Goal: Task Accomplishment & Management: Manage account settings

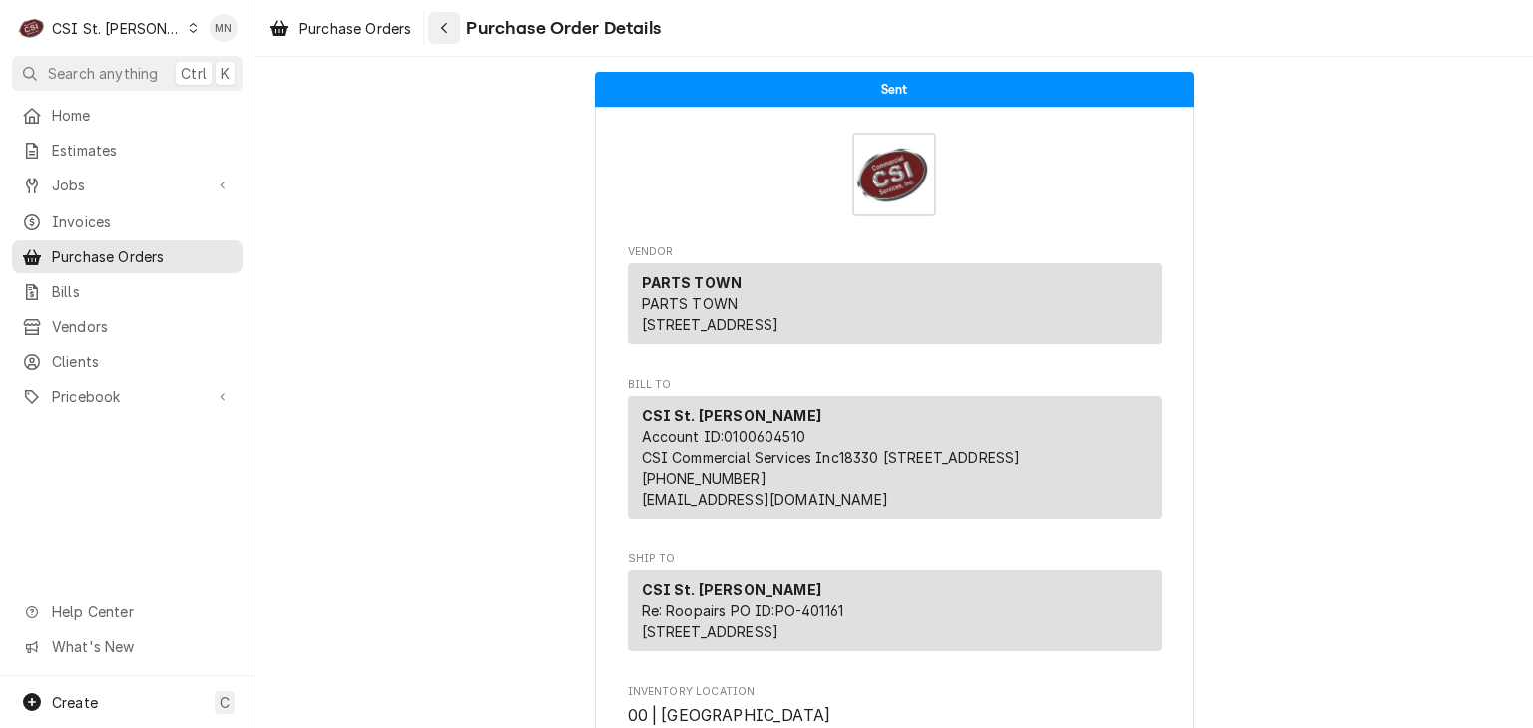
click at [441, 22] on div "Navigate back" at bounding box center [444, 28] width 20 height 20
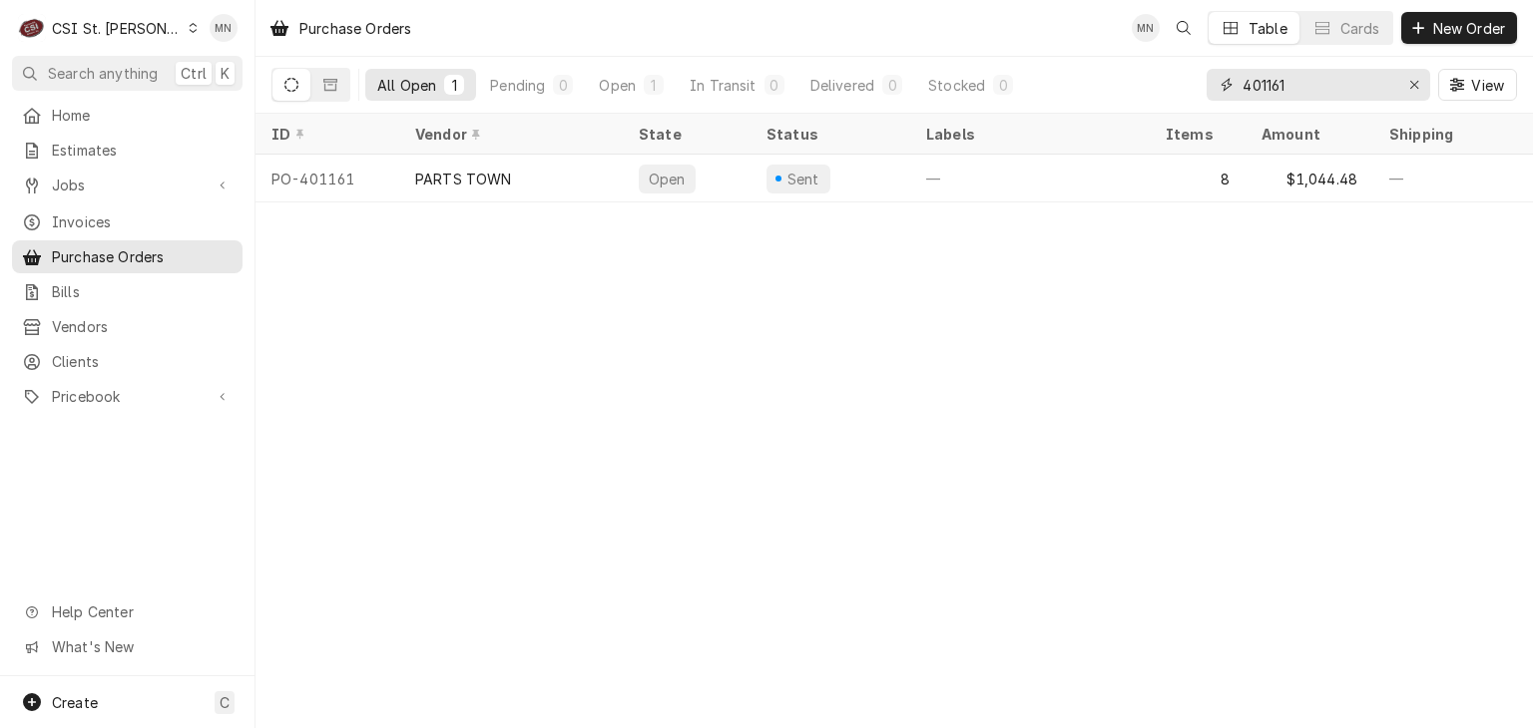
click at [1074, 97] on div "All Open 1 Pending 0 Open 1 In Transit 0 Delivered 0 Stocked 0 401161 View" at bounding box center [893, 85] width 1245 height 56
type input "401110"
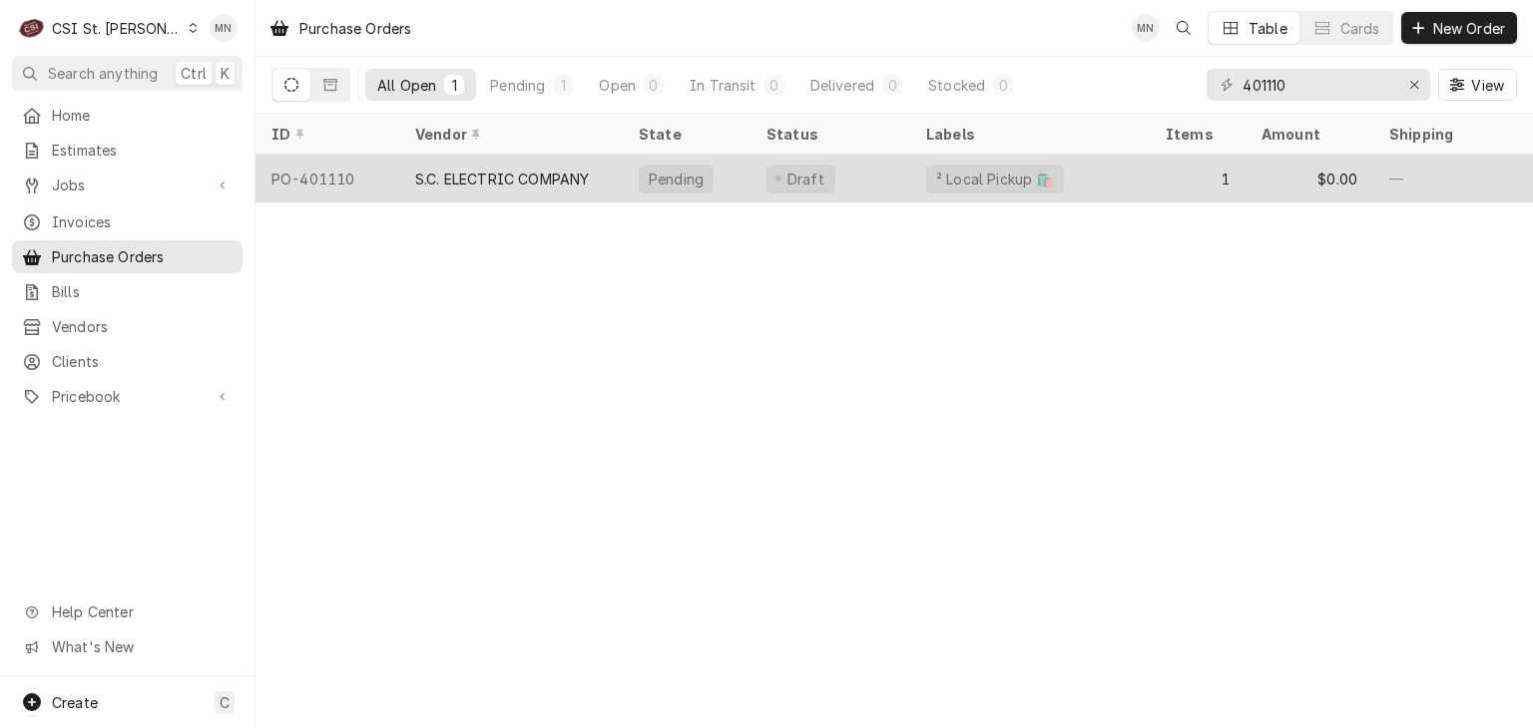
click at [412, 188] on div "S.C. ELECTRIC COMPANY" at bounding box center [511, 179] width 224 height 48
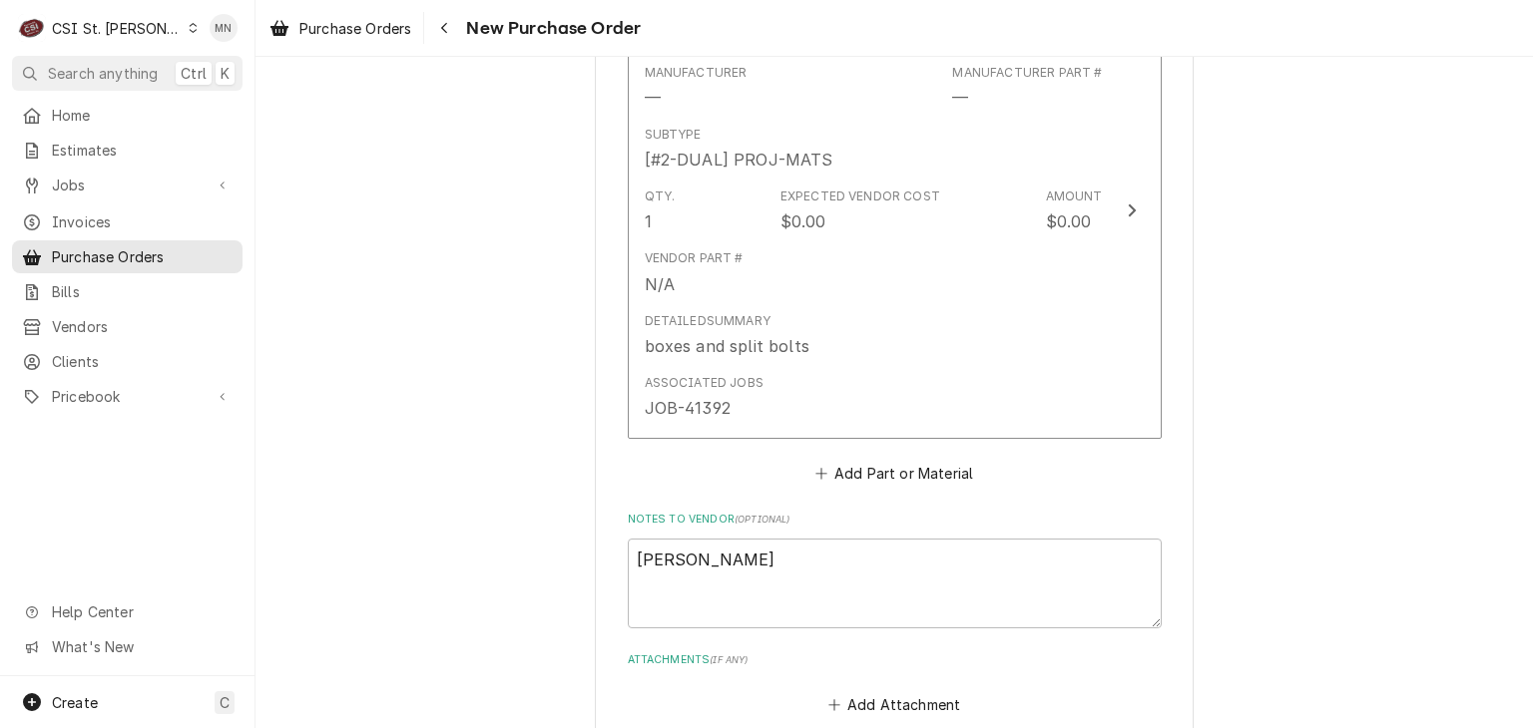
scroll to position [1377, 0]
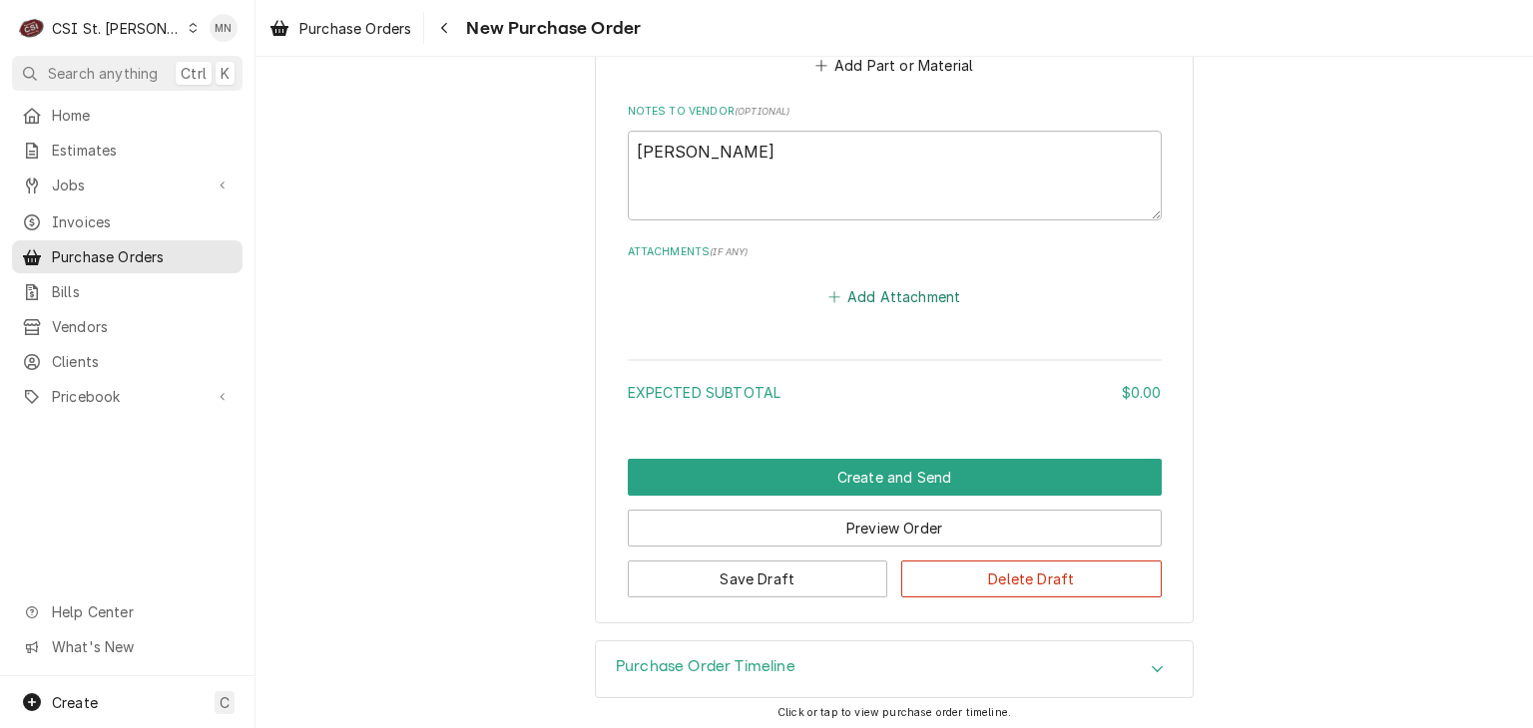
click at [896, 295] on button "Add Attachment" at bounding box center [894, 296] width 140 height 28
type textarea "x"
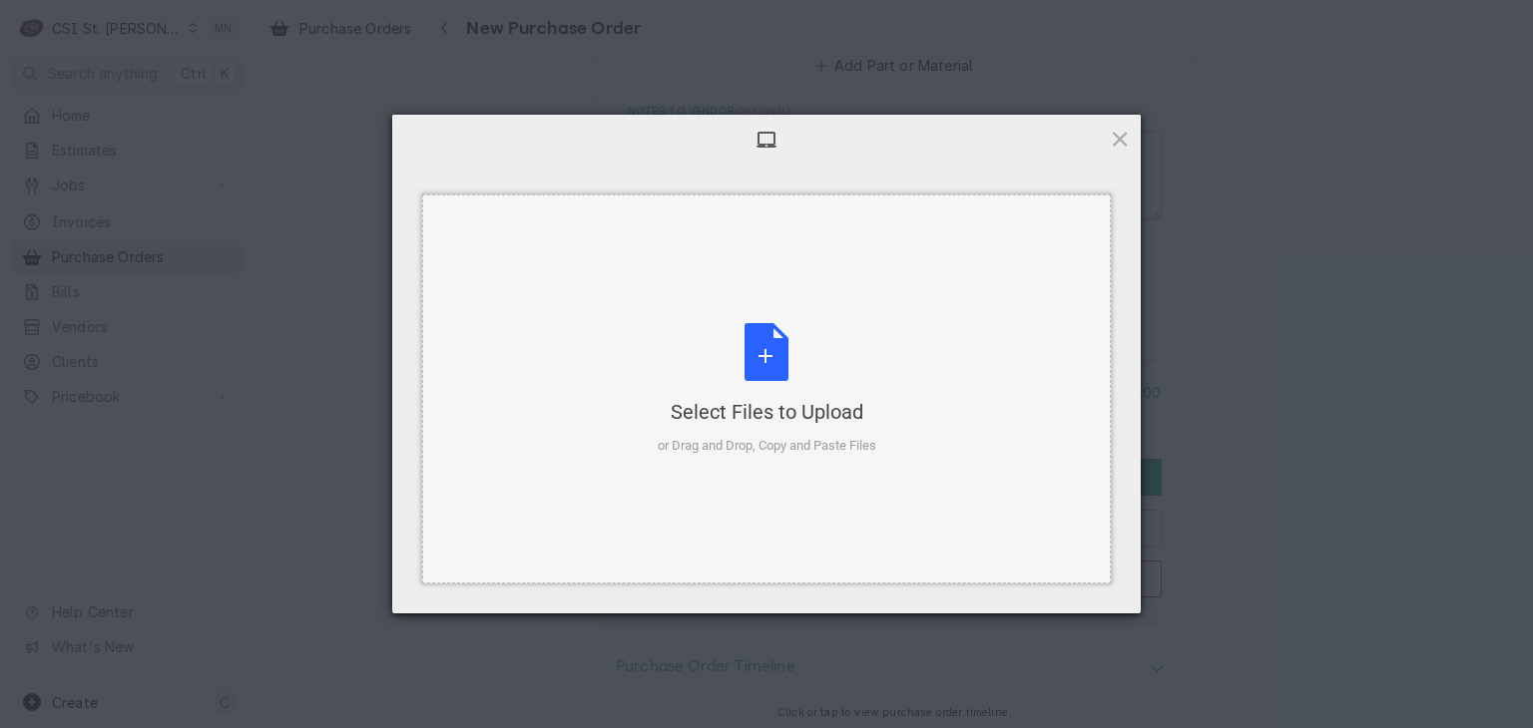
click at [766, 385] on div "Select Files to Upload or Drag and Drop, Copy and Paste Files" at bounding box center [767, 389] width 219 height 133
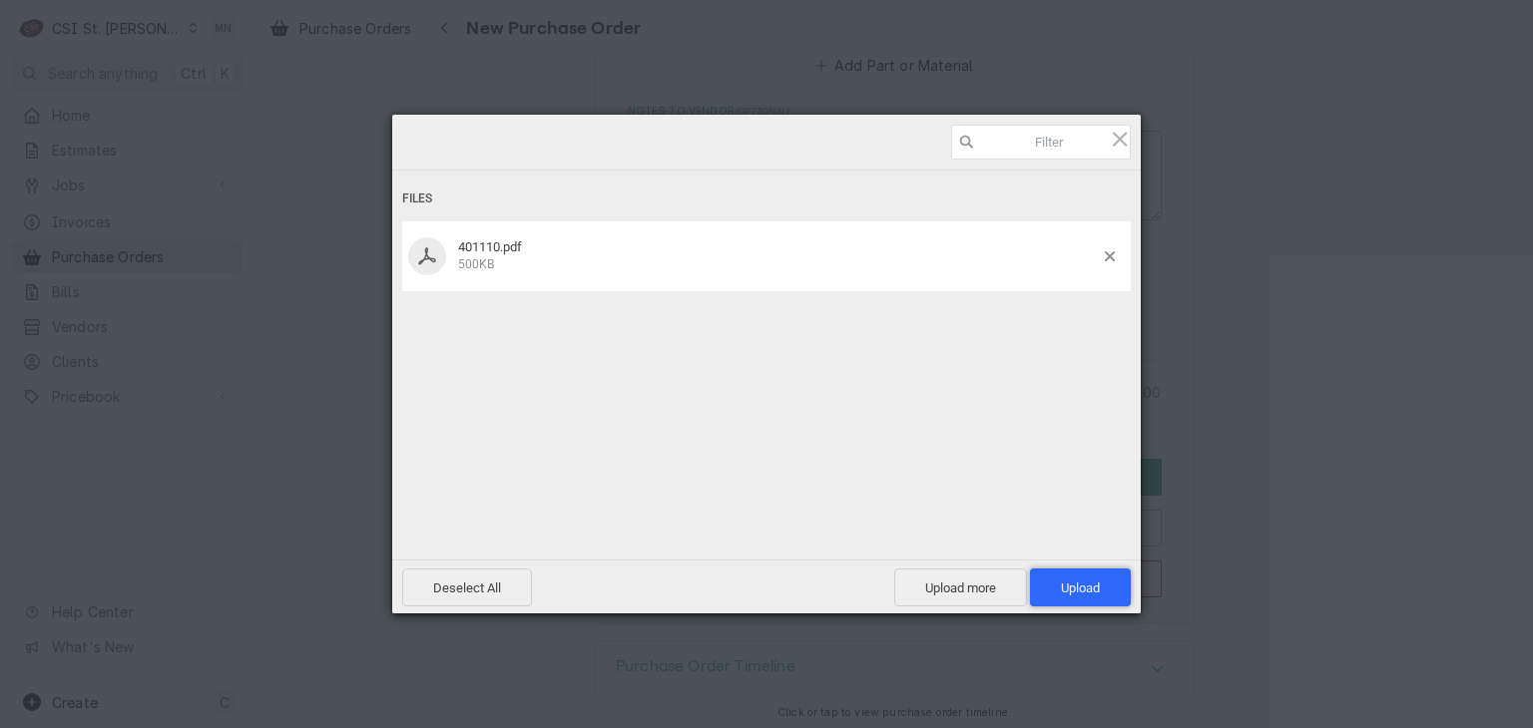
click at [1094, 591] on span "Upload 1" at bounding box center [1080, 588] width 39 height 15
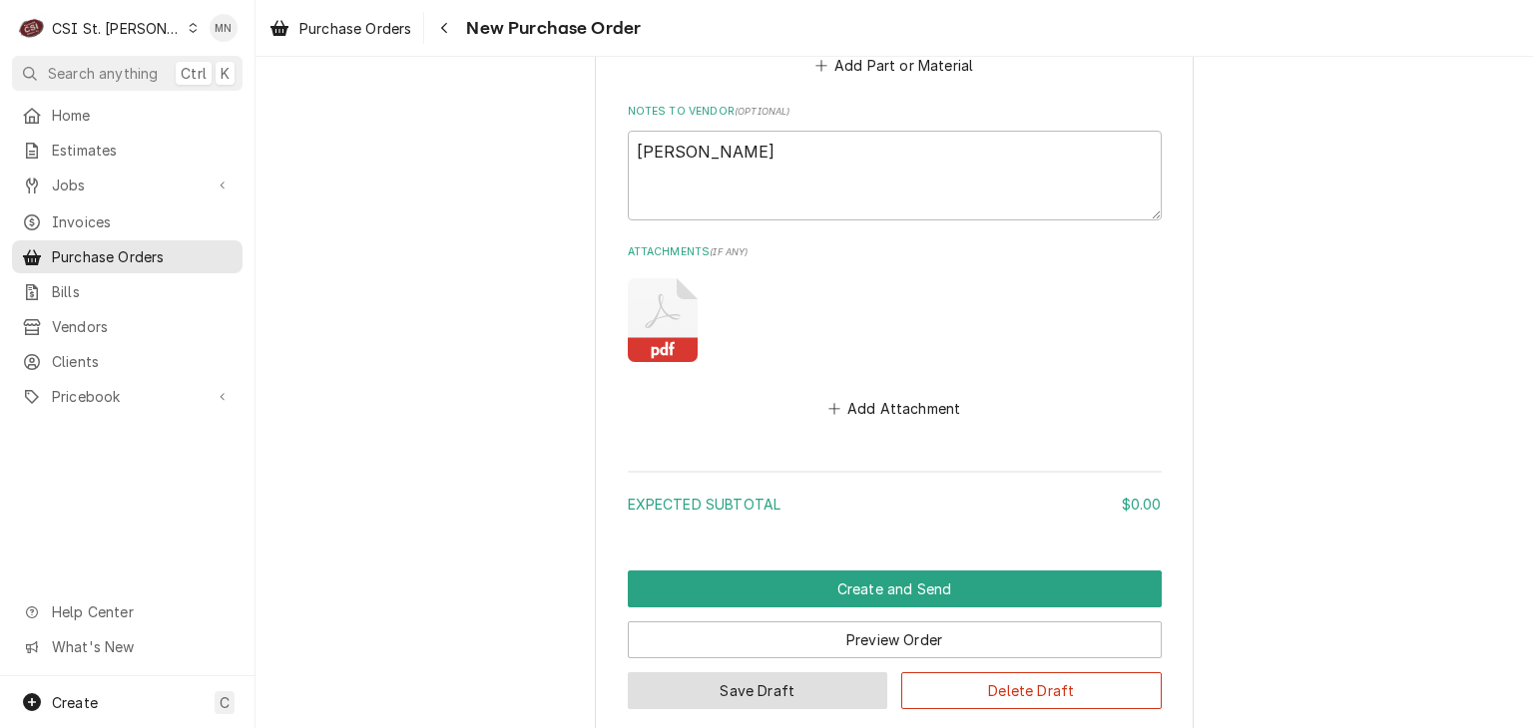
click at [738, 685] on button "Save Draft" at bounding box center [758, 690] width 260 height 37
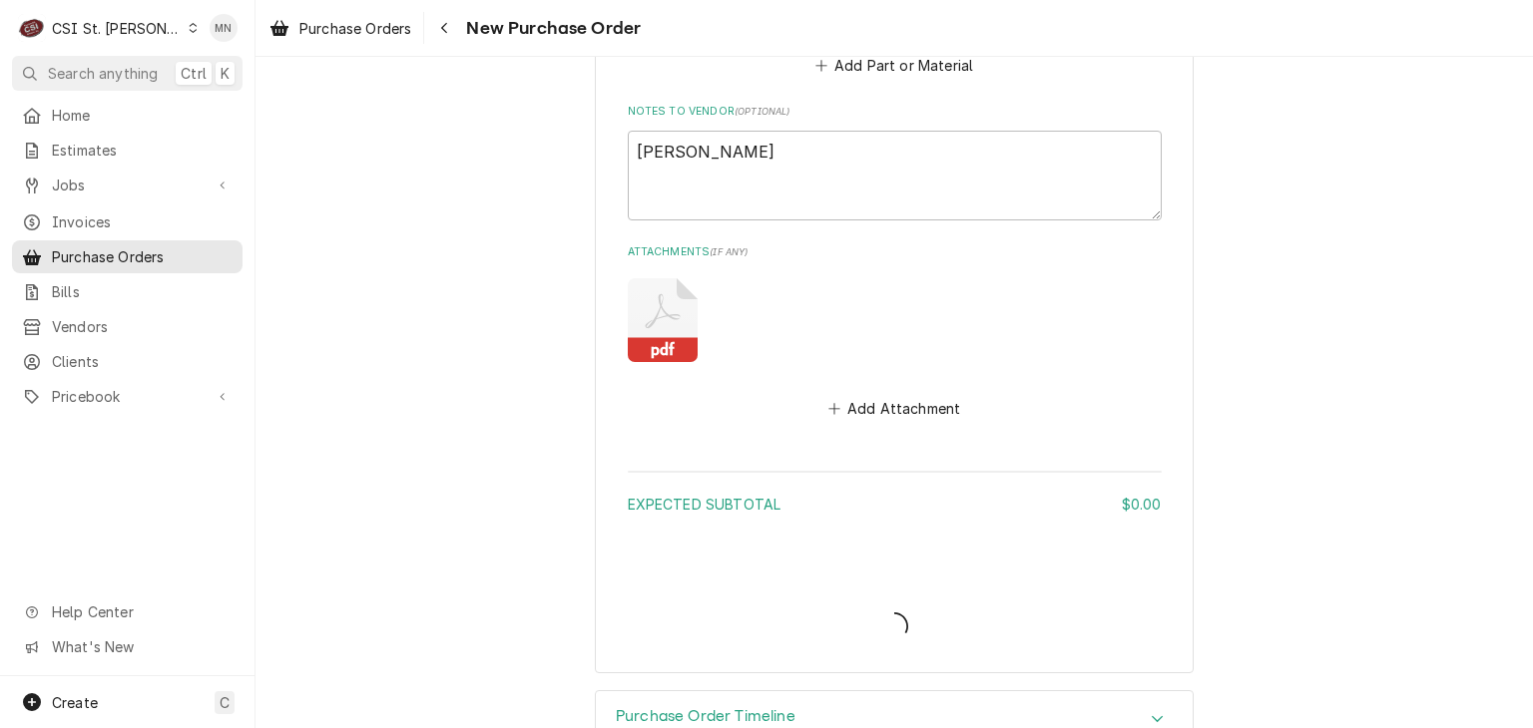
type textarea "x"
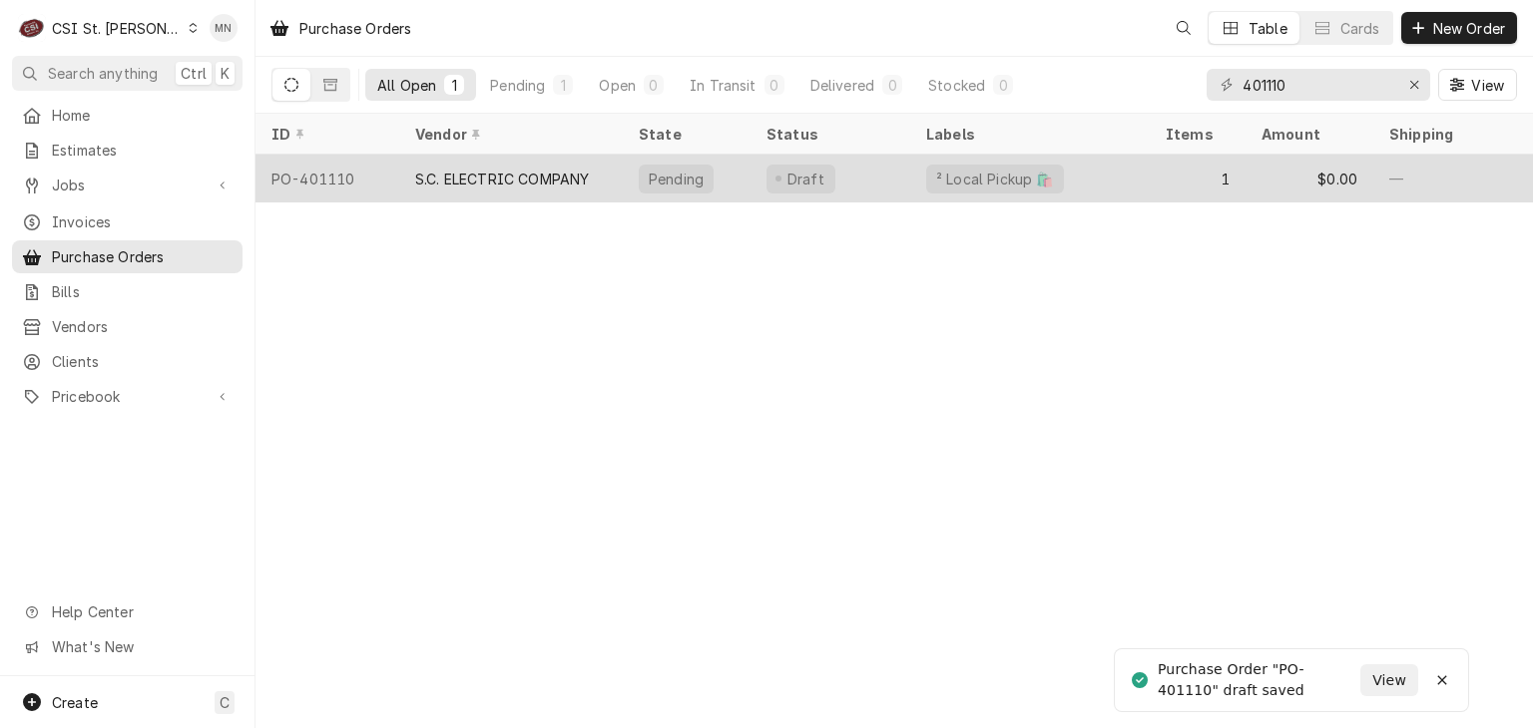
click at [509, 186] on div "S.C. ELECTRIC COMPANY" at bounding box center [511, 179] width 224 height 48
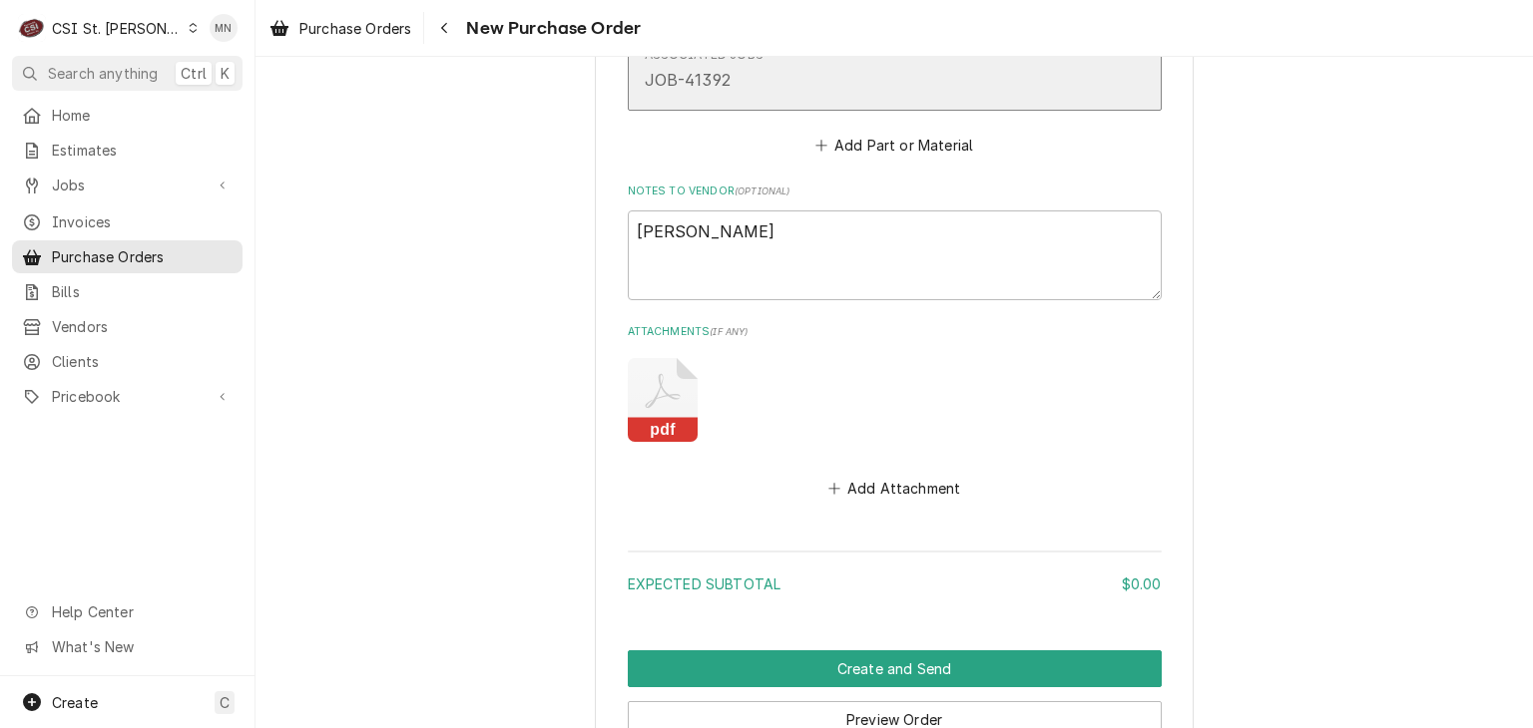
scroll to position [1489, 0]
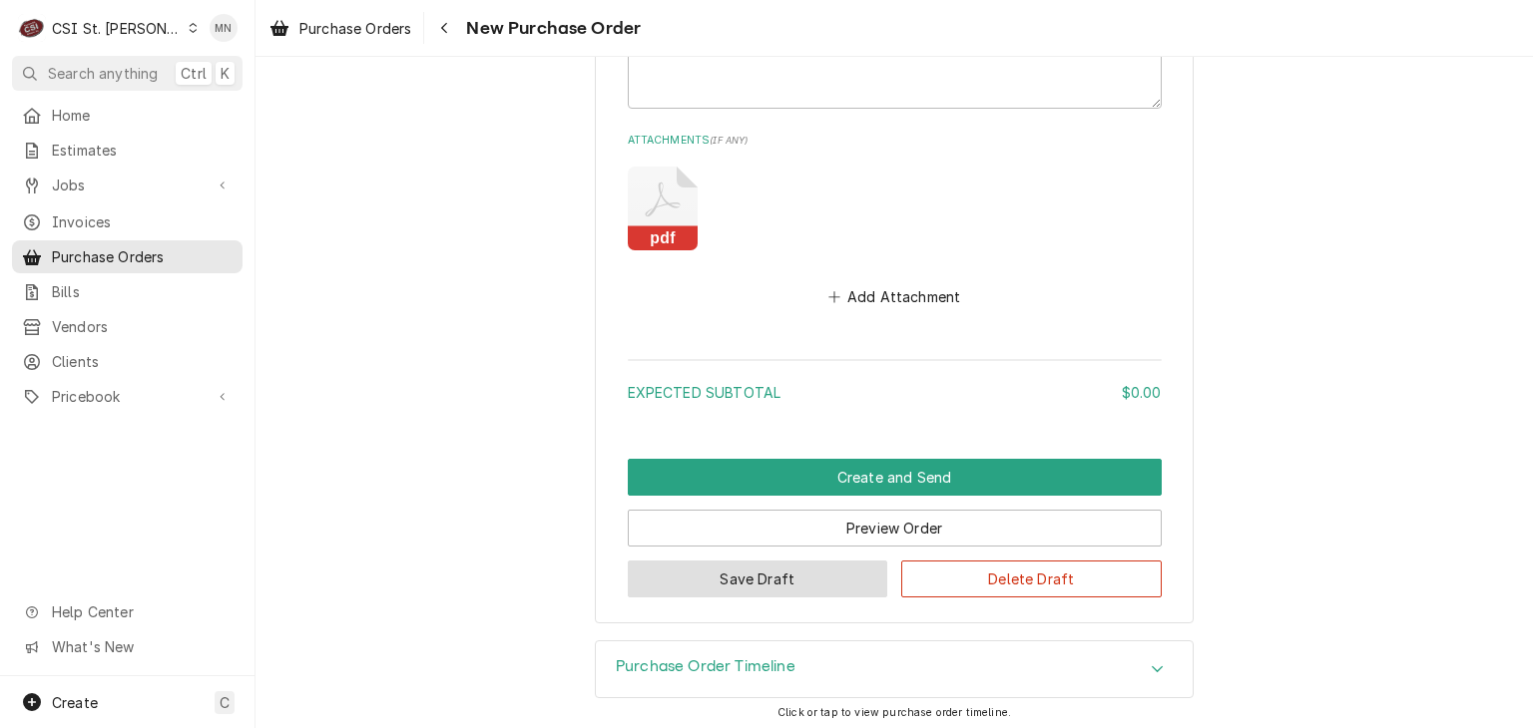
click at [719, 572] on button "Save Draft" at bounding box center [758, 579] width 260 height 37
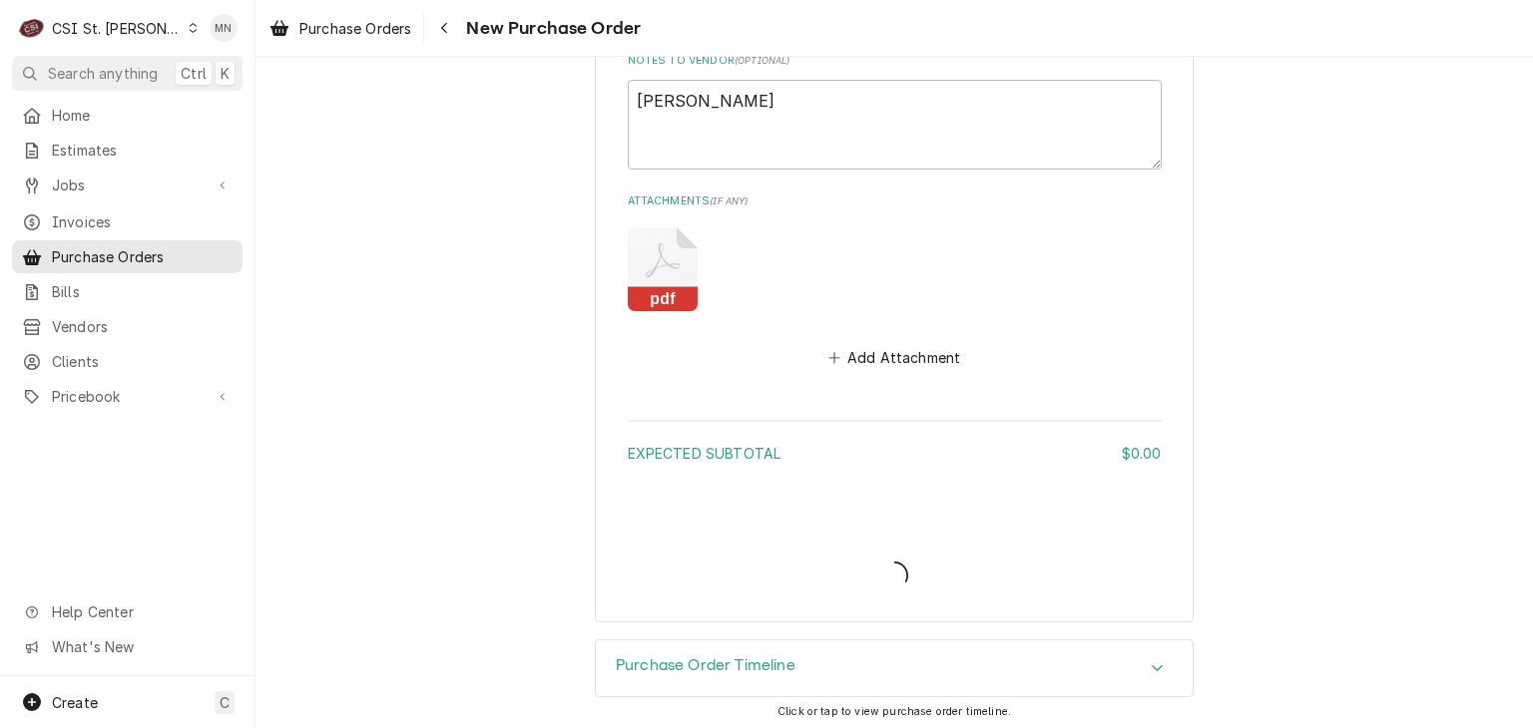
type textarea "x"
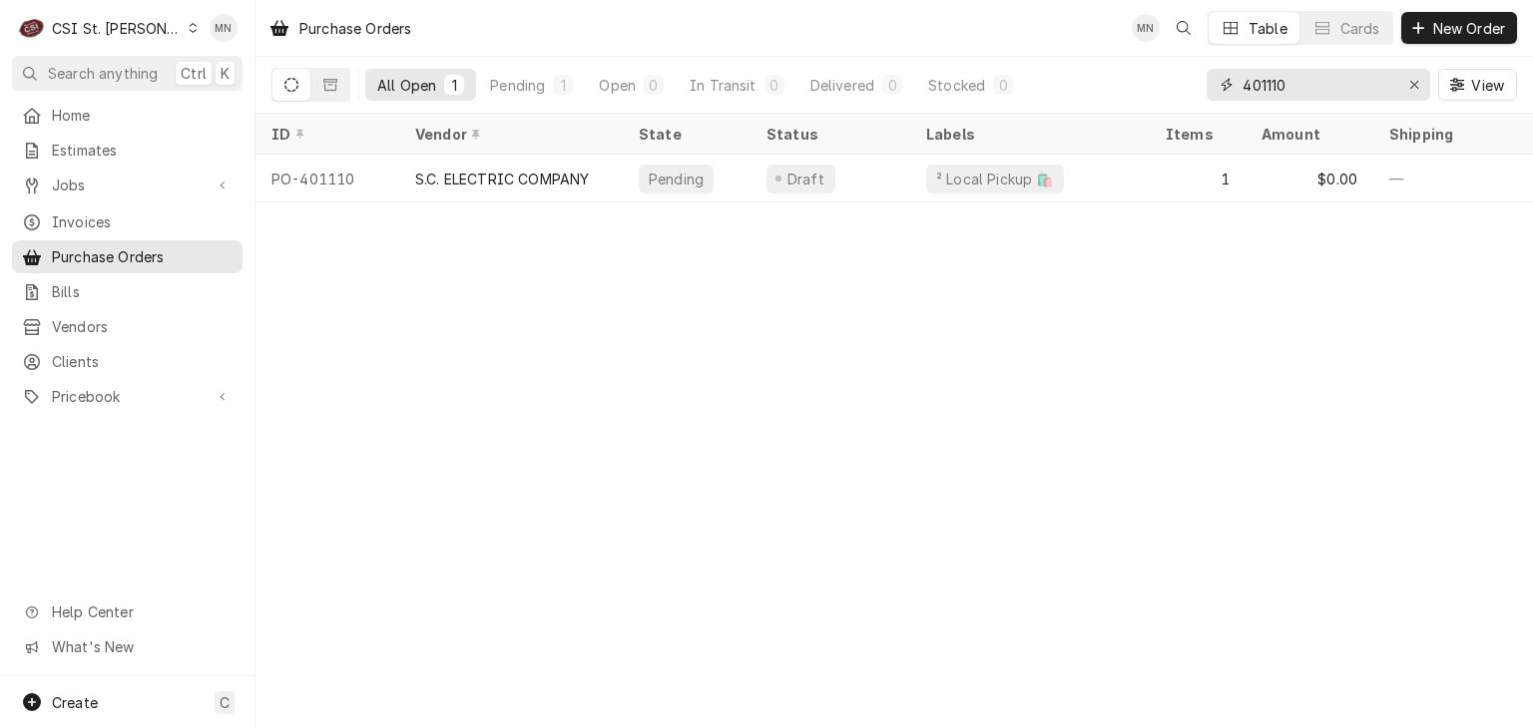
drag, startPoint x: 1257, startPoint y: 84, endPoint x: 1201, endPoint y: 91, distance: 56.3
click at [1201, 91] on div "All Open 1 Pending 1 Open 0 In Transit 0 Delivered 0 Stocked 0 401110 View" at bounding box center [893, 85] width 1245 height 56
type input "401150"
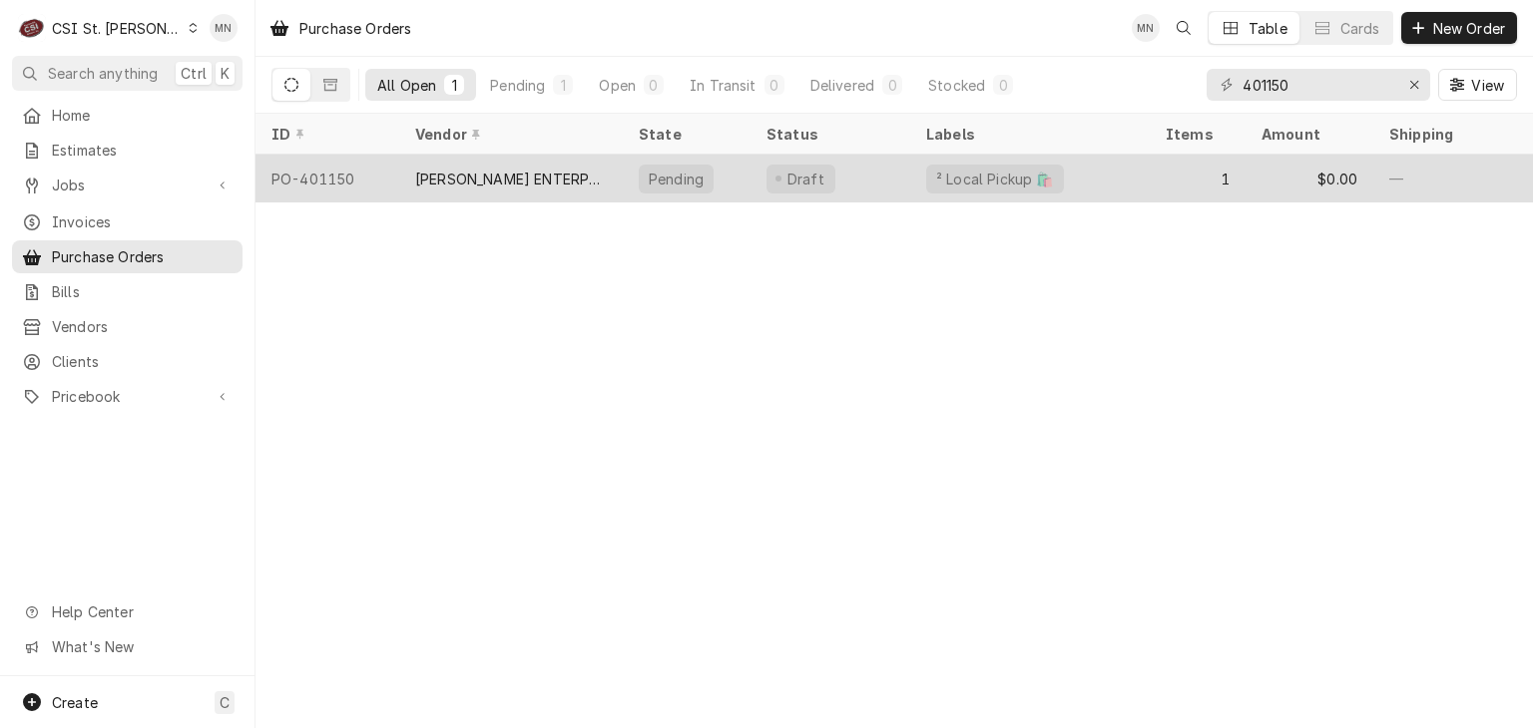
click at [537, 174] on div "[PERSON_NAME] ENTERPRISES, INC" at bounding box center [511, 179] width 192 height 21
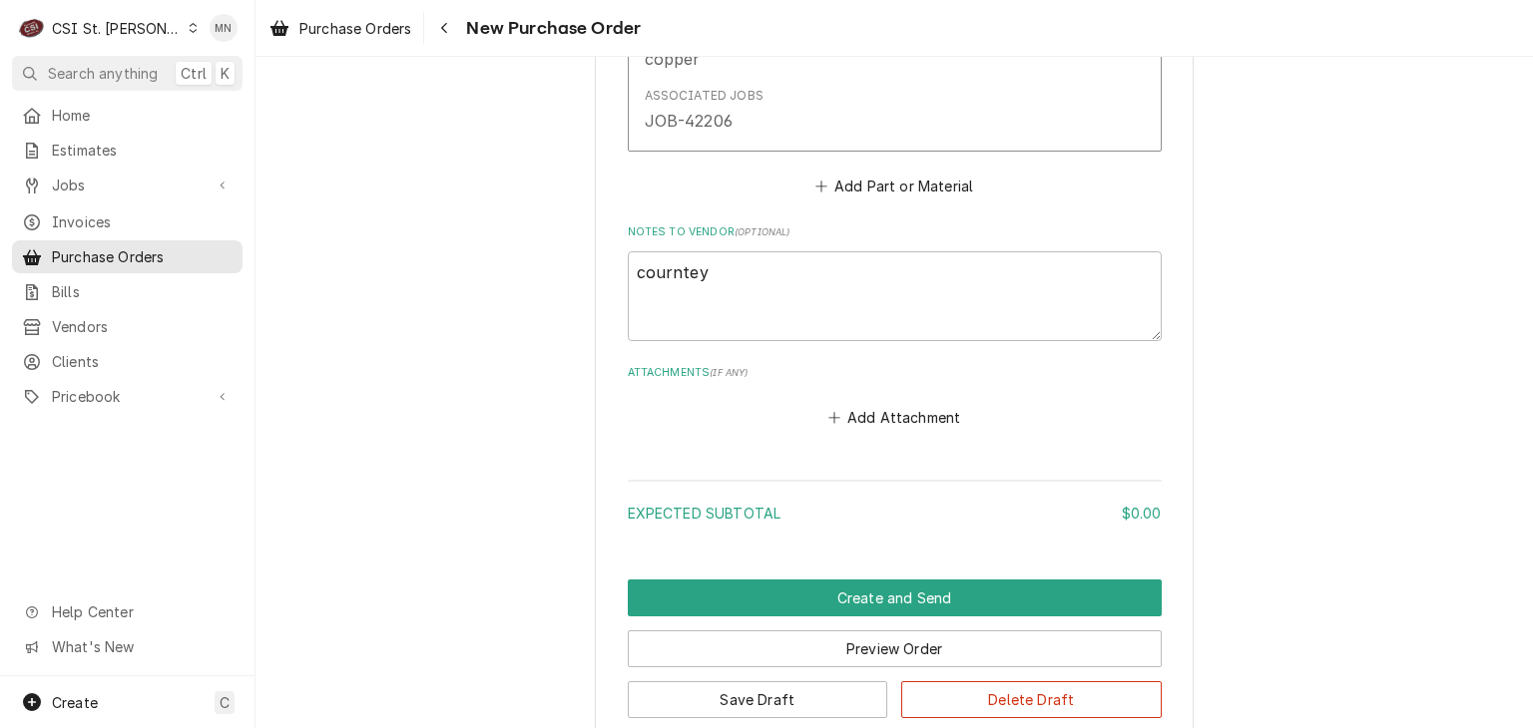
scroll to position [1425, 0]
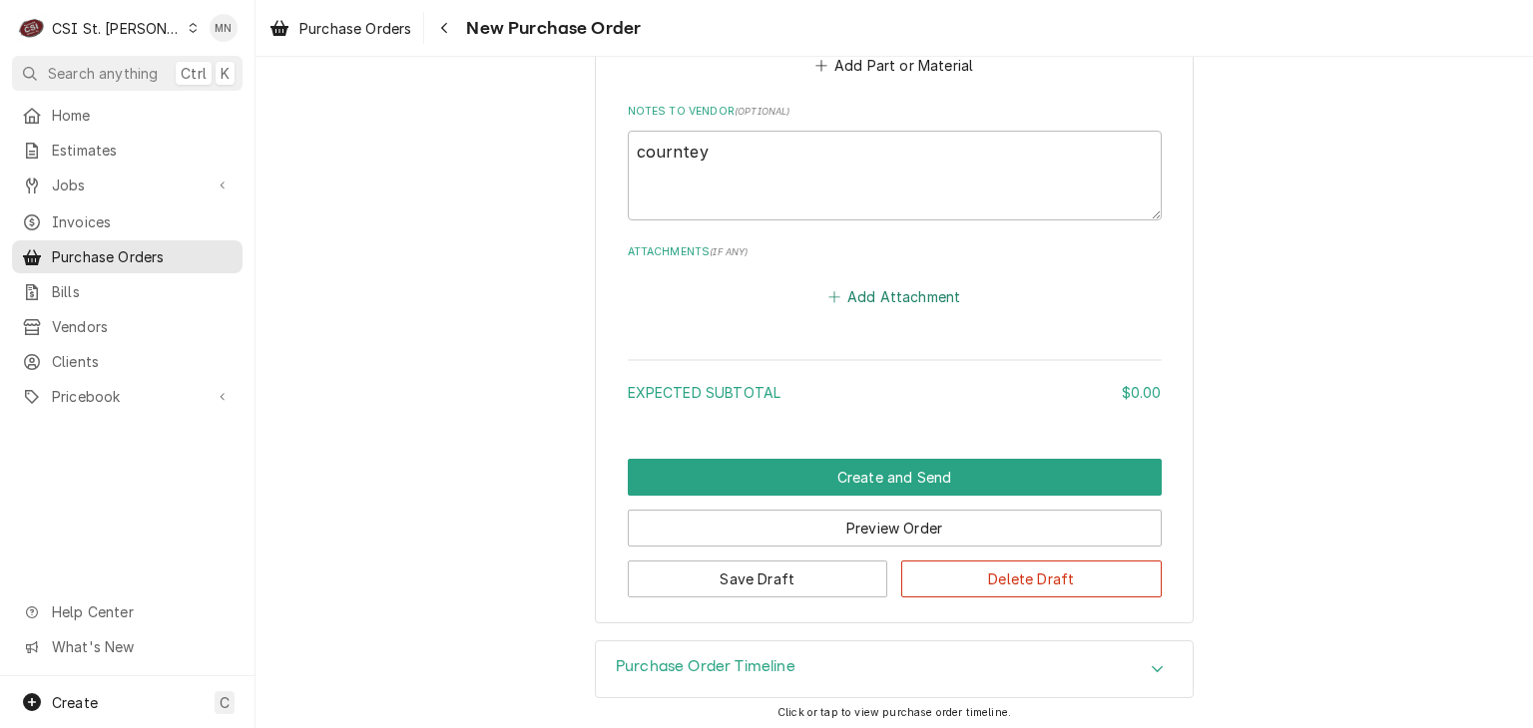
click at [906, 292] on button "Add Attachment" at bounding box center [894, 296] width 140 height 28
type textarea "x"
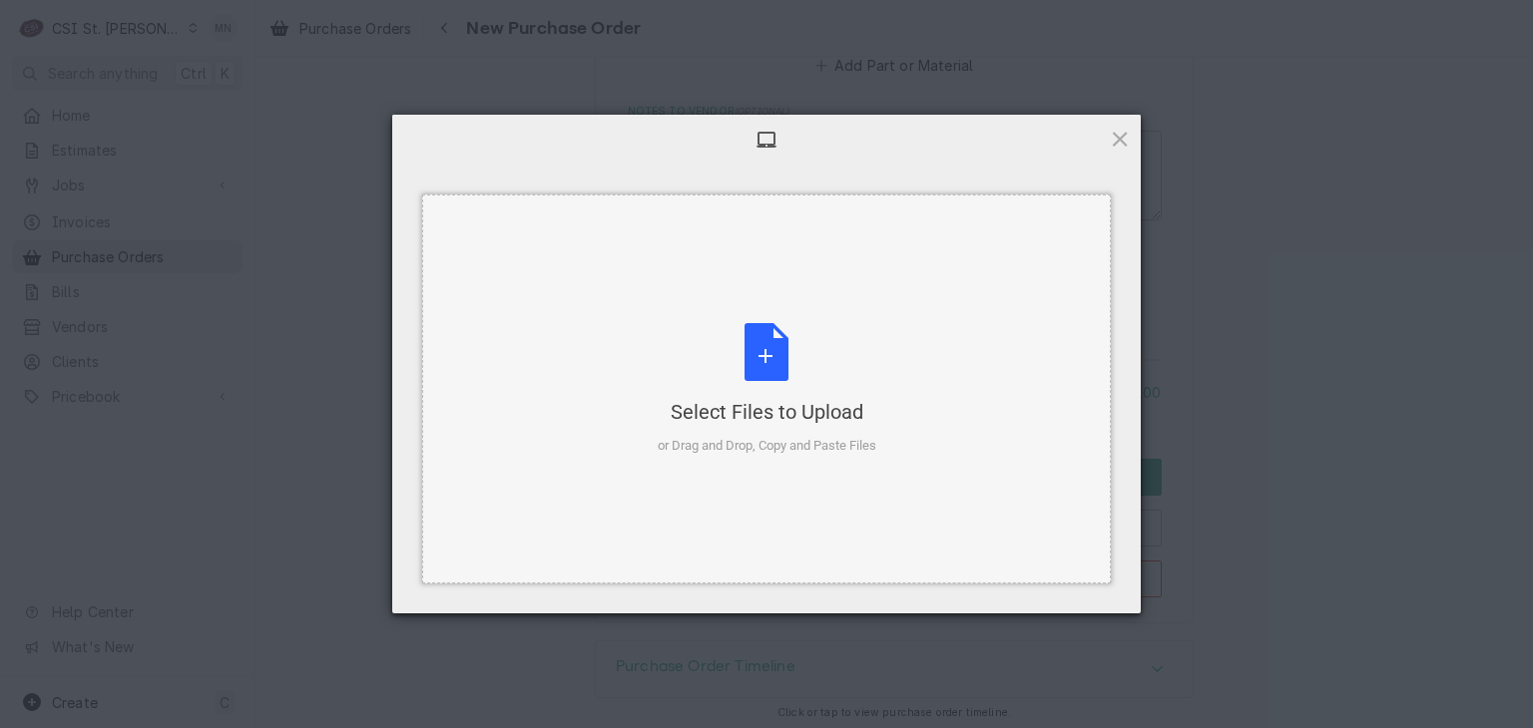
click at [784, 365] on div "Select Files to Upload or Drag and Drop, Copy and Paste Files" at bounding box center [767, 389] width 219 height 133
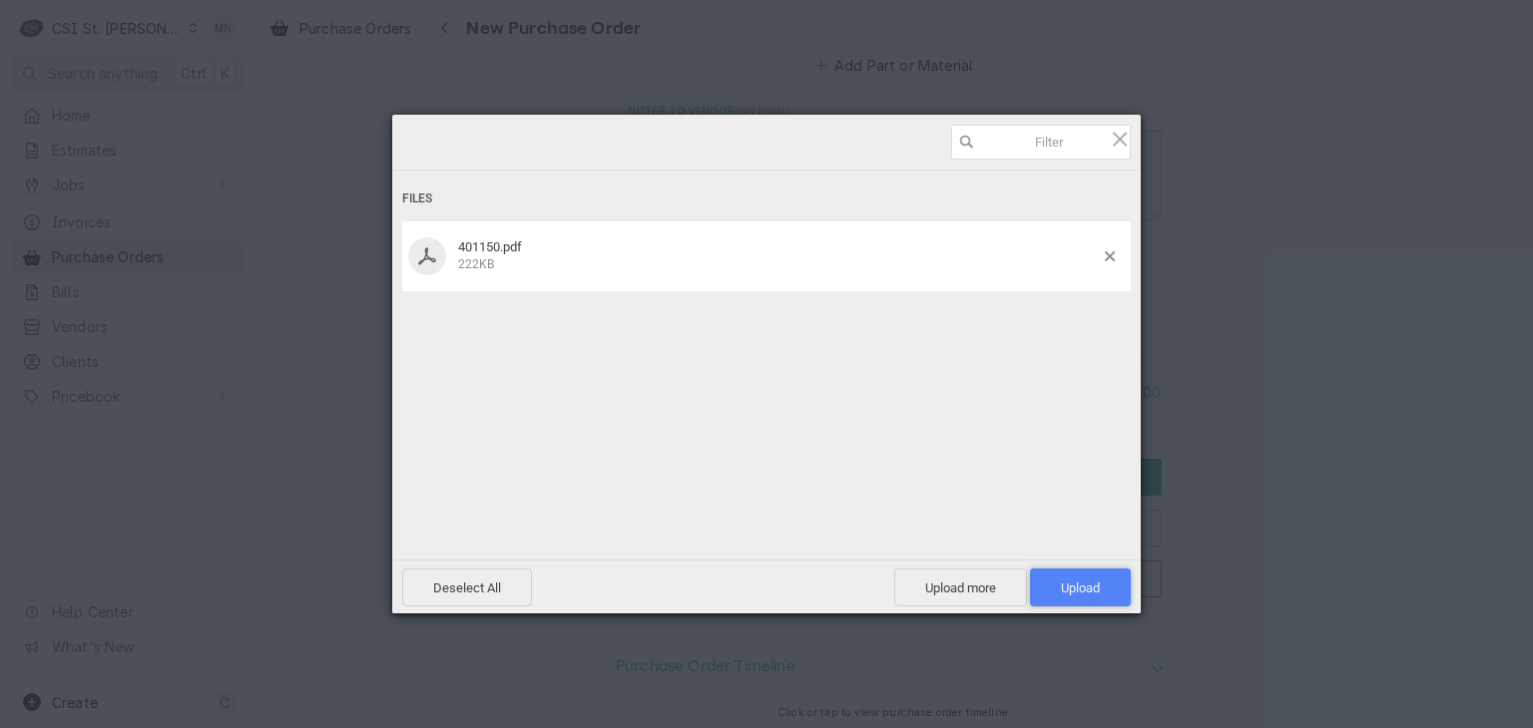
click at [1094, 590] on span "Upload 1" at bounding box center [1080, 588] width 39 height 15
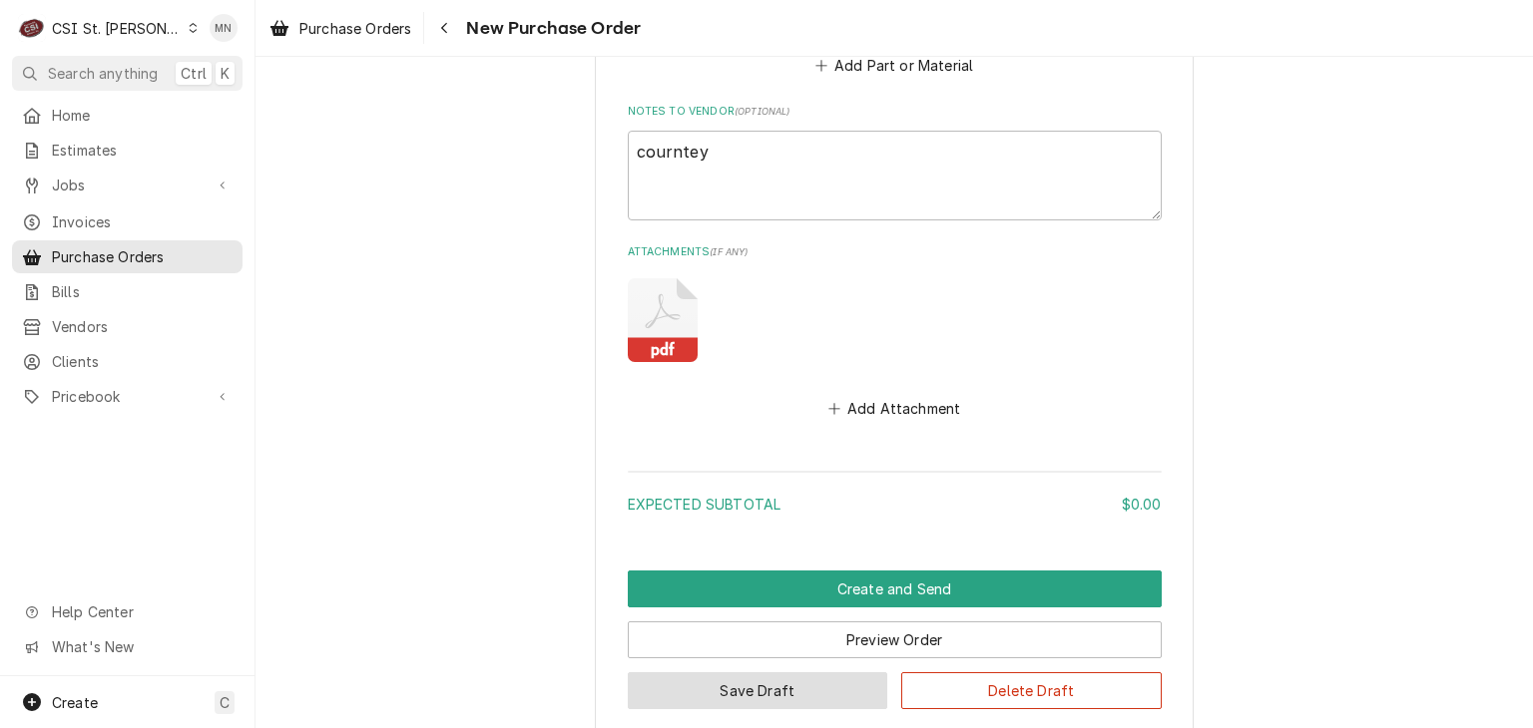
click at [695, 682] on button "Save Draft" at bounding box center [758, 690] width 260 height 37
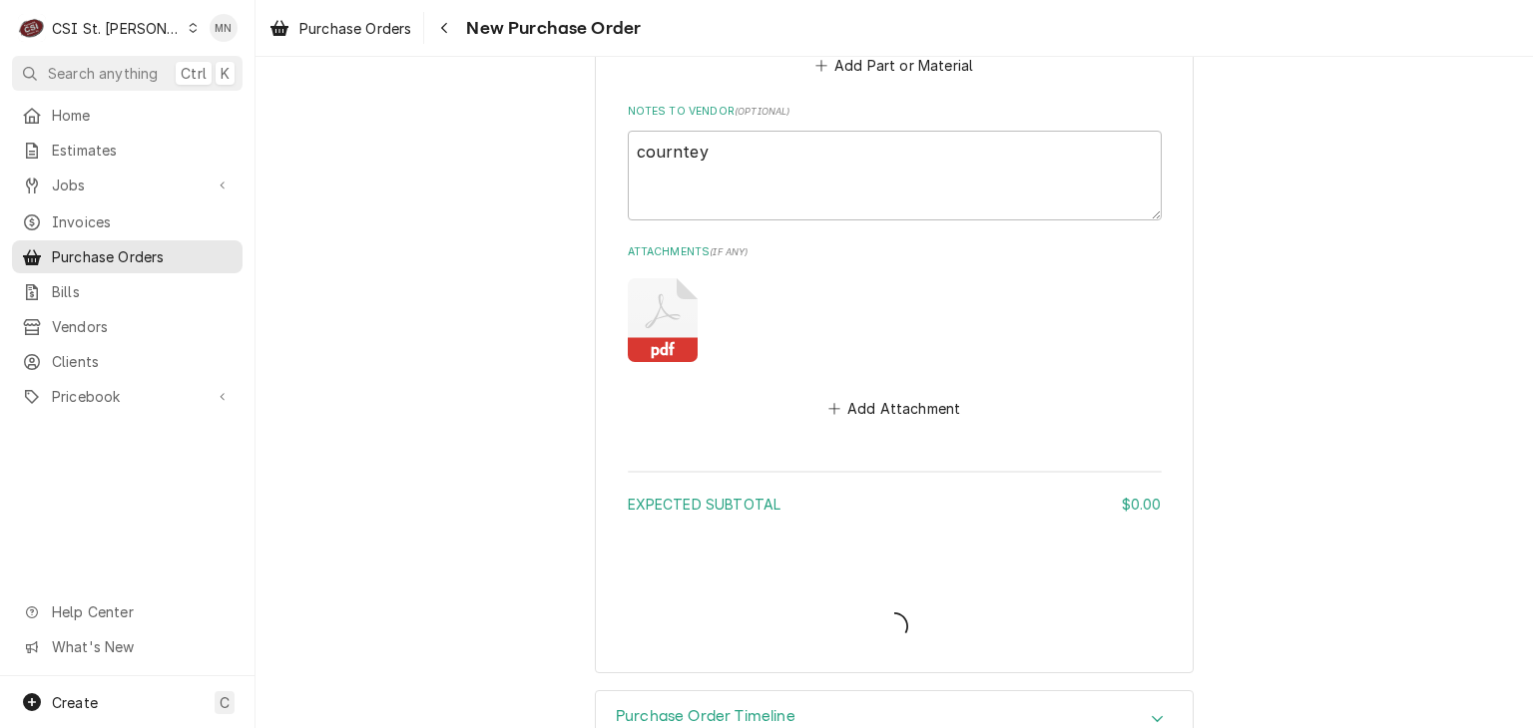
type textarea "x"
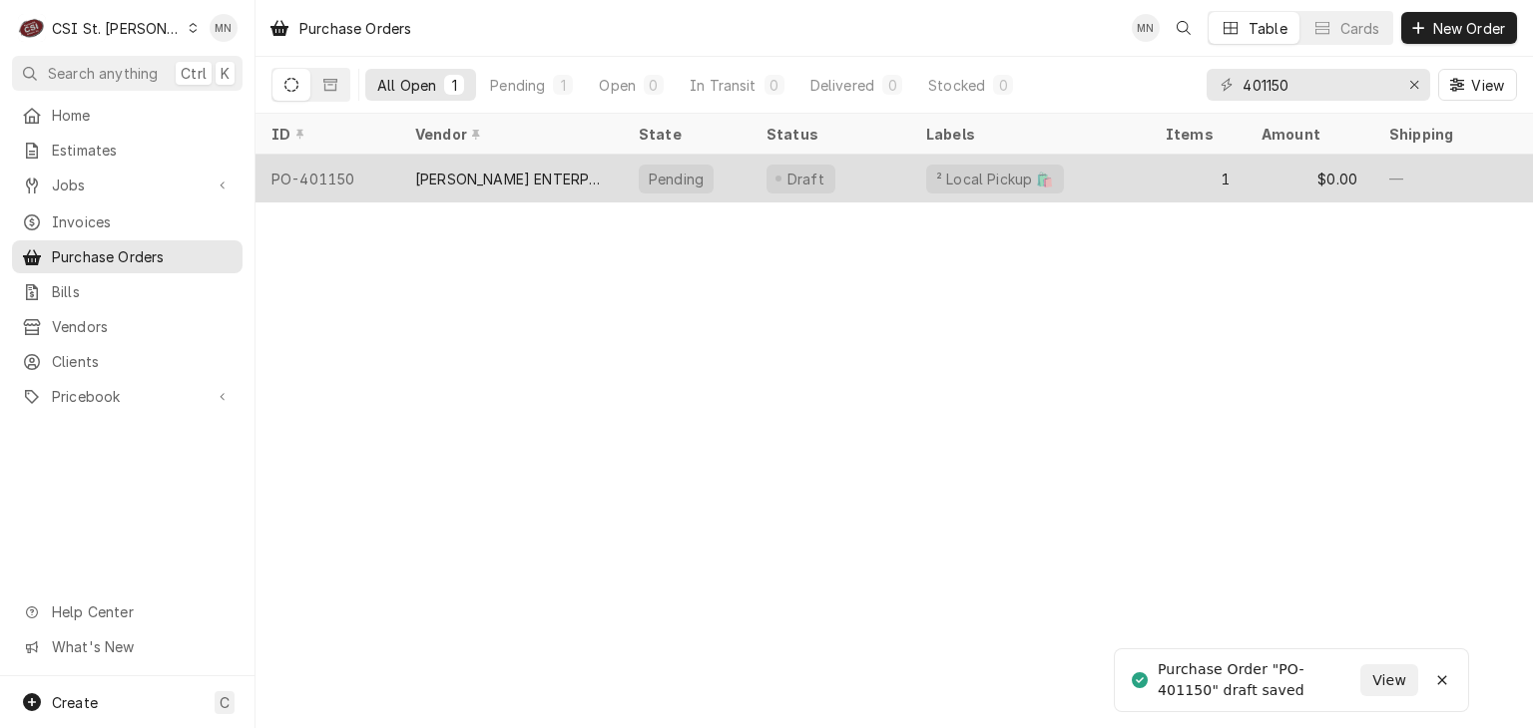
click at [494, 185] on div "[PERSON_NAME] ENTERPRISES, INC" at bounding box center [511, 179] width 224 height 48
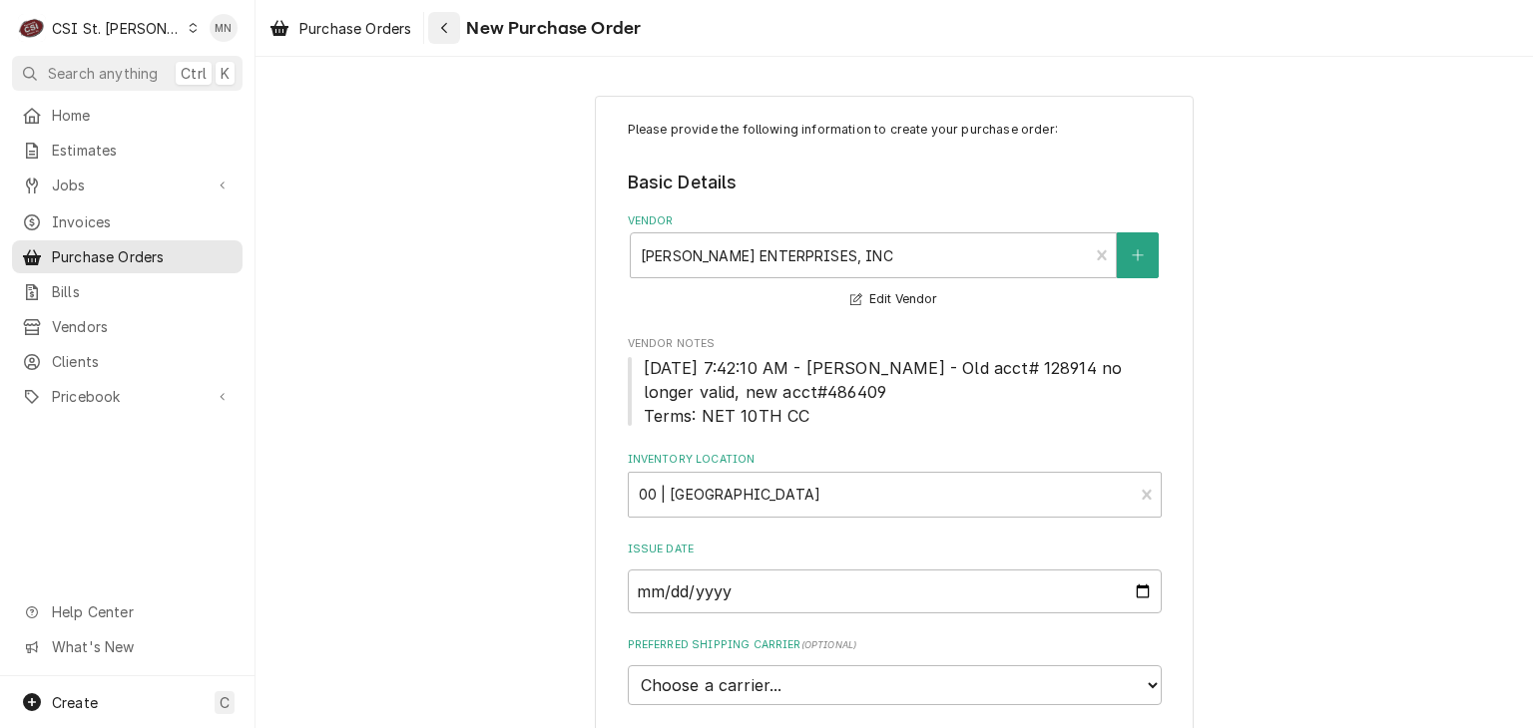
click at [454, 26] on div "Navigate back" at bounding box center [444, 28] width 20 height 20
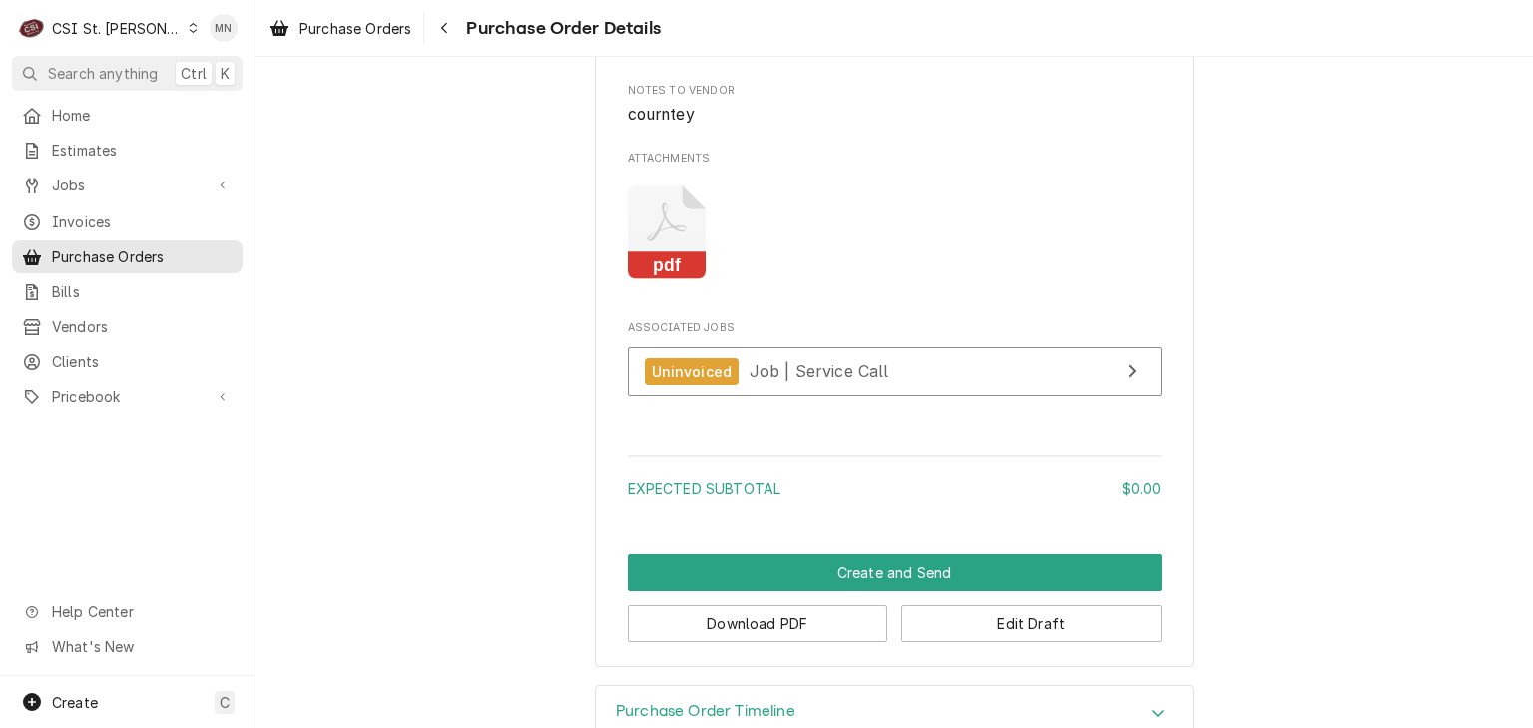
scroll to position [1641, 0]
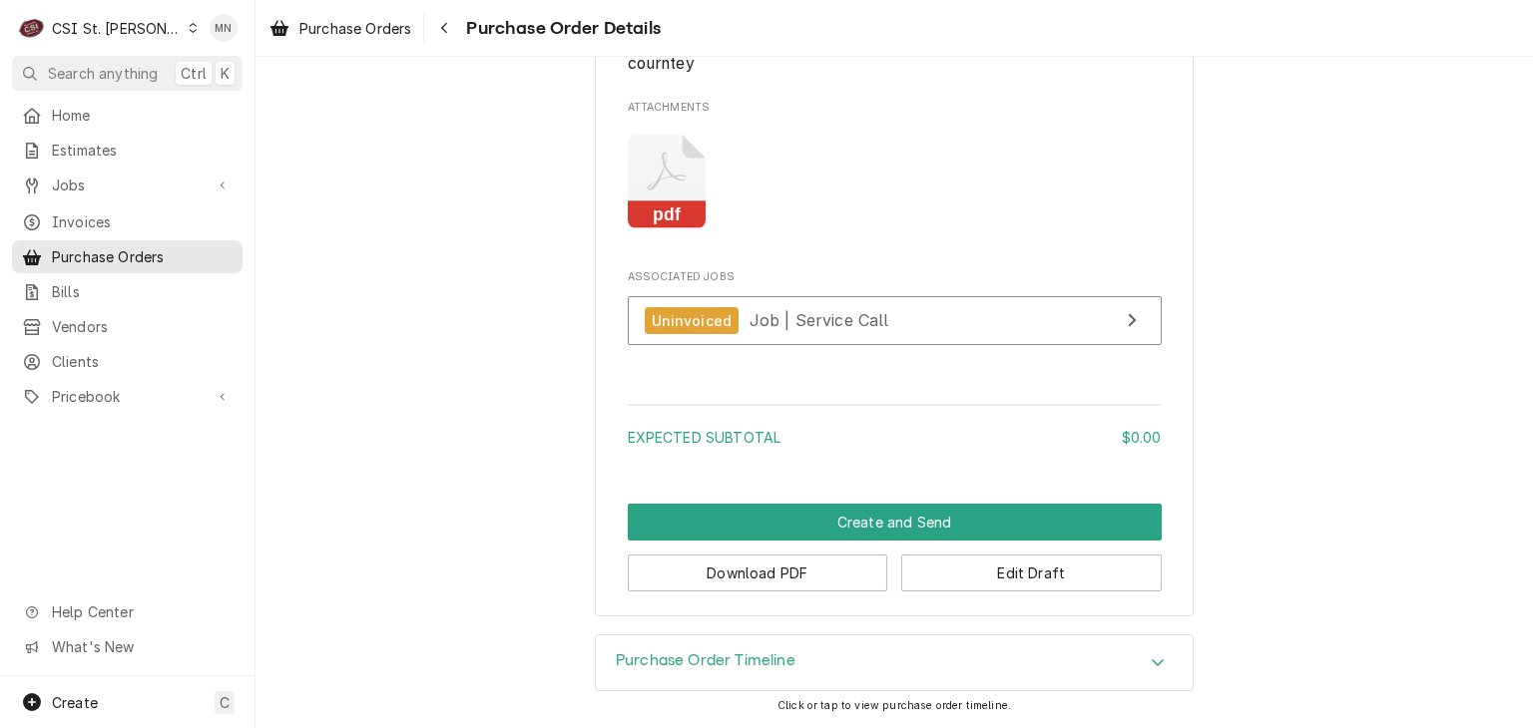
click at [96, 25] on div "CSI St. Louis" at bounding box center [117, 28] width 130 height 21
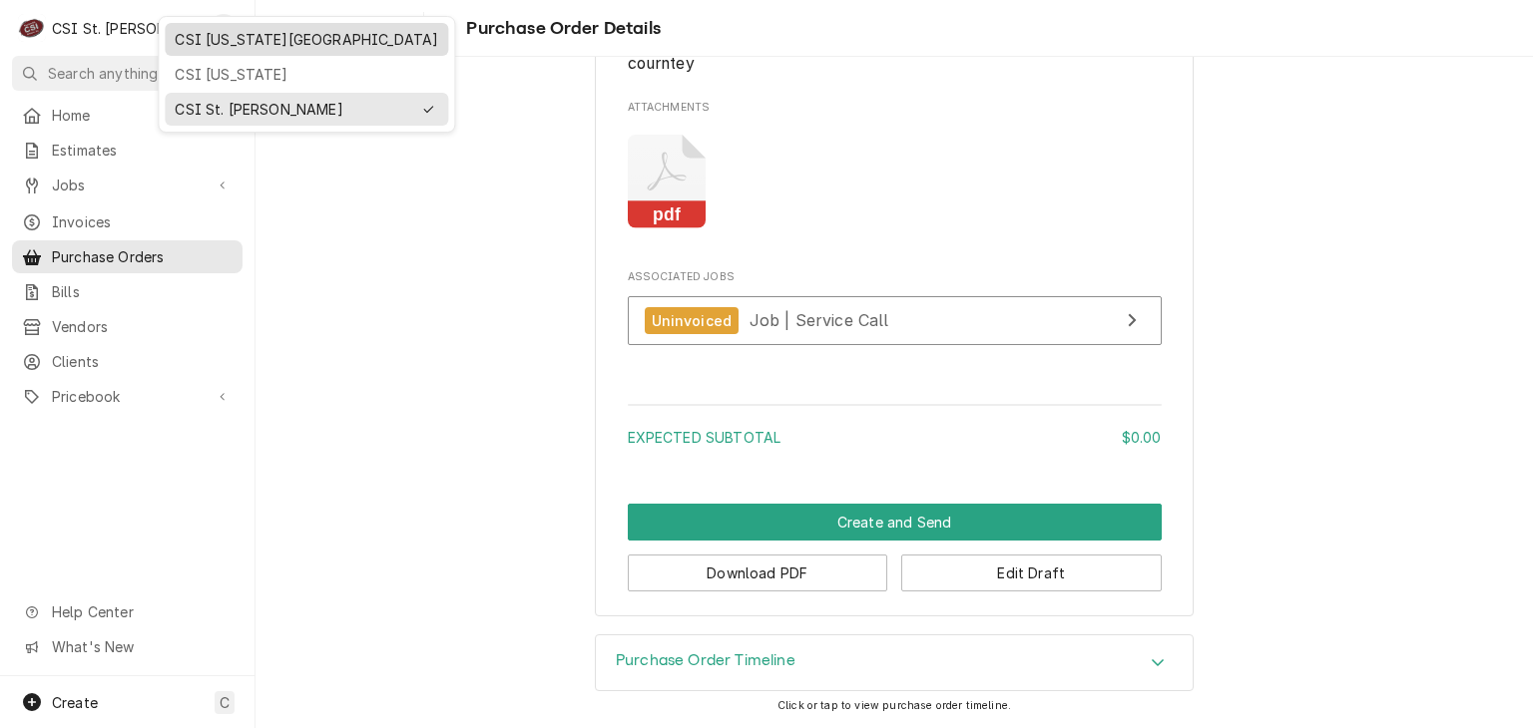
click at [224, 46] on div "CSI [US_STATE][GEOGRAPHIC_DATA]" at bounding box center [306, 39] width 263 height 21
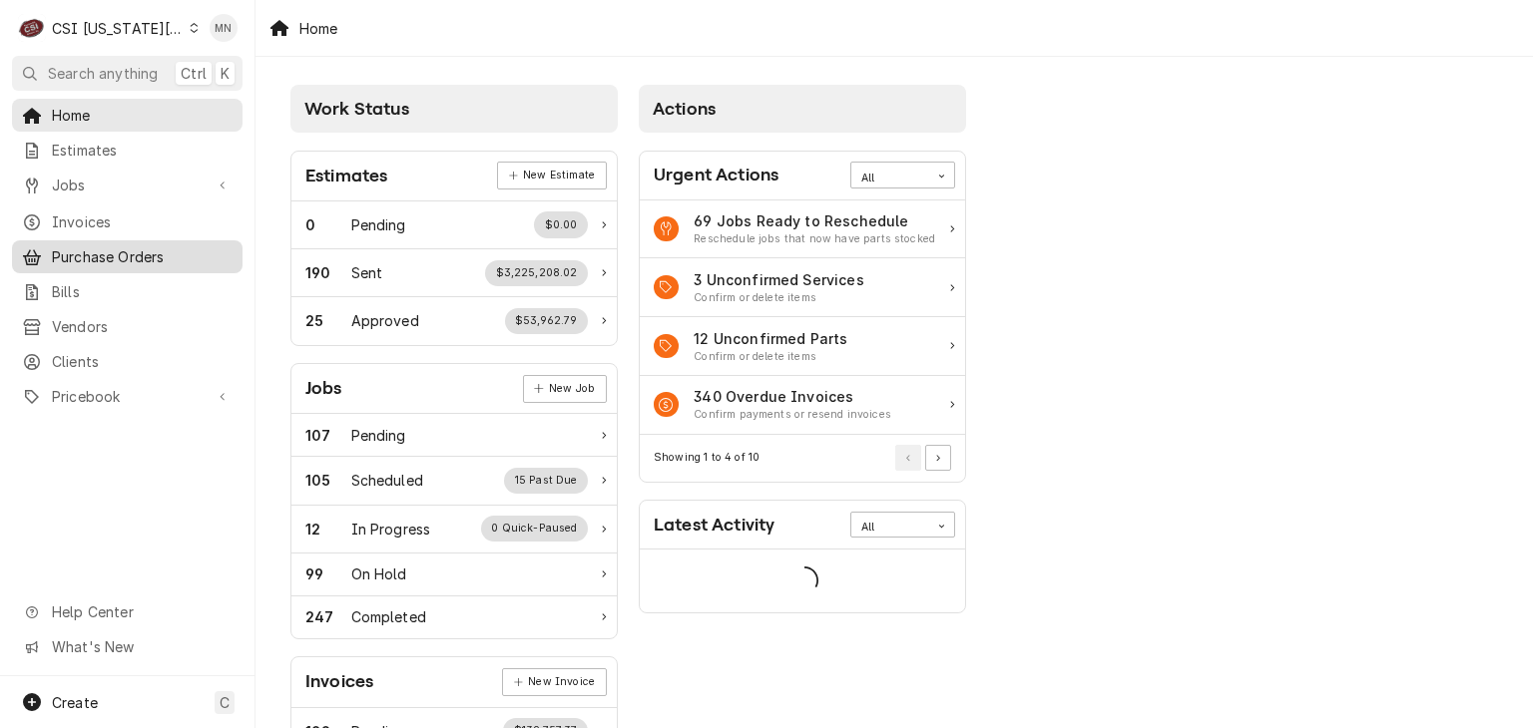
click at [96, 254] on span "Purchase Orders" at bounding box center [142, 256] width 181 height 21
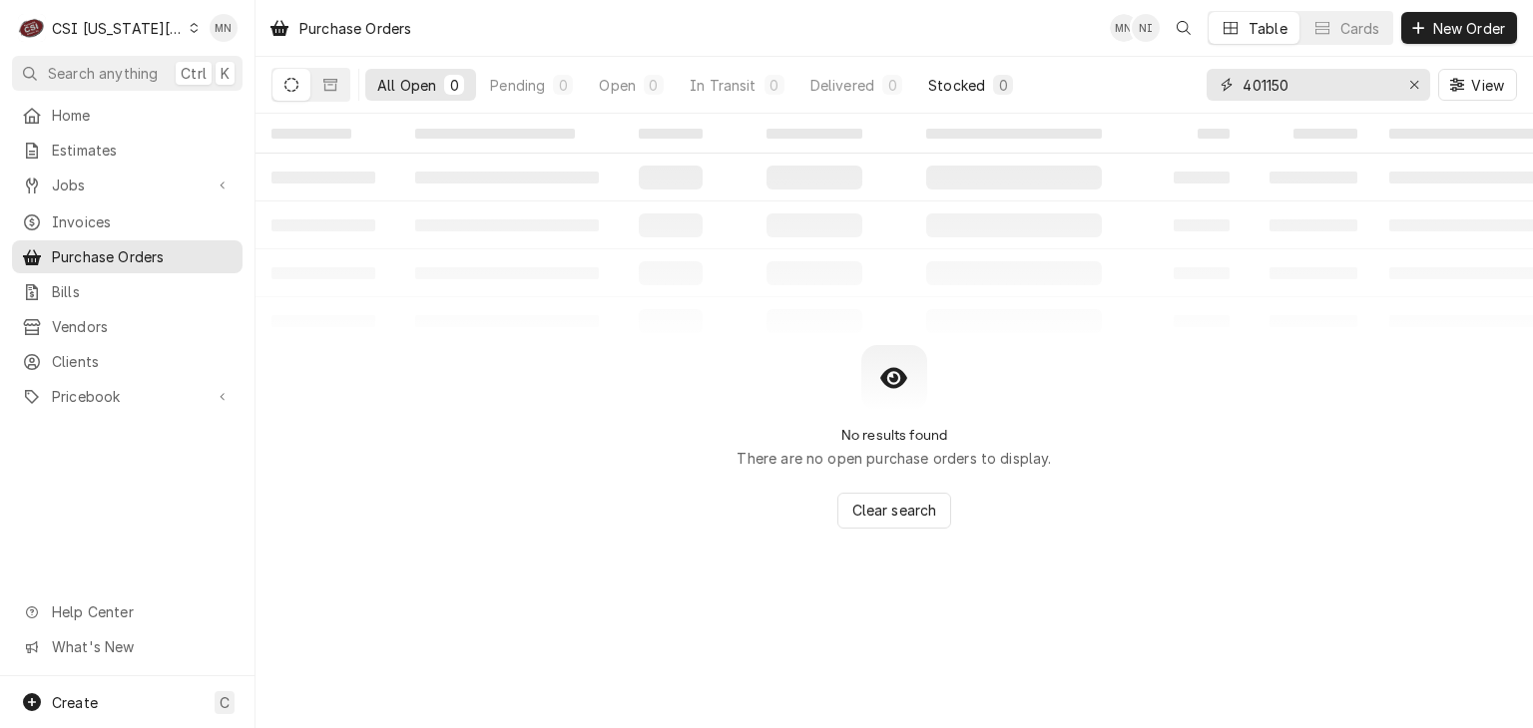
drag, startPoint x: 1193, startPoint y: 92, endPoint x: 947, endPoint y: 93, distance: 246.5
click at [1013, 90] on div "All Open 0 Pending 0 Open 0 In Transit 0 Delivered 0 Stocked 0 401150 View" at bounding box center [893, 85] width 1245 height 56
type input "301369"
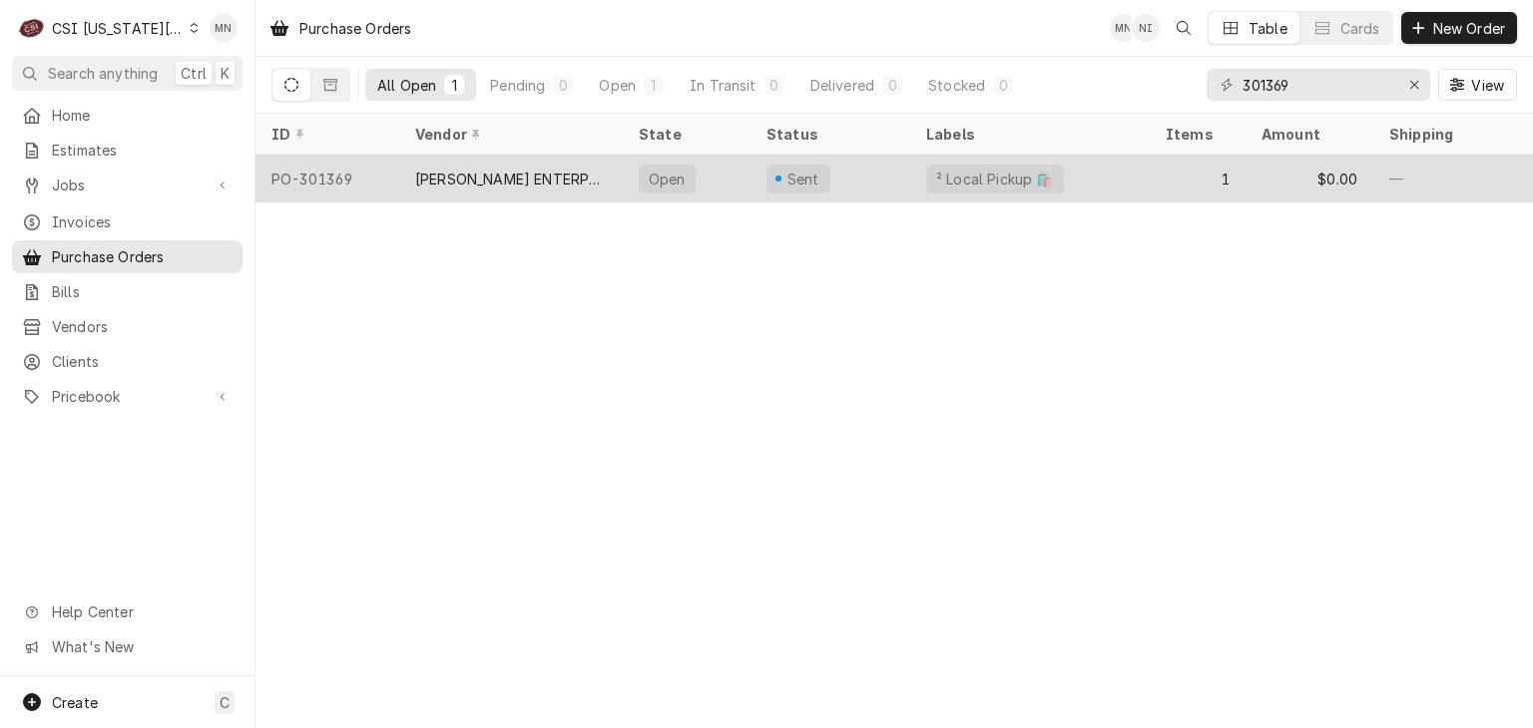
click at [379, 173] on div "PO-301369" at bounding box center [327, 179] width 144 height 48
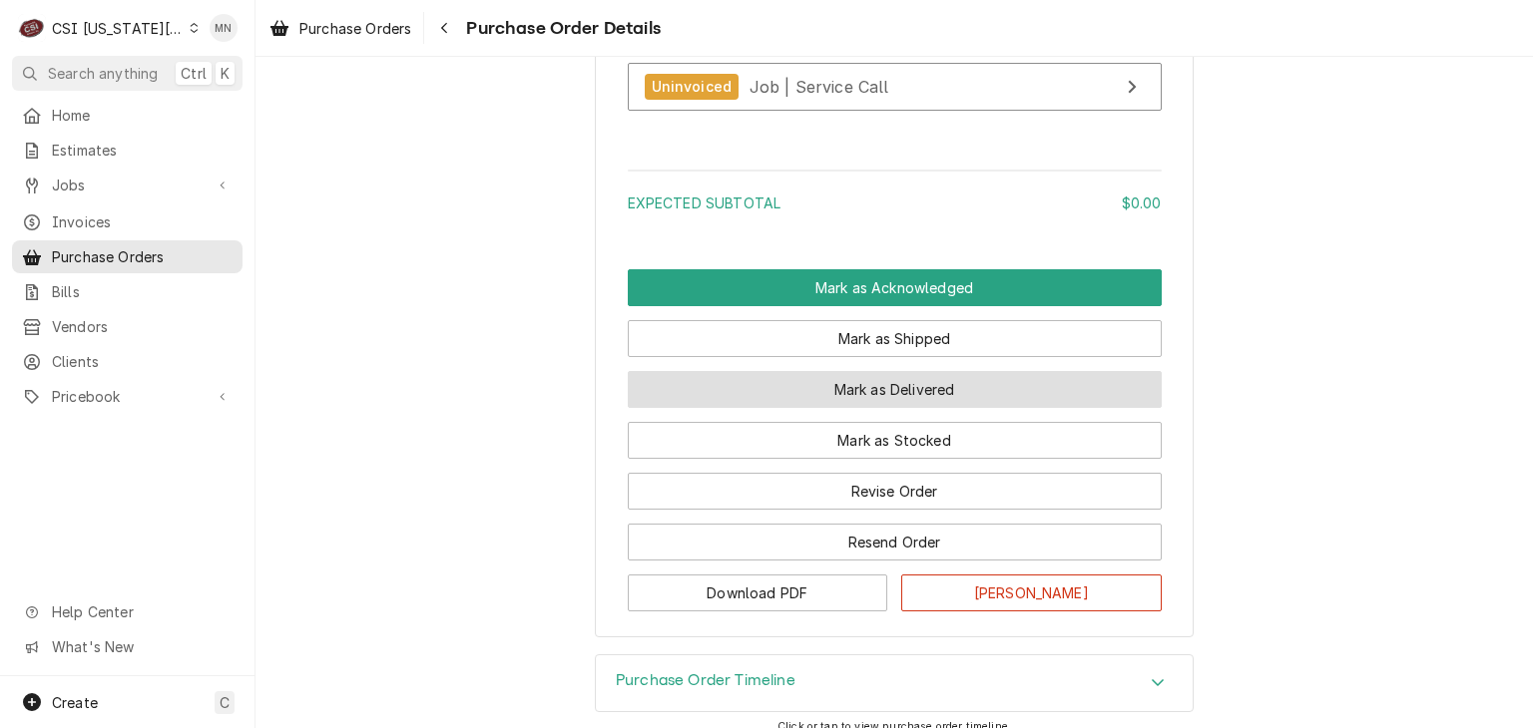
scroll to position [1792, 0]
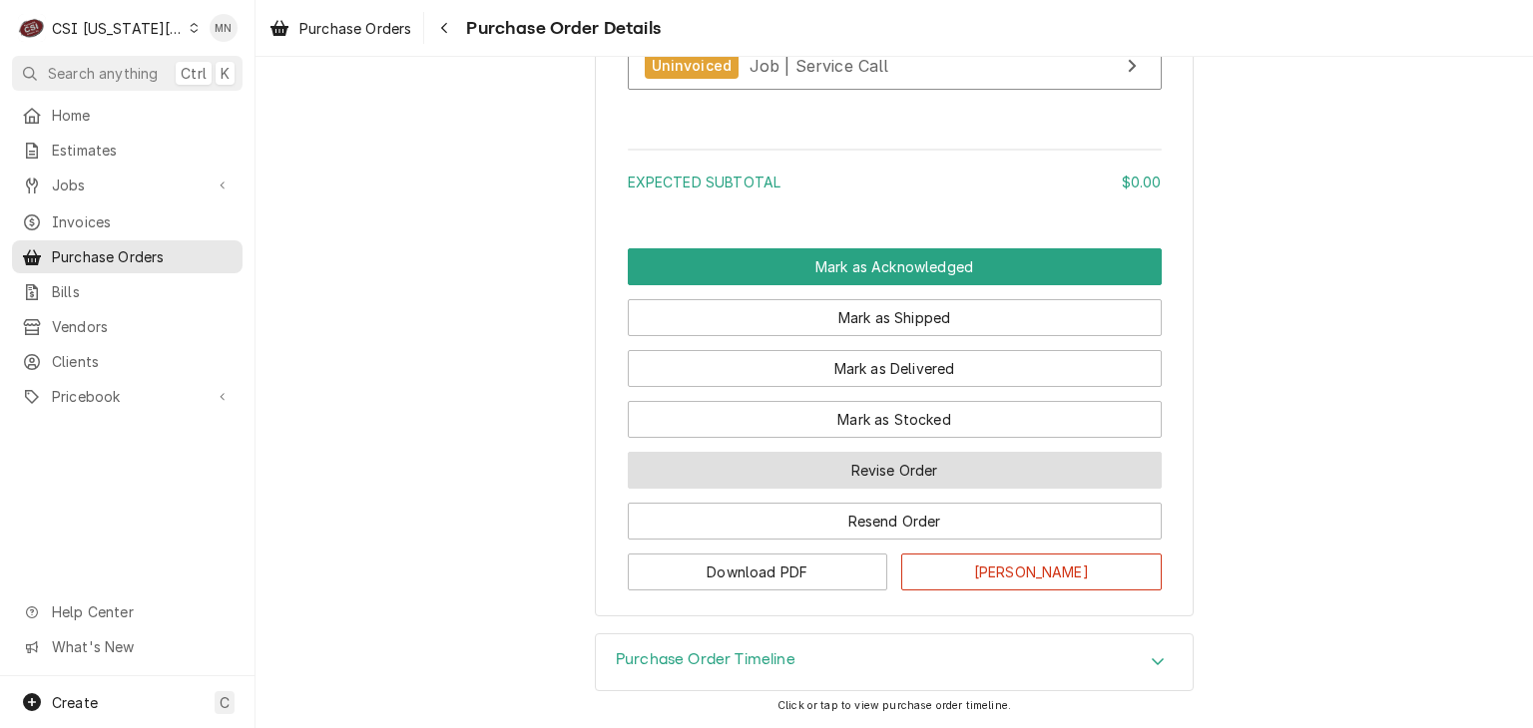
click at [891, 472] on button "Revise Order" at bounding box center [895, 470] width 534 height 37
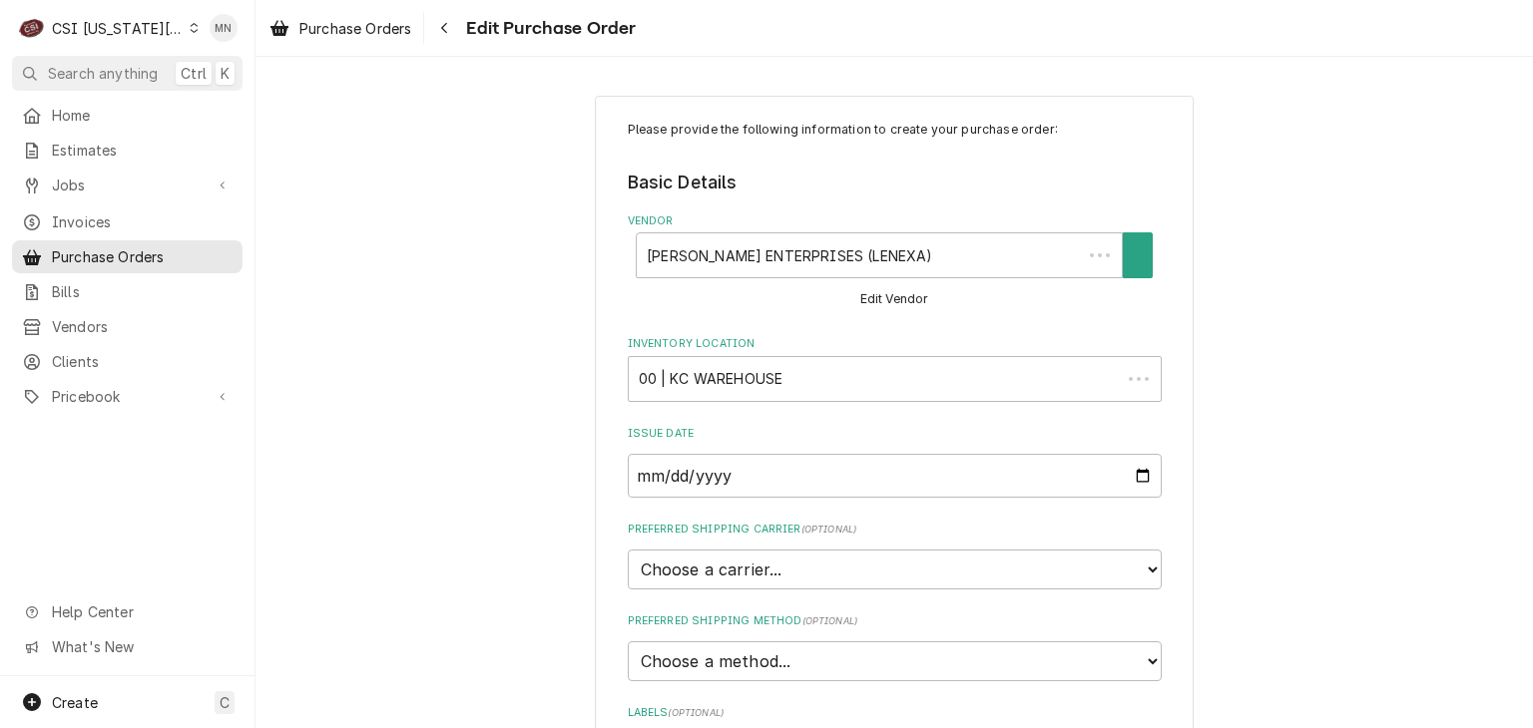
type textarea "x"
click at [460, 36] on button "Navigate back" at bounding box center [444, 28] width 32 height 32
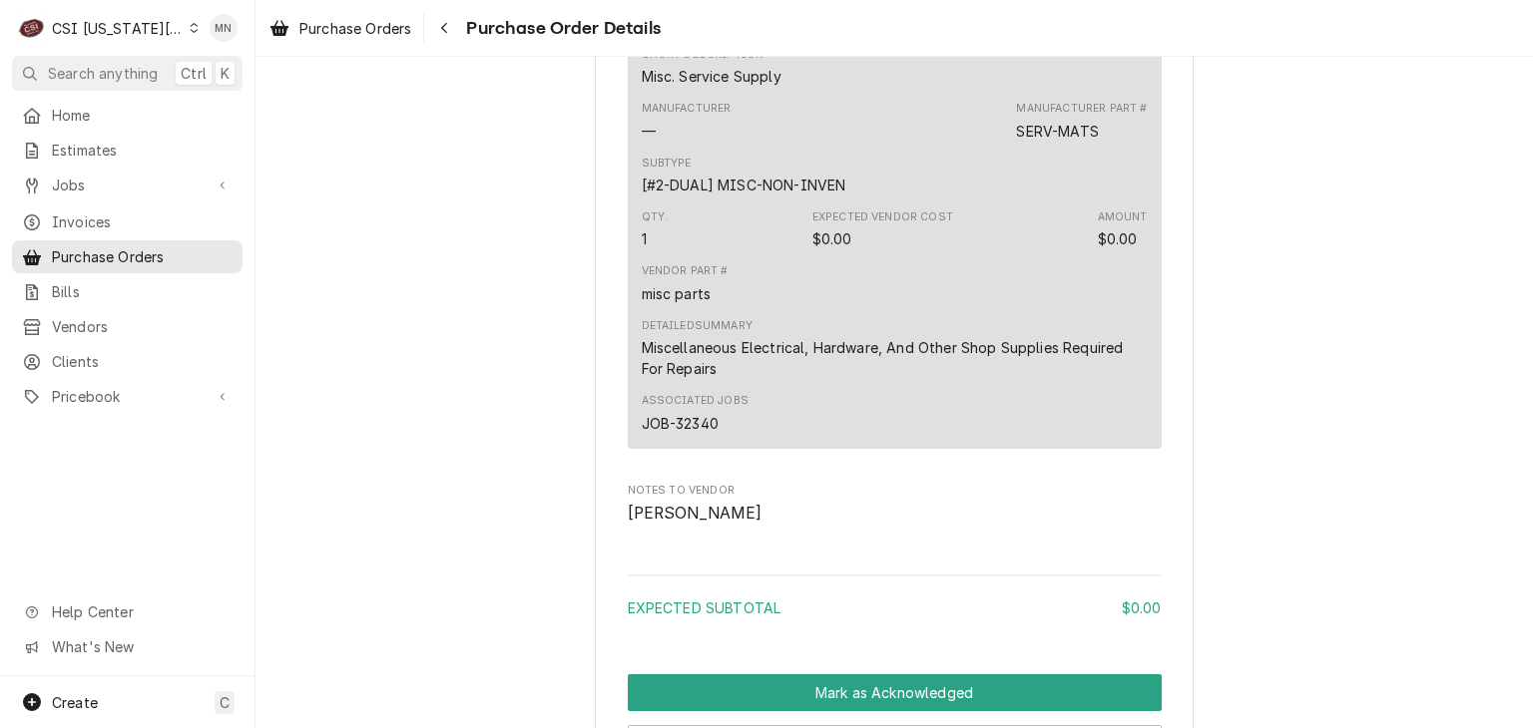
scroll to position [1681, 0]
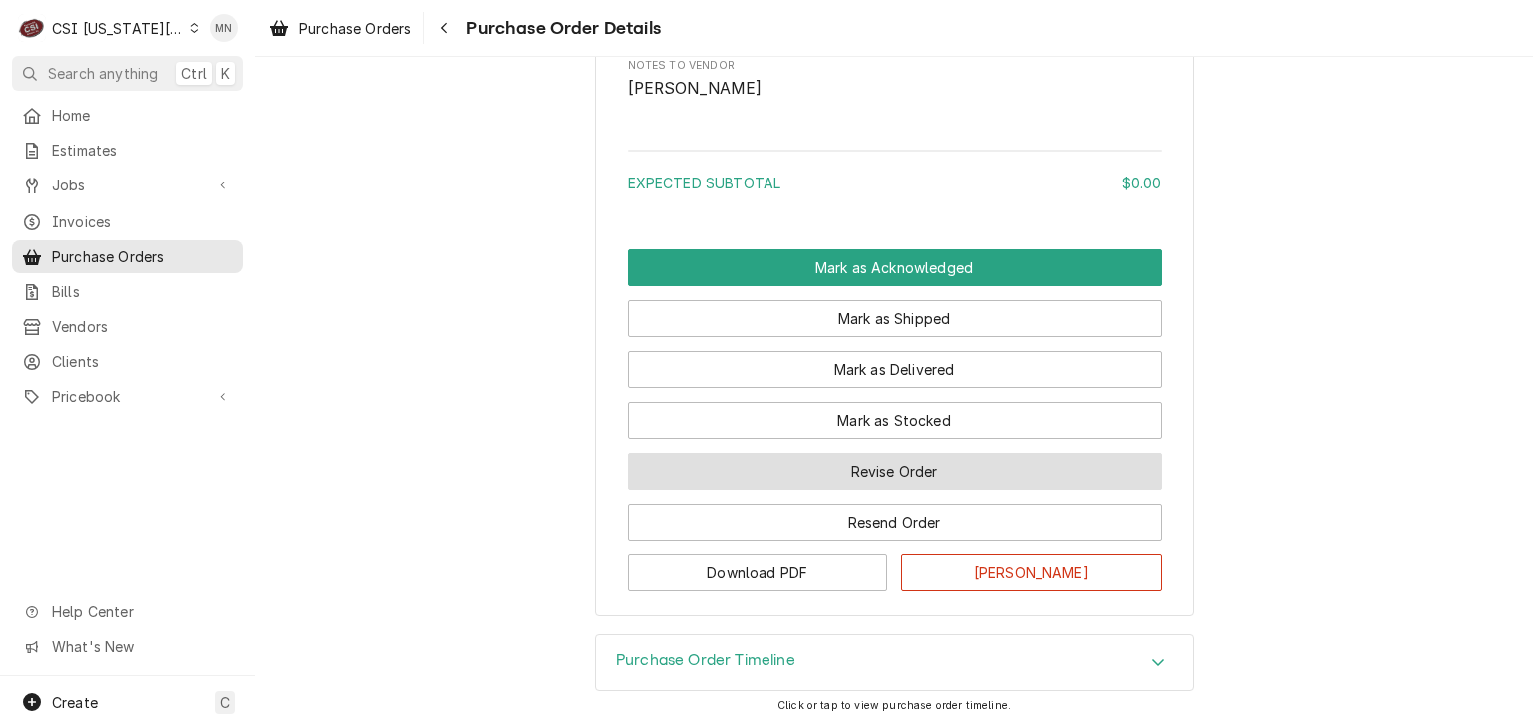
click at [894, 480] on button "Revise Order" at bounding box center [895, 471] width 534 height 37
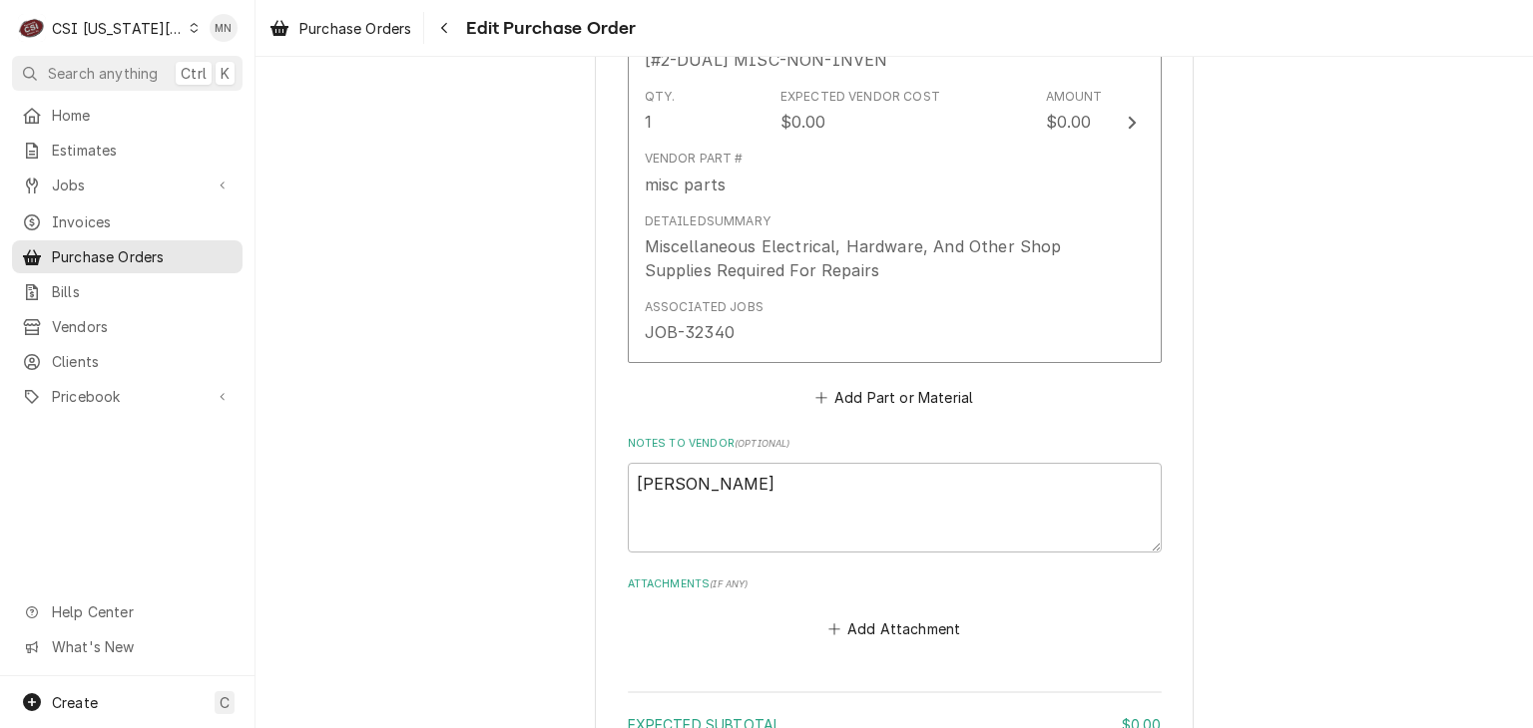
scroll to position [1232, 0]
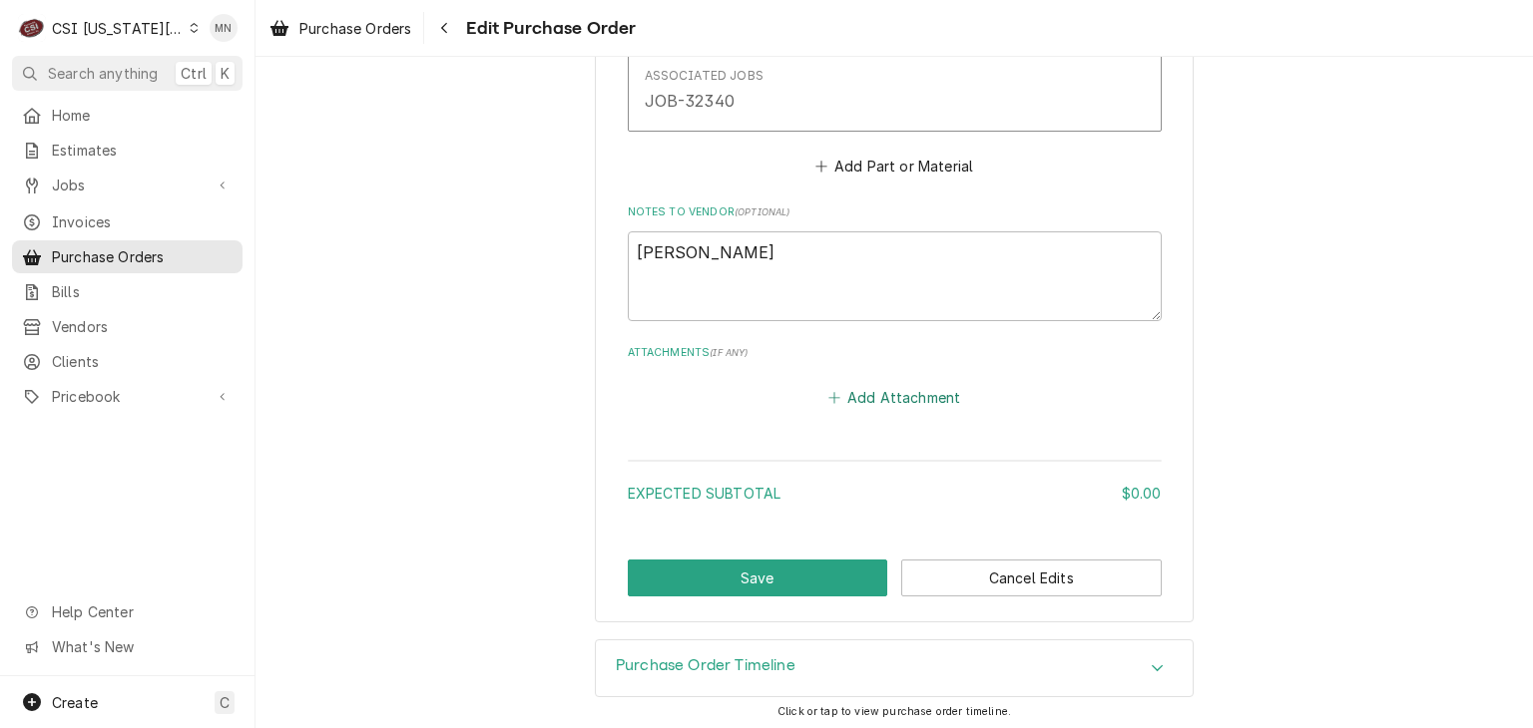
click at [886, 383] on button "Add Attachment" at bounding box center [894, 397] width 140 height 28
type textarea "x"
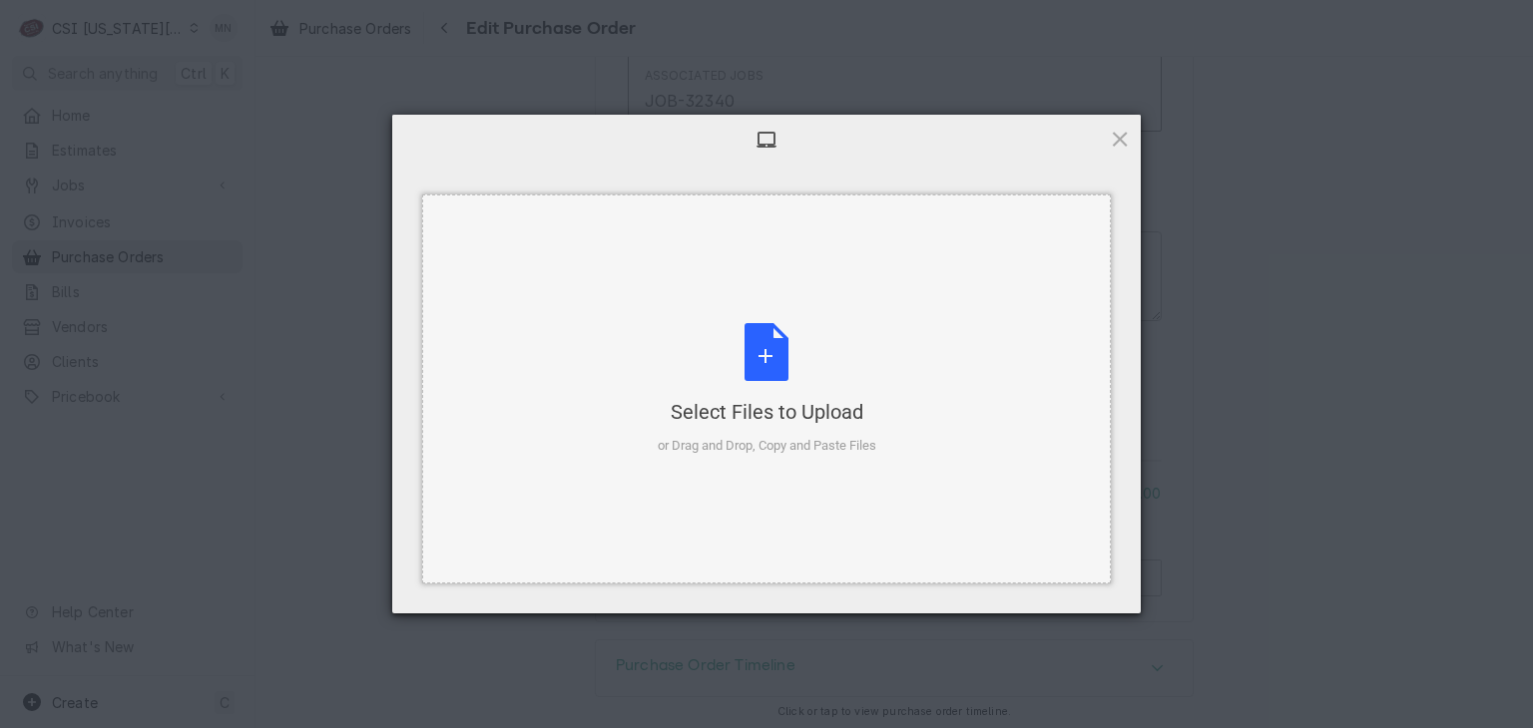
click at [782, 391] on div "Select Files to Upload or Drag and Drop, Copy and Paste Files" at bounding box center [767, 389] width 219 height 133
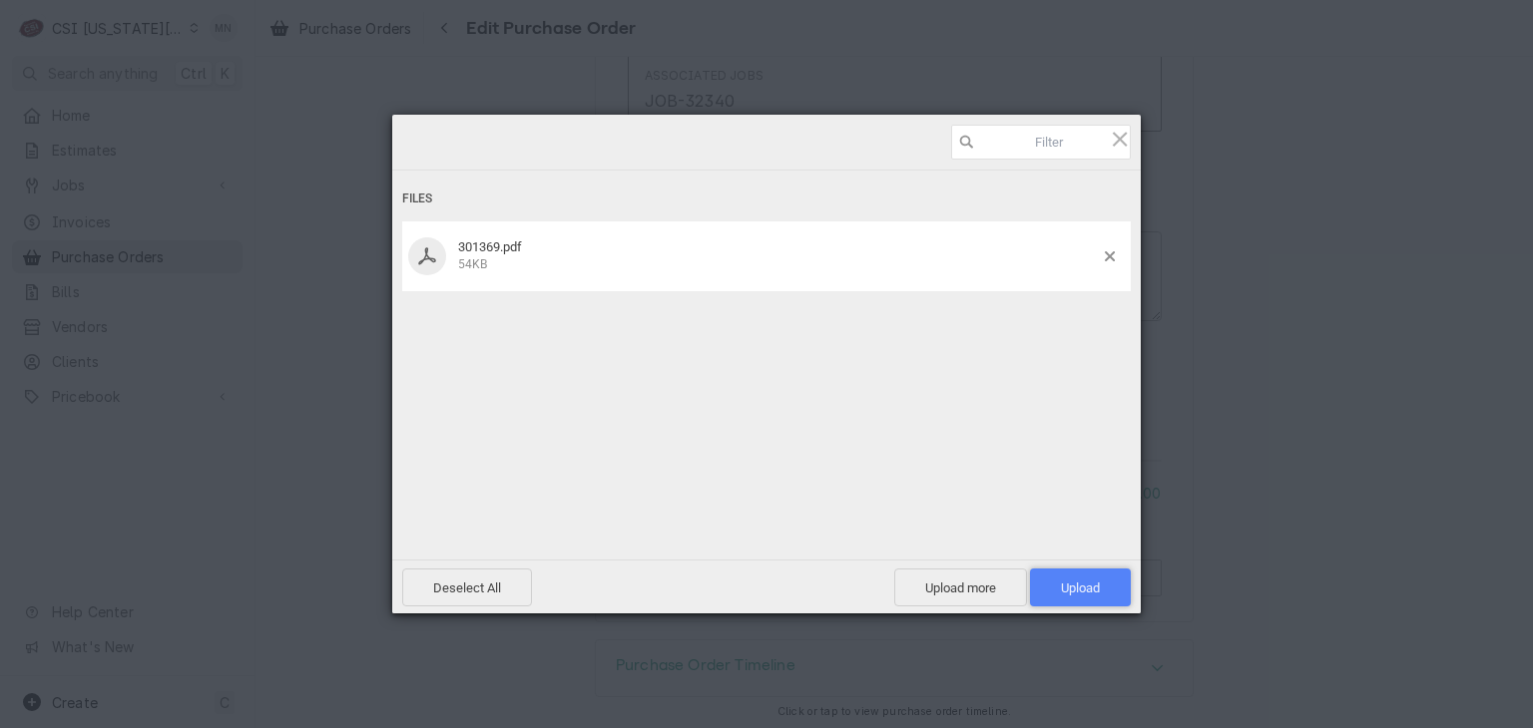
click at [1082, 588] on span "Upload 1" at bounding box center [1080, 588] width 39 height 15
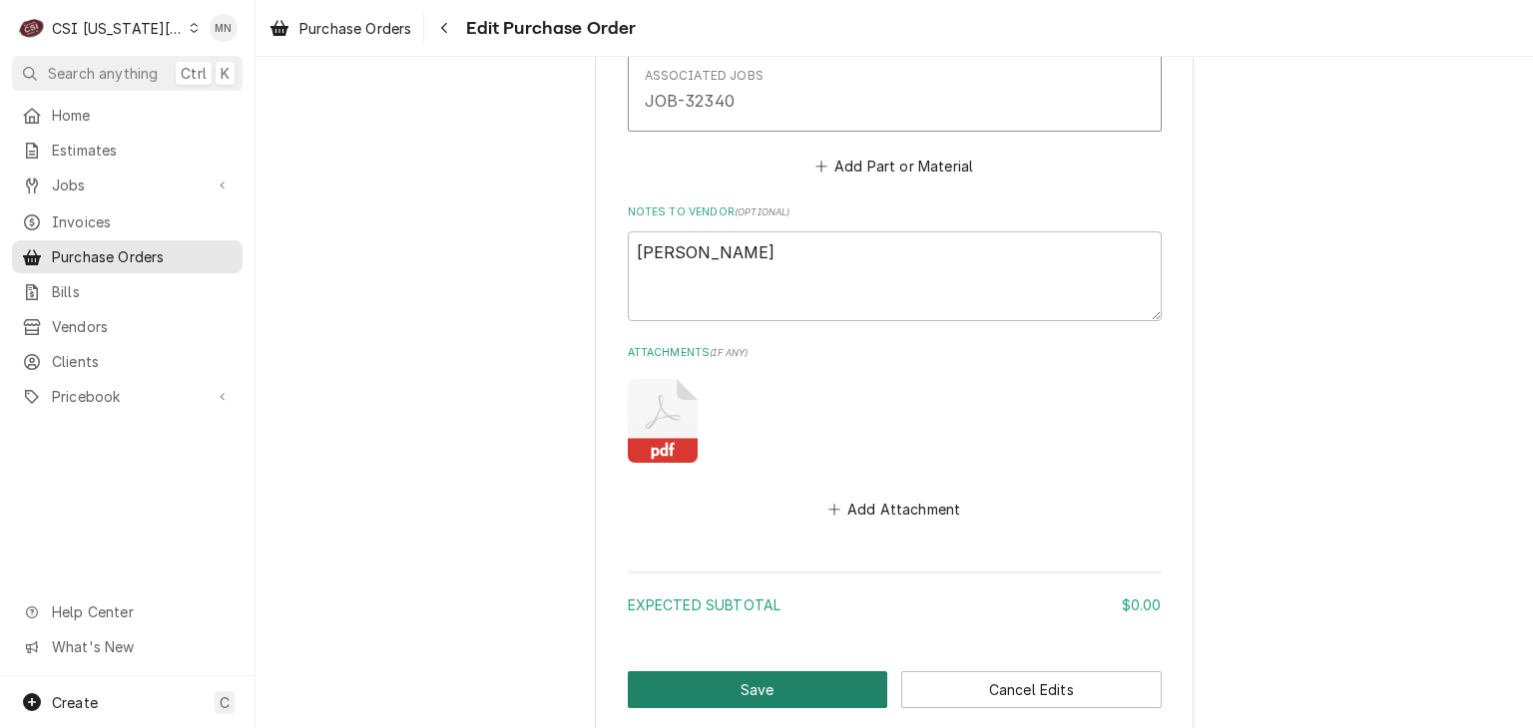
click at [782, 691] on button "Save" at bounding box center [758, 689] width 260 height 37
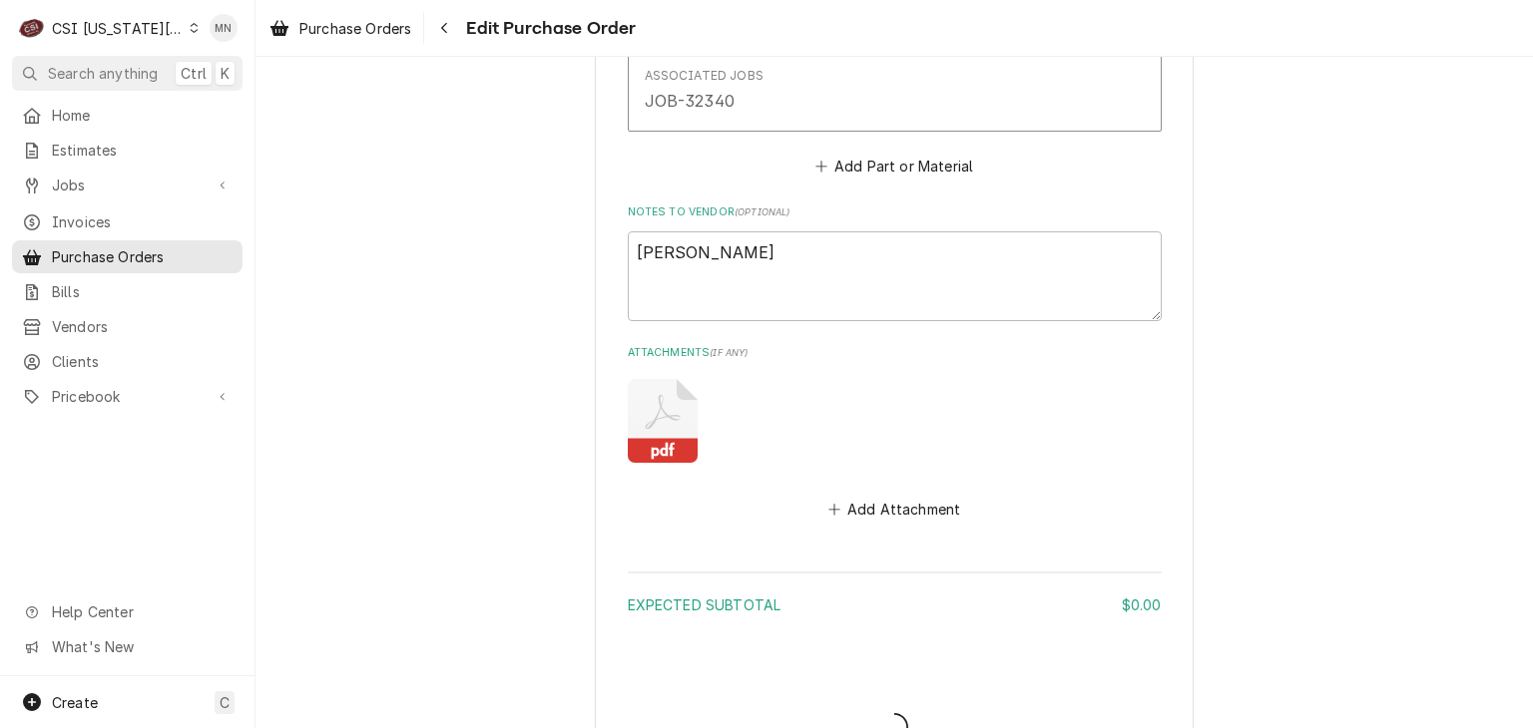
type textarea "x"
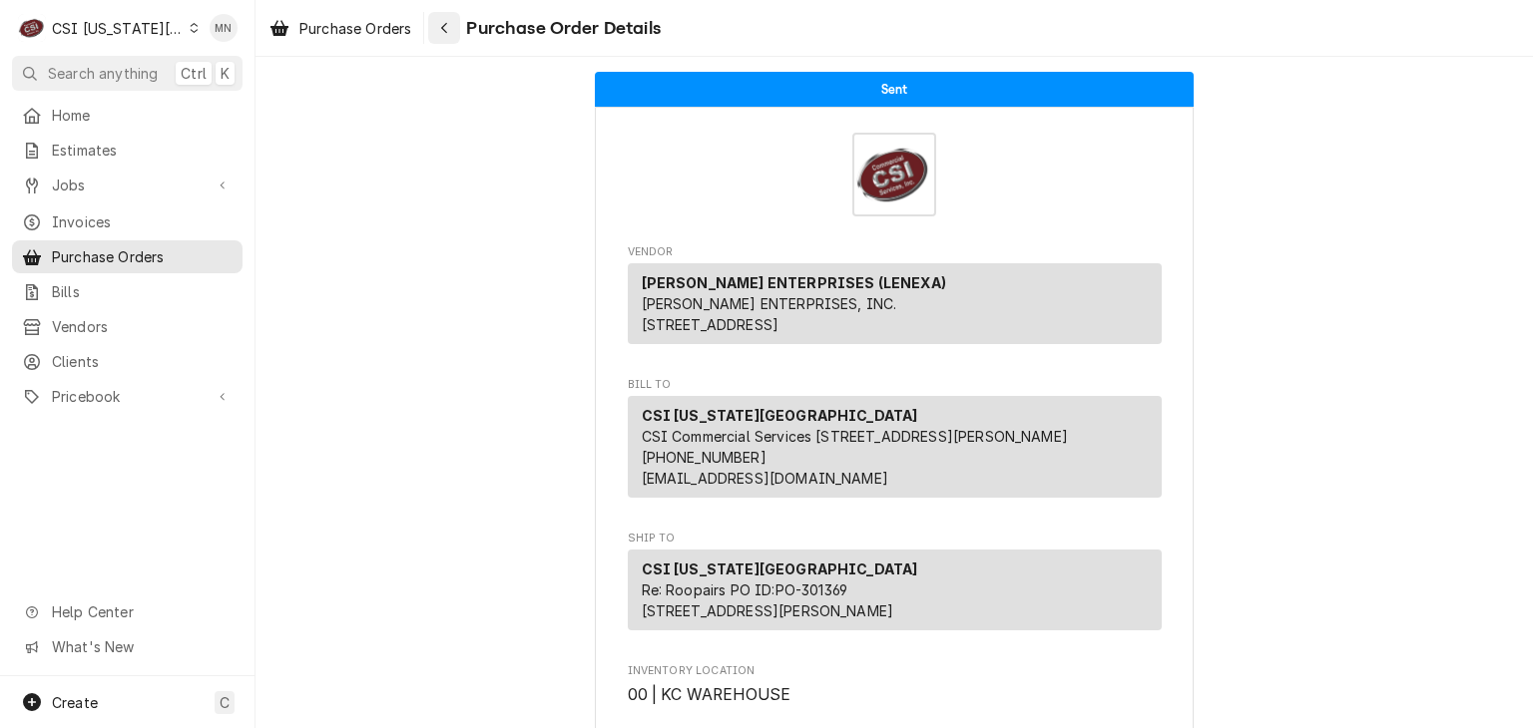
click at [452, 31] on div "Navigate back" at bounding box center [444, 28] width 20 height 20
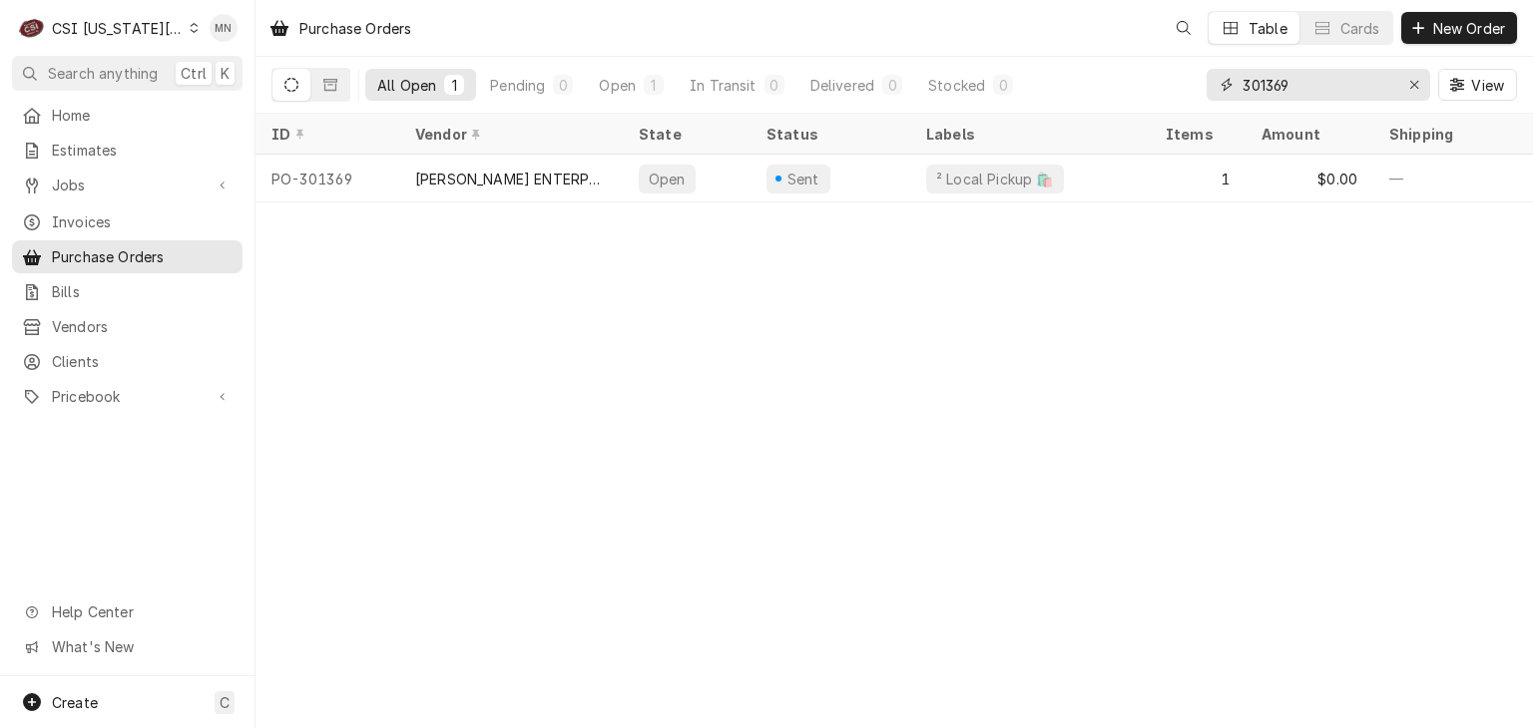
drag, startPoint x: 1348, startPoint y: 79, endPoint x: 1164, endPoint y: 89, distance: 183.9
click at [1172, 89] on div "All Open 1 Pending 0 Open 1 In Transit 0 Delivered 0 Stocked 0 301369 View" at bounding box center [893, 85] width 1245 height 56
type input "301311"
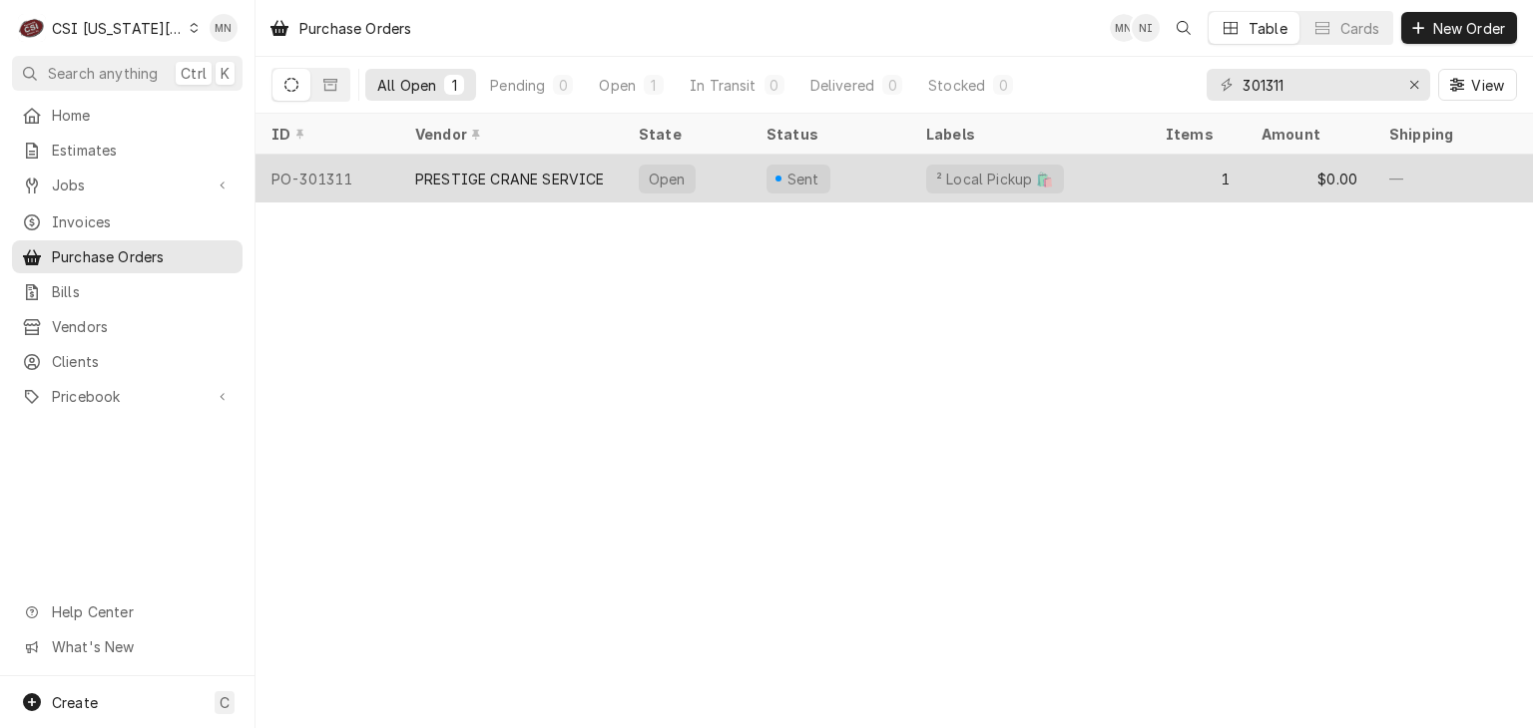
click at [459, 179] on div "PRESTIGE CRANE SERVICE" at bounding box center [510, 179] width 190 height 21
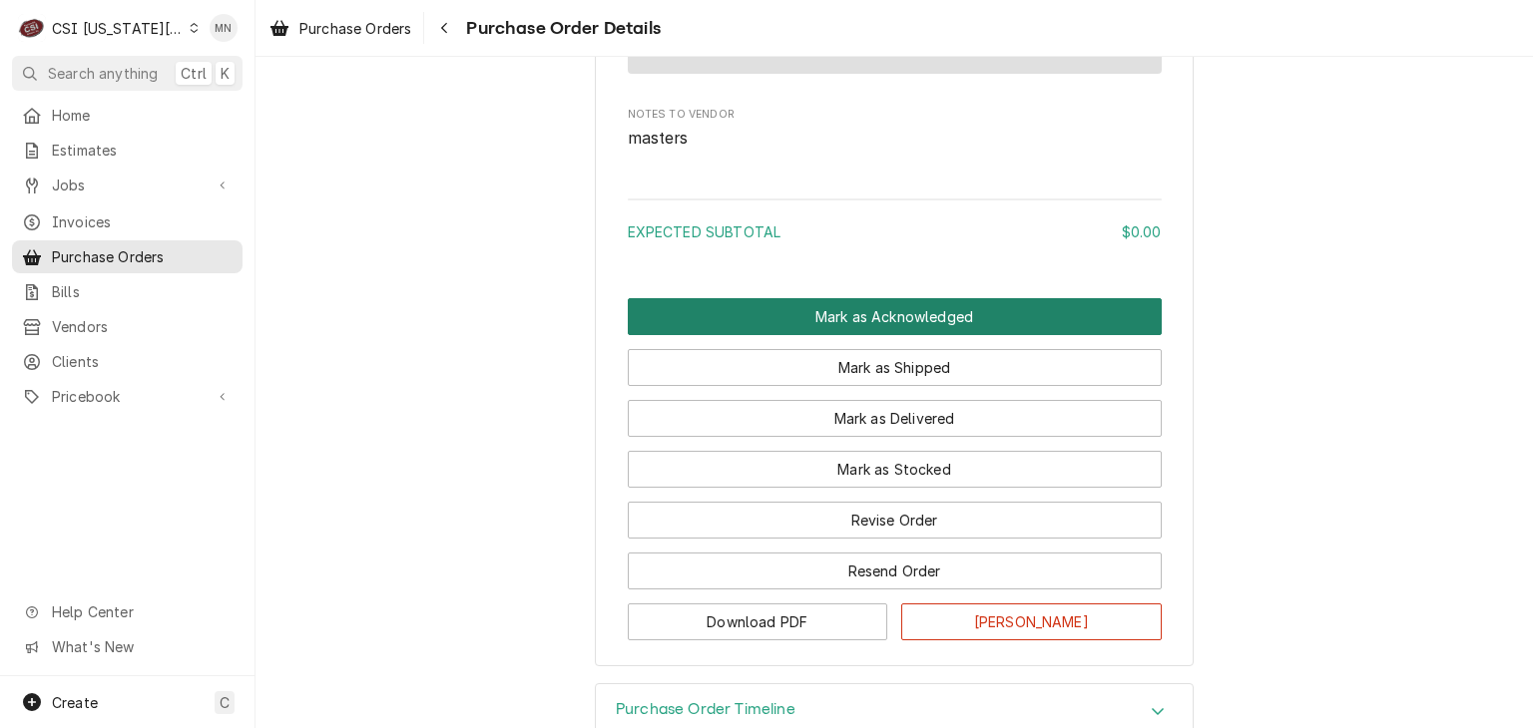
scroll to position [1606, 0]
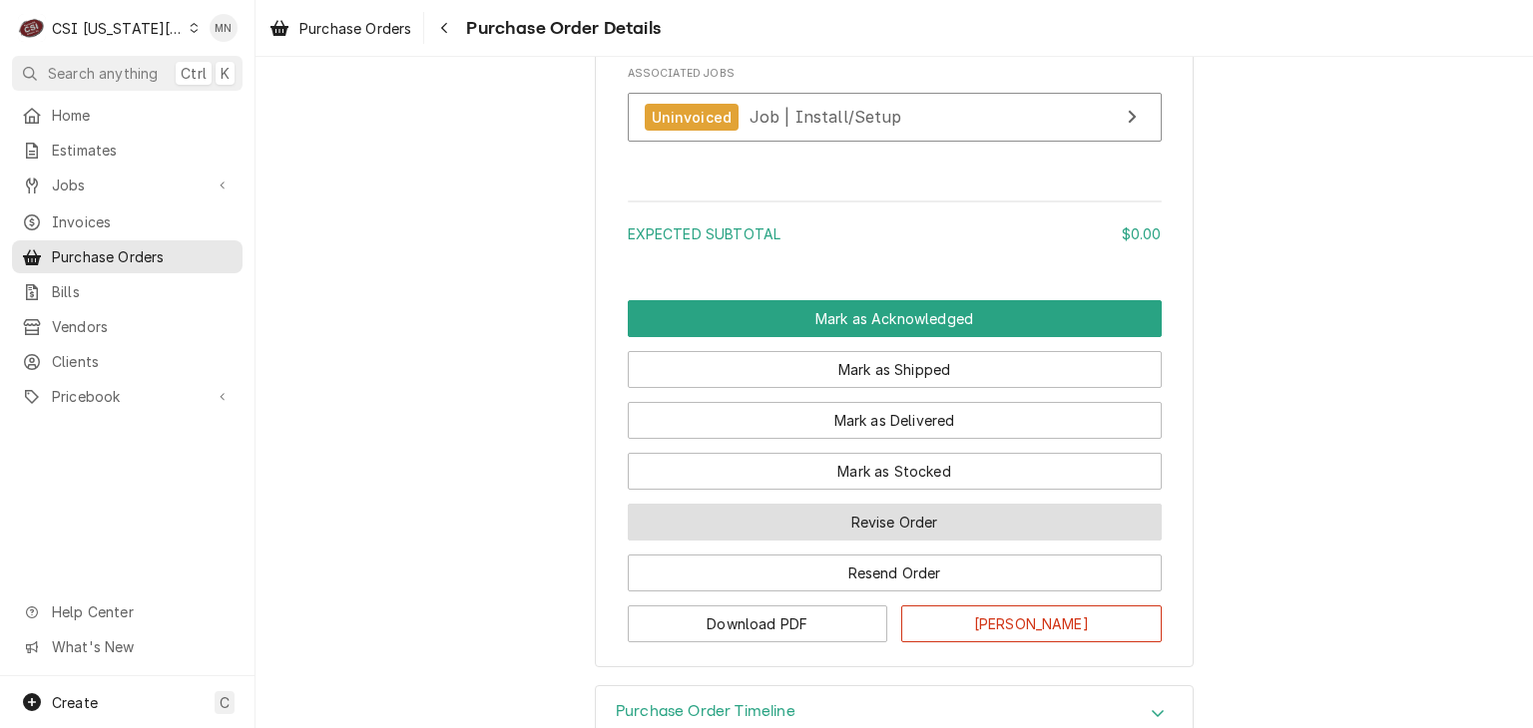
click at [877, 541] on button "Revise Order" at bounding box center [895, 522] width 534 height 37
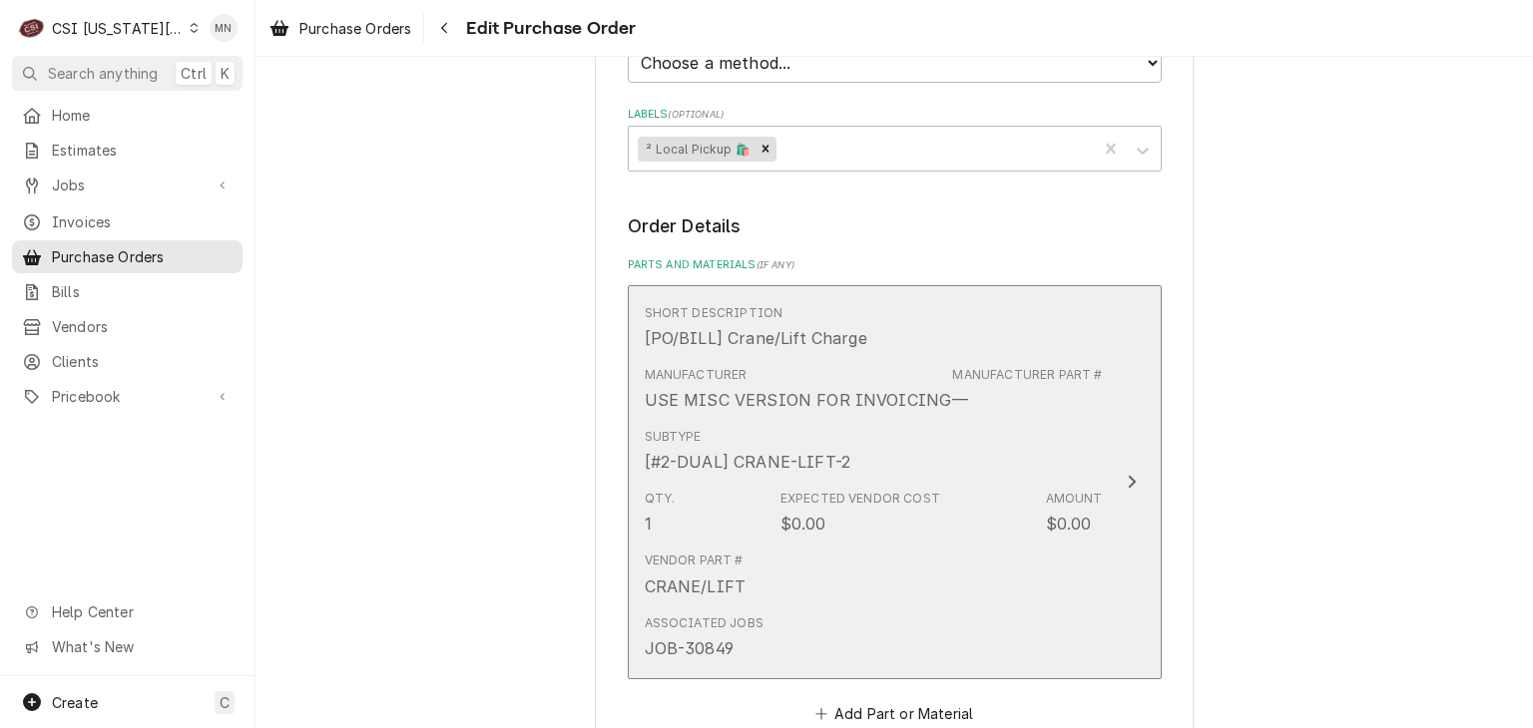
scroll to position [1145, 0]
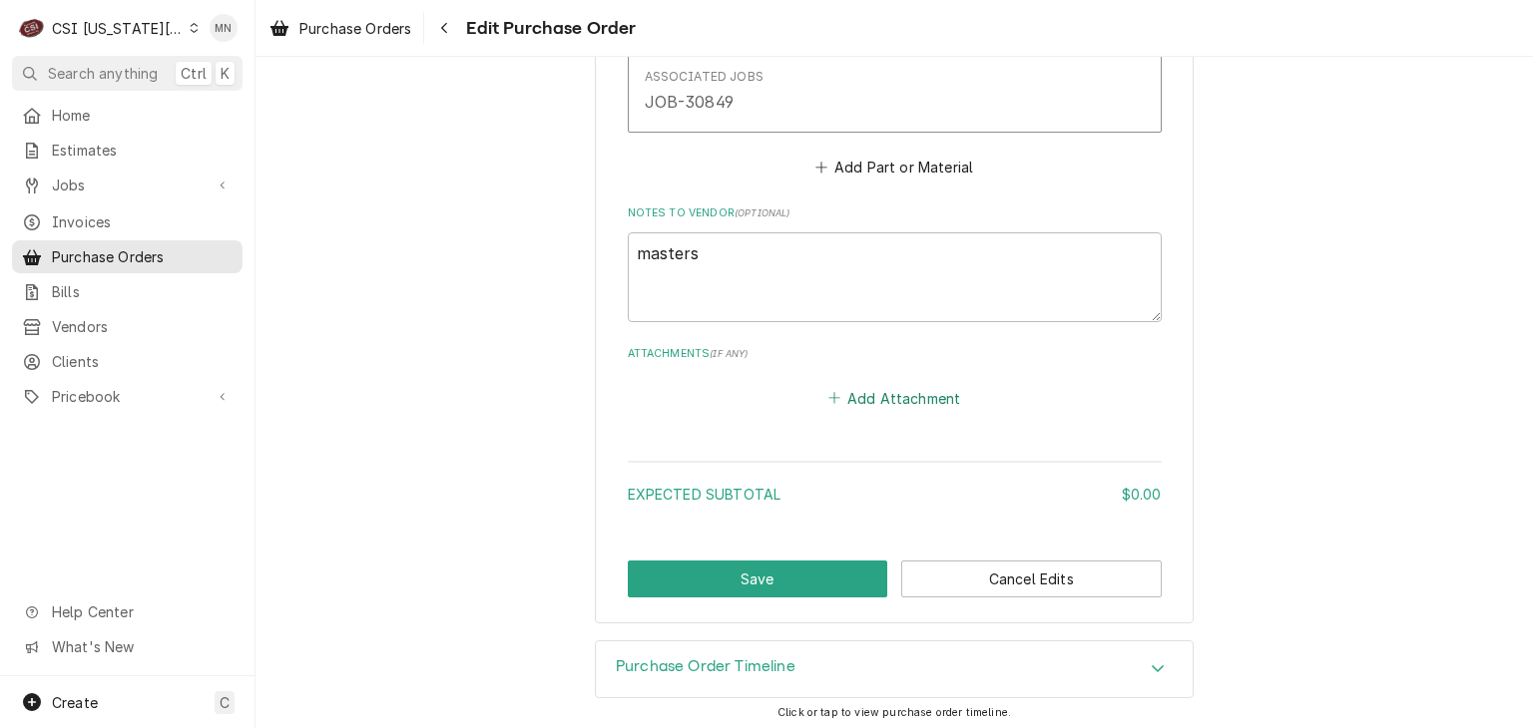
click at [863, 392] on button "Add Attachment" at bounding box center [894, 398] width 140 height 28
type textarea "x"
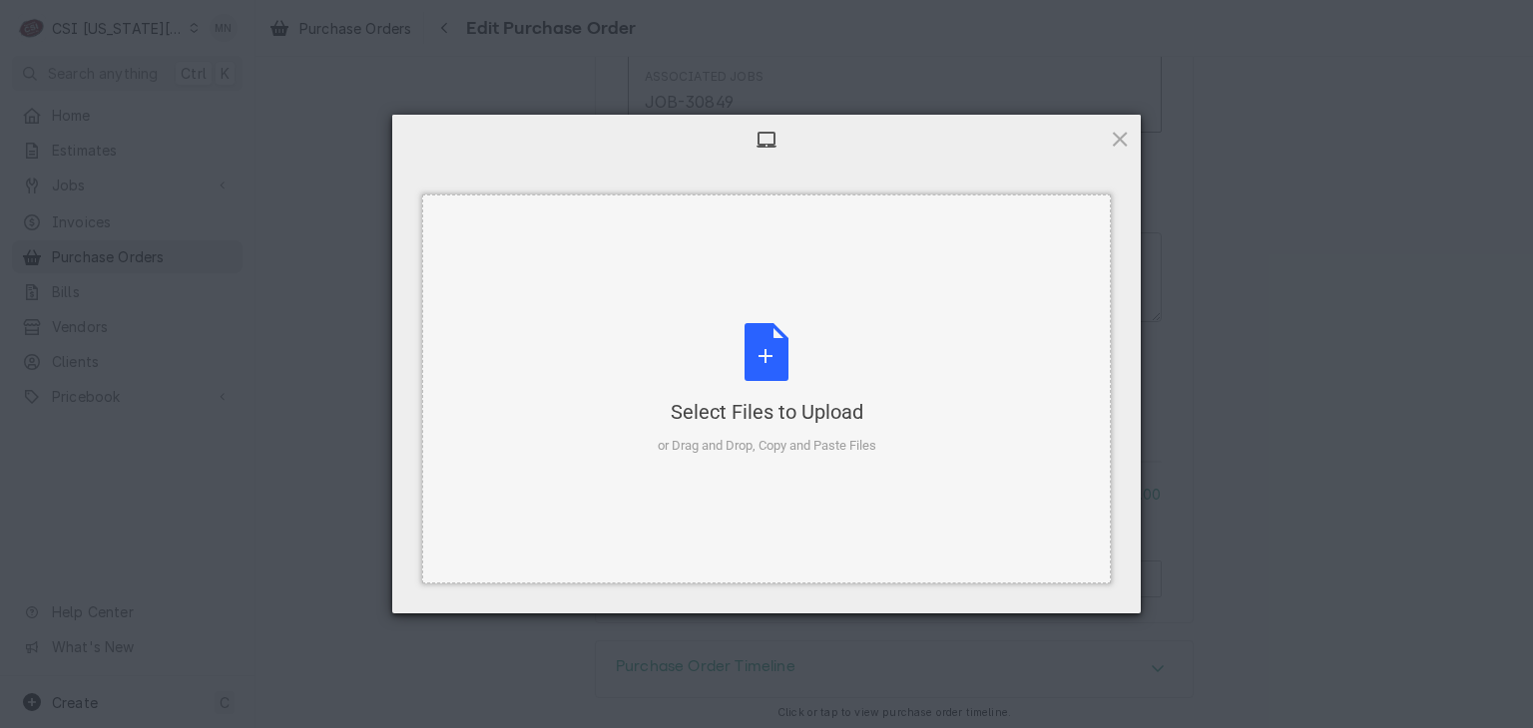
click at [807, 377] on div "Select Files to Upload or Drag and Drop, Copy and Paste Files" at bounding box center [767, 389] width 219 height 133
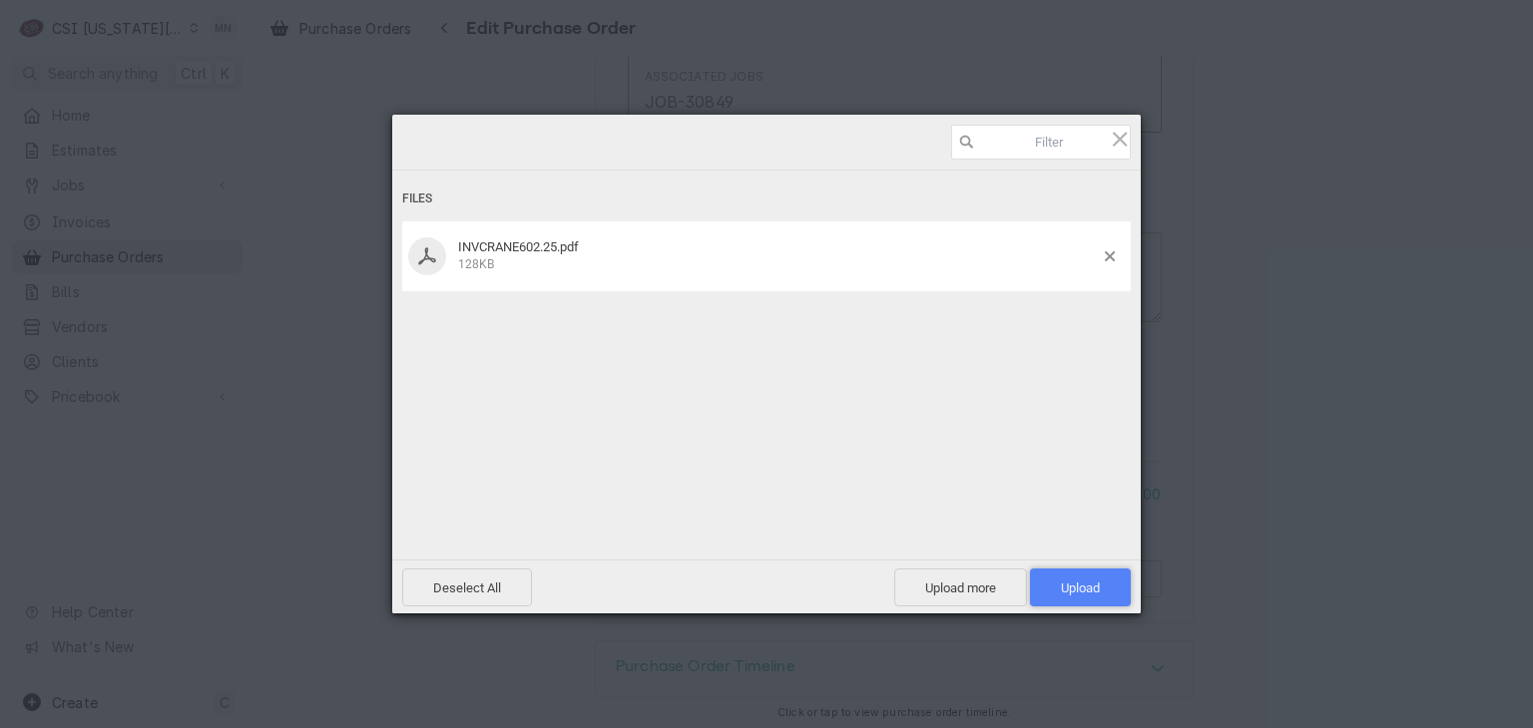
click at [1075, 591] on span "Upload 1" at bounding box center [1080, 588] width 39 height 15
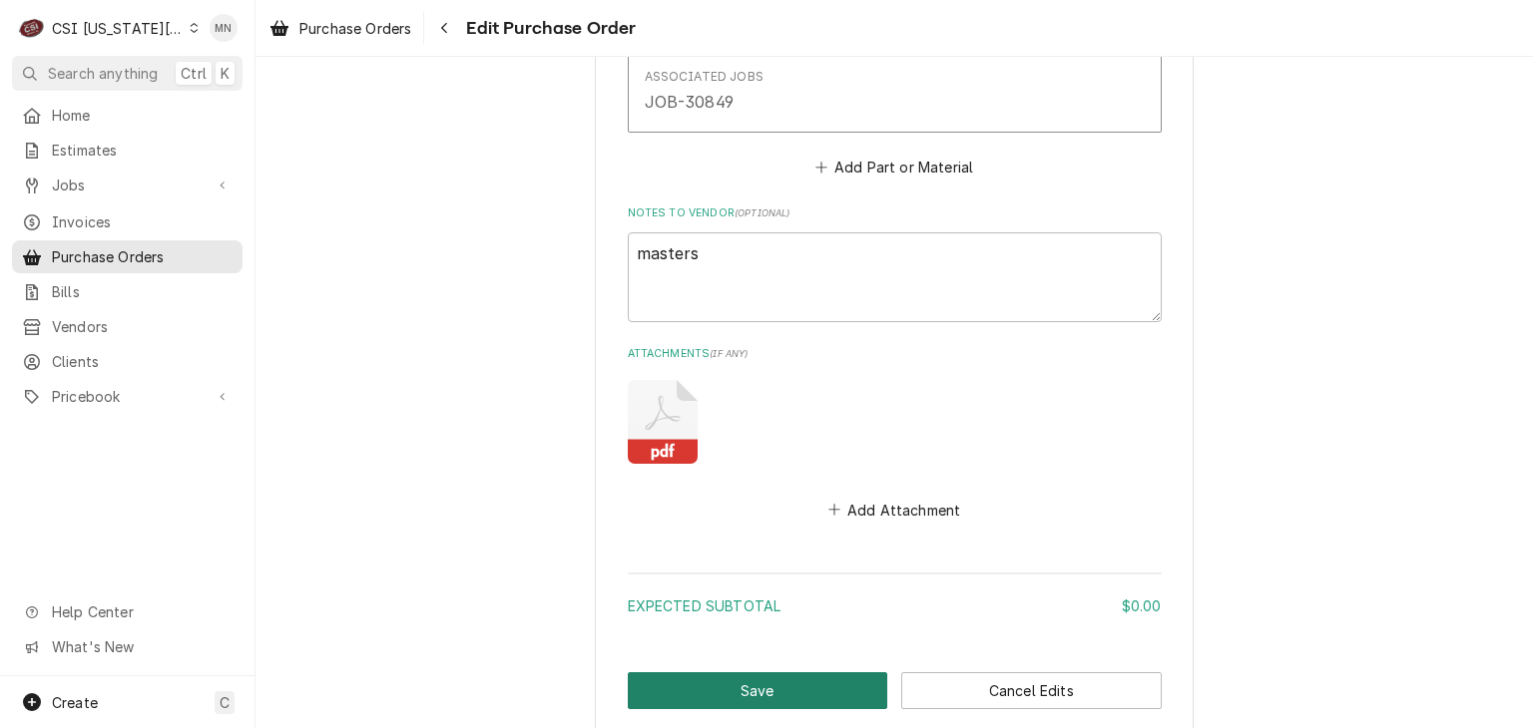
click at [778, 683] on button "Save" at bounding box center [758, 690] width 260 height 37
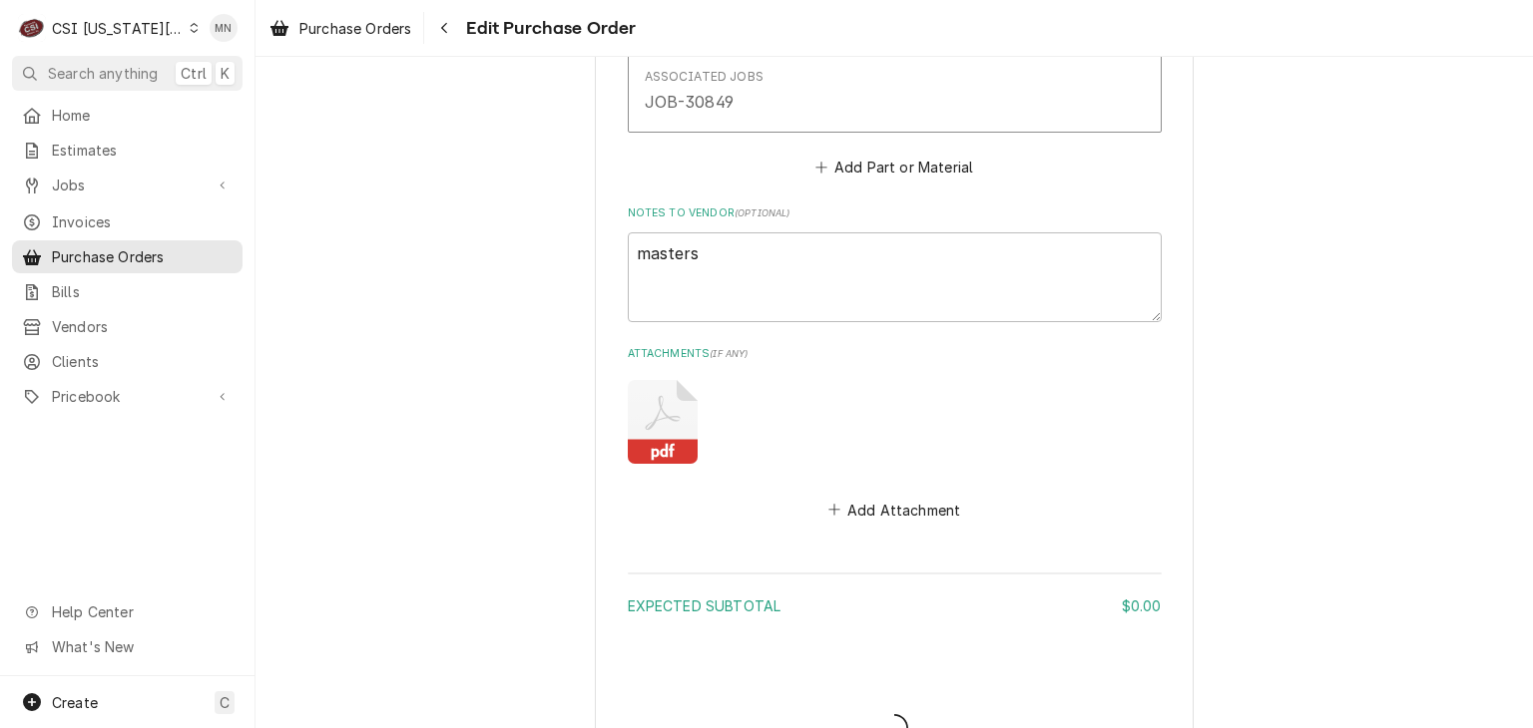
type textarea "x"
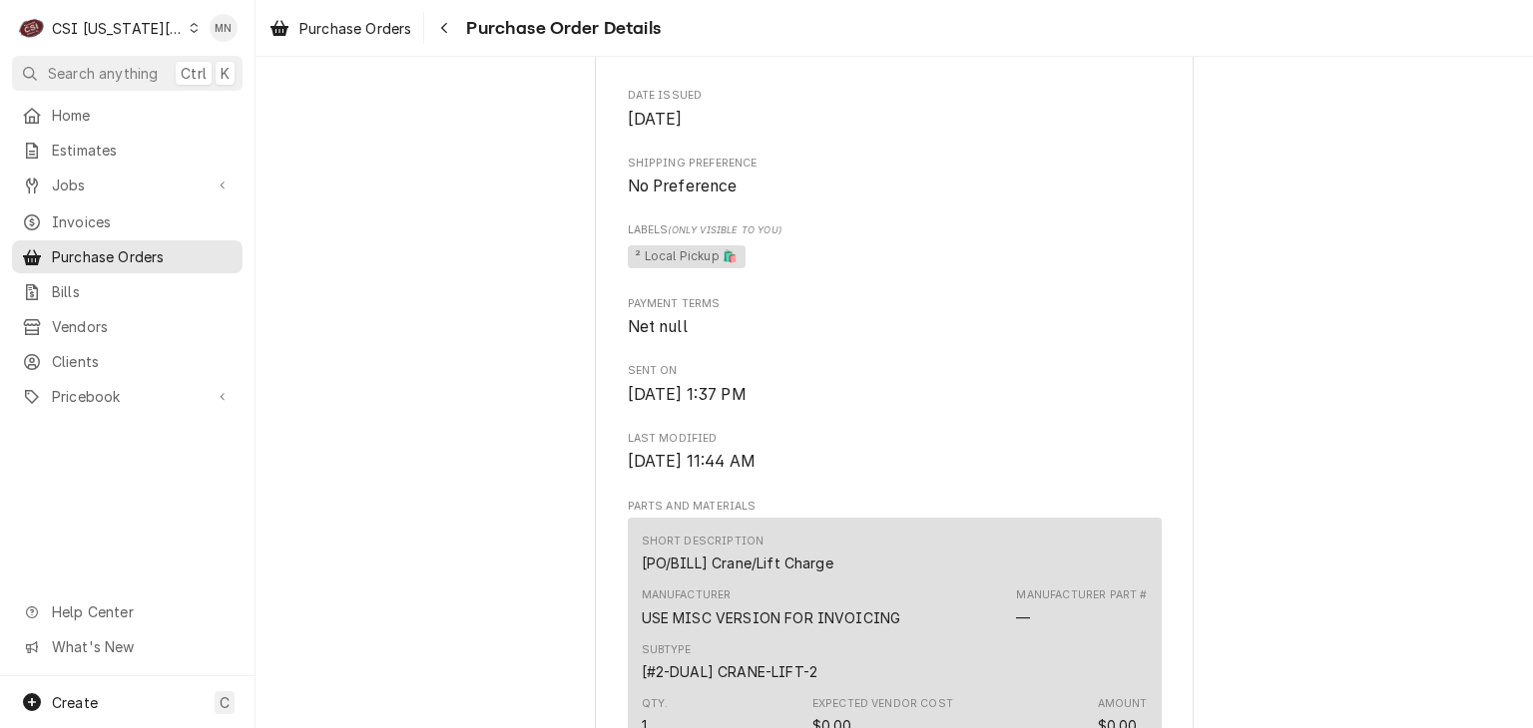
scroll to position [489, 0]
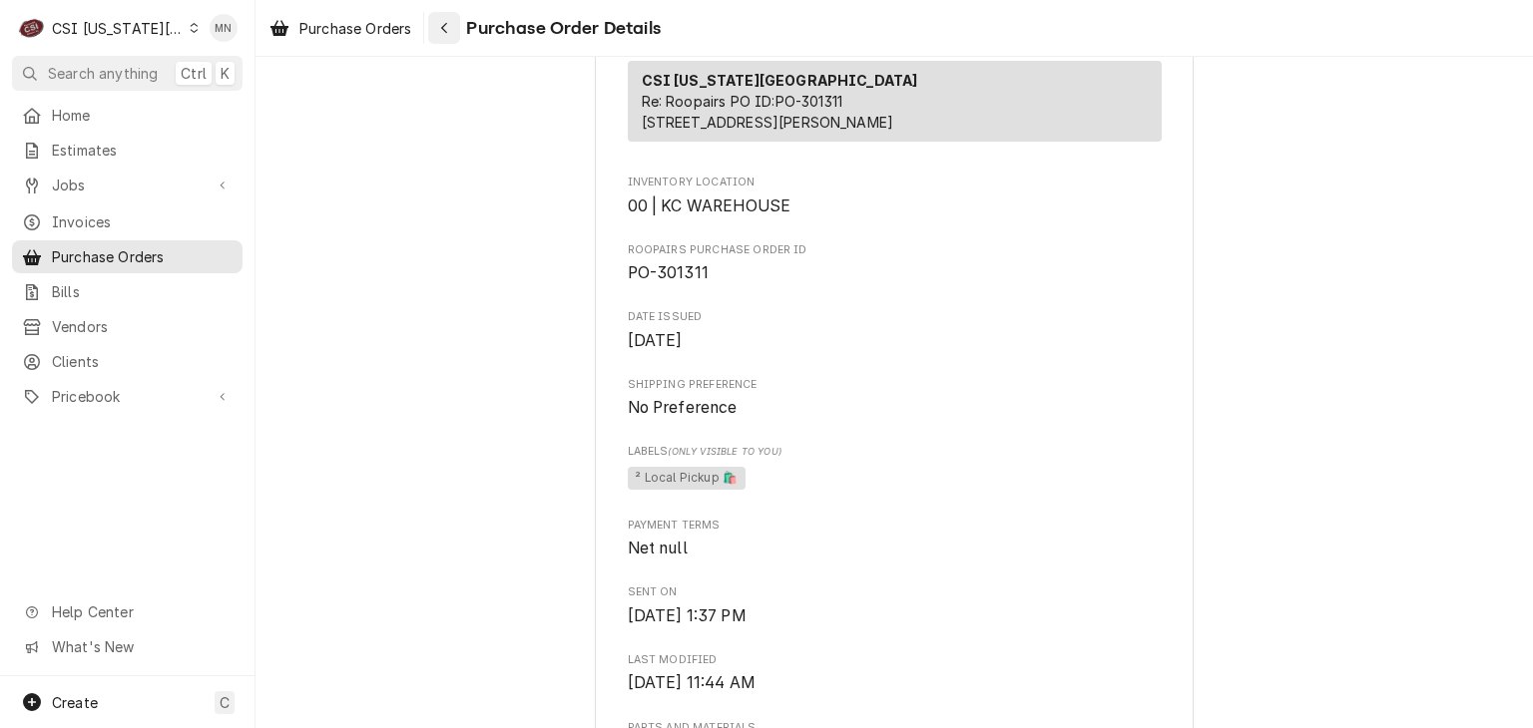
click at [447, 22] on icon "Navigate back" at bounding box center [444, 28] width 9 height 14
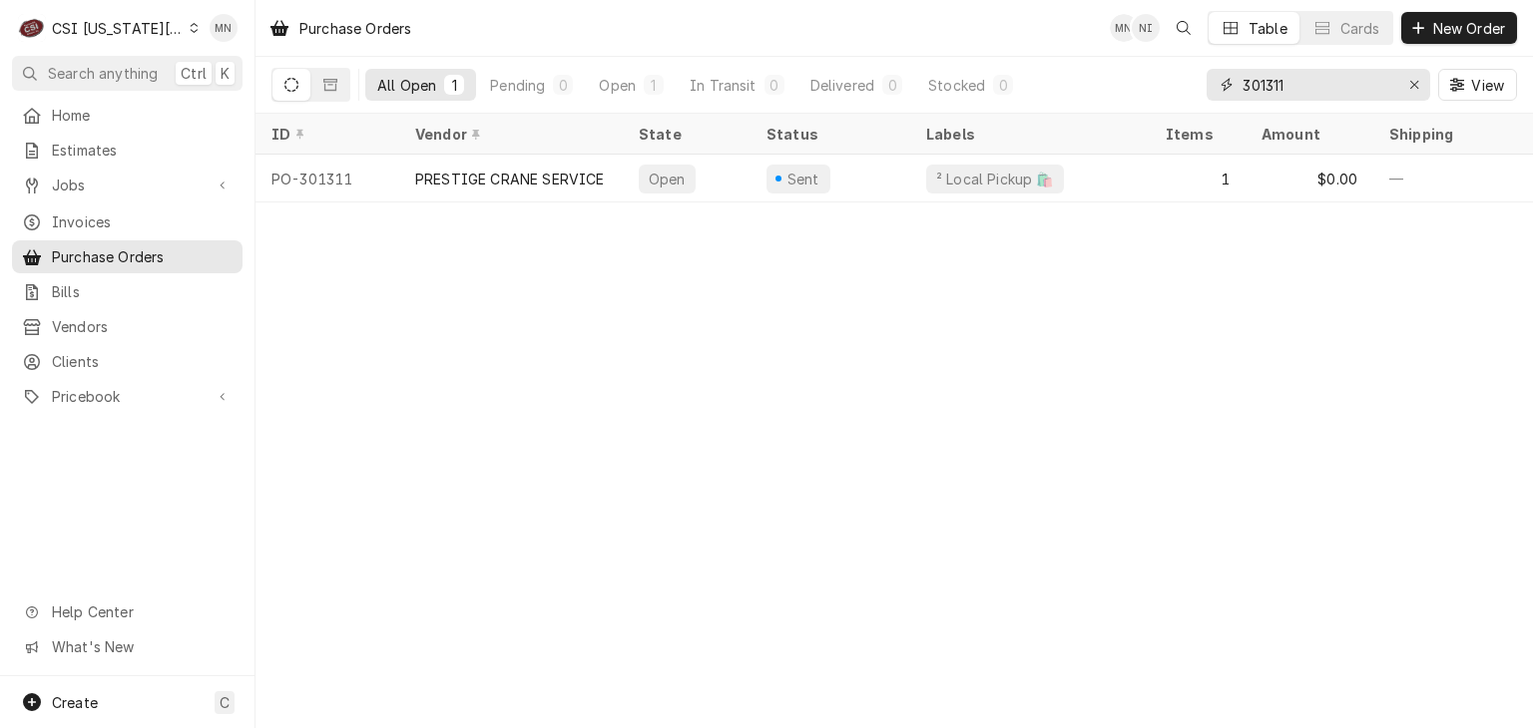
drag, startPoint x: 1365, startPoint y: 85, endPoint x: 1066, endPoint y: 97, distance: 299.6
click at [1088, 95] on div "All Open 1 Pending 0 Open 1 In Transit 0 Delivered 0 Stocked 0 301311 View" at bounding box center [893, 85] width 1245 height 56
type input "301309"
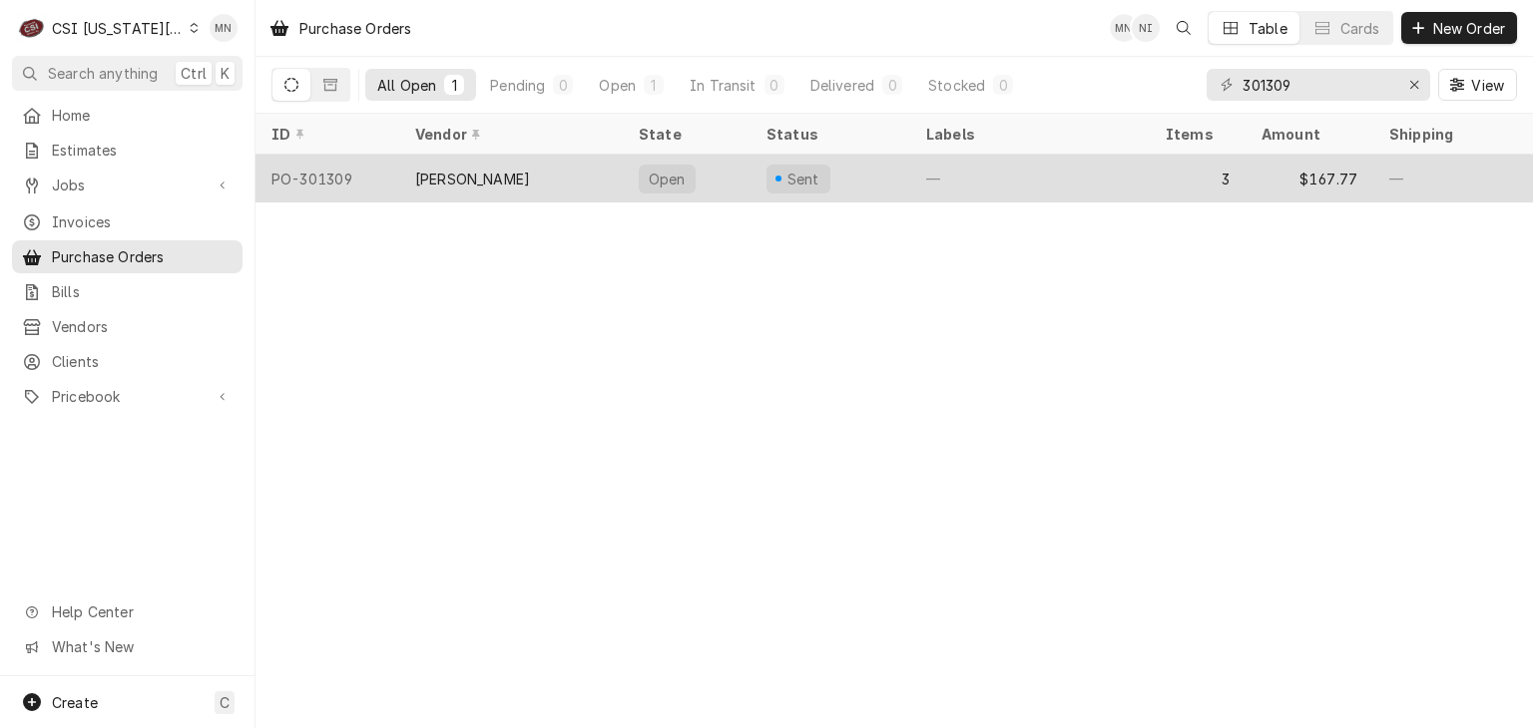
click at [359, 189] on div "PO-301309" at bounding box center [327, 179] width 144 height 48
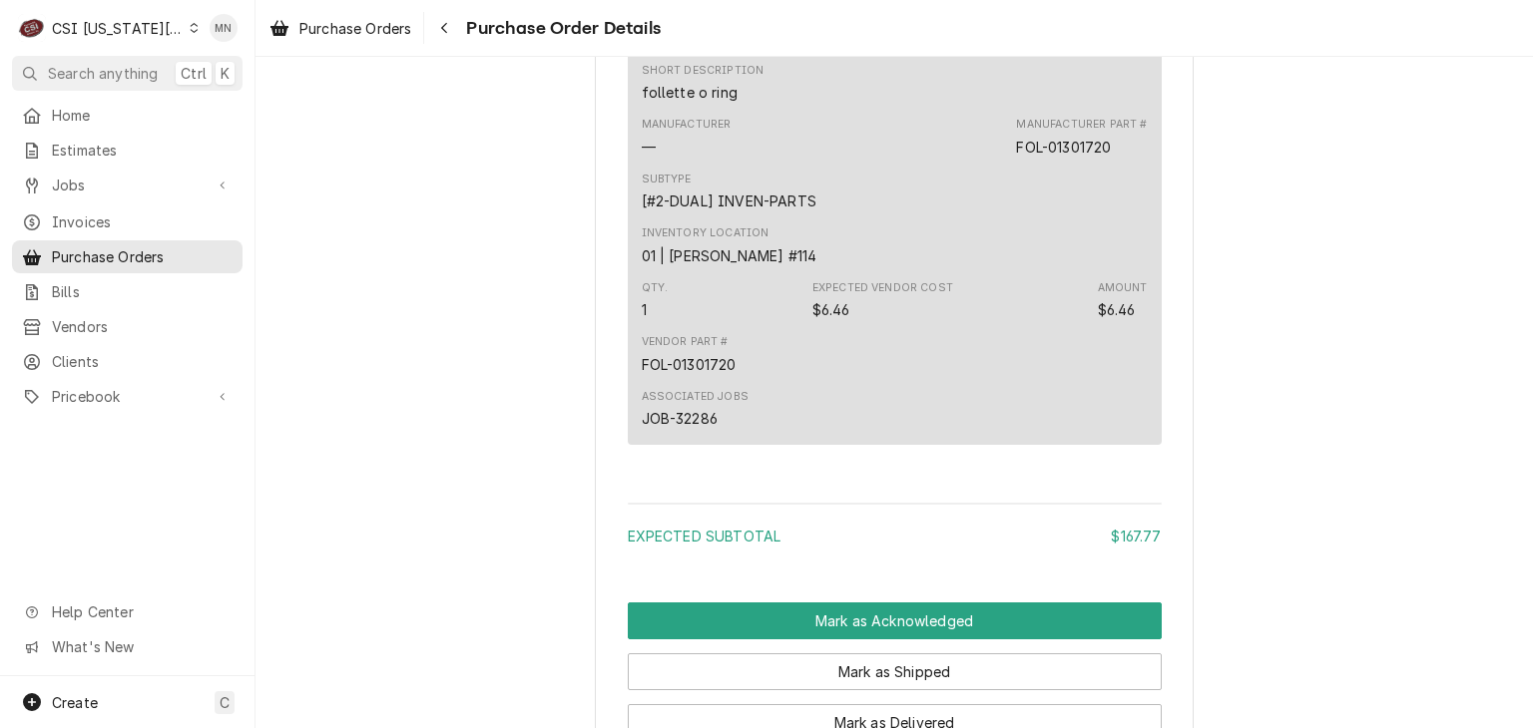
scroll to position [2408, 0]
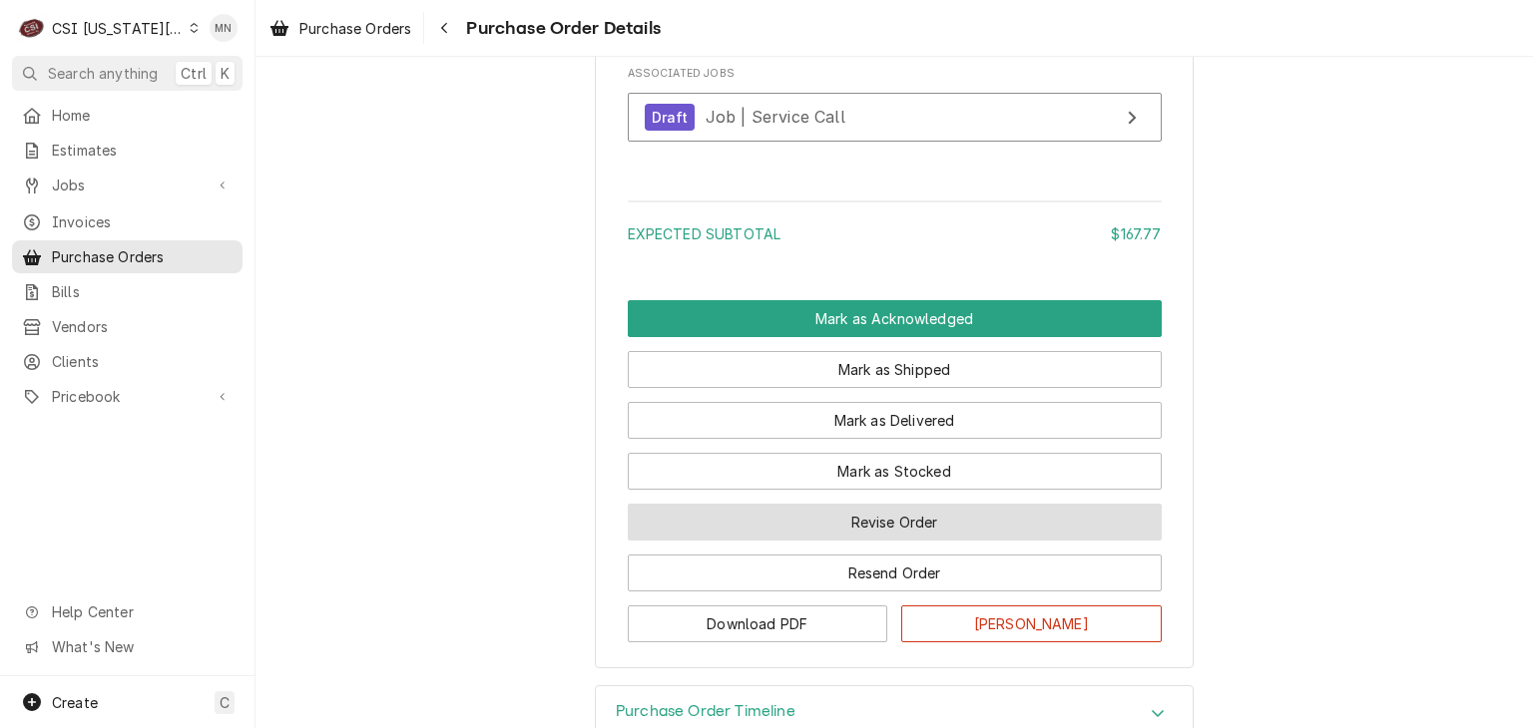
click at [906, 541] on button "Revise Order" at bounding box center [895, 522] width 534 height 37
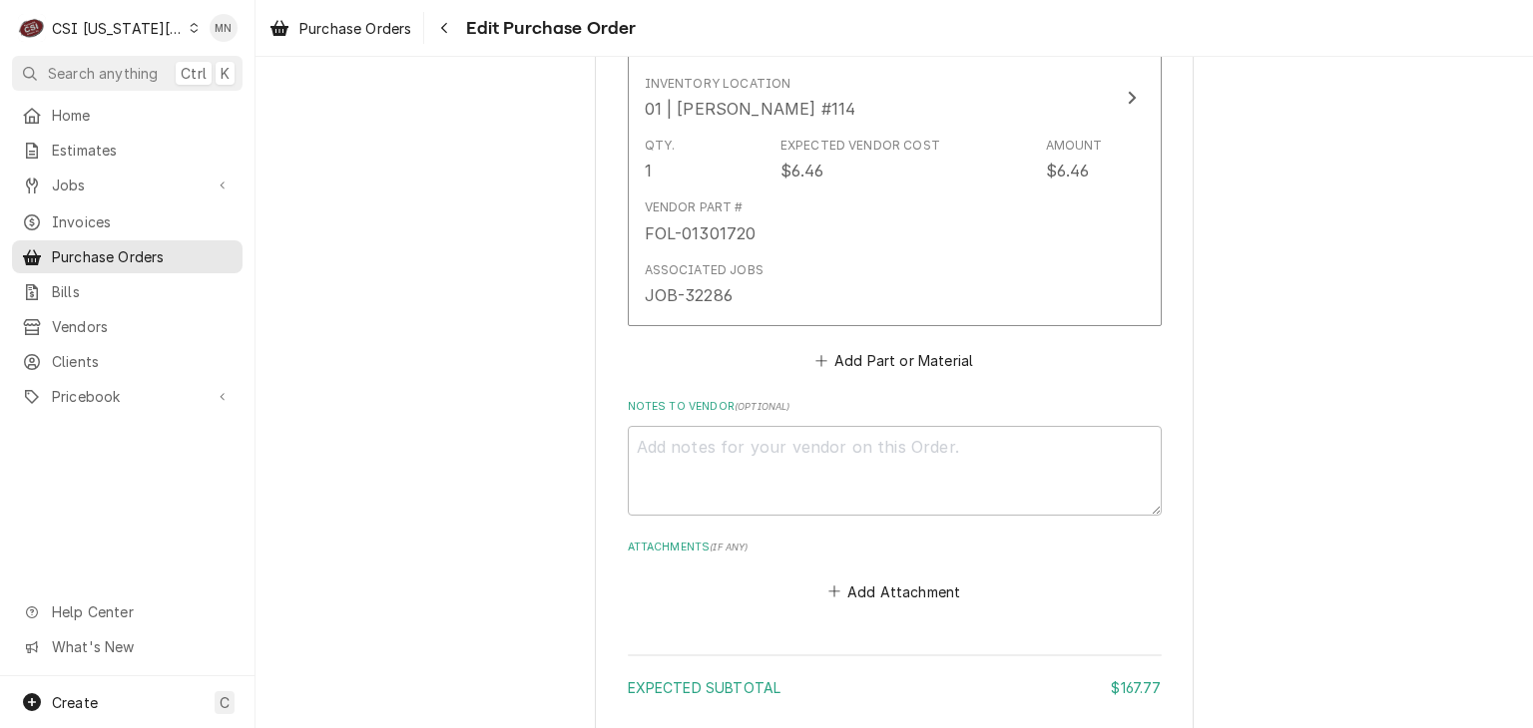
scroll to position [2095, 0]
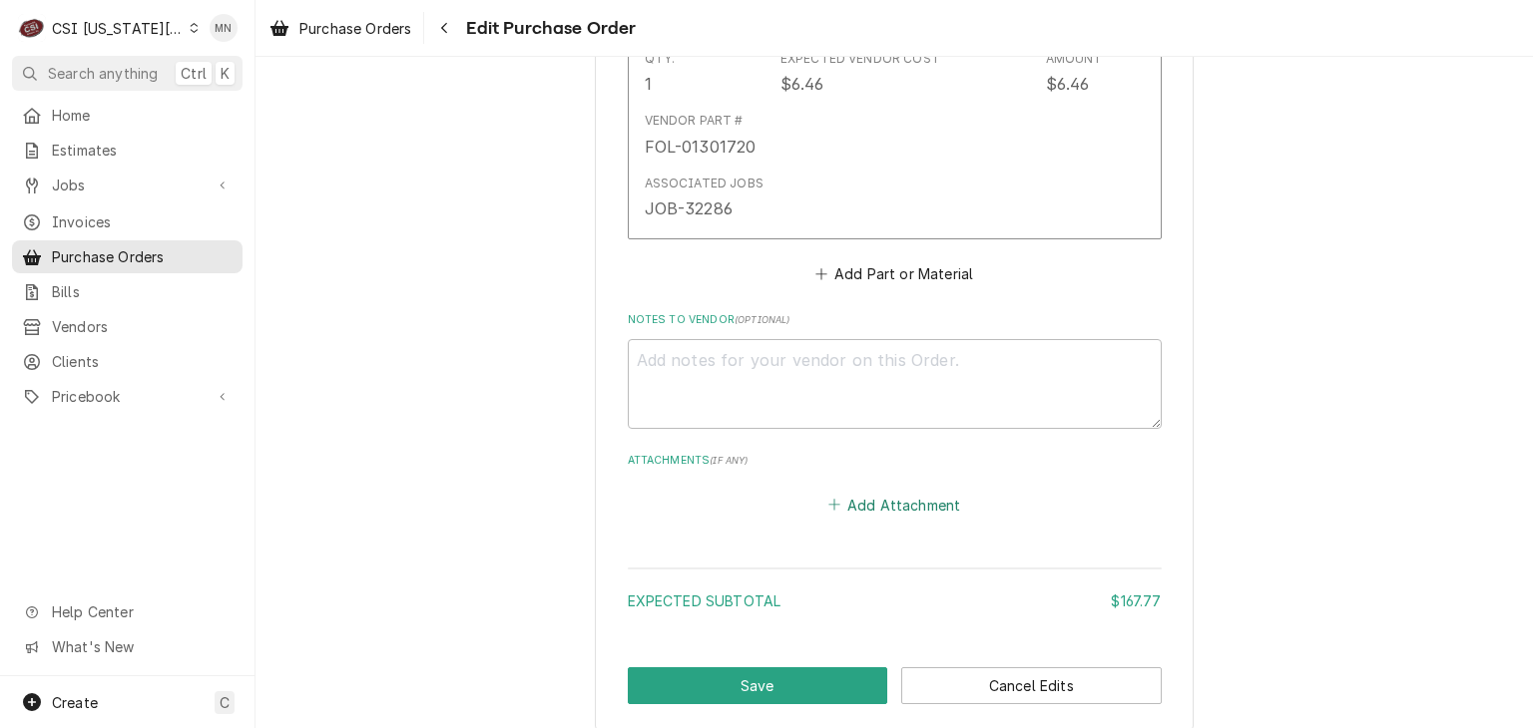
click at [888, 507] on button "Add Attachment" at bounding box center [894, 505] width 140 height 28
type textarea "x"
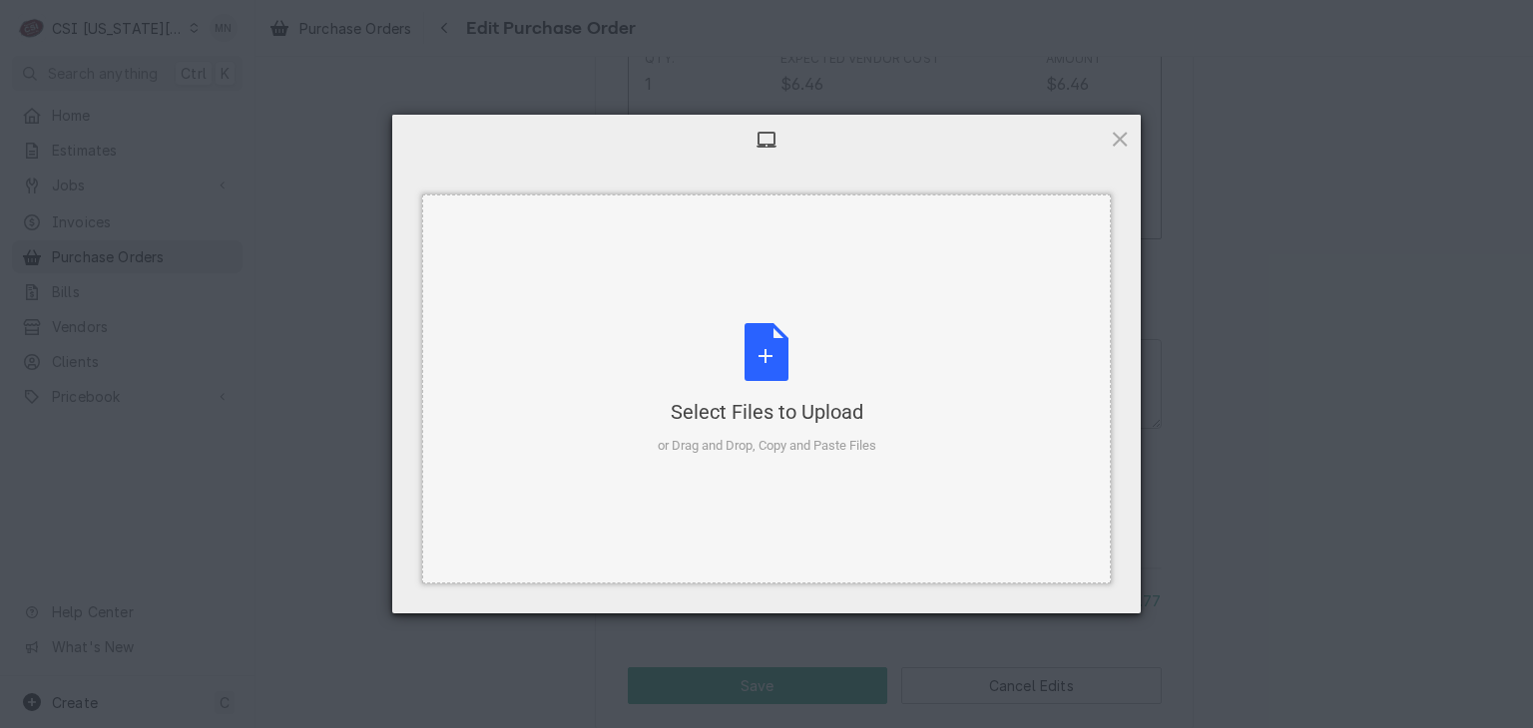
click at [777, 398] on div "Select Files to Upload" at bounding box center [767, 412] width 219 height 28
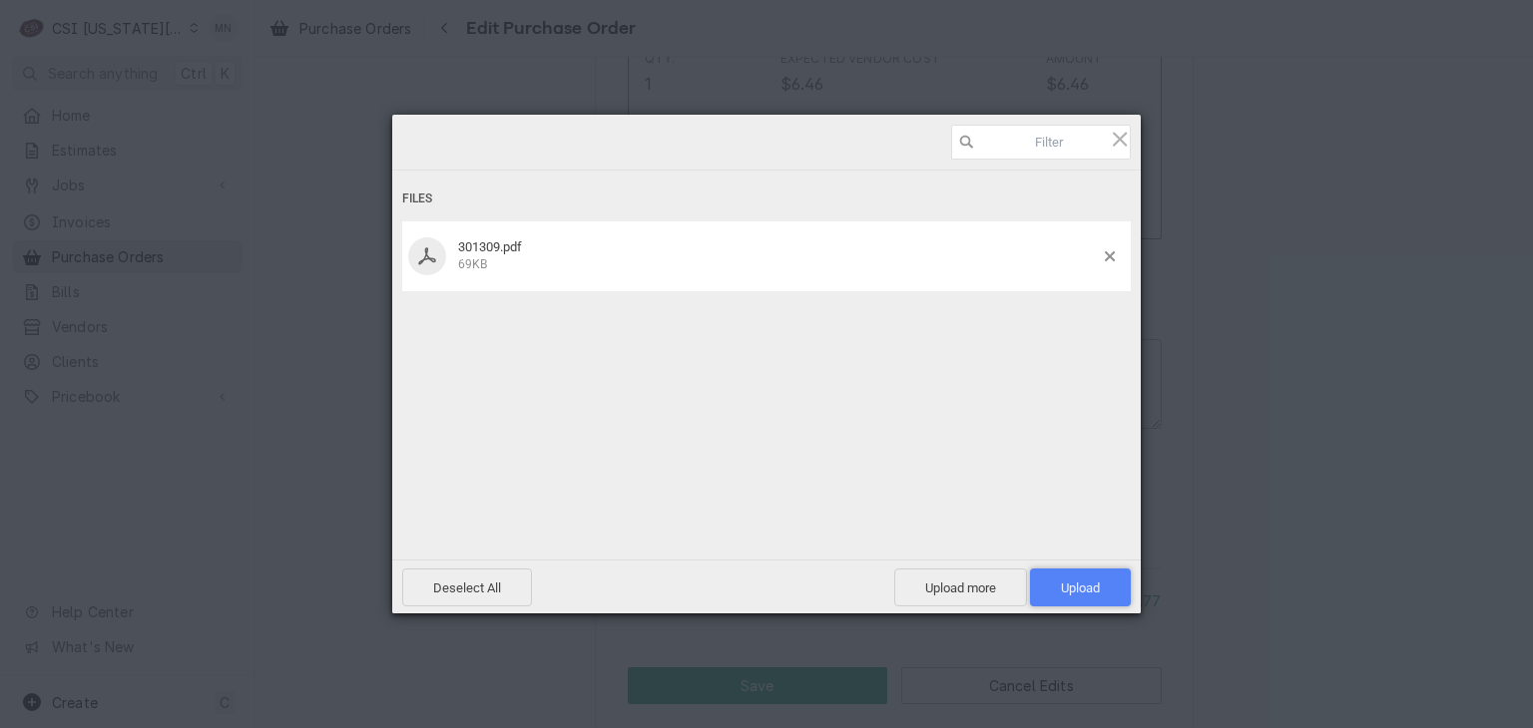
click at [1096, 586] on span "Upload 1" at bounding box center [1080, 588] width 39 height 15
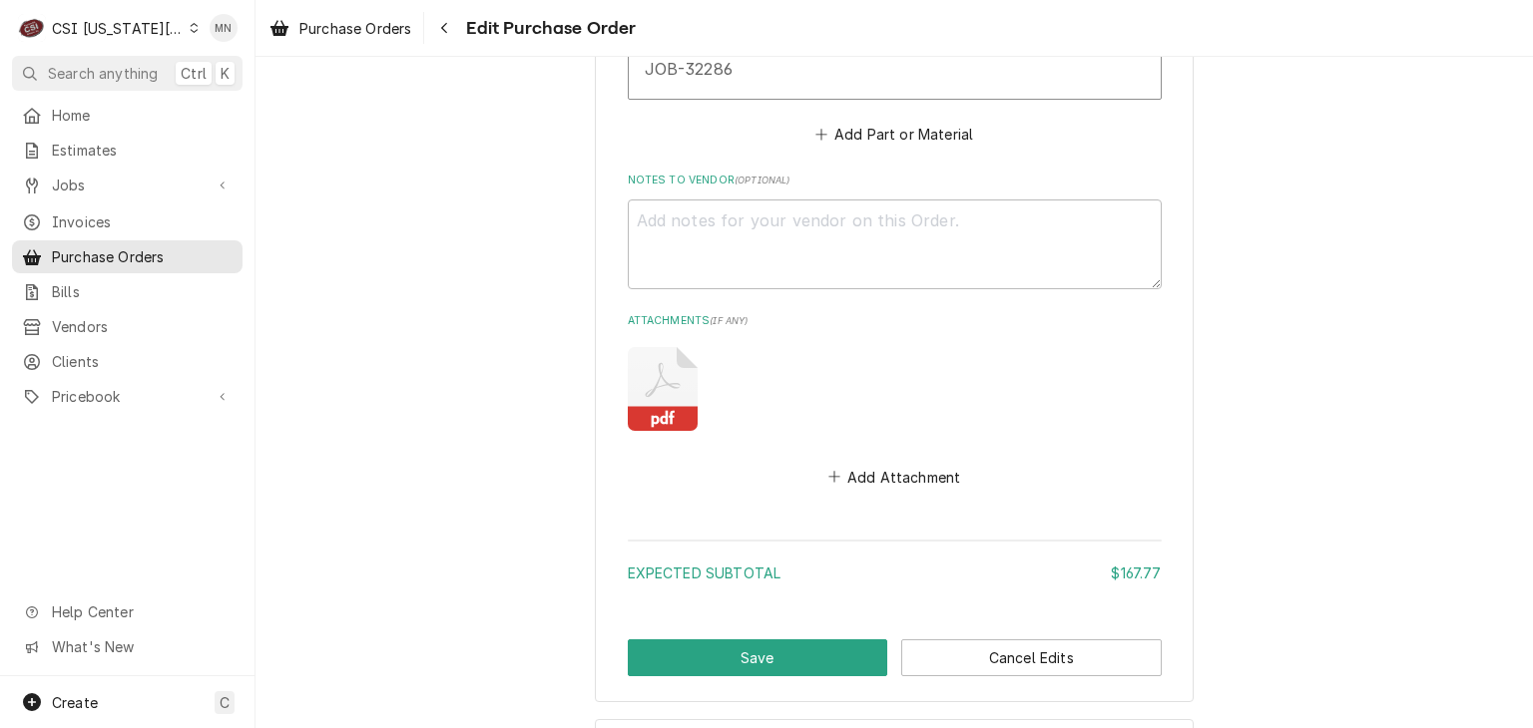
scroll to position [2314, 0]
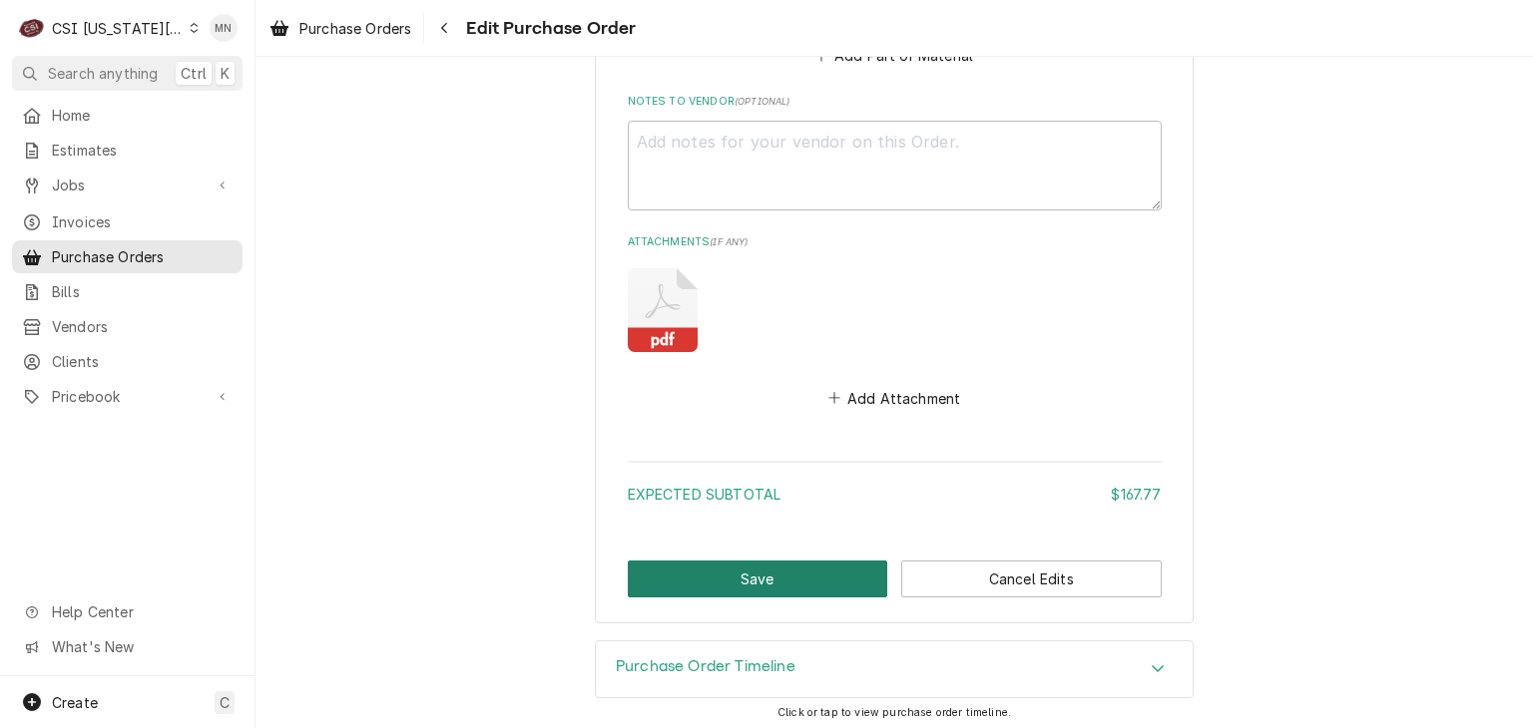
click at [714, 574] on button "Save" at bounding box center [758, 579] width 260 height 37
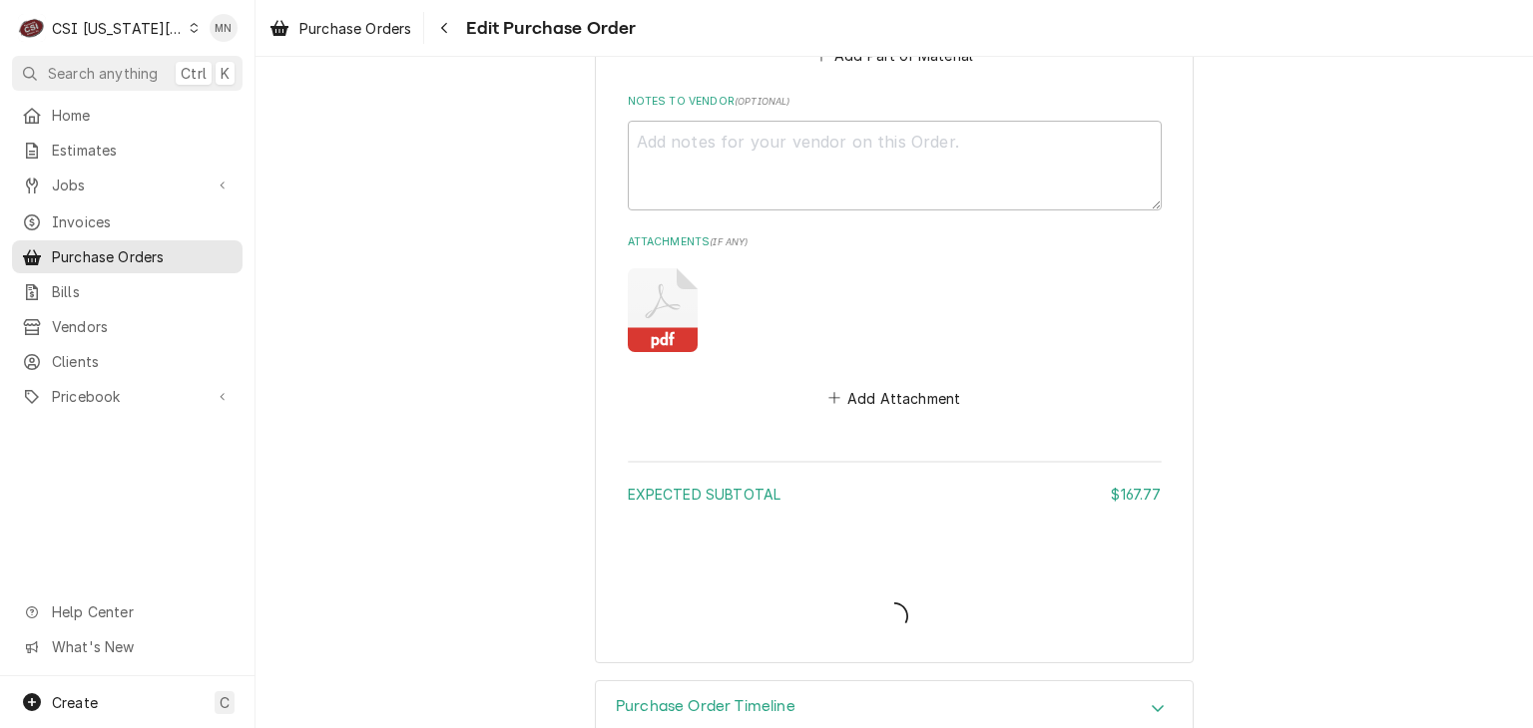
type textarea "x"
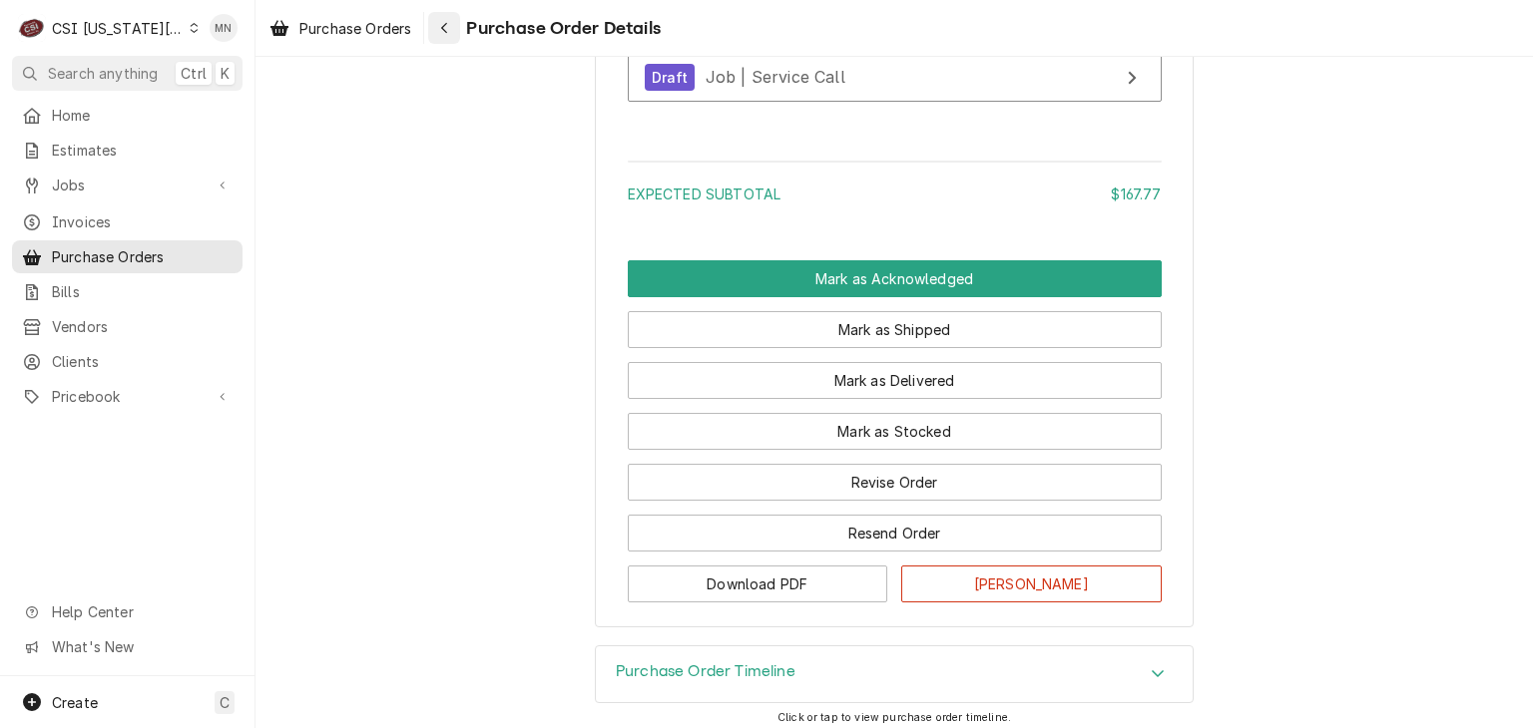
scroll to position [2587, 0]
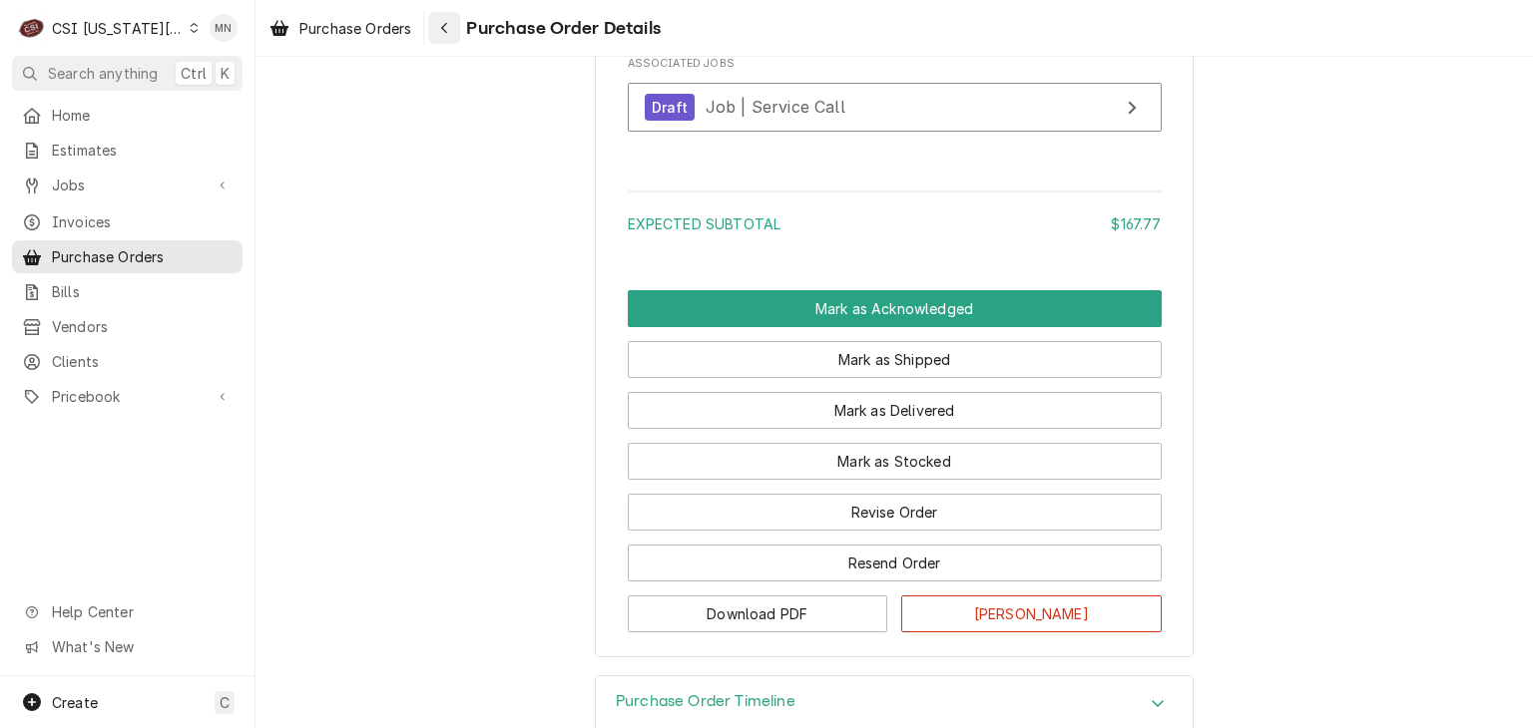
click at [454, 33] on div "Navigate back" at bounding box center [444, 28] width 20 height 20
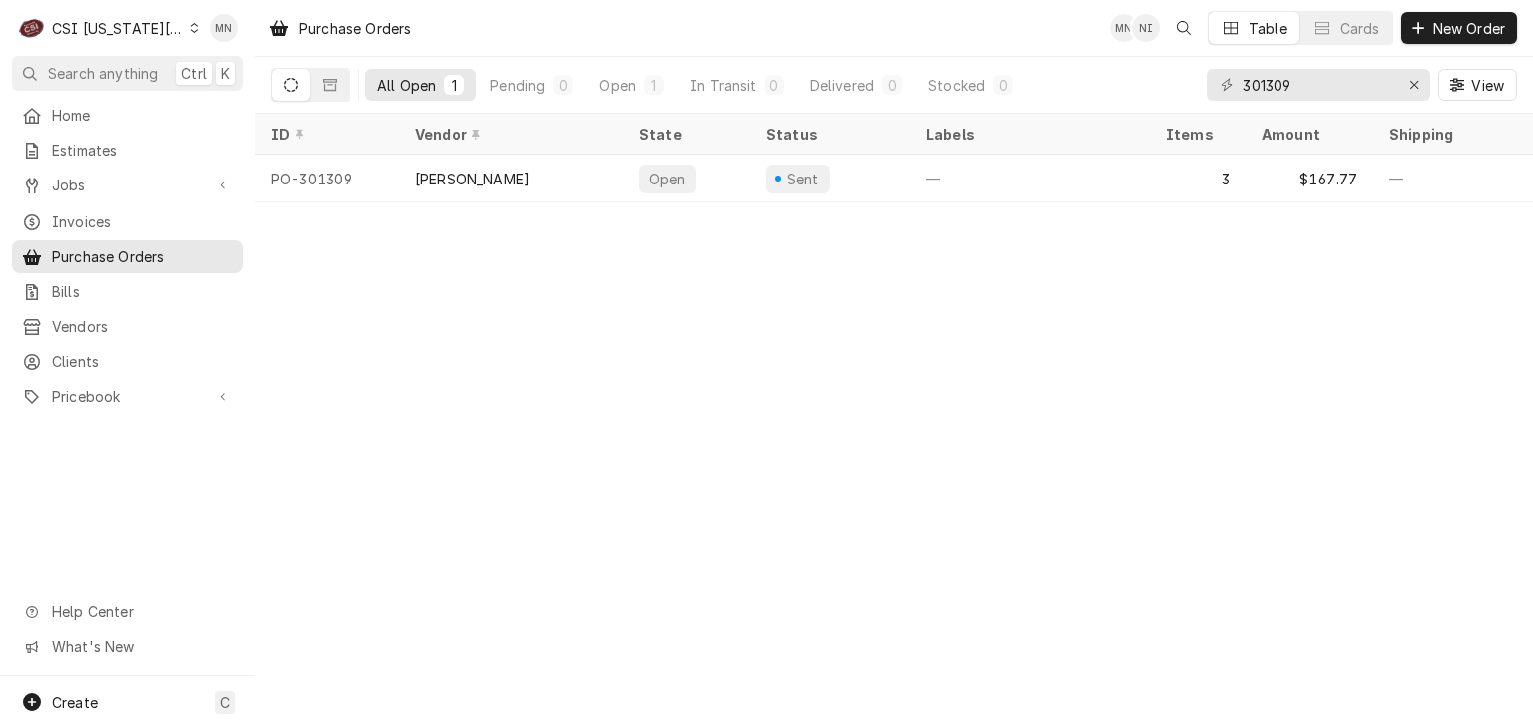
click at [111, 23] on div "CSI Kansas City" at bounding box center [118, 28] width 132 height 21
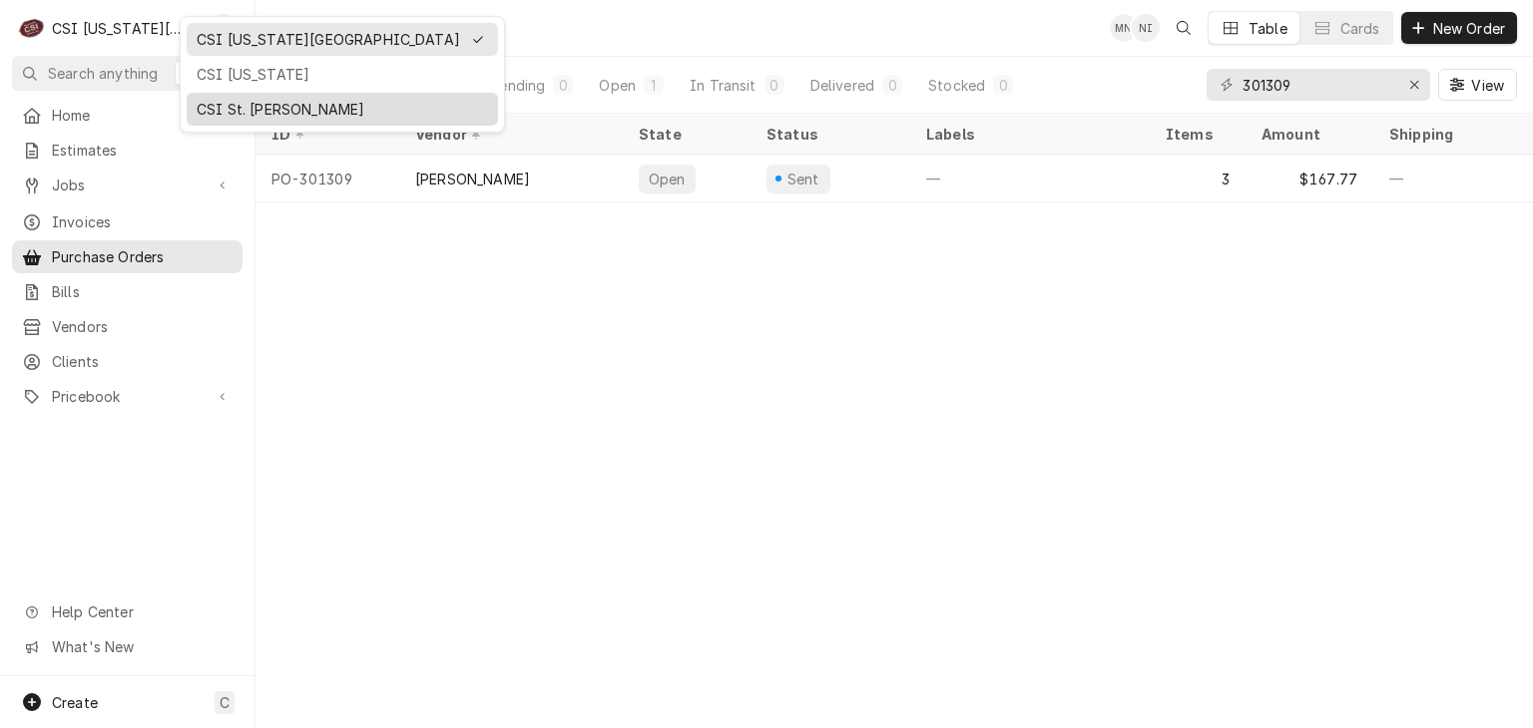
click at [226, 112] on div "CSI St. [PERSON_NAME]" at bounding box center [342, 109] width 291 height 21
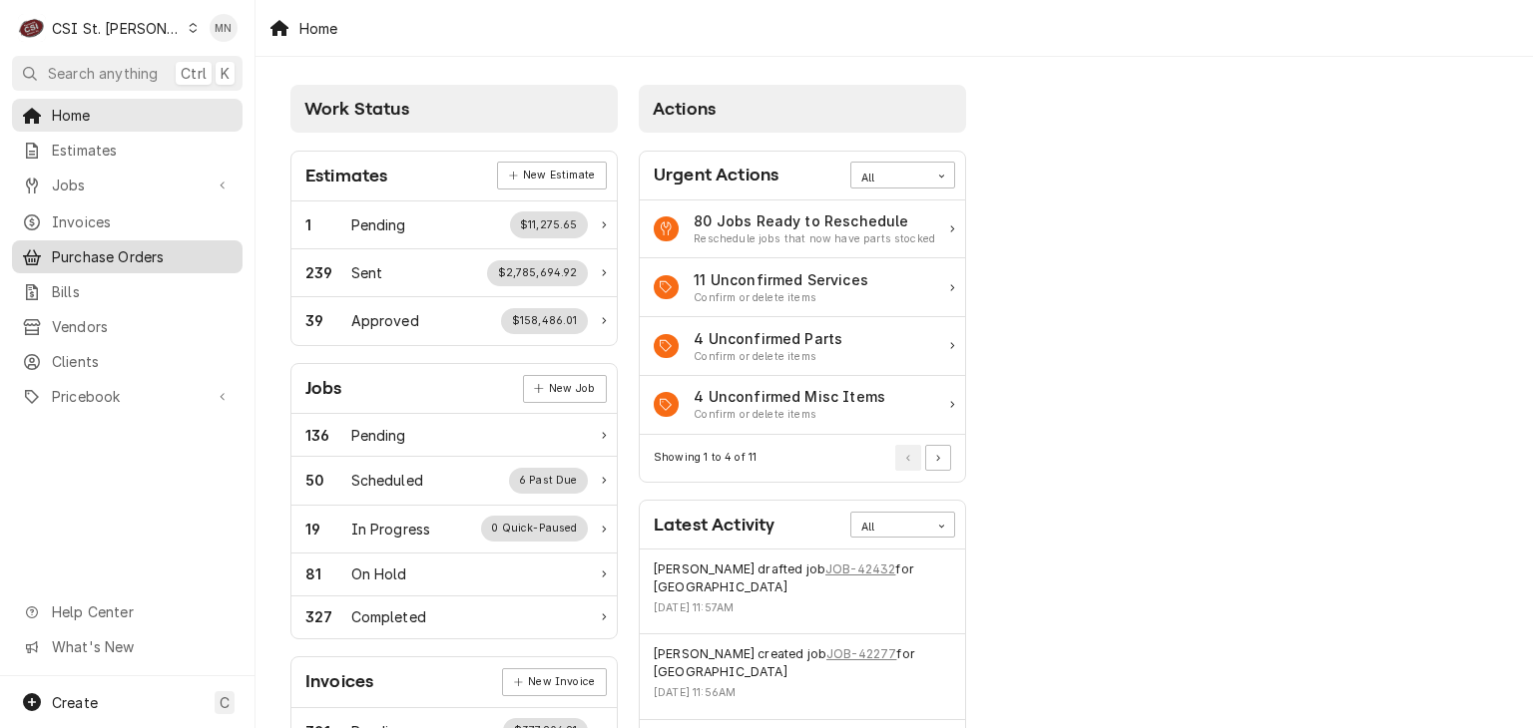
click at [80, 246] on span "Purchase Orders" at bounding box center [142, 256] width 181 height 21
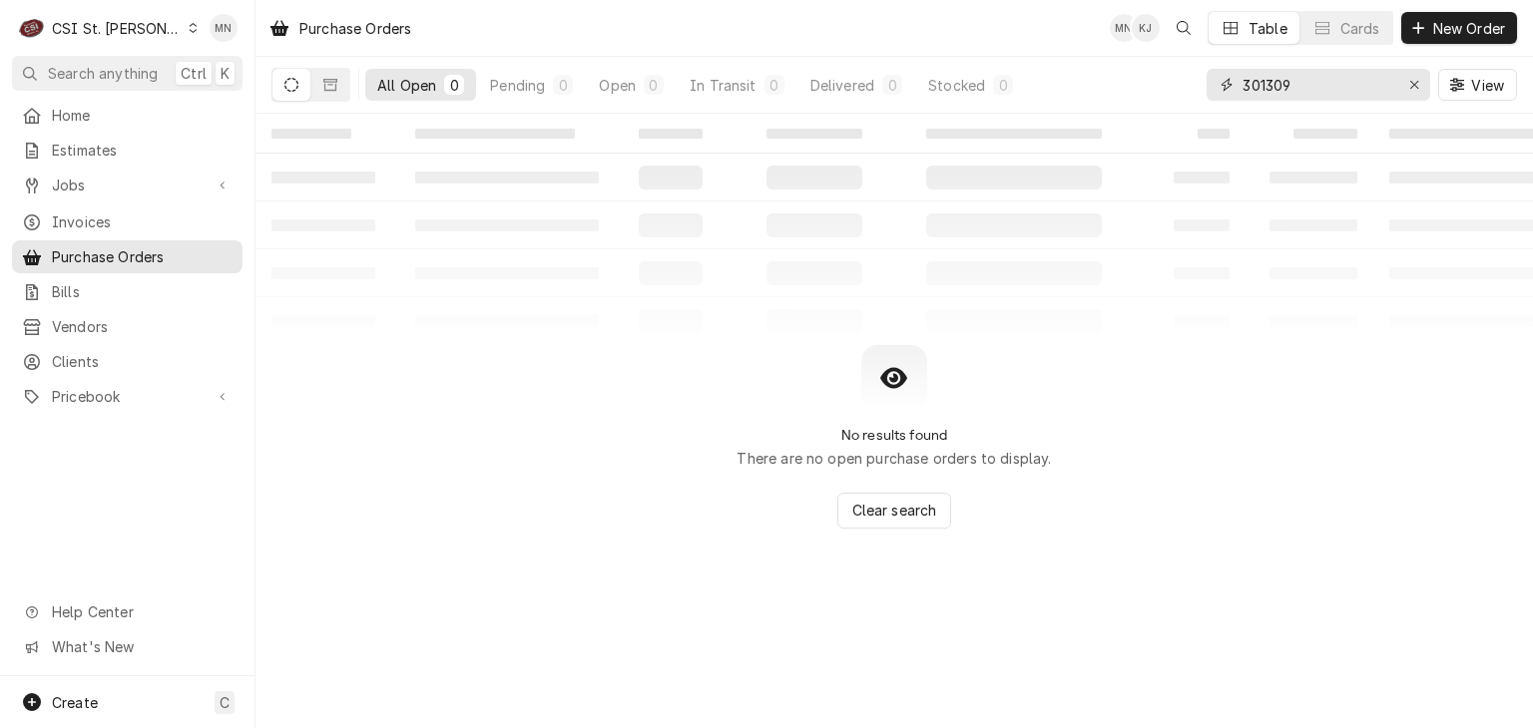
drag, startPoint x: 1212, startPoint y: 97, endPoint x: 1114, endPoint y: 94, distance: 98.8
click at [1127, 97] on div "All Open 0 Pending 0 Open 0 In Transit 0 Delivered 0 Stocked 0 301309 View" at bounding box center [893, 85] width 1245 height 56
type input "400956"
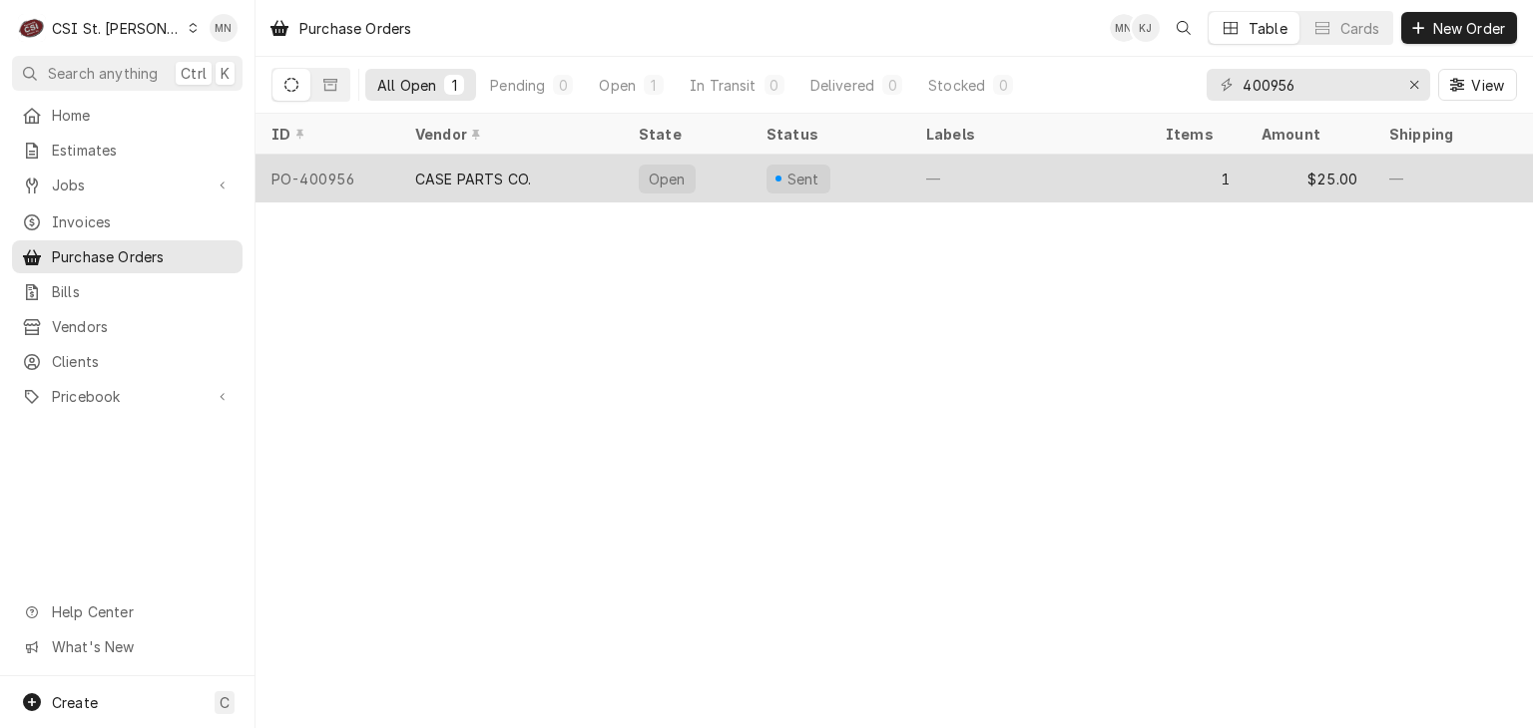
click at [450, 177] on div "CASE PARTS CO." at bounding box center [473, 179] width 116 height 21
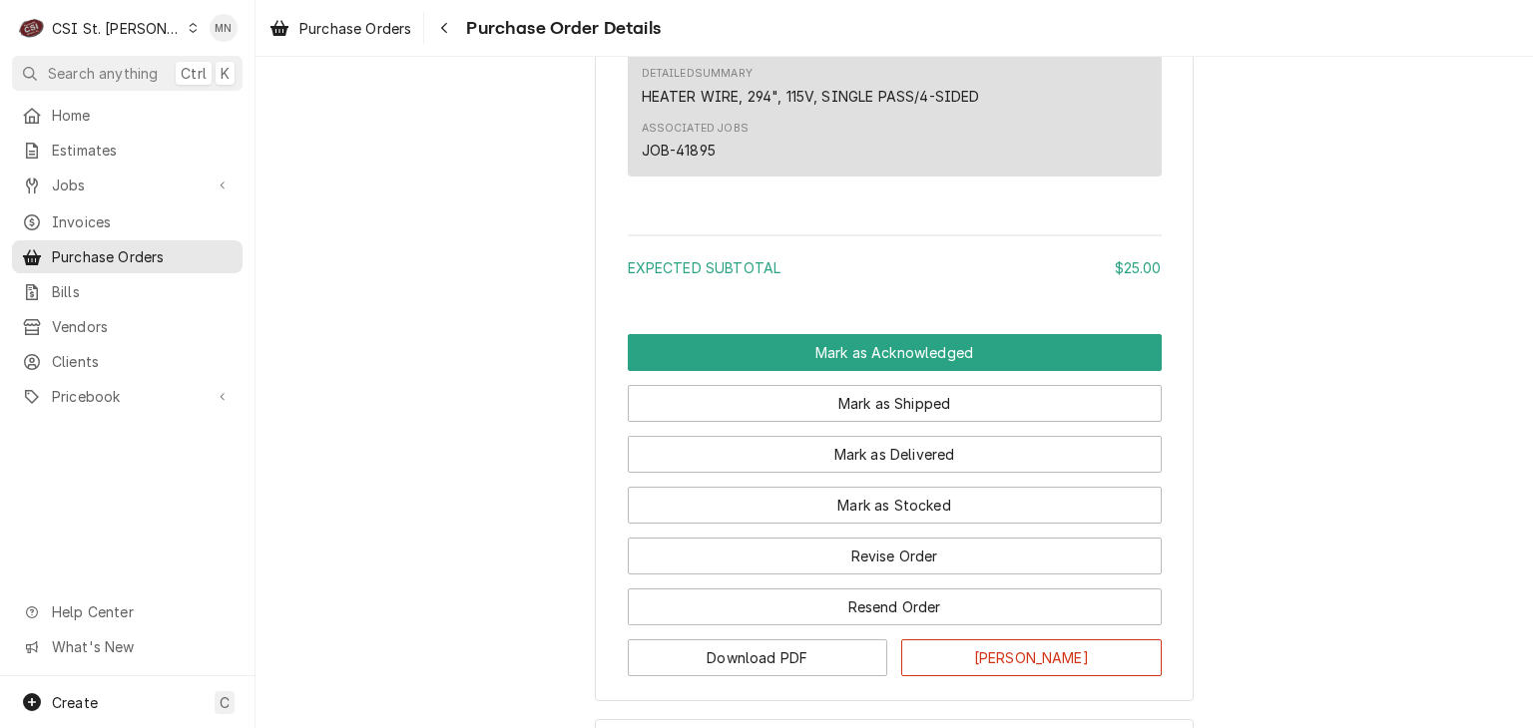
scroll to position [1541, 0]
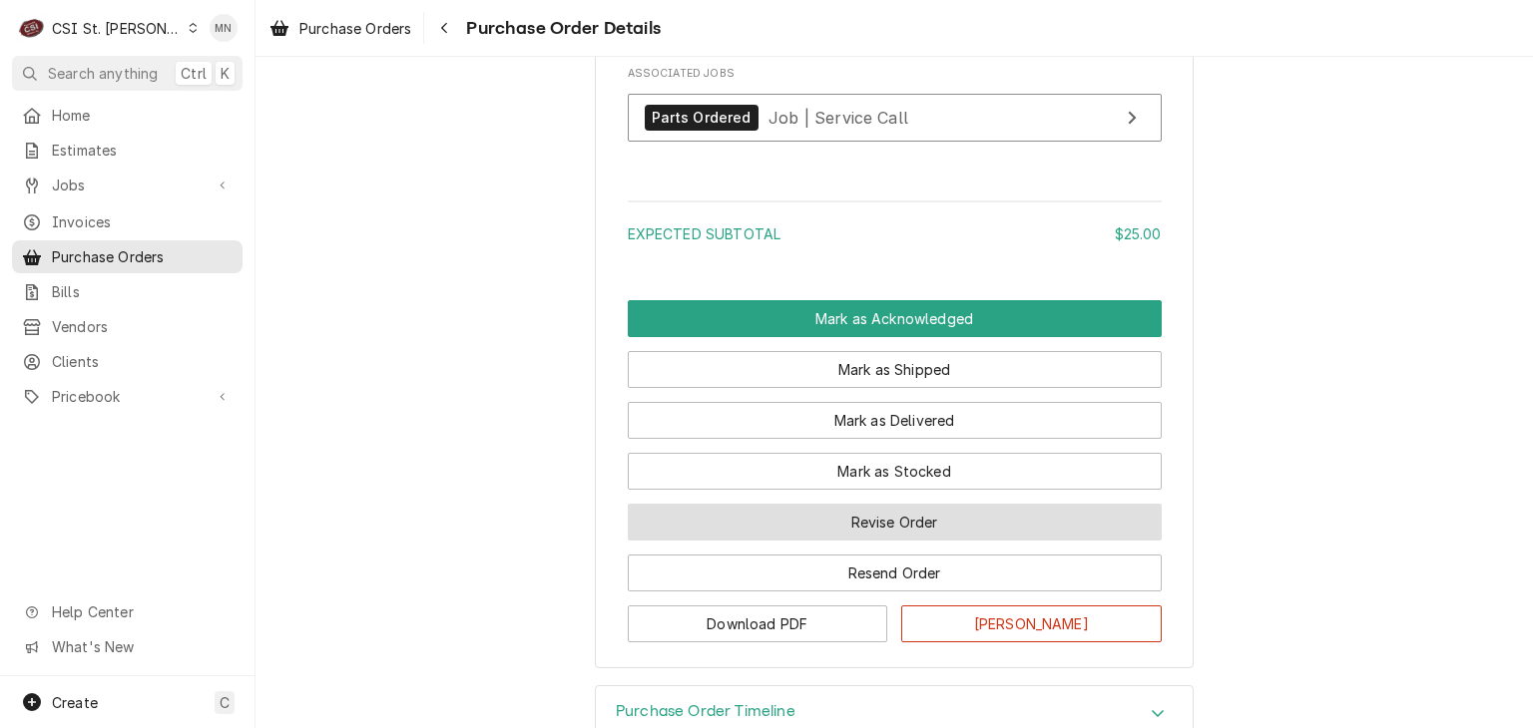
click at [932, 541] on button "Revise Order" at bounding box center [895, 522] width 534 height 37
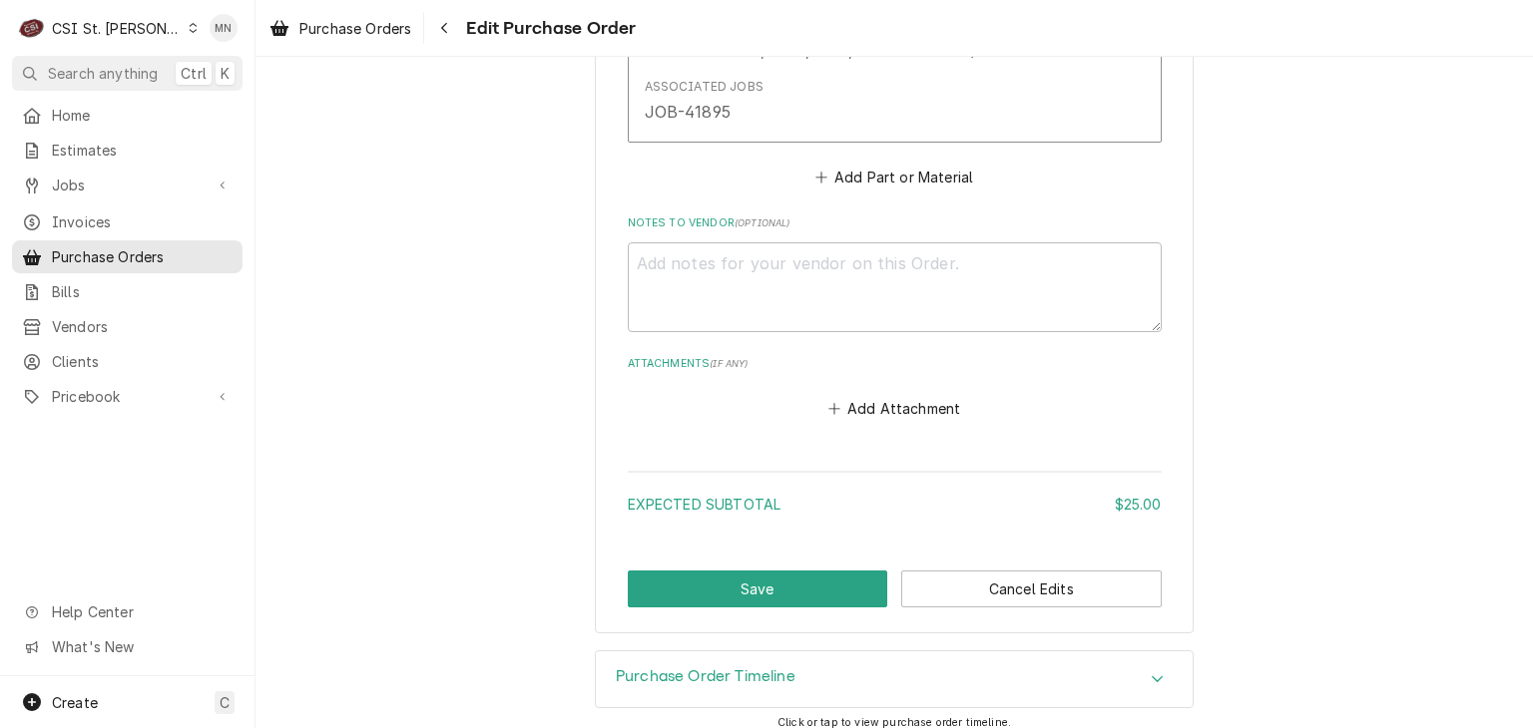
scroll to position [1300, 0]
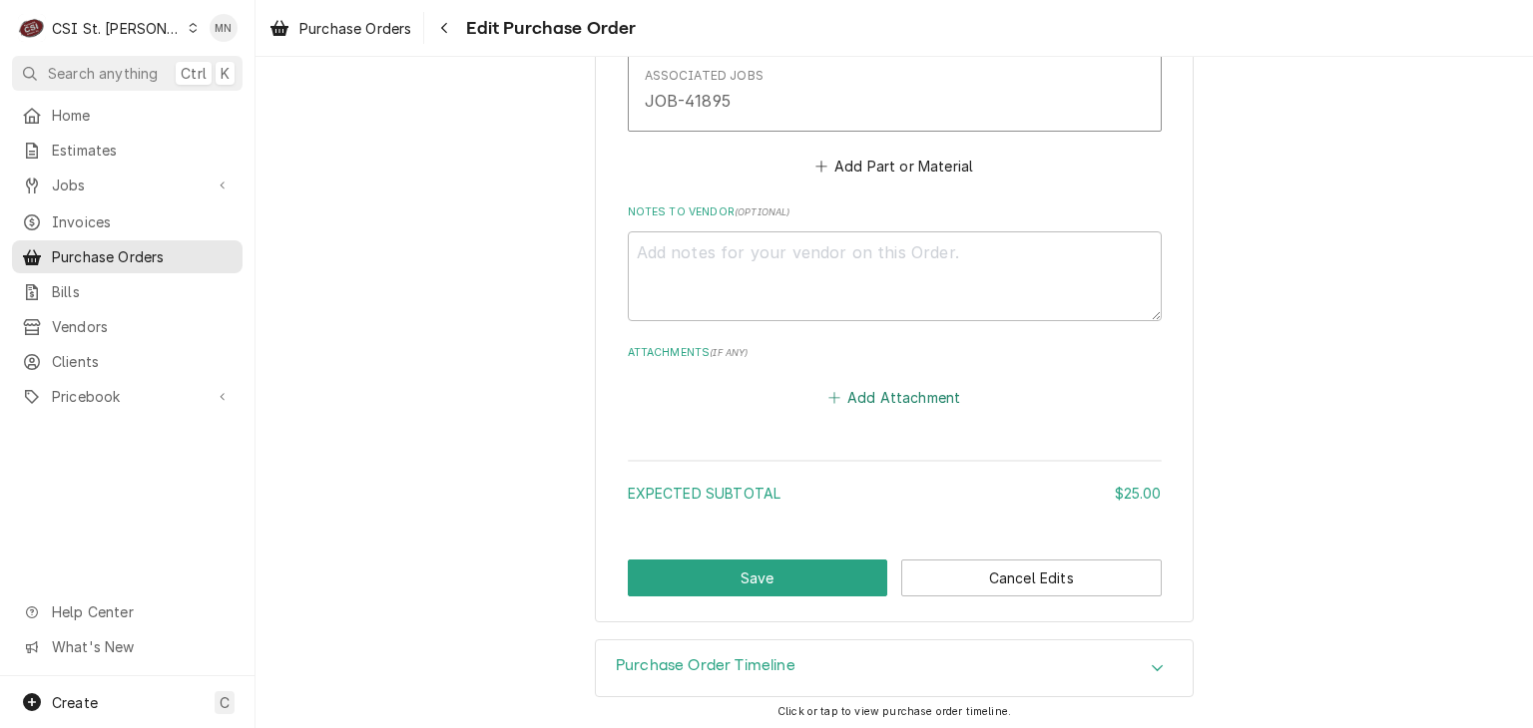
click at [882, 397] on button "Add Attachment" at bounding box center [894, 397] width 140 height 28
type textarea "x"
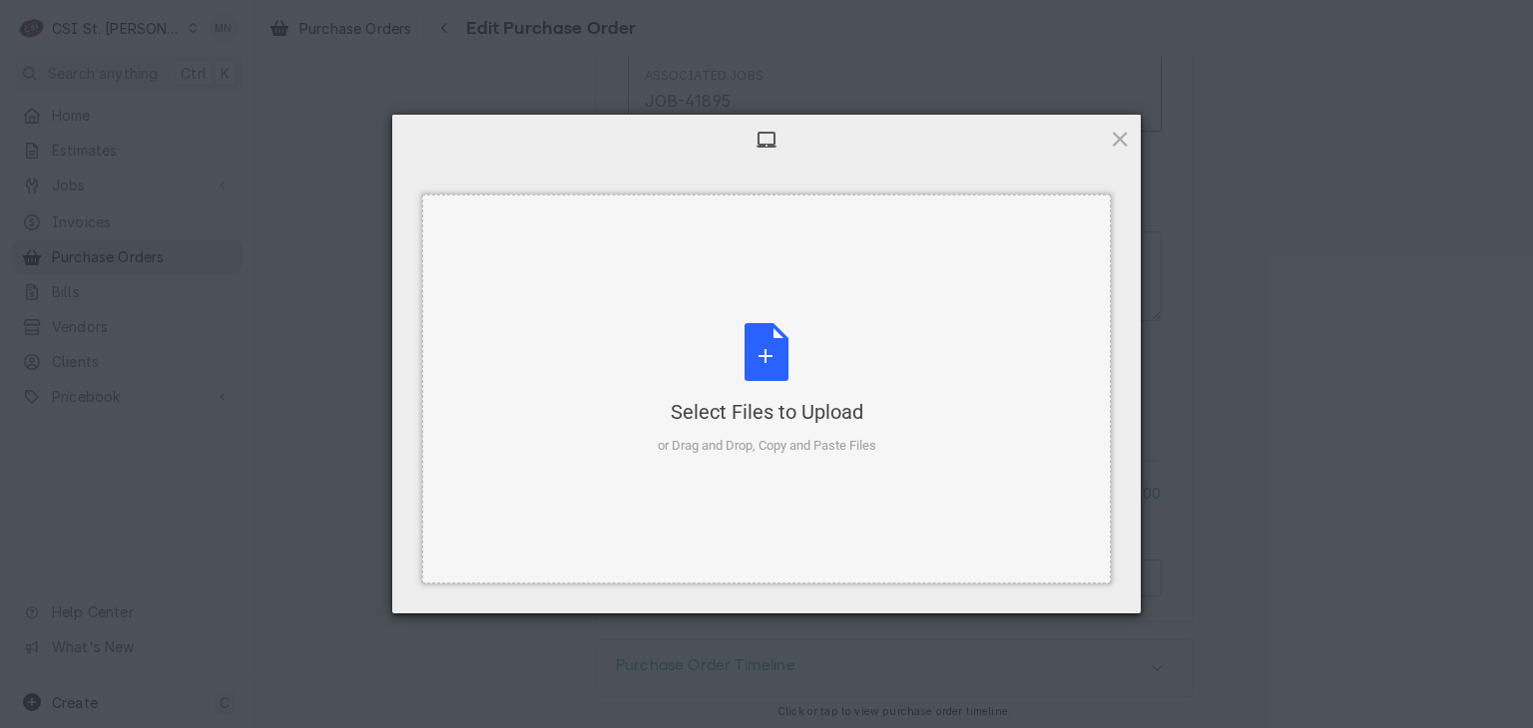
click at [762, 359] on div "Select Files to Upload or Drag and Drop, Copy and Paste Files" at bounding box center [767, 389] width 219 height 133
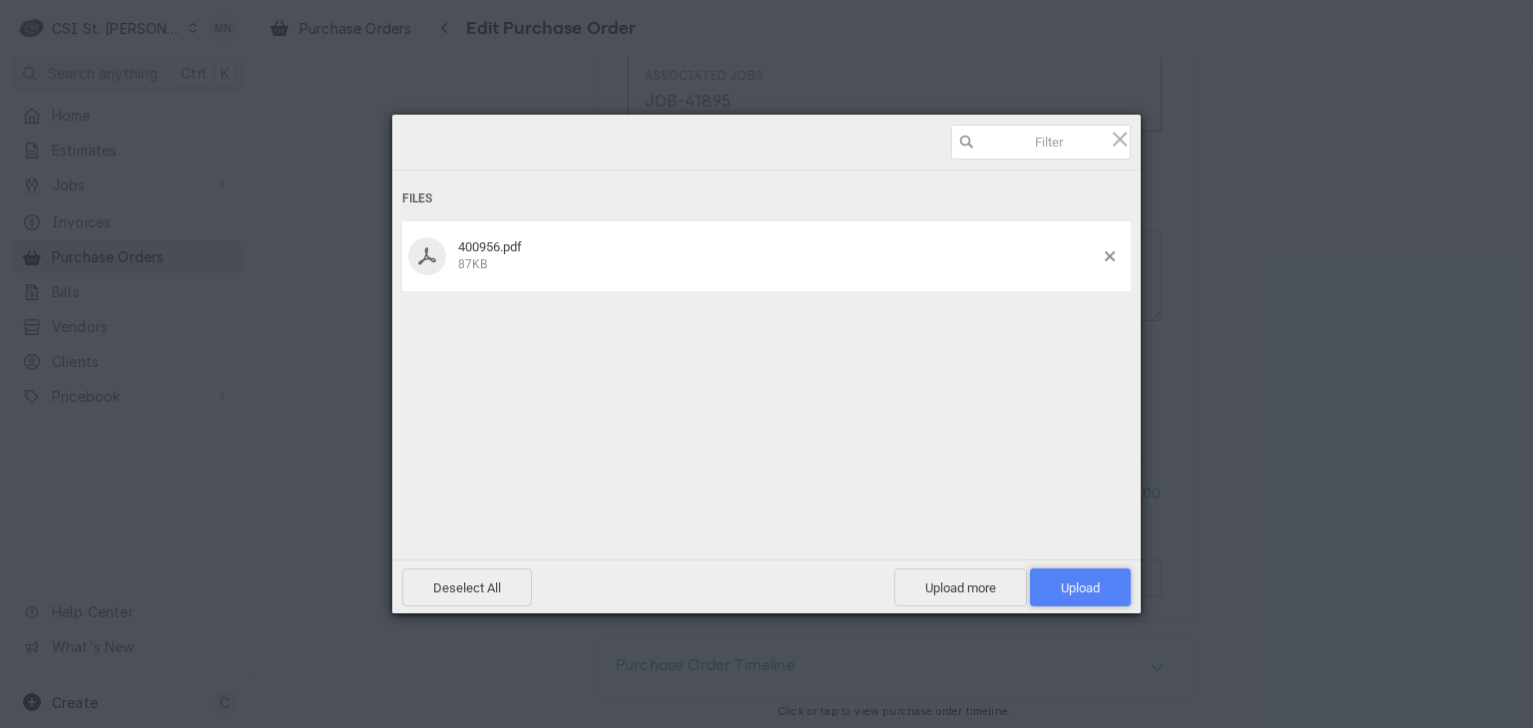
click at [1080, 586] on span "Upload 1" at bounding box center [1080, 588] width 39 height 15
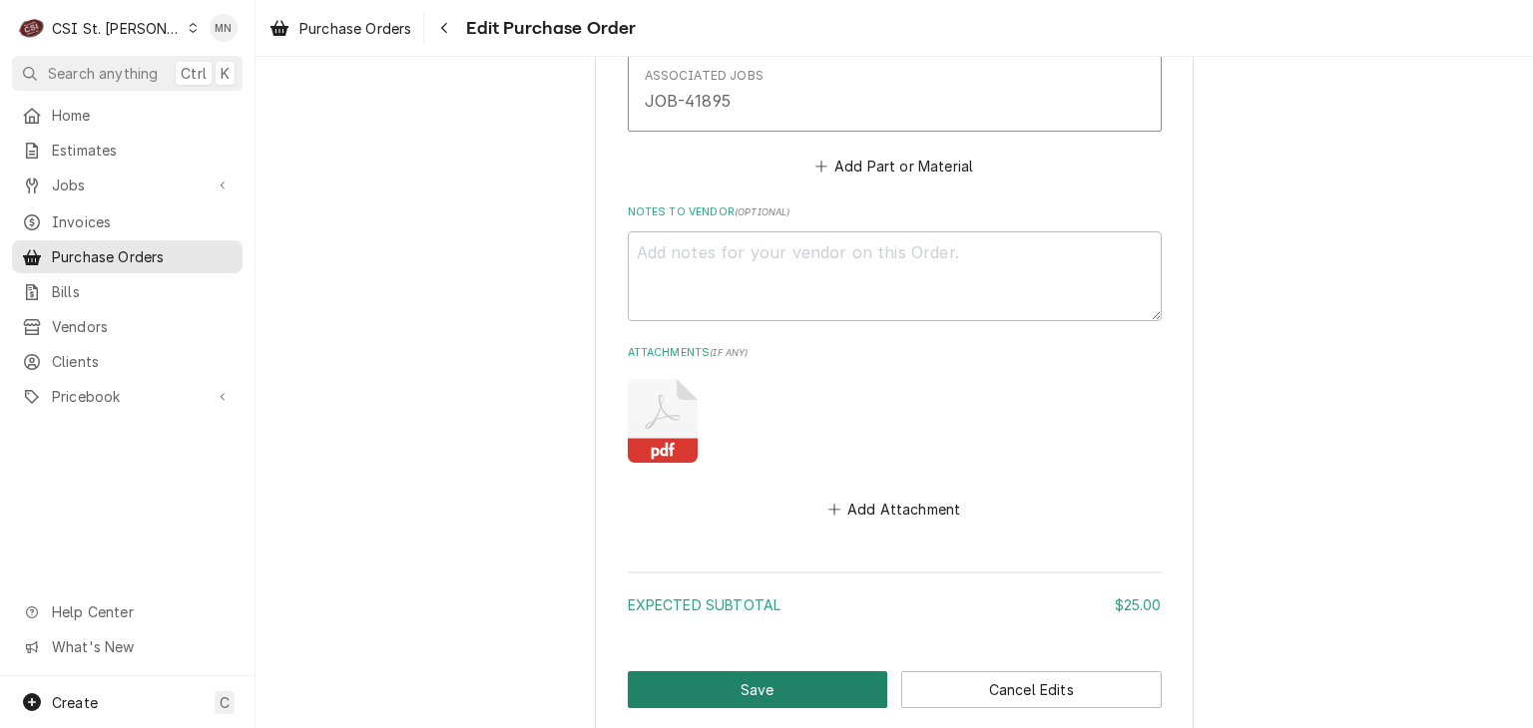
click at [786, 683] on button "Save" at bounding box center [758, 689] width 260 height 37
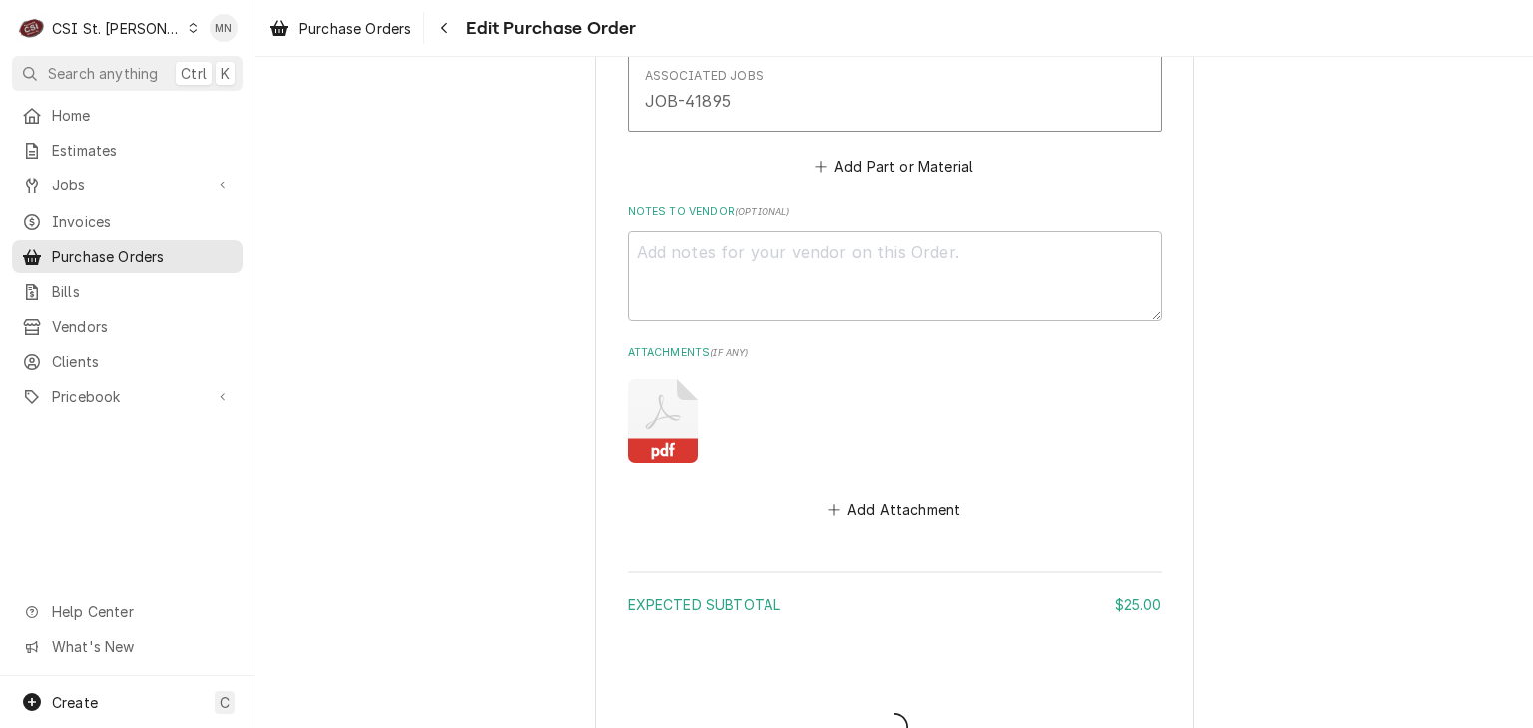
type textarea "x"
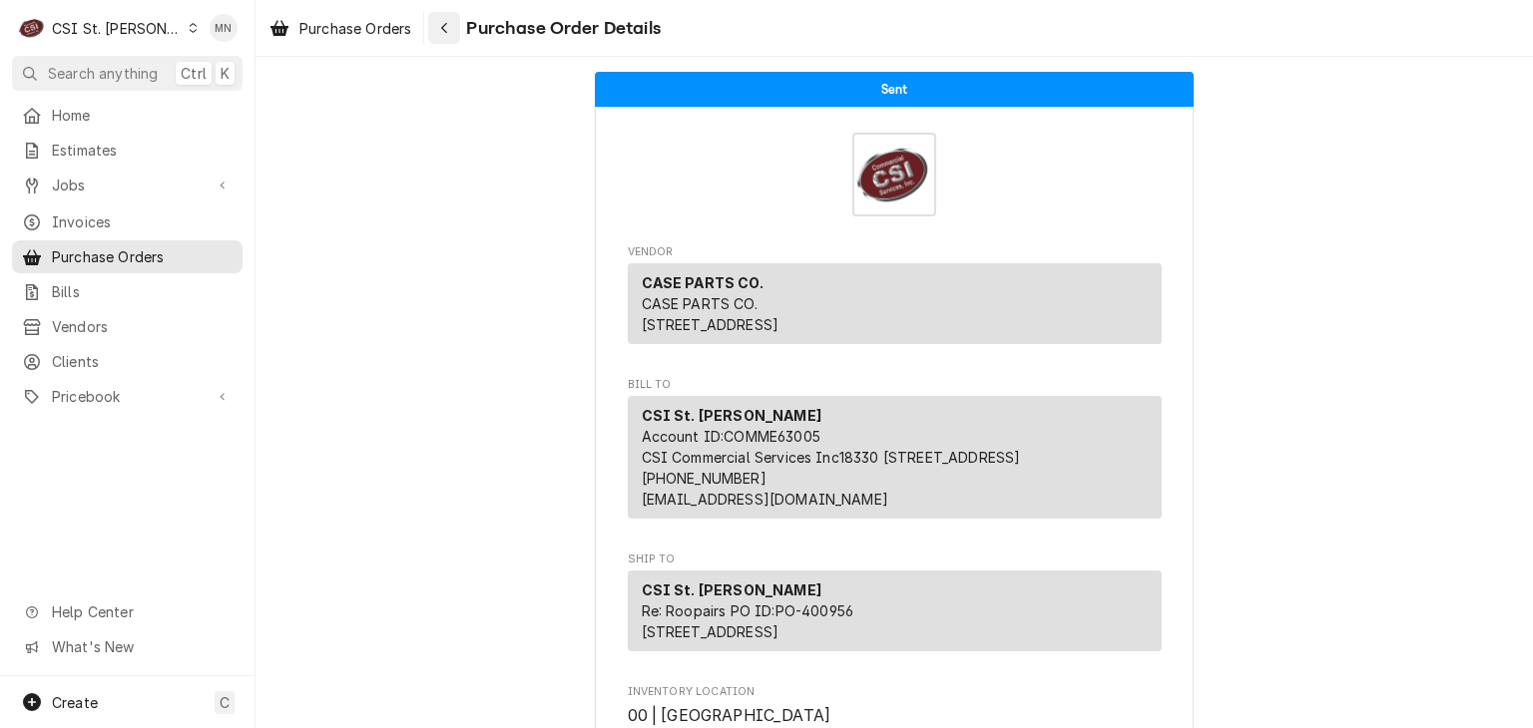
click at [444, 33] on icon "Navigate back" at bounding box center [444, 28] width 9 height 14
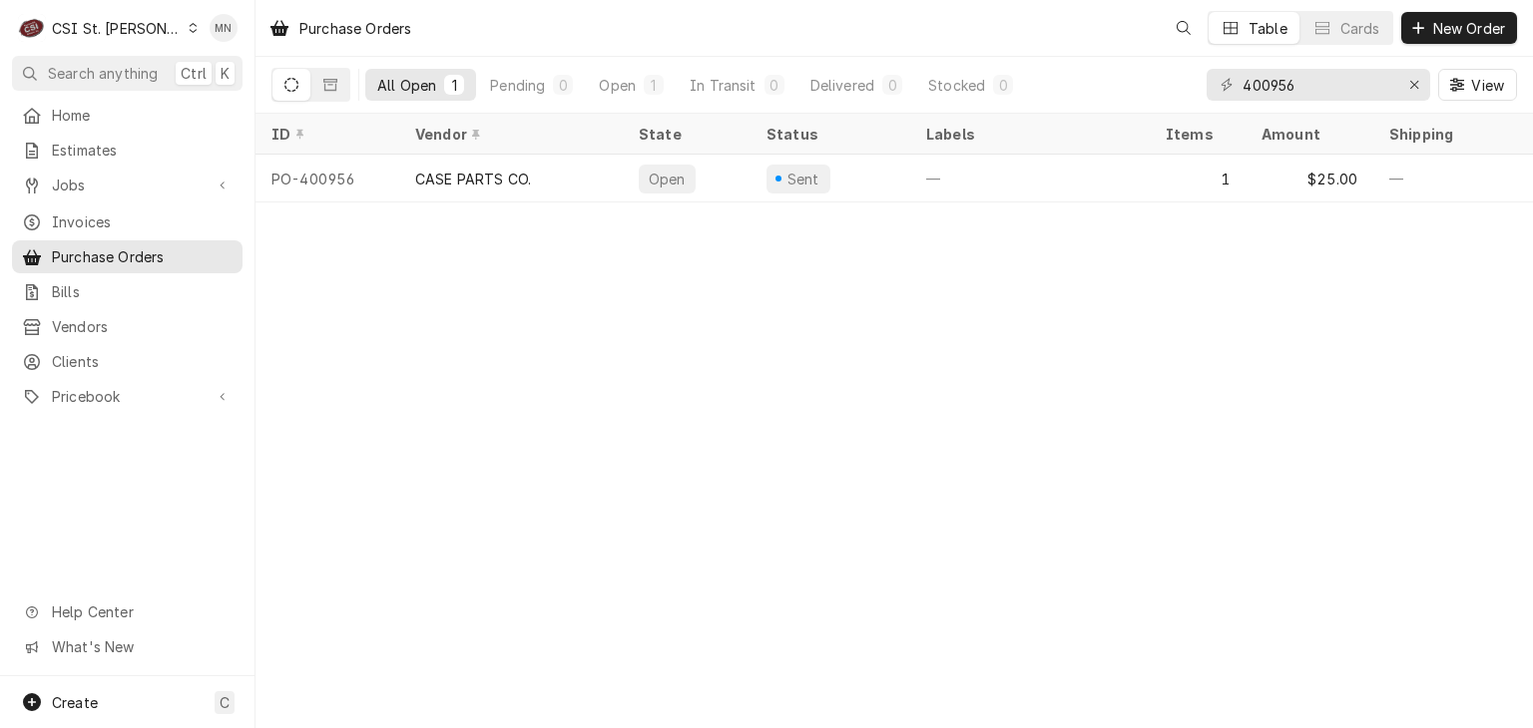
click at [99, 21] on div "CSI St. [PERSON_NAME]" at bounding box center [117, 28] width 130 height 21
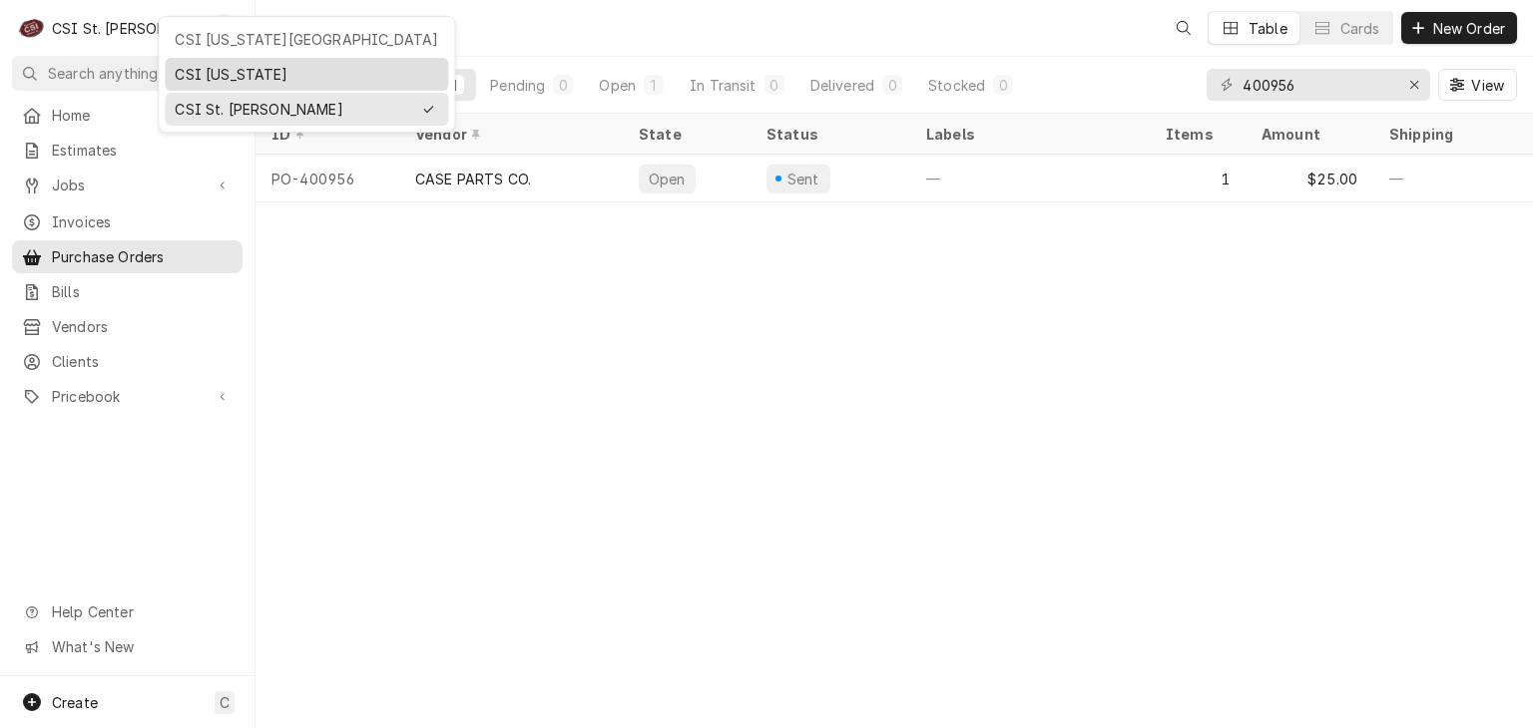
click at [193, 68] on div "CSI [US_STATE]" at bounding box center [306, 74] width 263 height 21
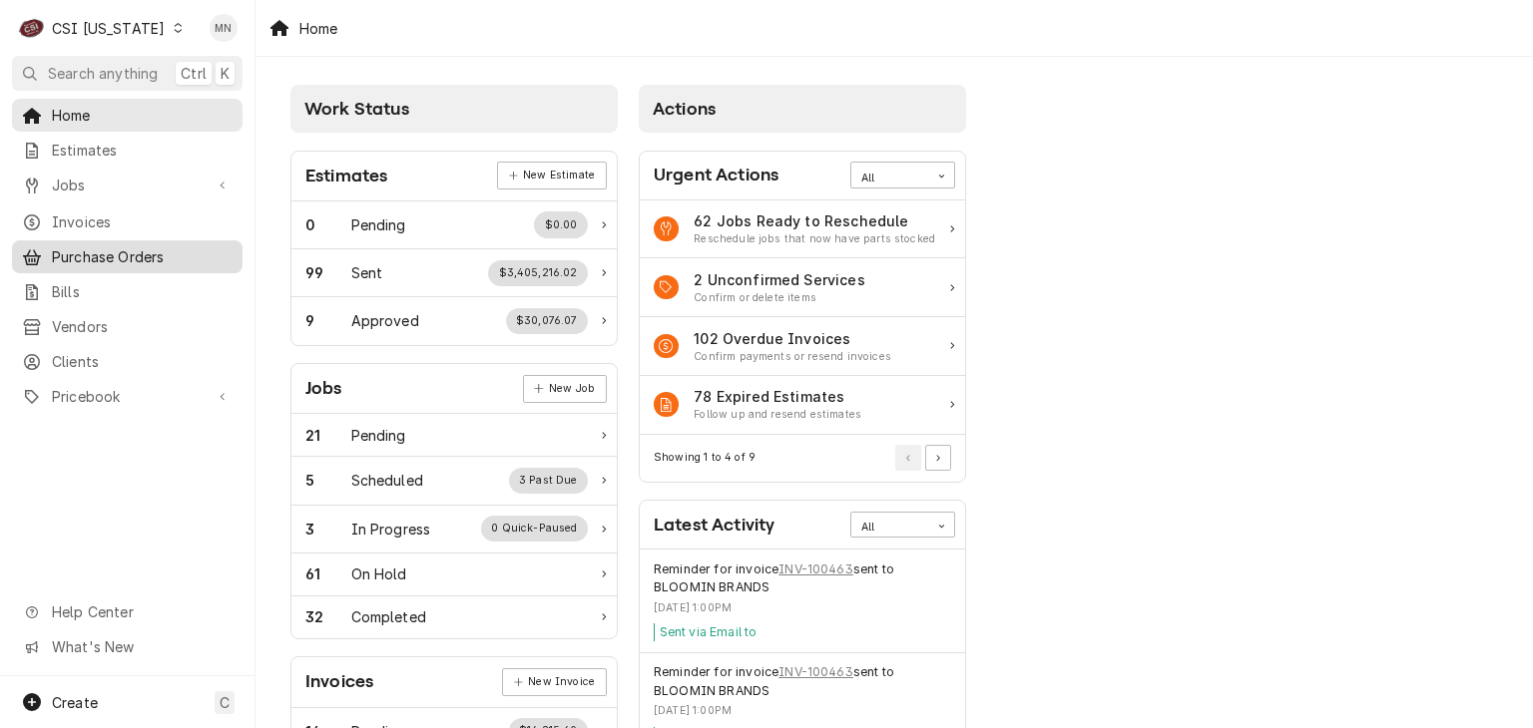
click at [101, 246] on span "Purchase Orders" at bounding box center [142, 256] width 181 height 21
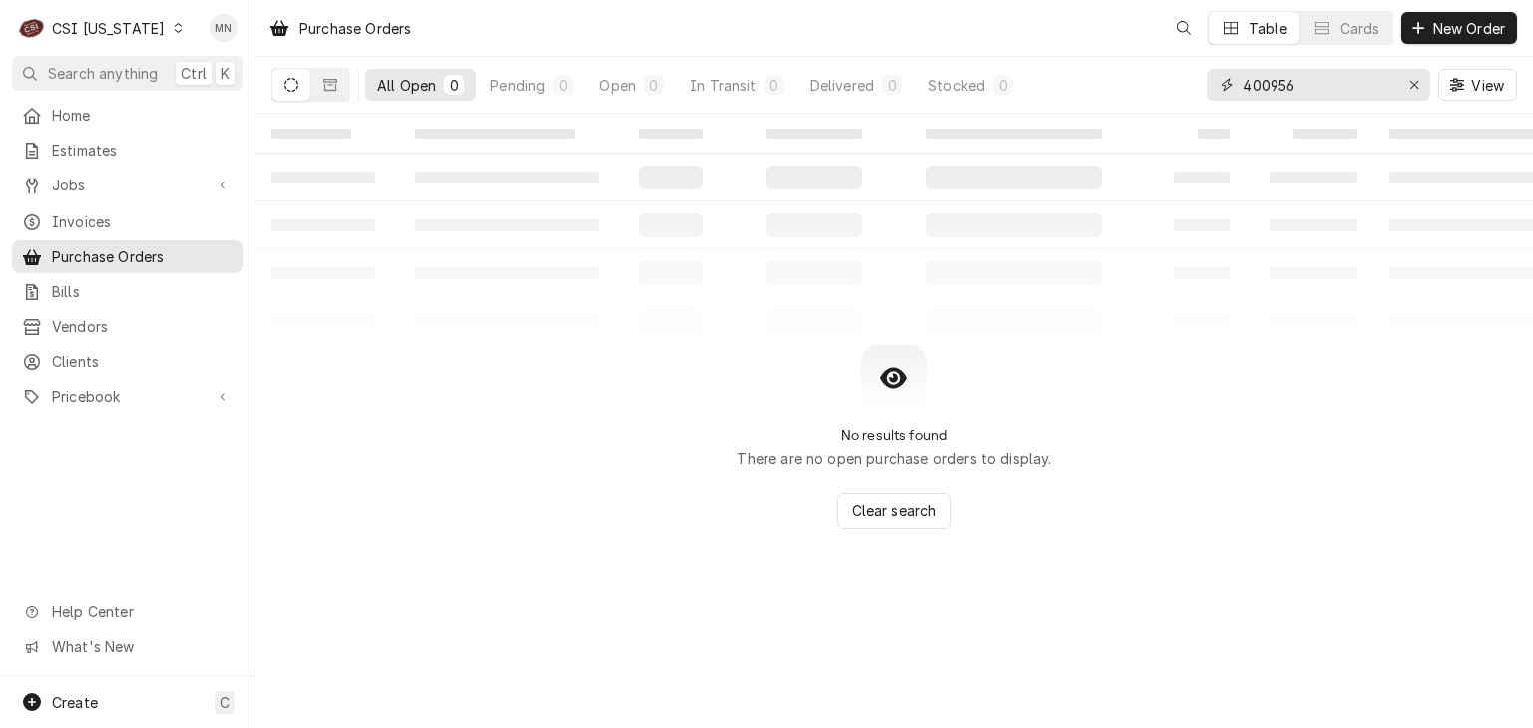
drag, startPoint x: 1301, startPoint y: 89, endPoint x: 1137, endPoint y: 87, distance: 163.6
click at [1139, 87] on div "All Open 0 Pending 0 Open 0 In Transit 0 Delivered 0 Stocked 0 400956 View" at bounding box center [893, 85] width 1245 height 56
type input "100336"
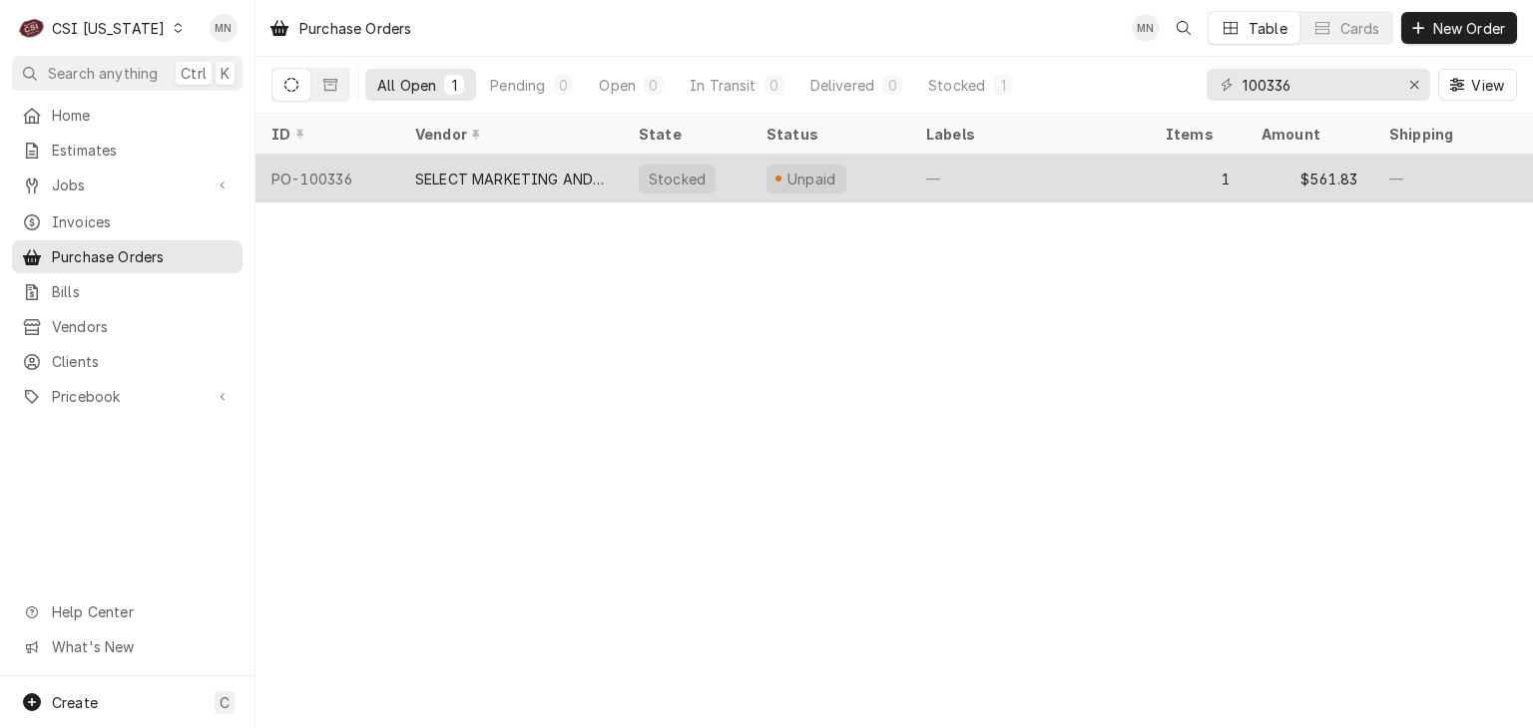
click at [553, 177] on div "SELECT MARKETING AND DISTRIBUTING" at bounding box center [511, 179] width 192 height 21
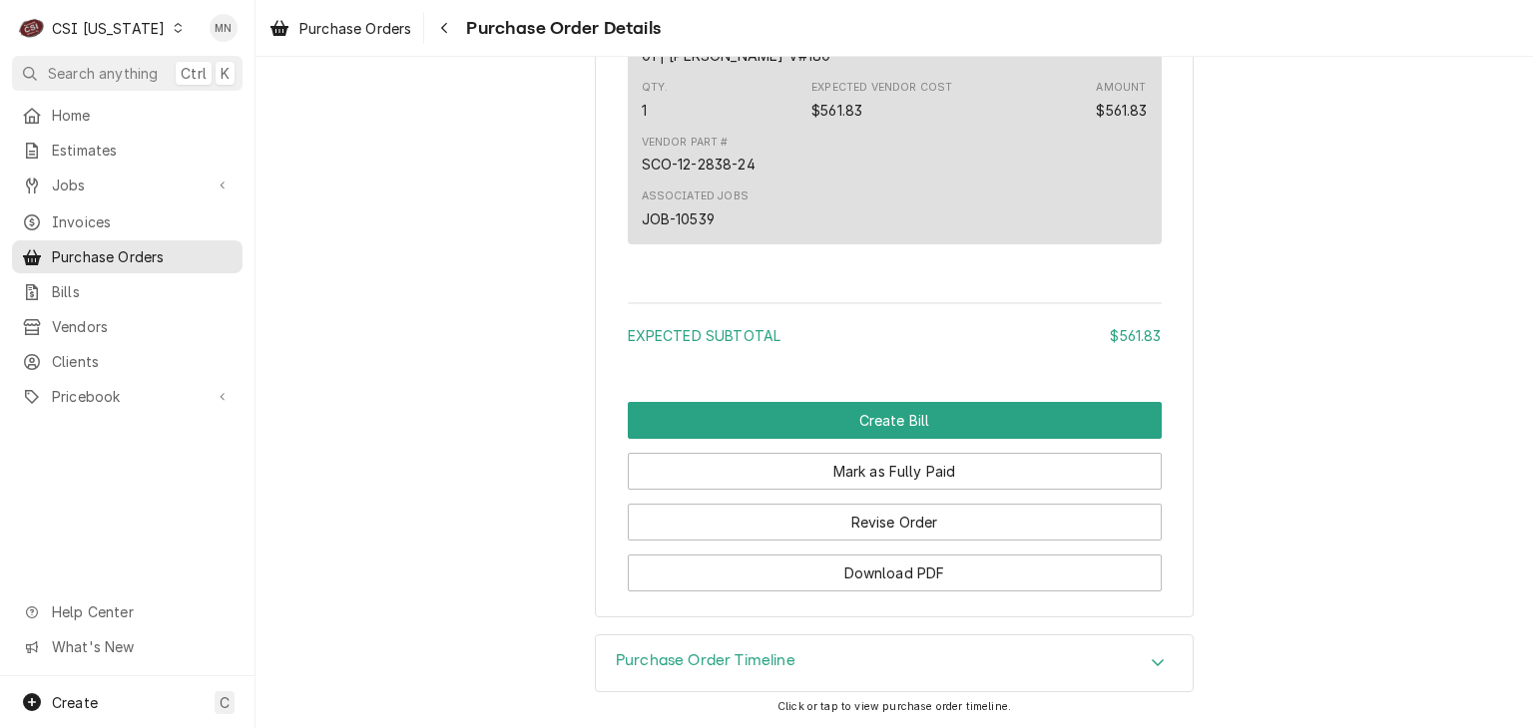
scroll to position [1621, 0]
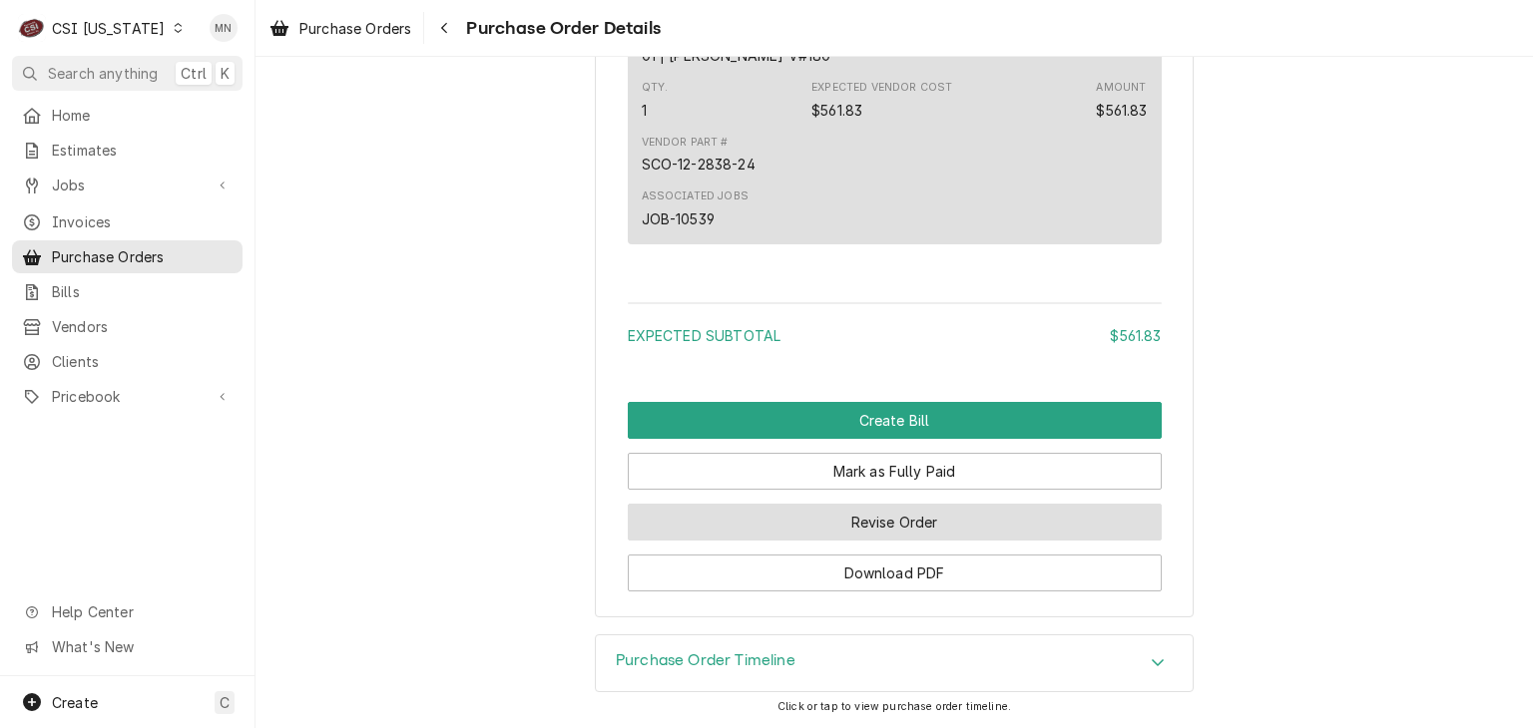
click at [845, 517] on button "Revise Order" at bounding box center [895, 522] width 534 height 37
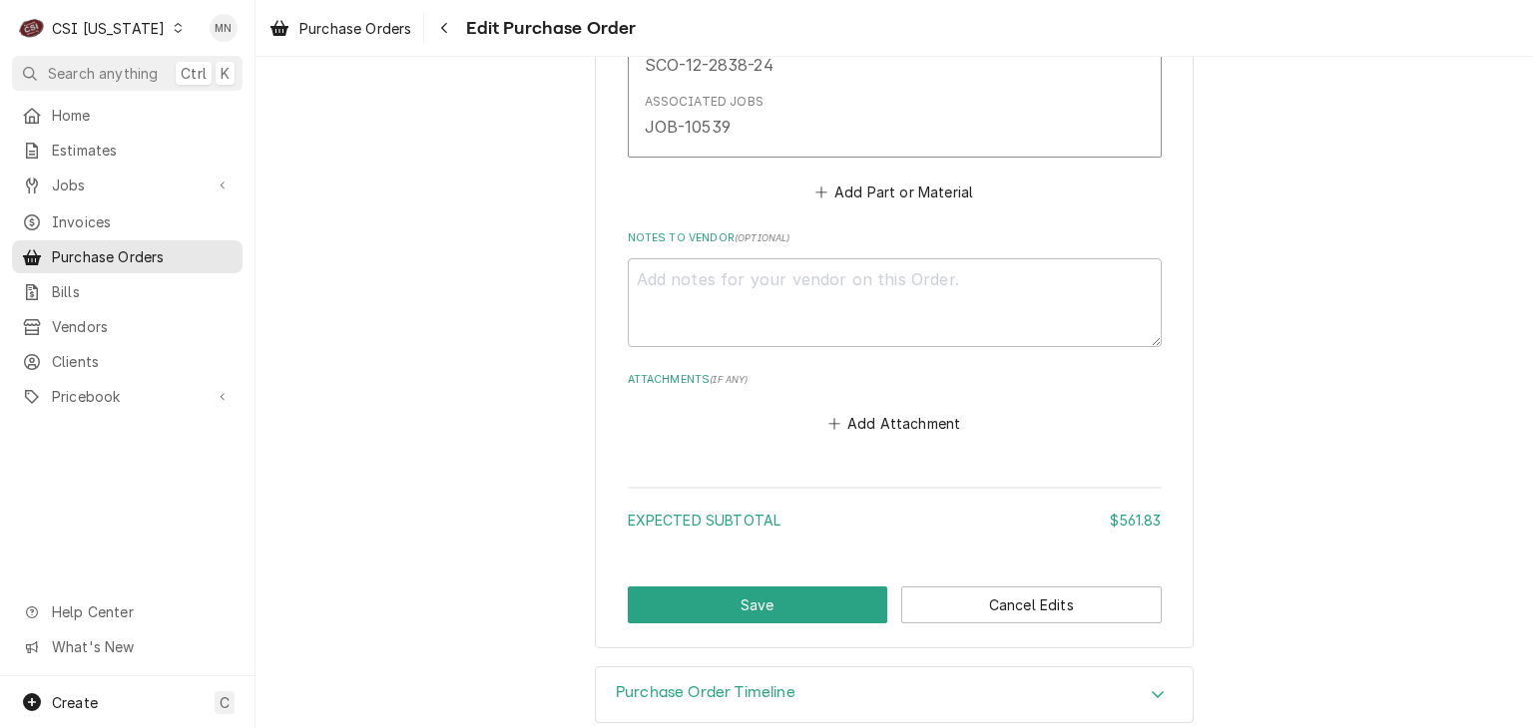
scroll to position [1346, 0]
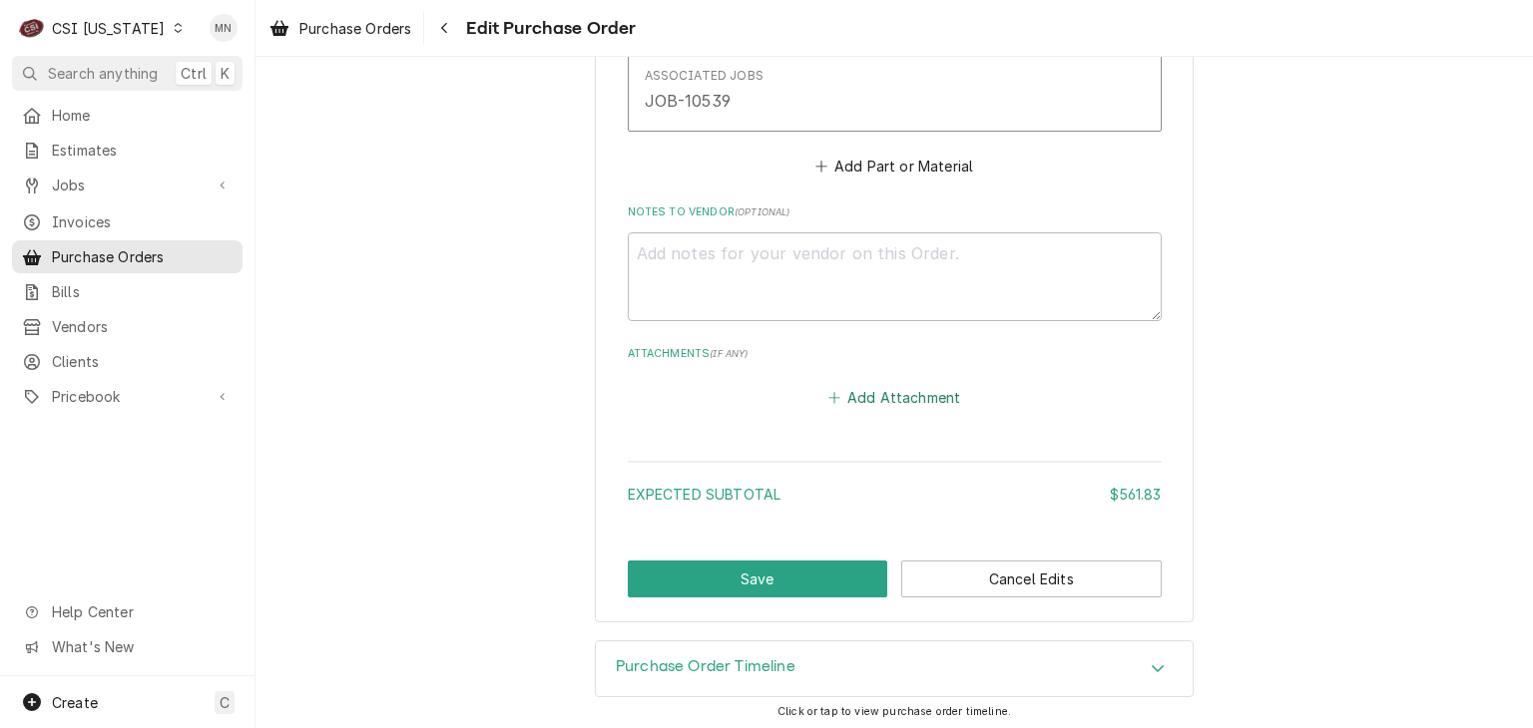
click at [850, 400] on button "Add Attachment" at bounding box center [894, 398] width 140 height 28
type textarea "x"
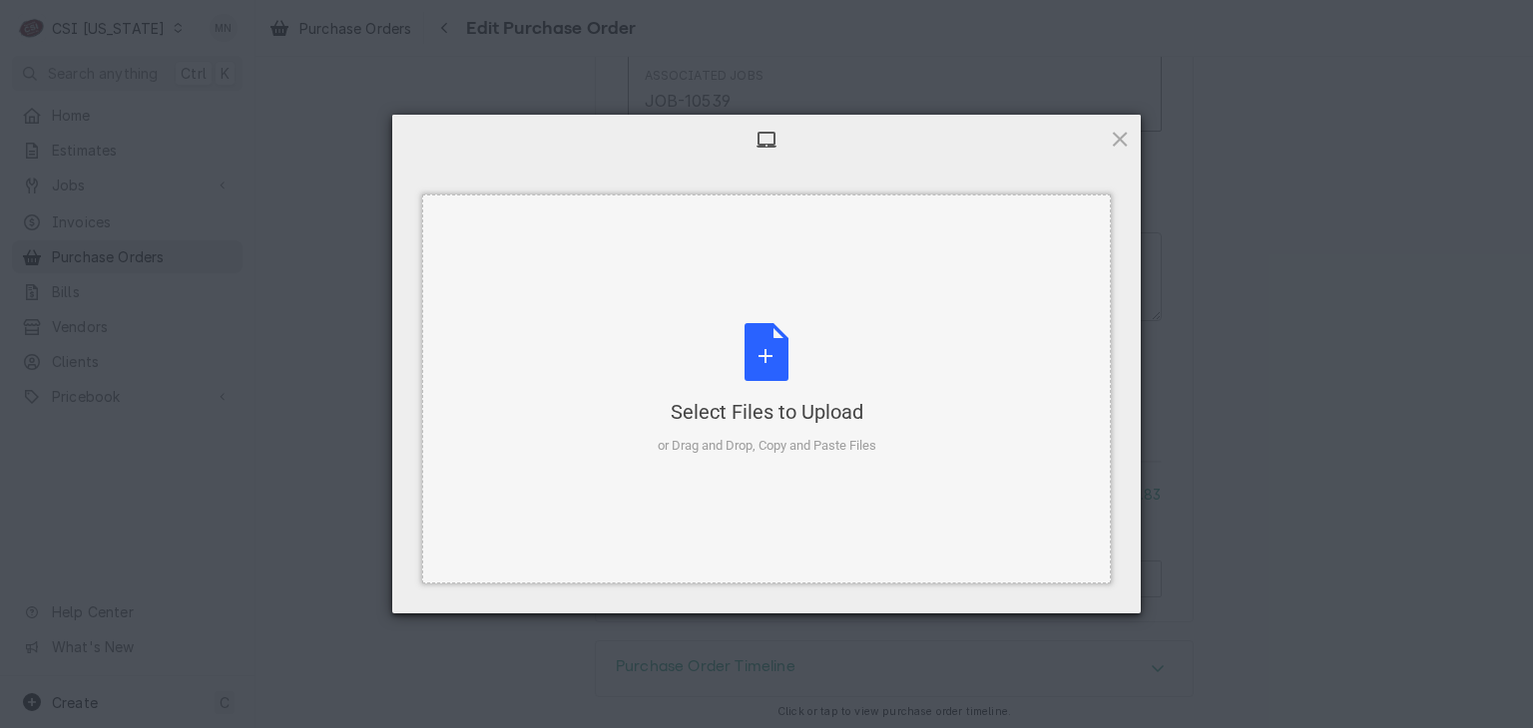
click at [778, 395] on div "Select Files to Upload or Drag and Drop, Copy and Paste Files" at bounding box center [767, 389] width 219 height 133
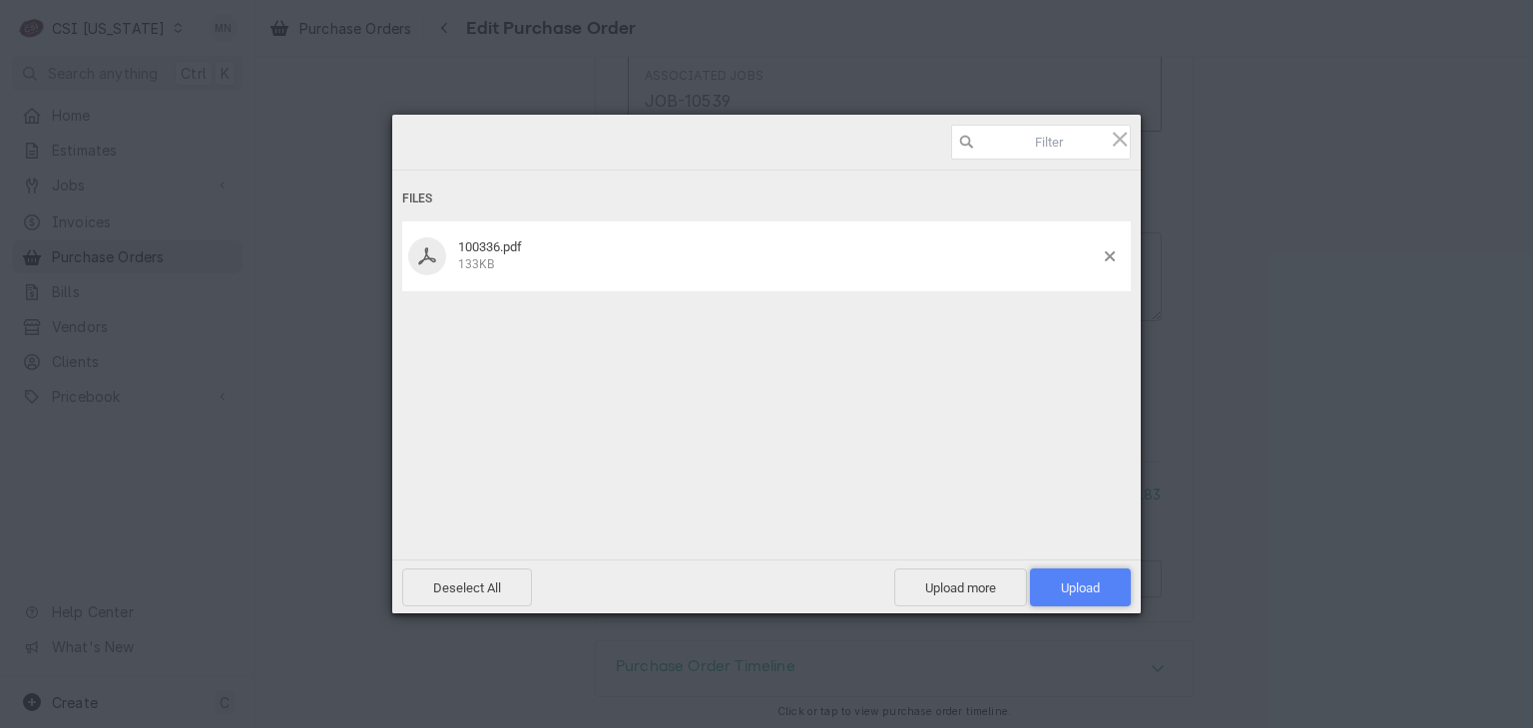
click at [1074, 582] on span "Upload 1" at bounding box center [1080, 588] width 39 height 15
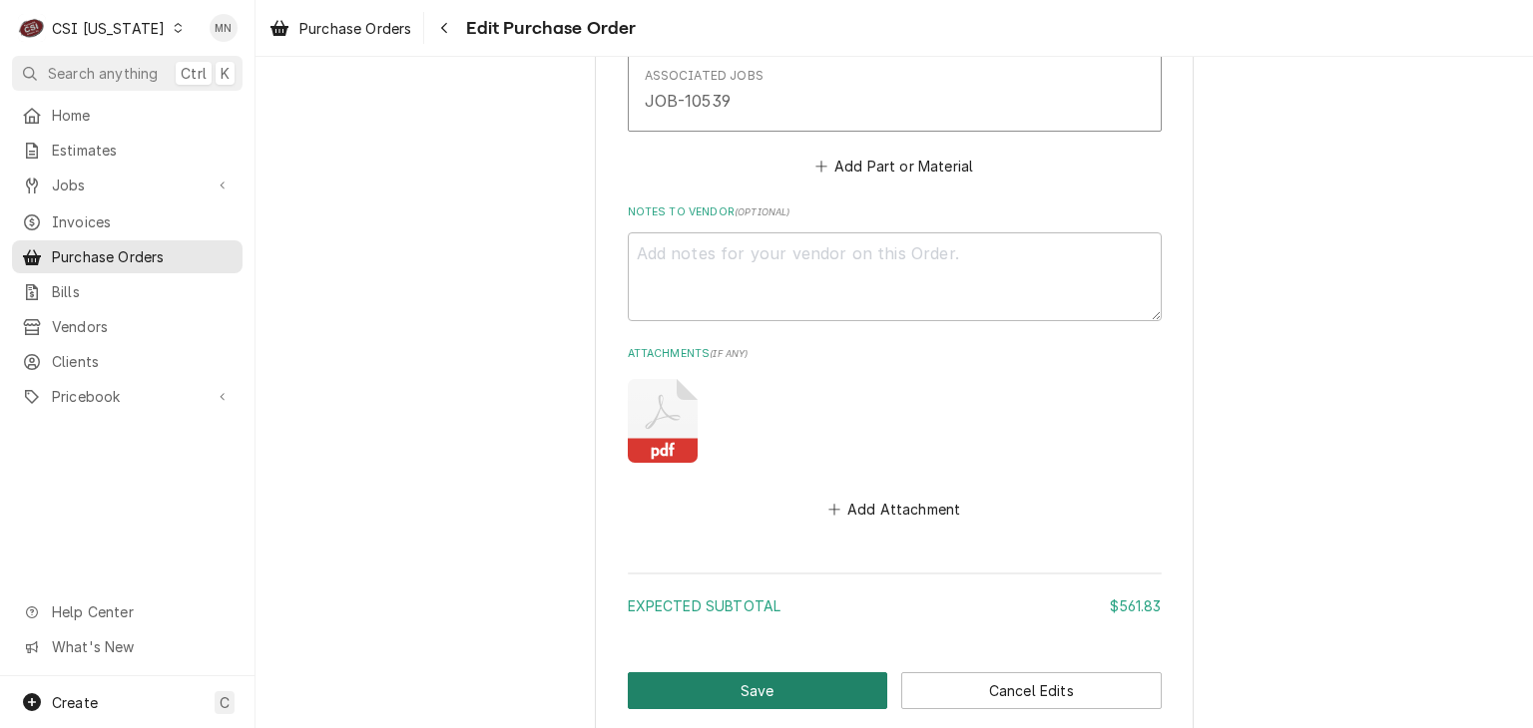
click at [734, 682] on button "Save" at bounding box center [758, 690] width 260 height 37
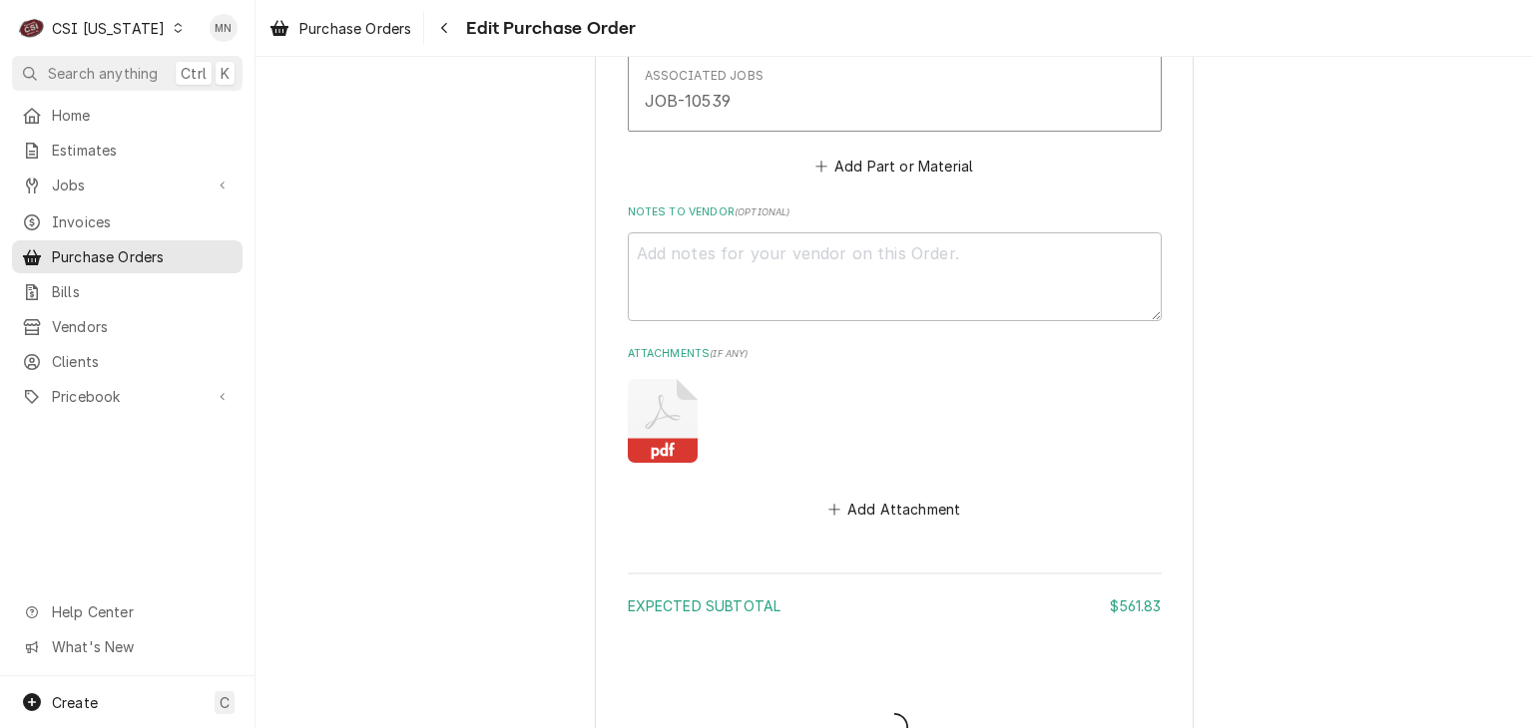
type textarea "x"
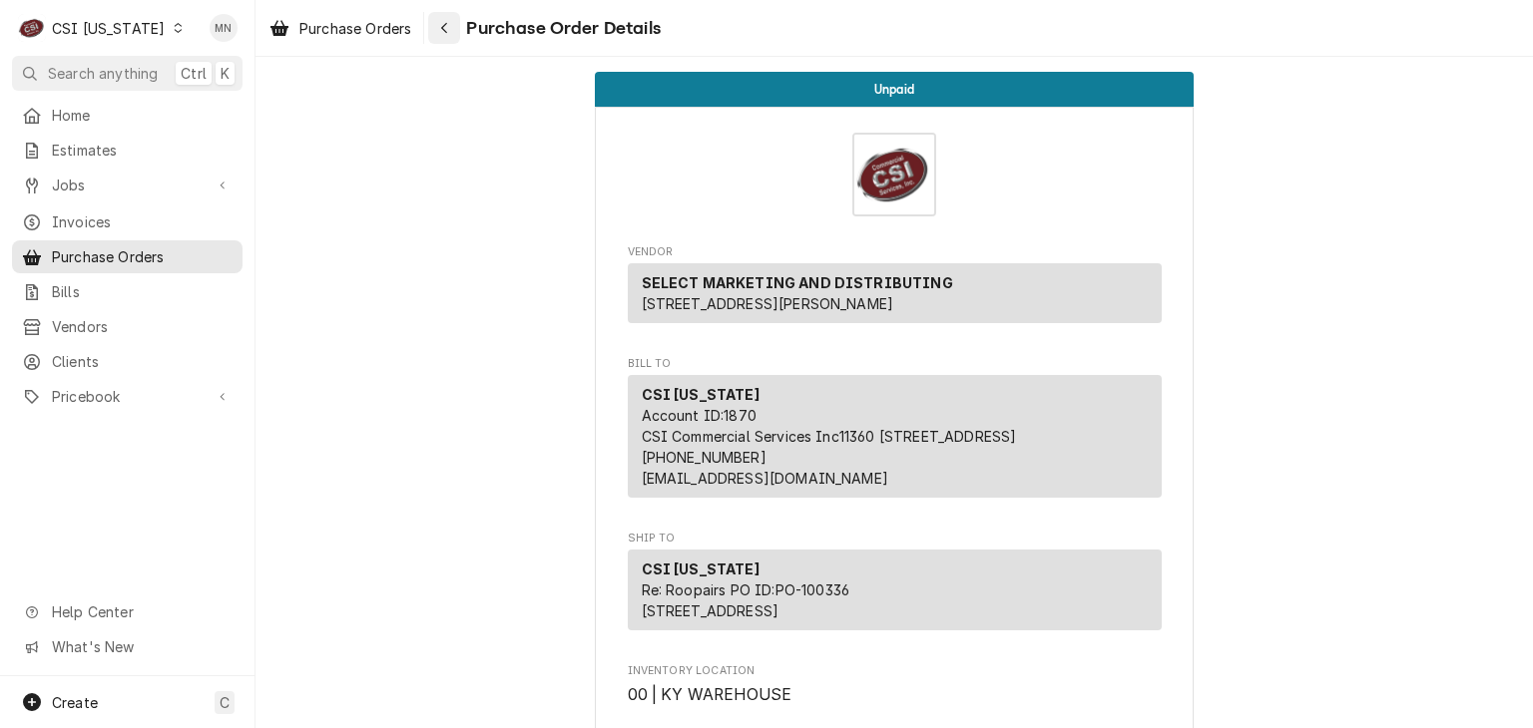
click at [437, 22] on div "Navigate back" at bounding box center [444, 28] width 20 height 20
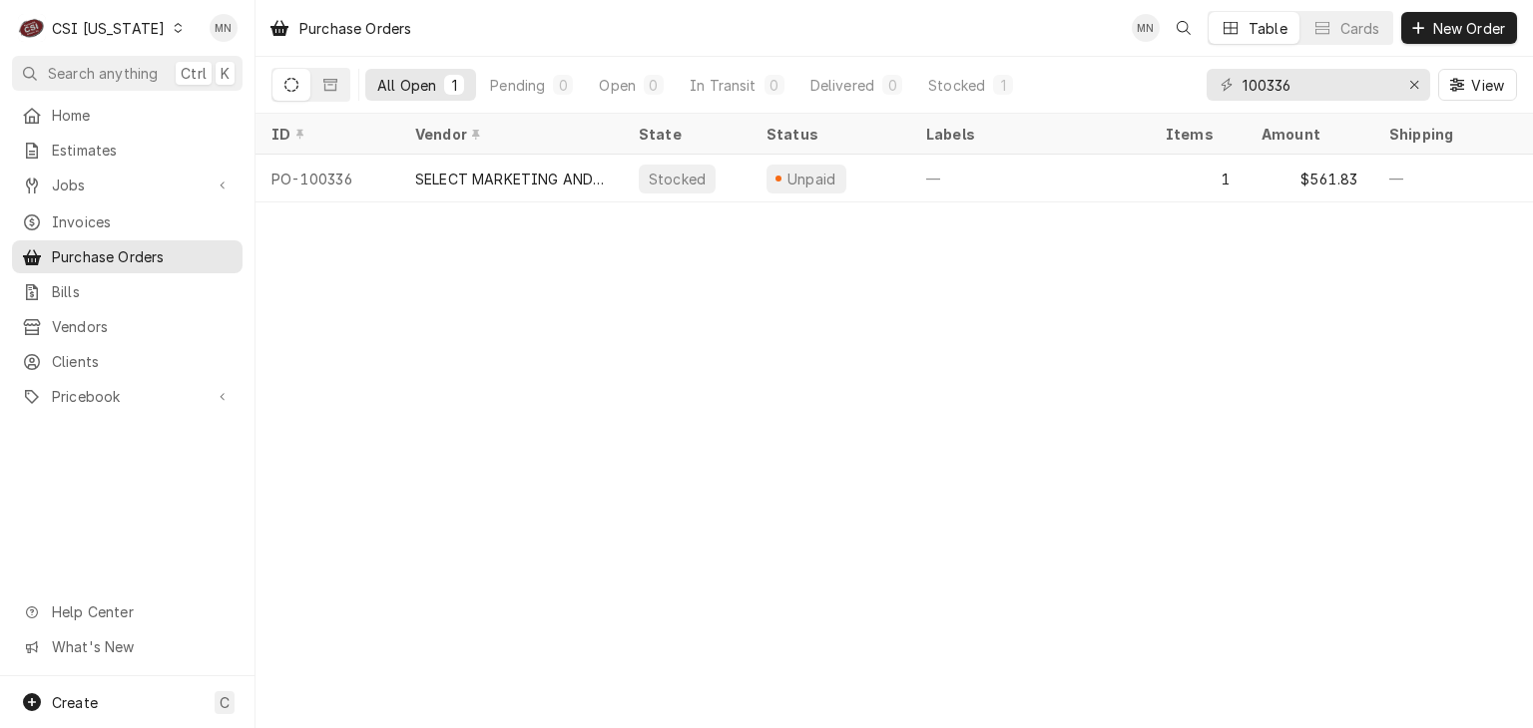
click at [110, 25] on div "CSI Kentucky" at bounding box center [108, 28] width 113 height 21
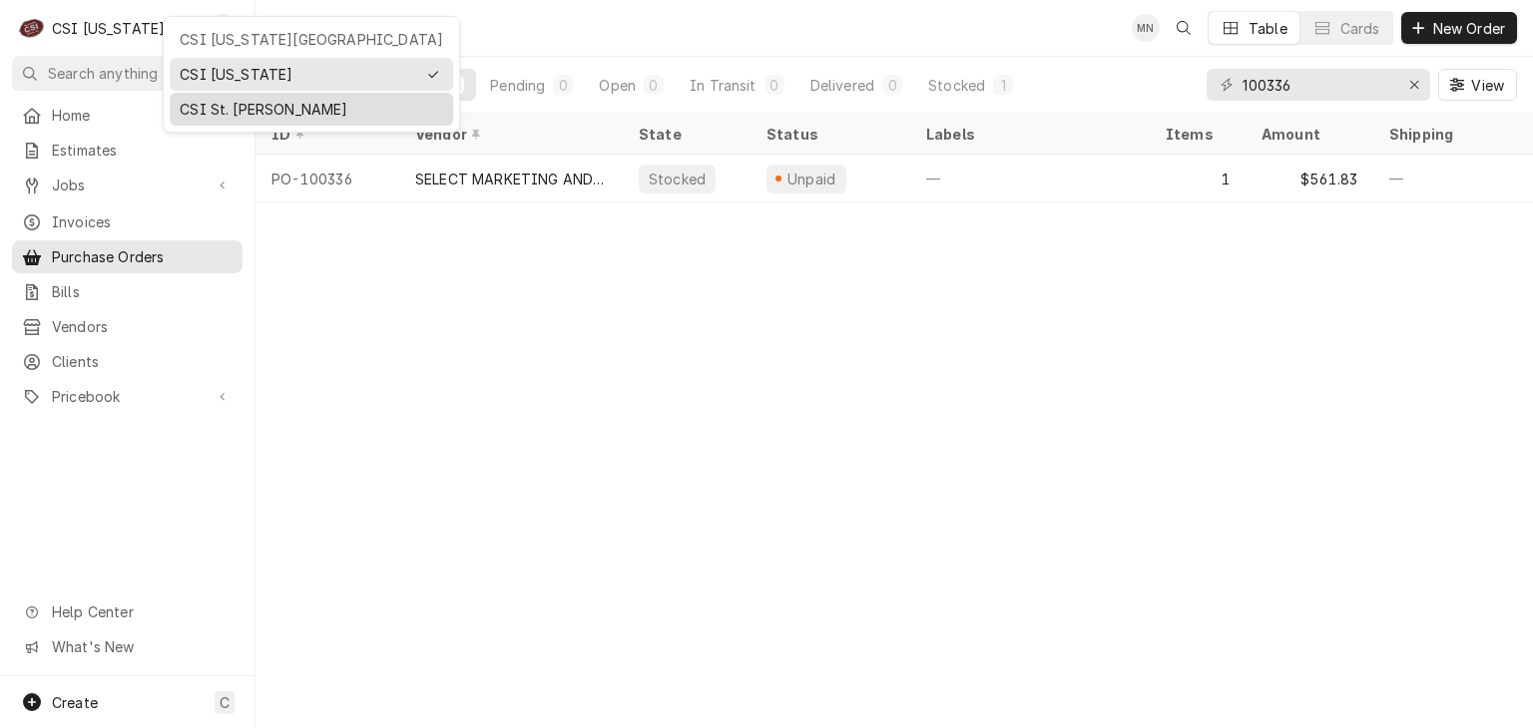
click at [207, 99] on div "CSI St. [PERSON_NAME]" at bounding box center [311, 109] width 263 height 21
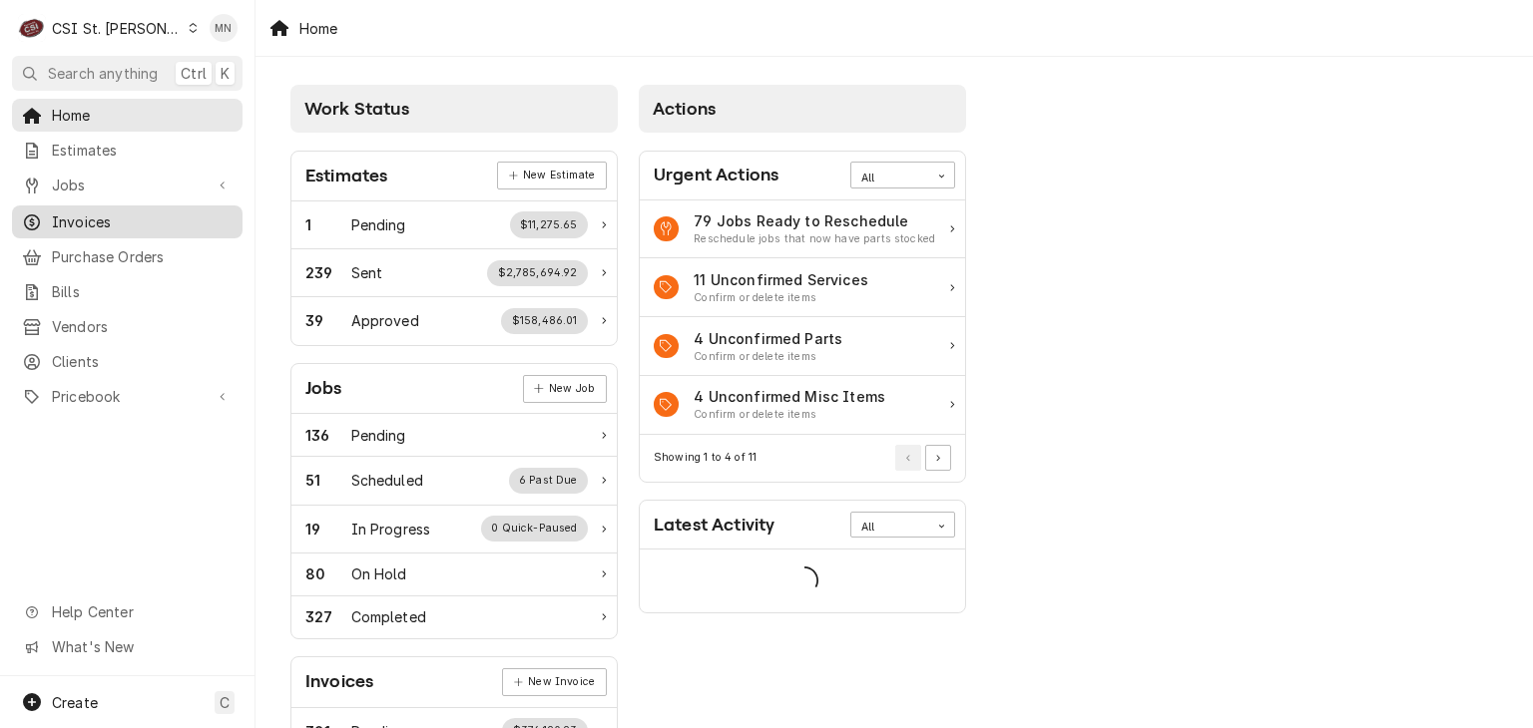
click at [80, 218] on span "Invoices" at bounding box center [142, 222] width 181 height 21
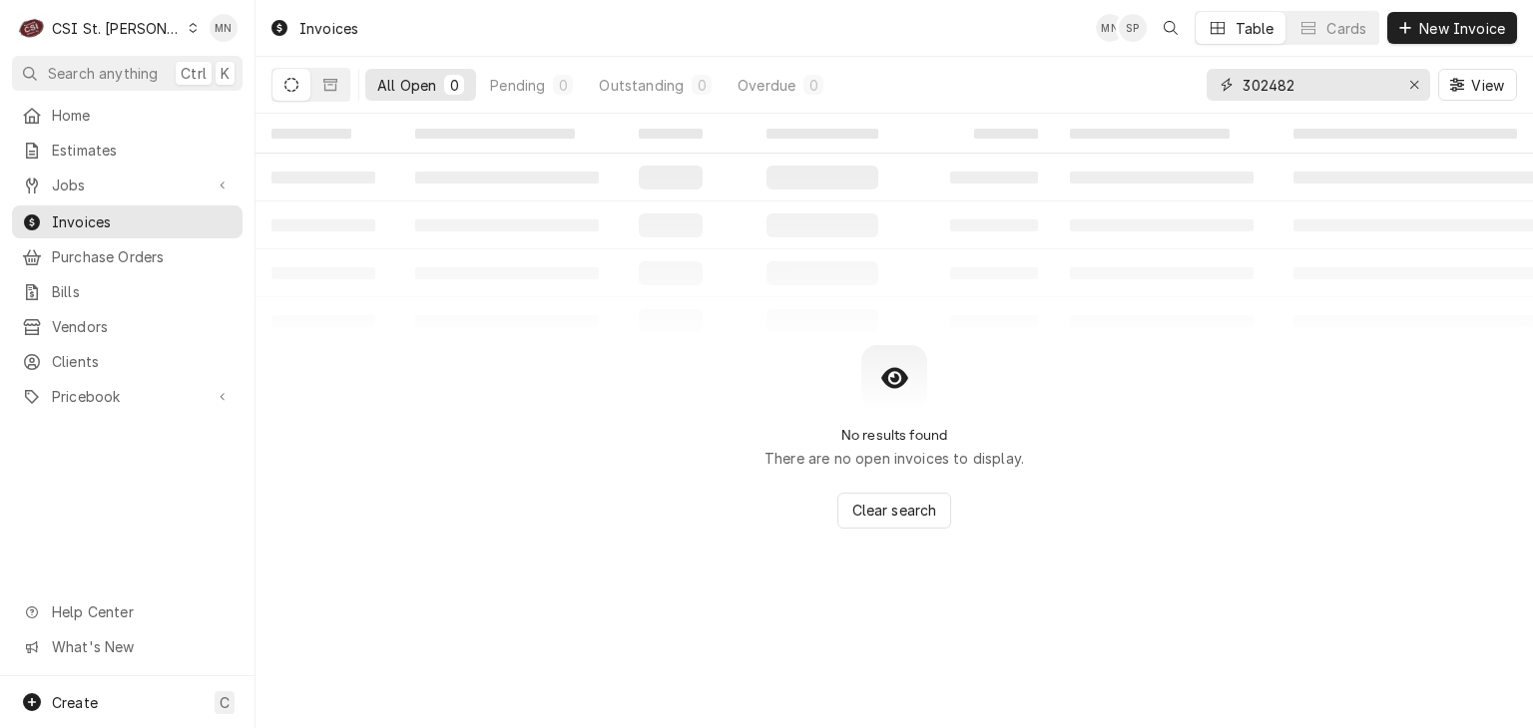
drag, startPoint x: 1244, startPoint y: 92, endPoint x: 1161, endPoint y: 91, distance: 82.8
click at [1176, 92] on div "All Open 0 Pending 0 Outstanding 0 Overdue 0 302482 View" at bounding box center [893, 85] width 1245 height 56
type input "403421"
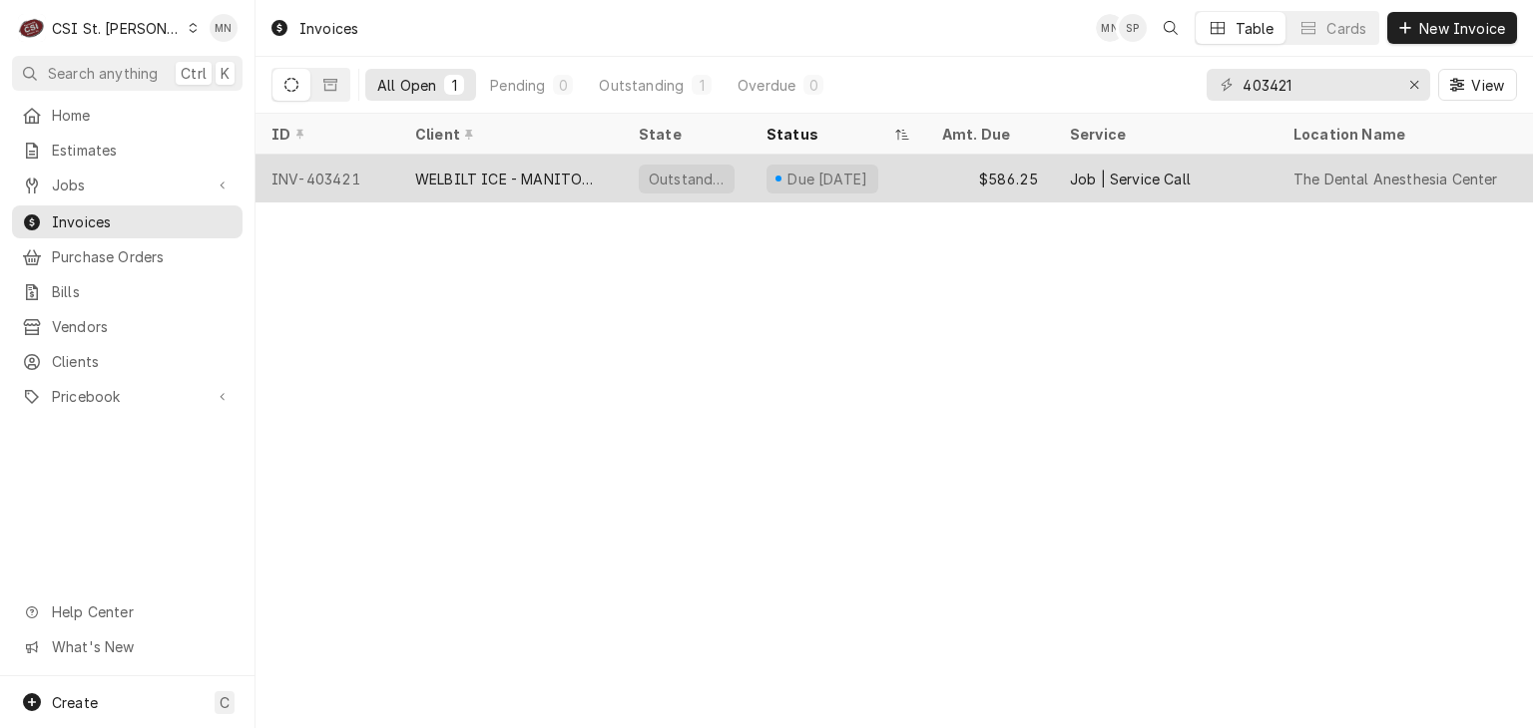
click at [526, 176] on div "WELBILT ICE - MANITOWOC ICE" at bounding box center [511, 179] width 192 height 21
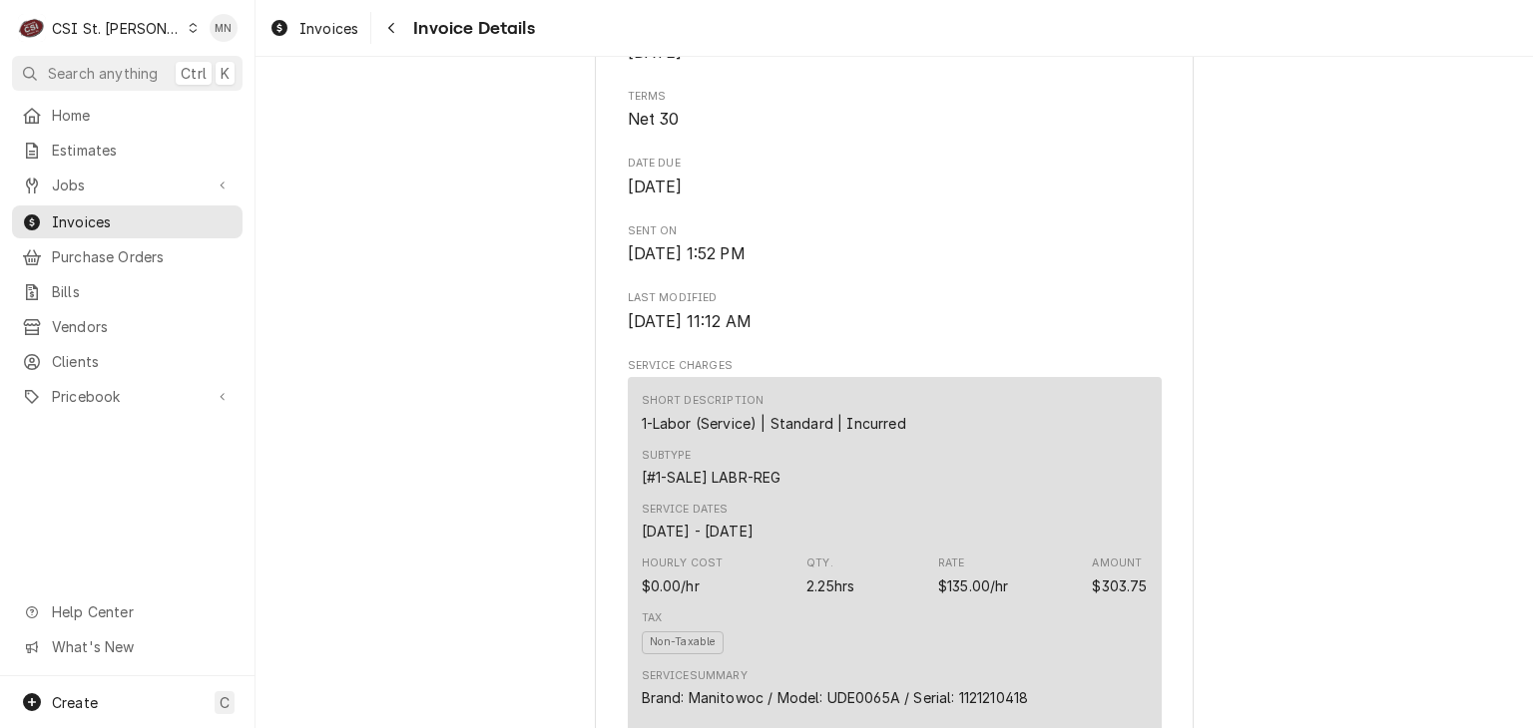
scroll to position [1297, 0]
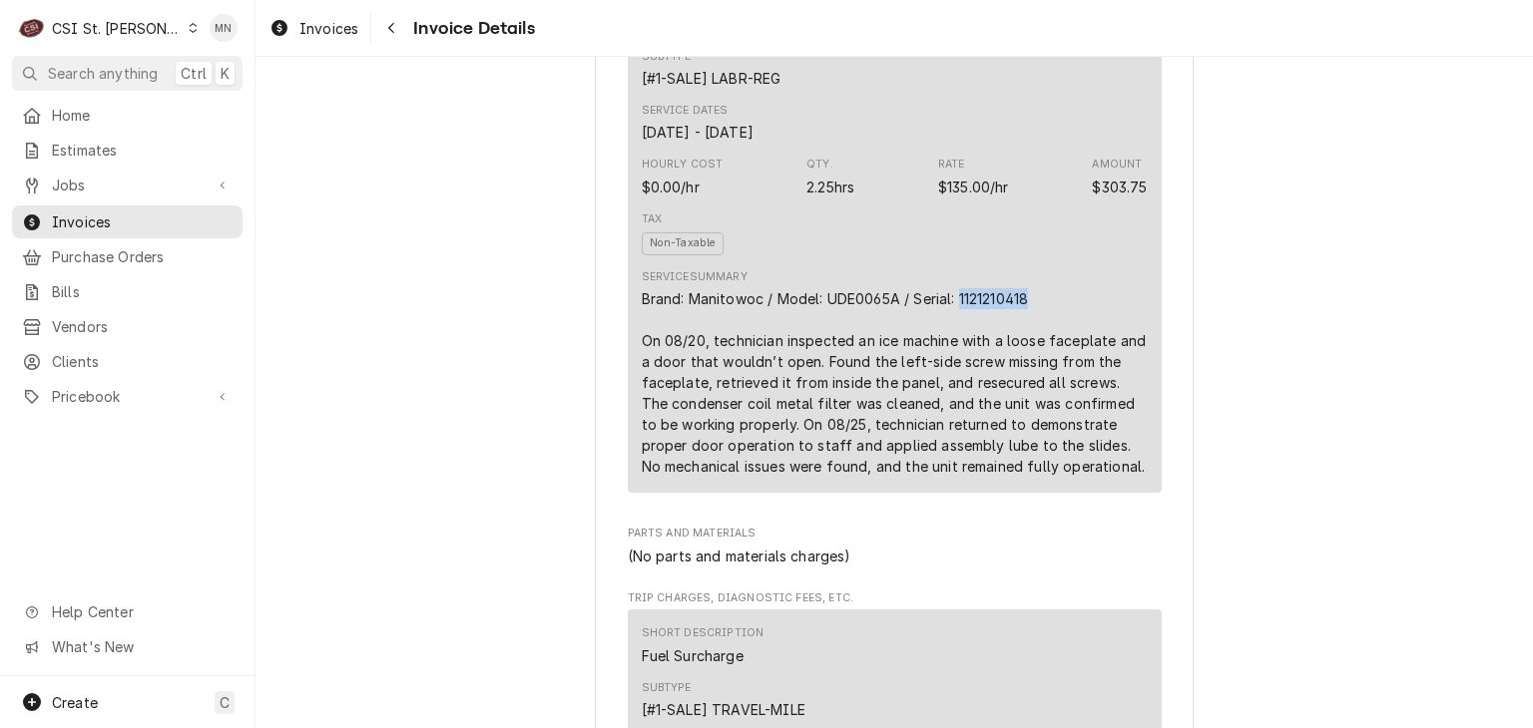
drag, startPoint x: 1033, startPoint y: 363, endPoint x: 956, endPoint y: 364, distance: 76.8
click at [953, 364] on div "Brand: Manitowoc / Model: UDE0065A / Serial: 1121210418 On 08/20, technician in…" at bounding box center [895, 382] width 506 height 189
copy div "1121210418"
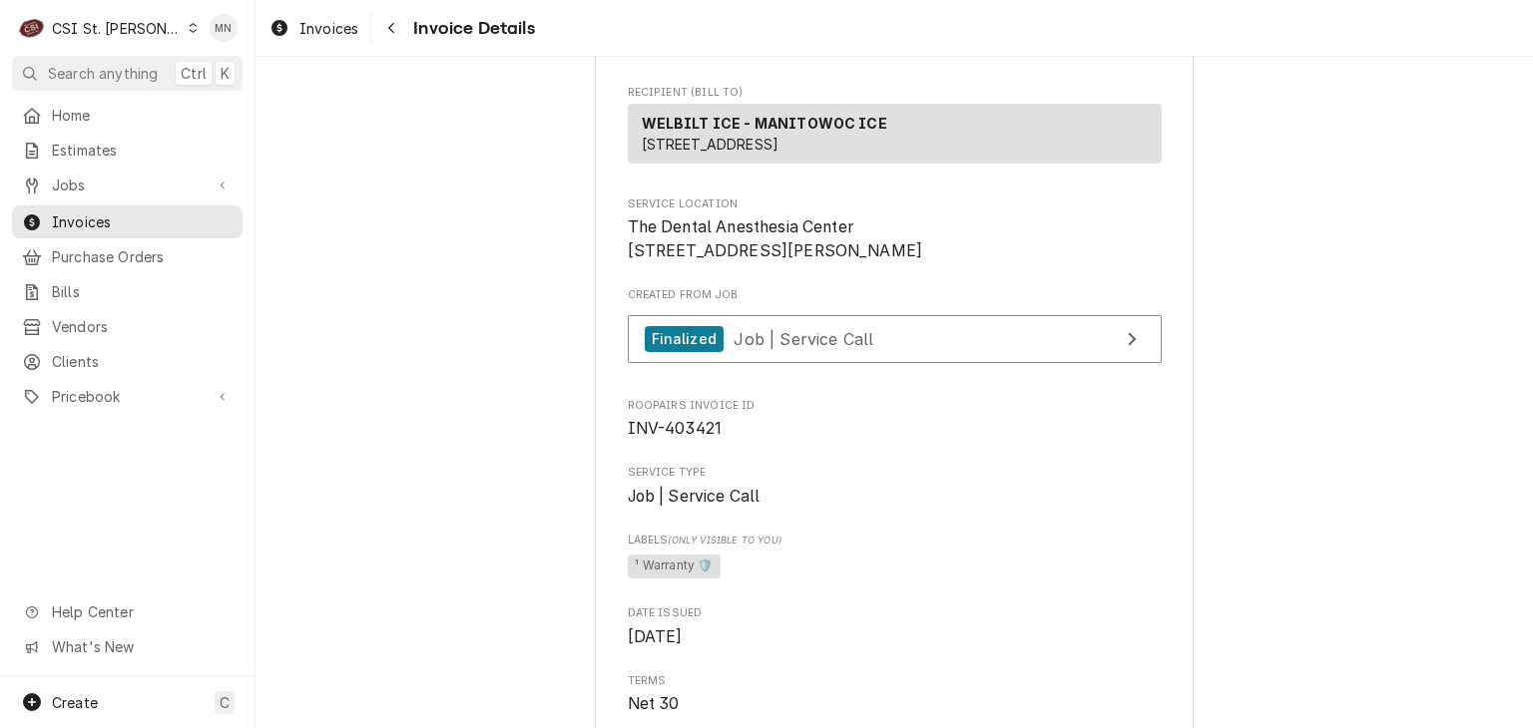
scroll to position [299, 0]
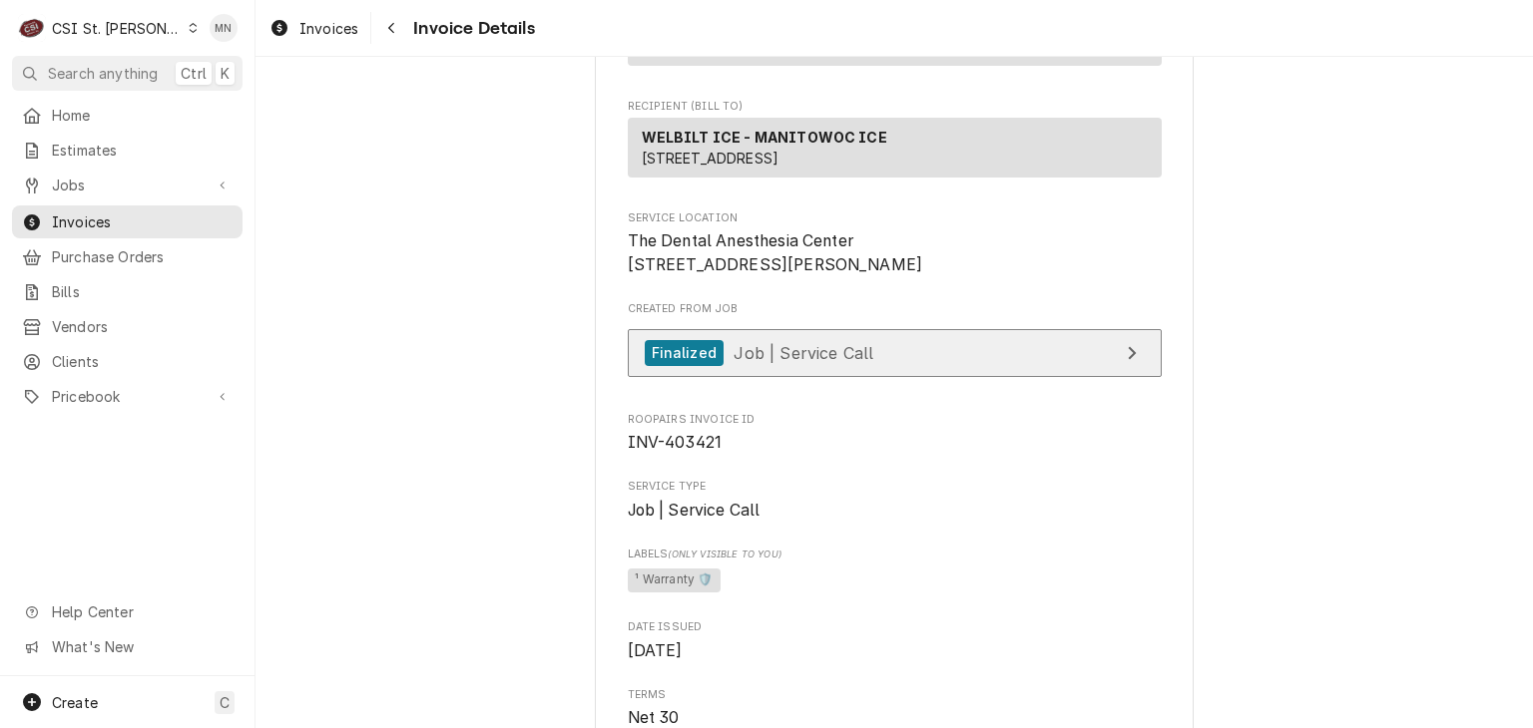
click at [833, 362] on span "Job | Service Call" at bounding box center [803, 352] width 140 height 20
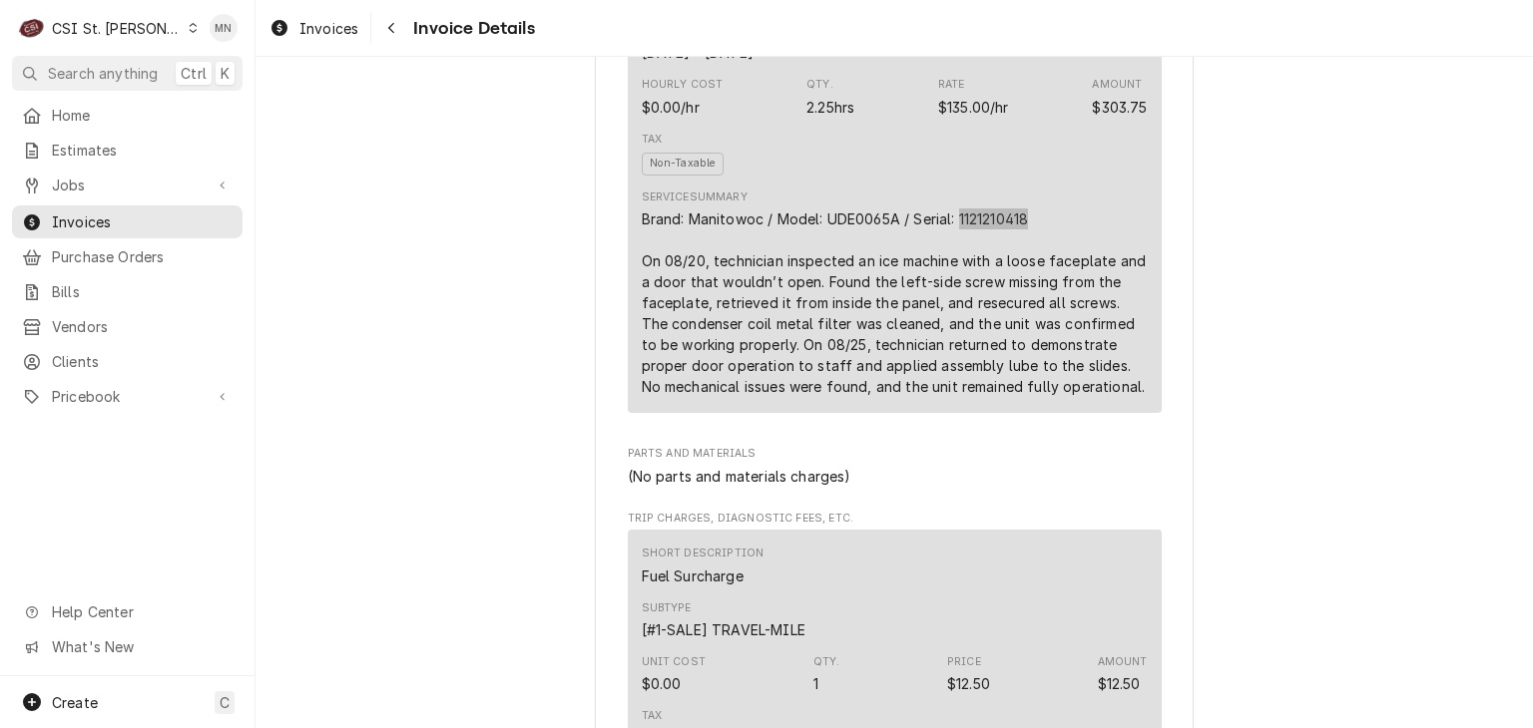
scroll to position [1397, 0]
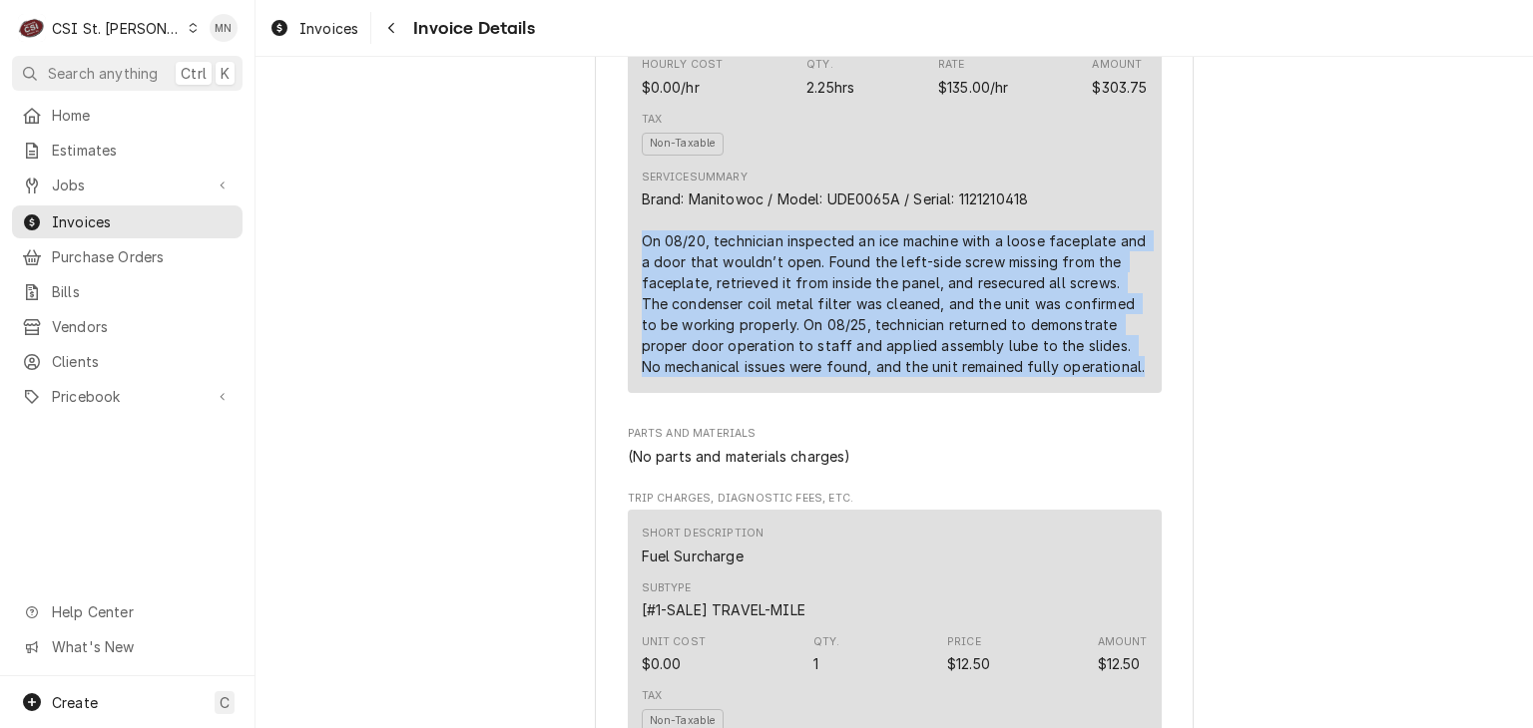
drag, startPoint x: 631, startPoint y: 302, endPoint x: 1114, endPoint y: 427, distance: 498.8
click at [1114, 392] on div "Short Description 1-Labor (Service) | Standard | Incurred Subtype [#1-SALE] LAB…" at bounding box center [895, 135] width 534 height 514
copy div "On 08/20, technician inspected an ice machine with a loose faceplate and a door…"
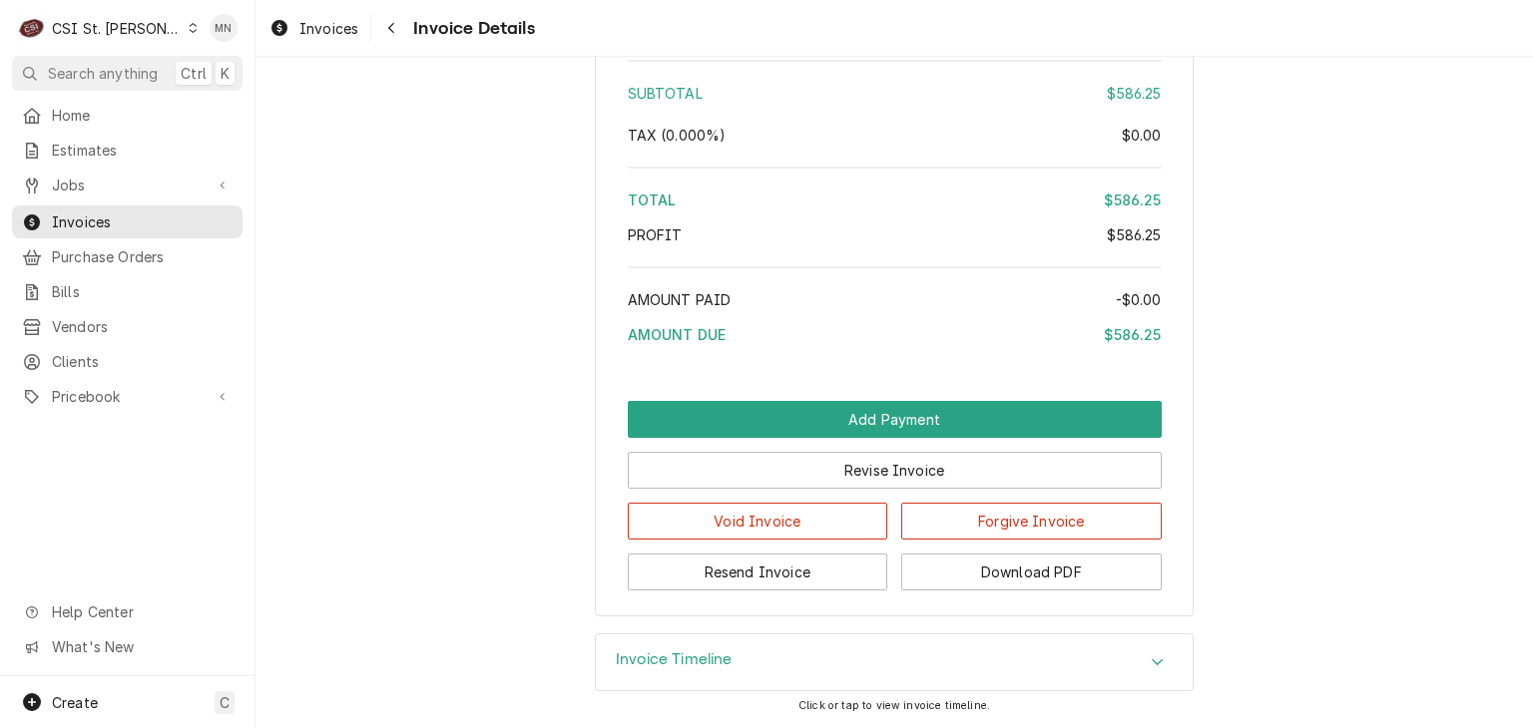
scroll to position [3605, 0]
click at [1022, 588] on button "Download PDF" at bounding box center [1031, 572] width 260 height 37
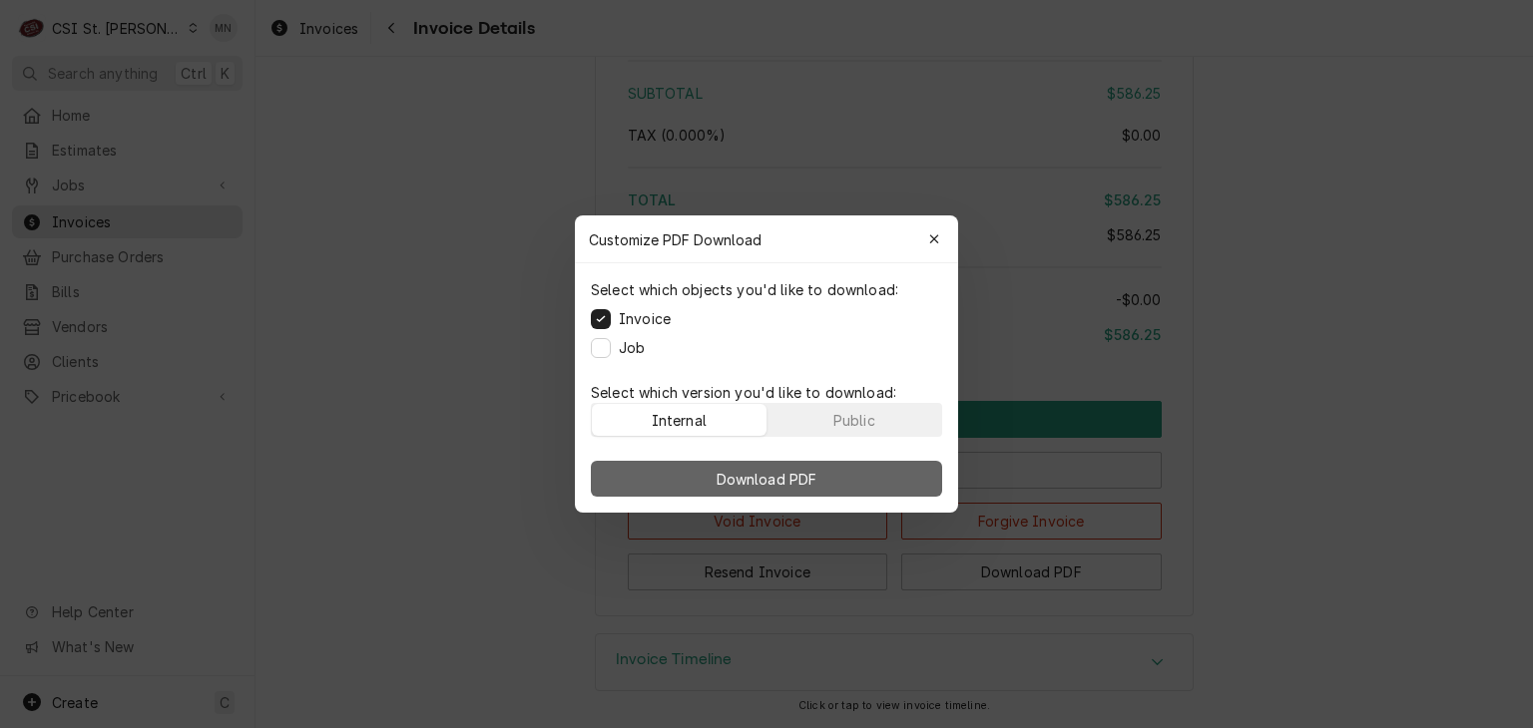
click at [821, 476] on button "Download PDF" at bounding box center [766, 479] width 351 height 36
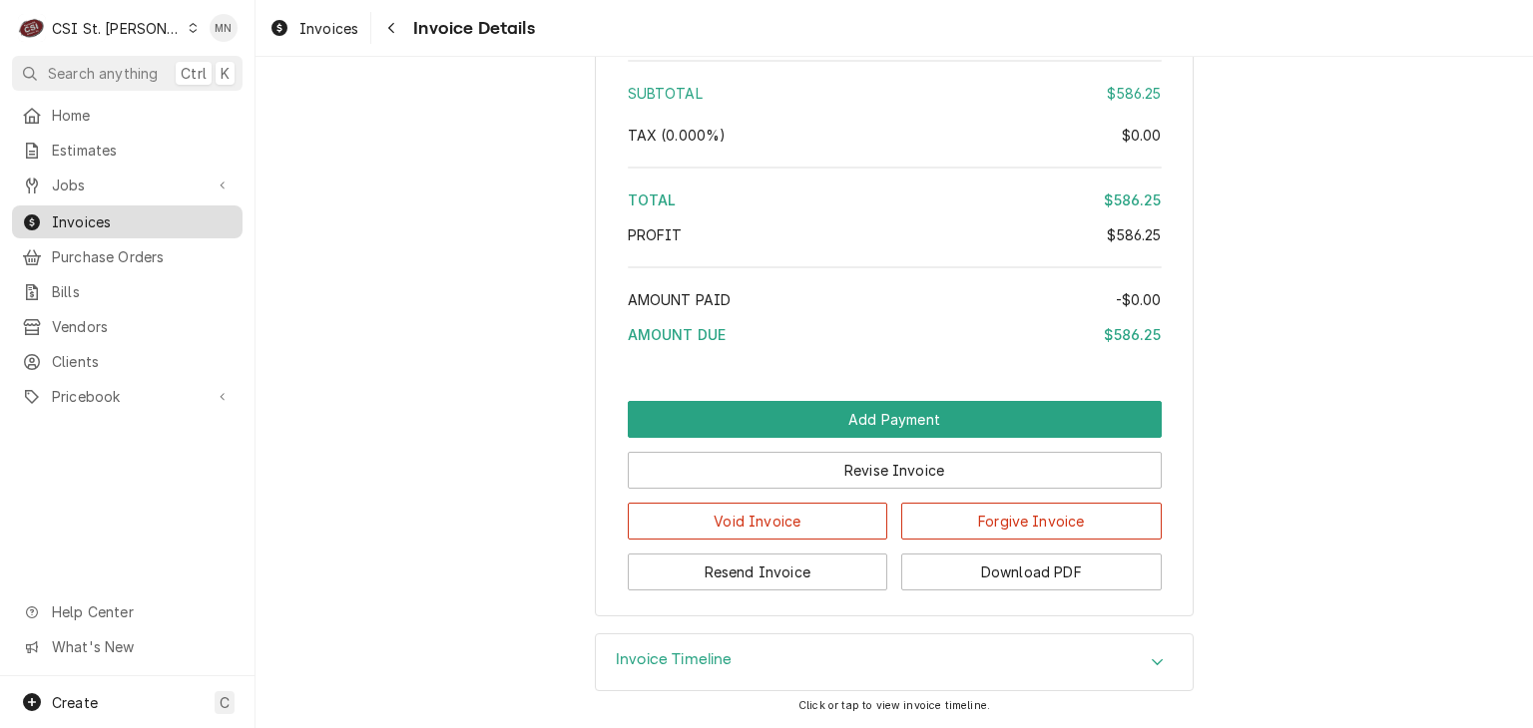
click at [100, 220] on span "Invoices" at bounding box center [142, 222] width 181 height 21
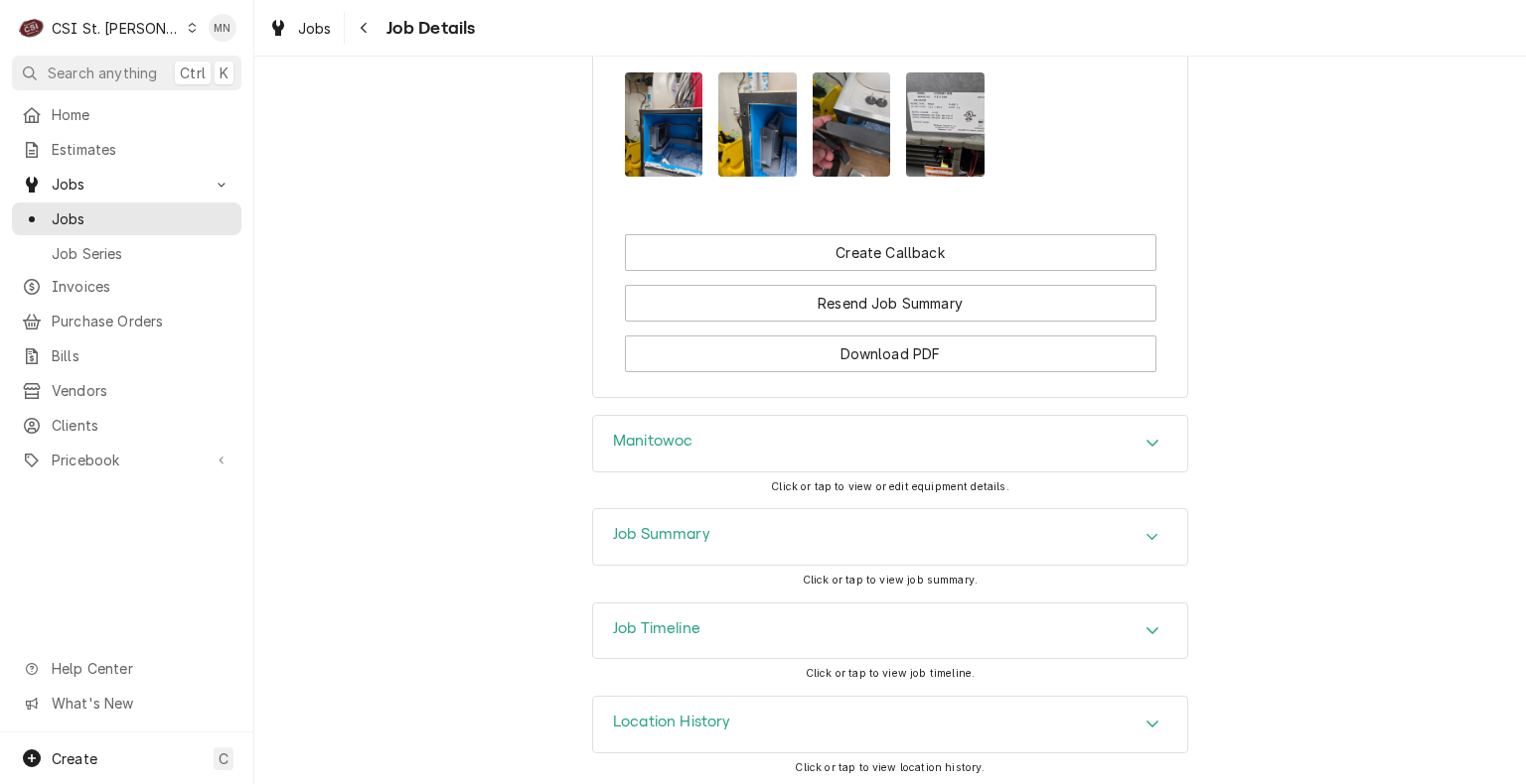
scroll to position [2232, 0]
click at [909, 622] on div "Job Timeline" at bounding box center [890, 632] width 594 height 56
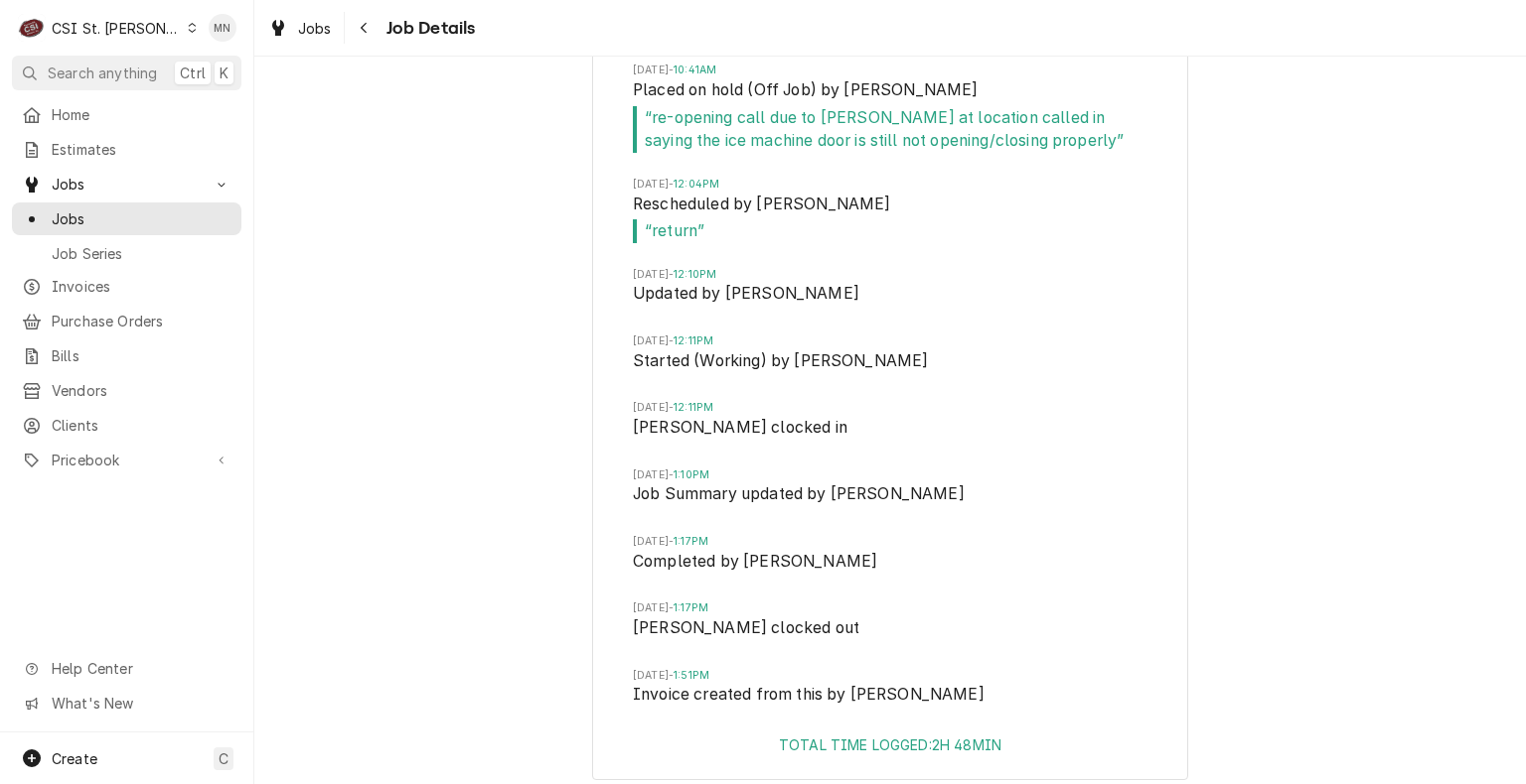
scroll to position [3721, 0]
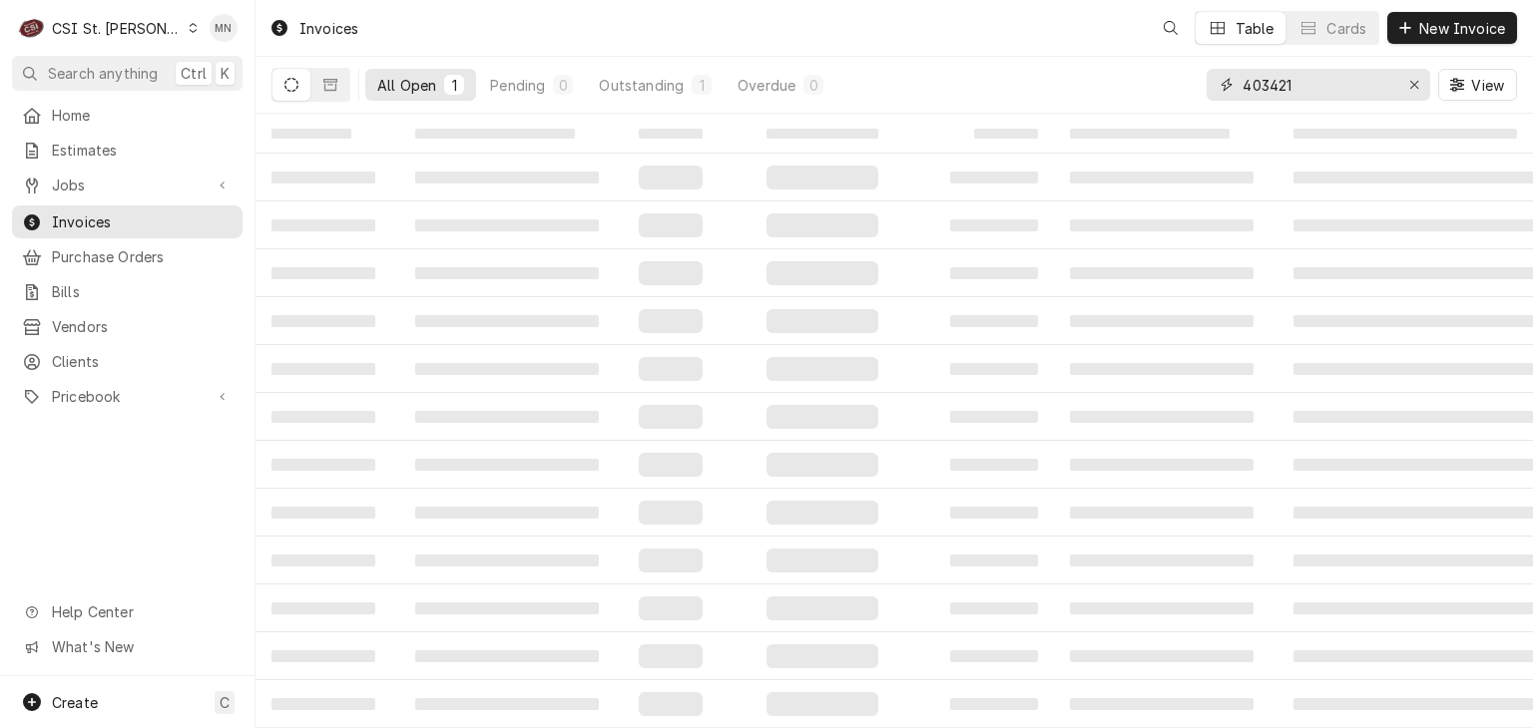
drag, startPoint x: 1319, startPoint y: 89, endPoint x: 929, endPoint y: 108, distance: 390.6
click at [934, 107] on div "All Open 1 Pending 0 Outstanding 1 Overdue 0 403421 View" at bounding box center [893, 85] width 1245 height 56
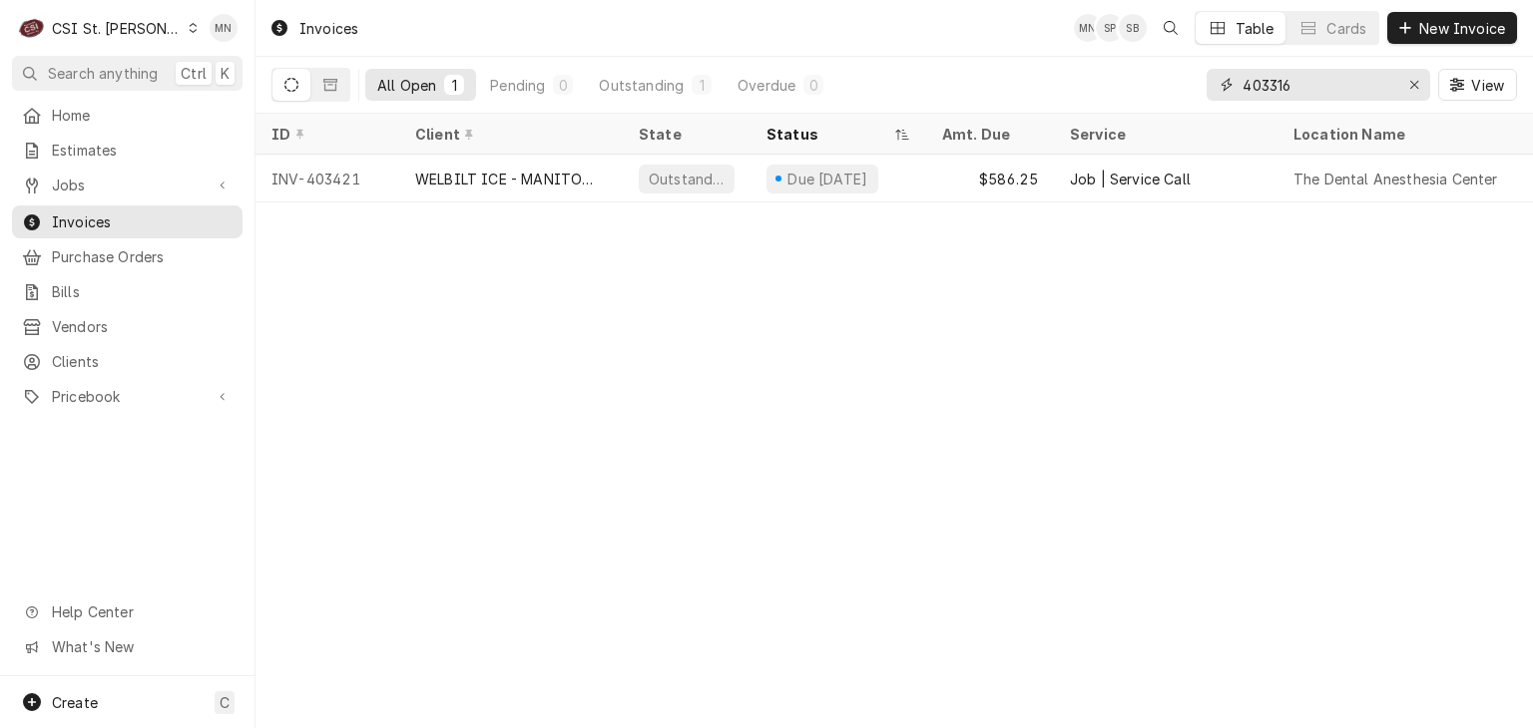
type input "403316"
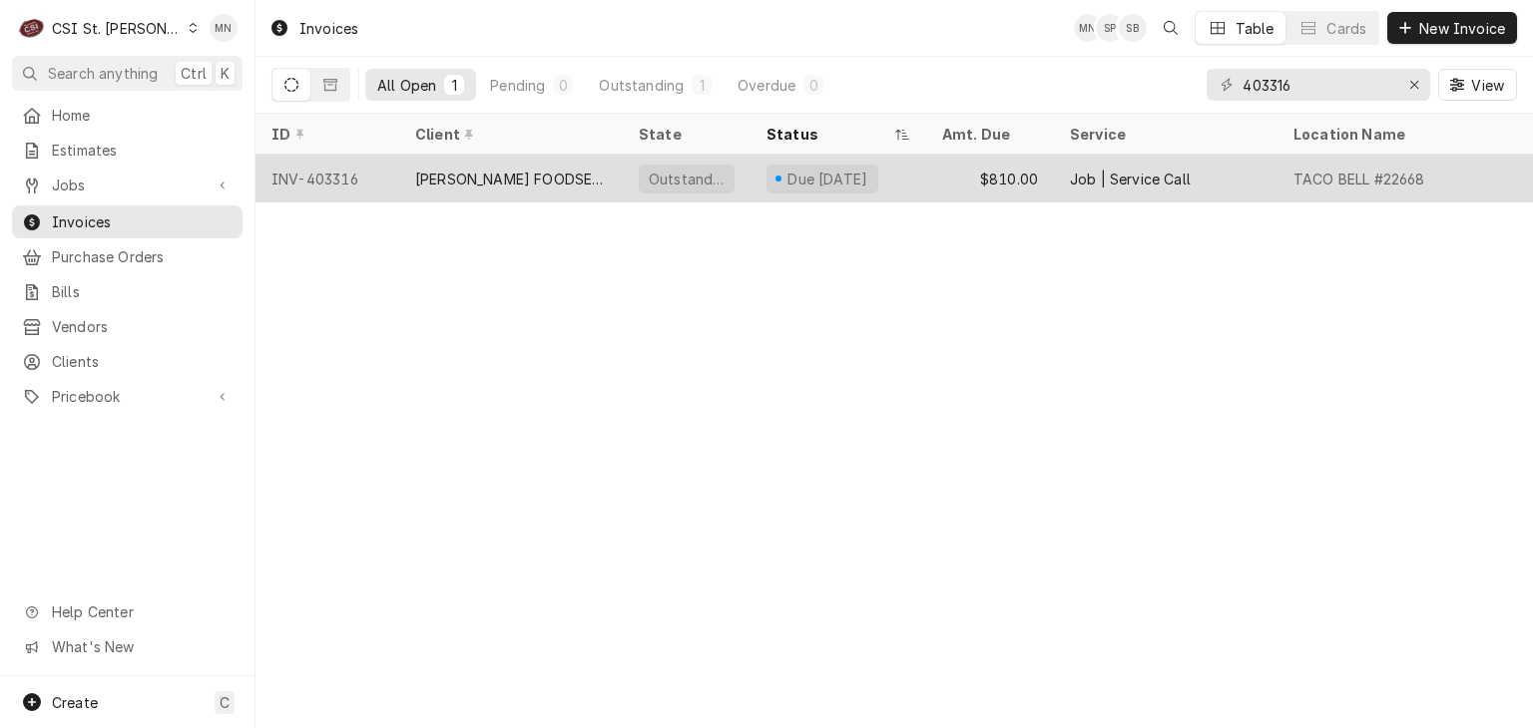
click at [486, 172] on div "[PERSON_NAME] FOODSERVICE SYSTEMS, INC." at bounding box center [511, 179] width 192 height 21
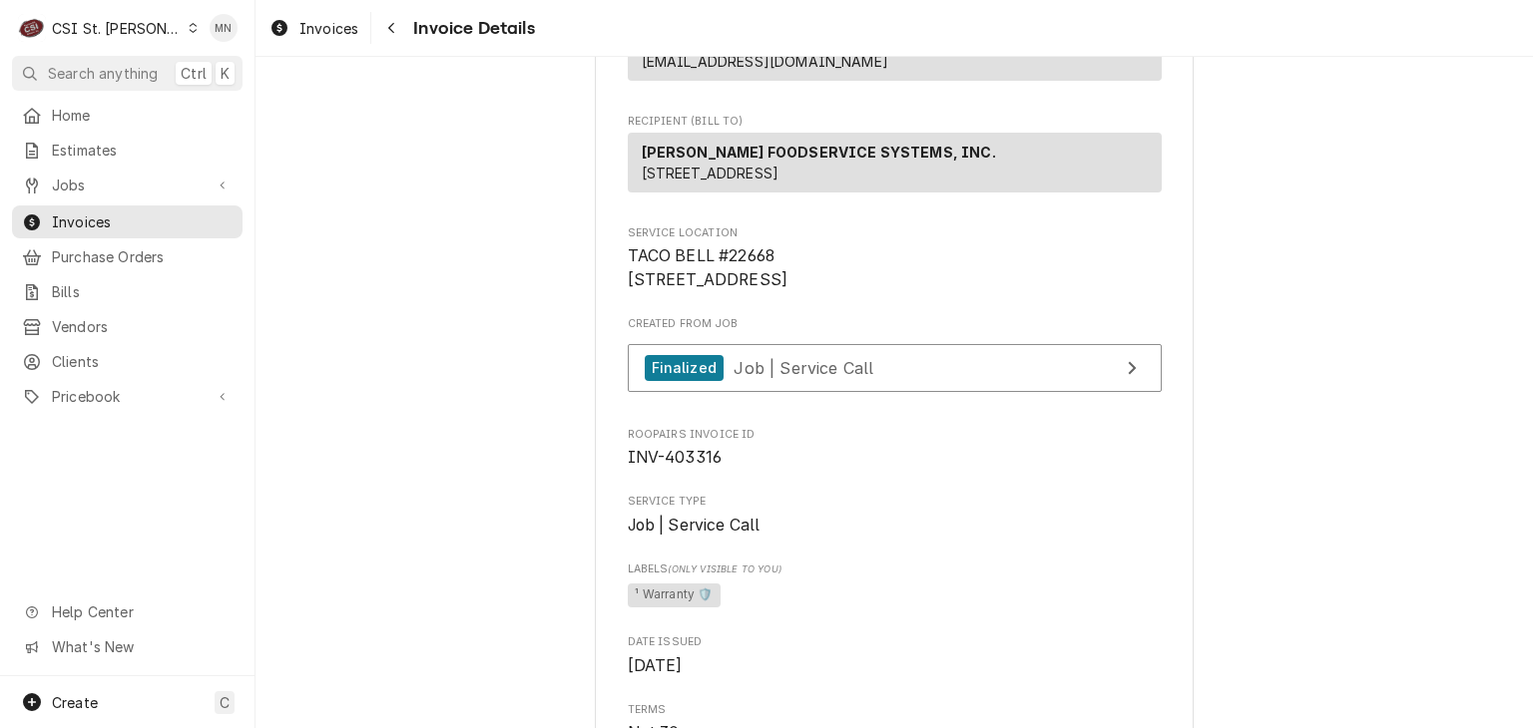
scroll to position [299, 0]
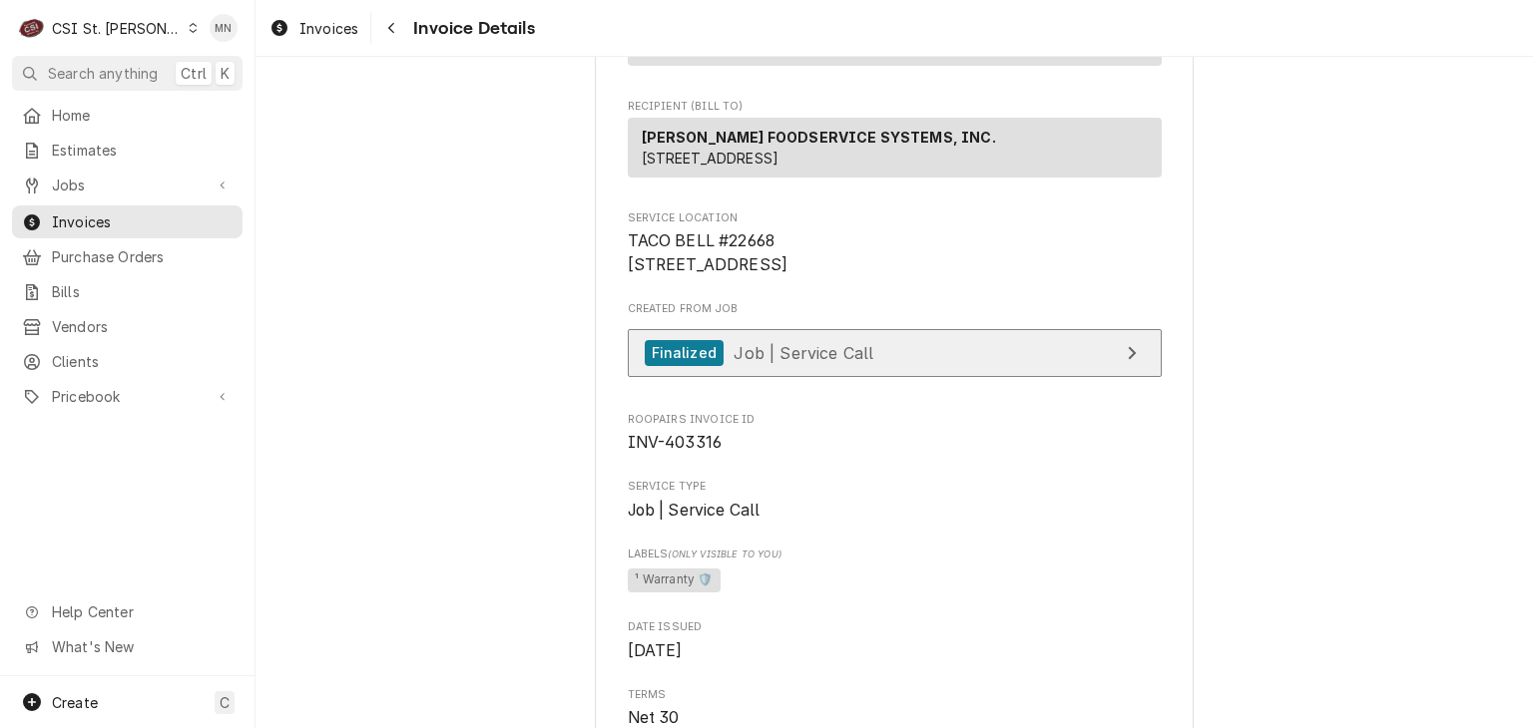
click at [863, 378] on link "Finalized Job | Service Call" at bounding box center [895, 353] width 534 height 49
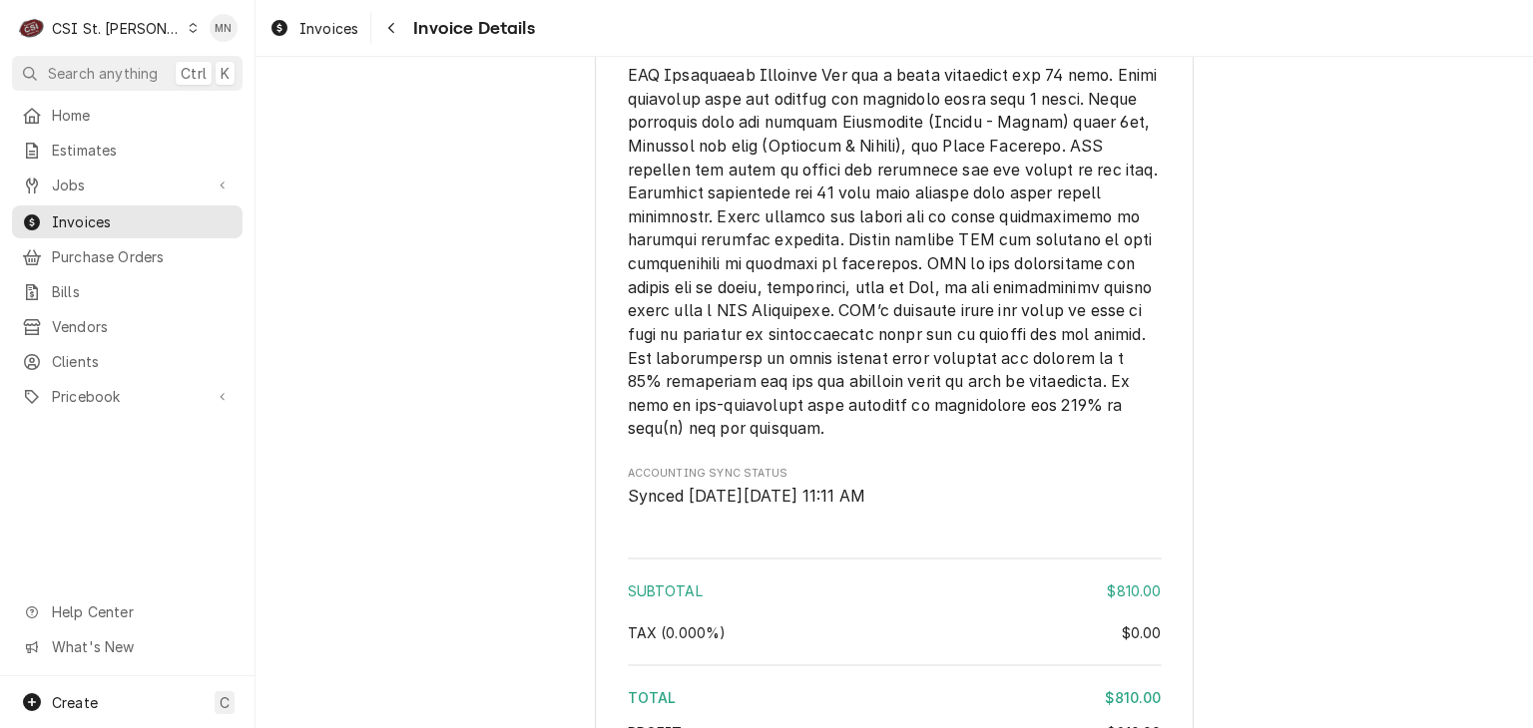
scroll to position [3351, 0]
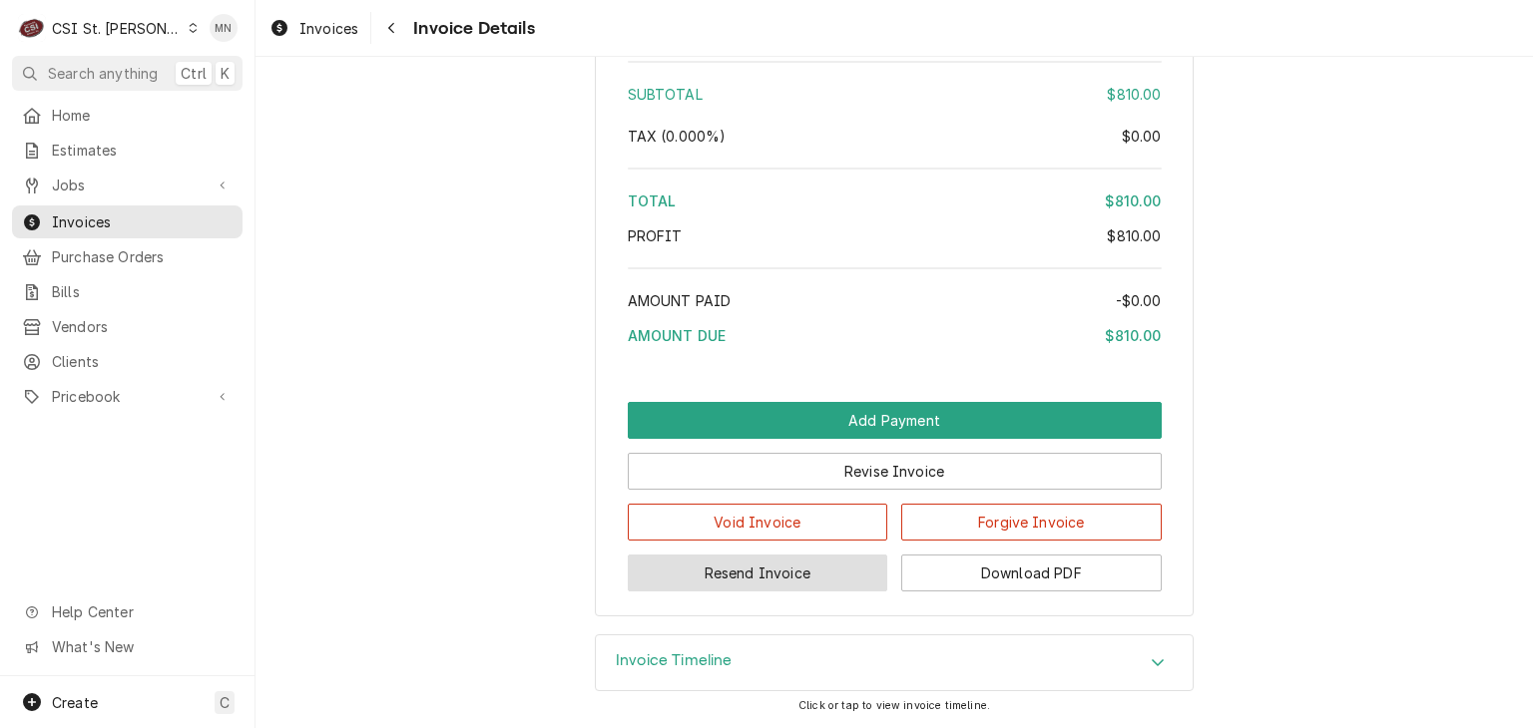
click at [822, 568] on button "Resend Invoice" at bounding box center [758, 573] width 260 height 37
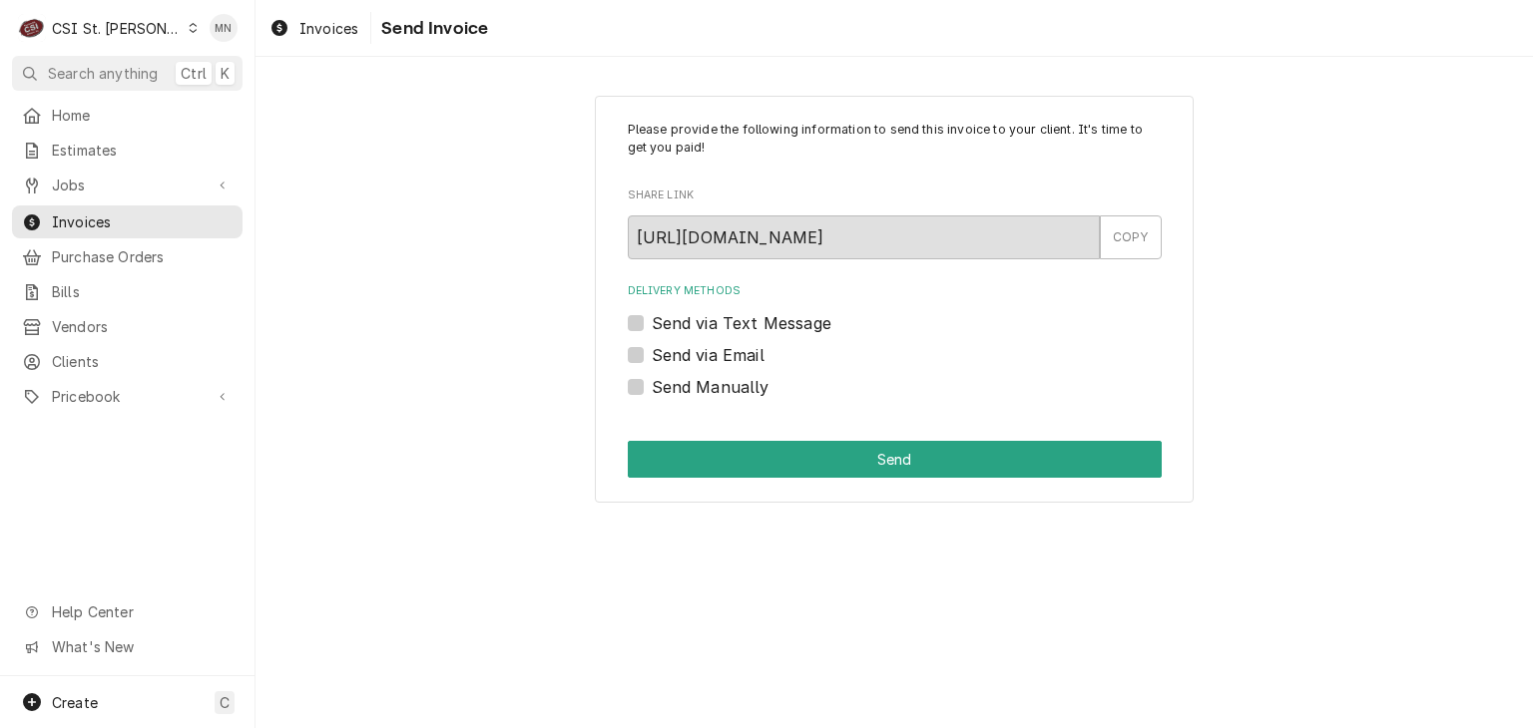
click at [652, 353] on label "Send via Email" at bounding box center [708, 355] width 113 height 24
click at [652, 353] on input "Send via Email" at bounding box center [919, 365] width 534 height 44
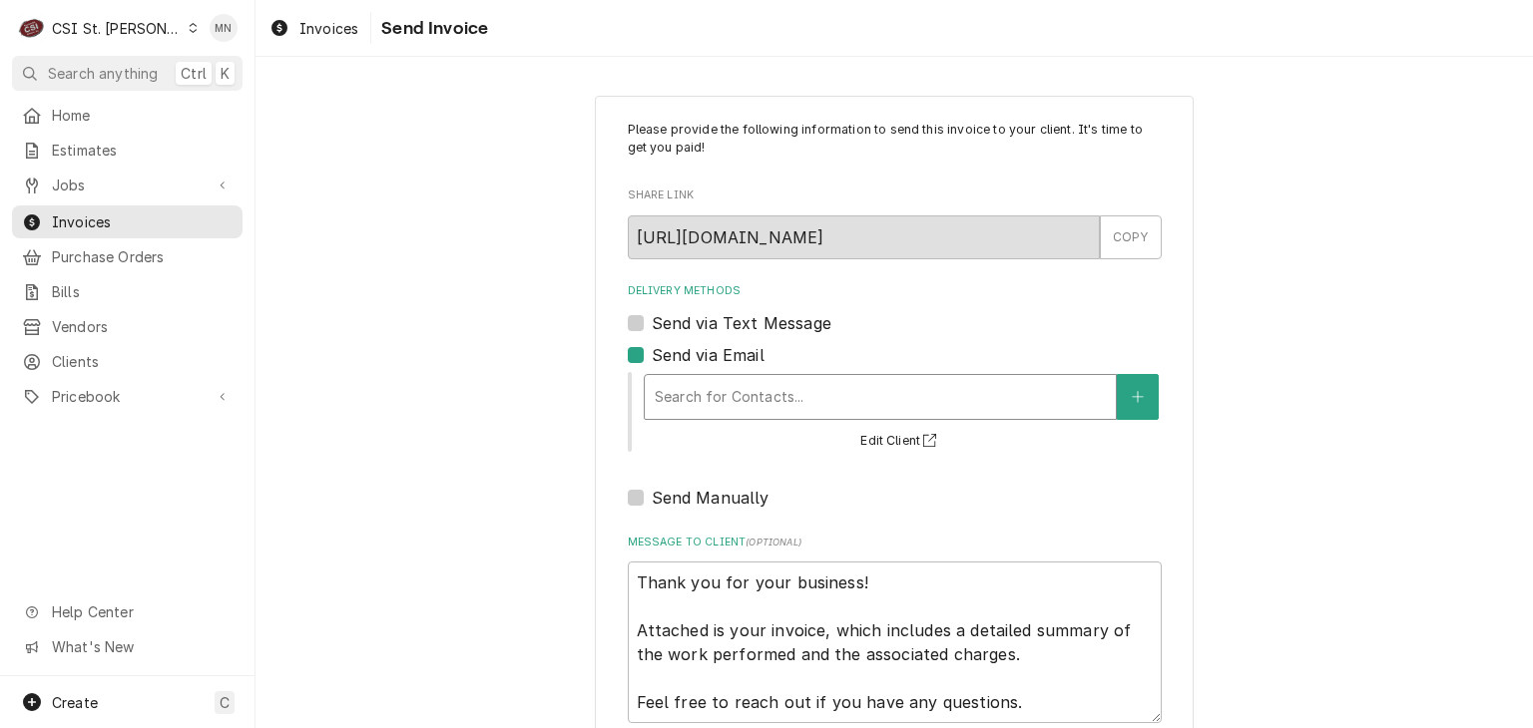
click at [722, 392] on div "Delivery Methods" at bounding box center [880, 397] width 451 height 36
click at [652, 349] on label "Send via Email" at bounding box center [708, 355] width 113 height 24
click at [652, 349] on input "Send via Email" at bounding box center [919, 365] width 534 height 44
checkbox input "false"
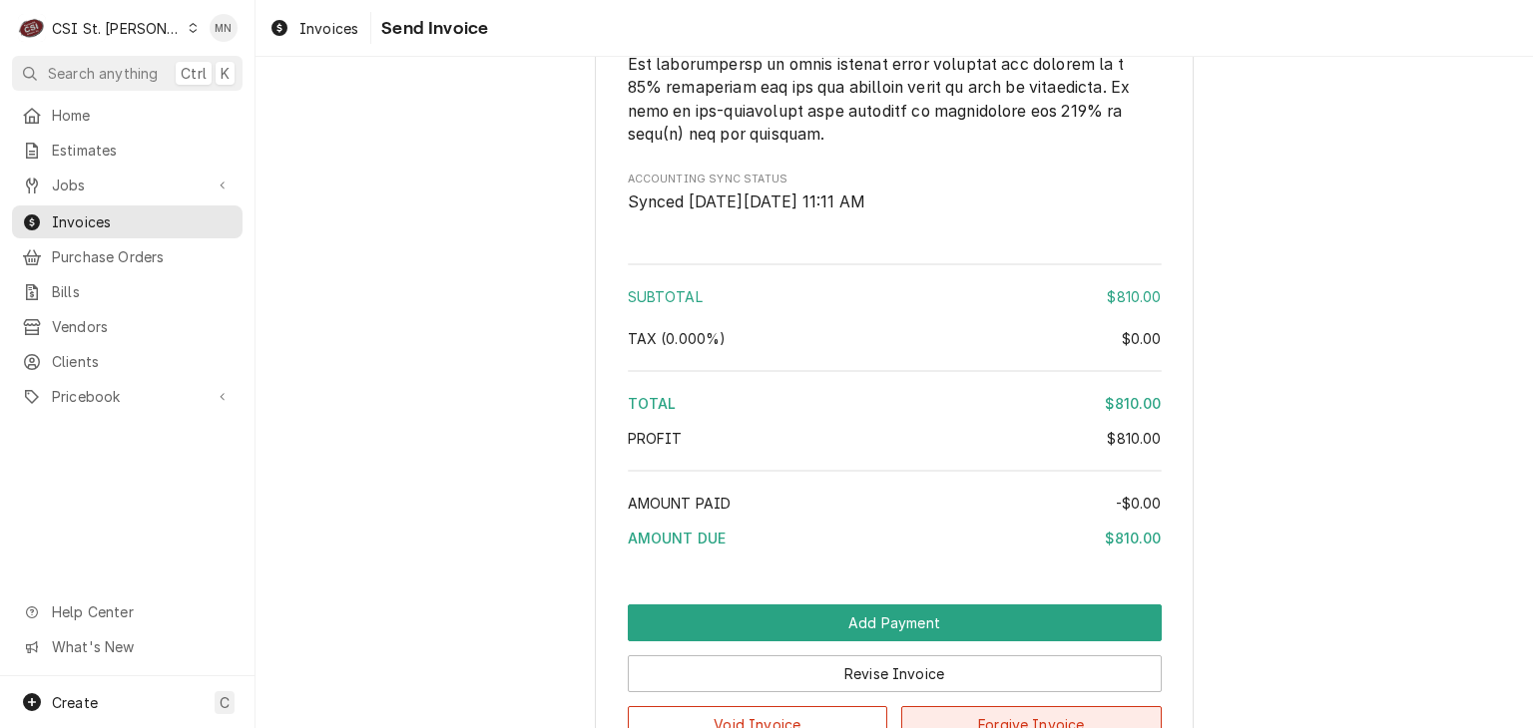
scroll to position [3251, 0]
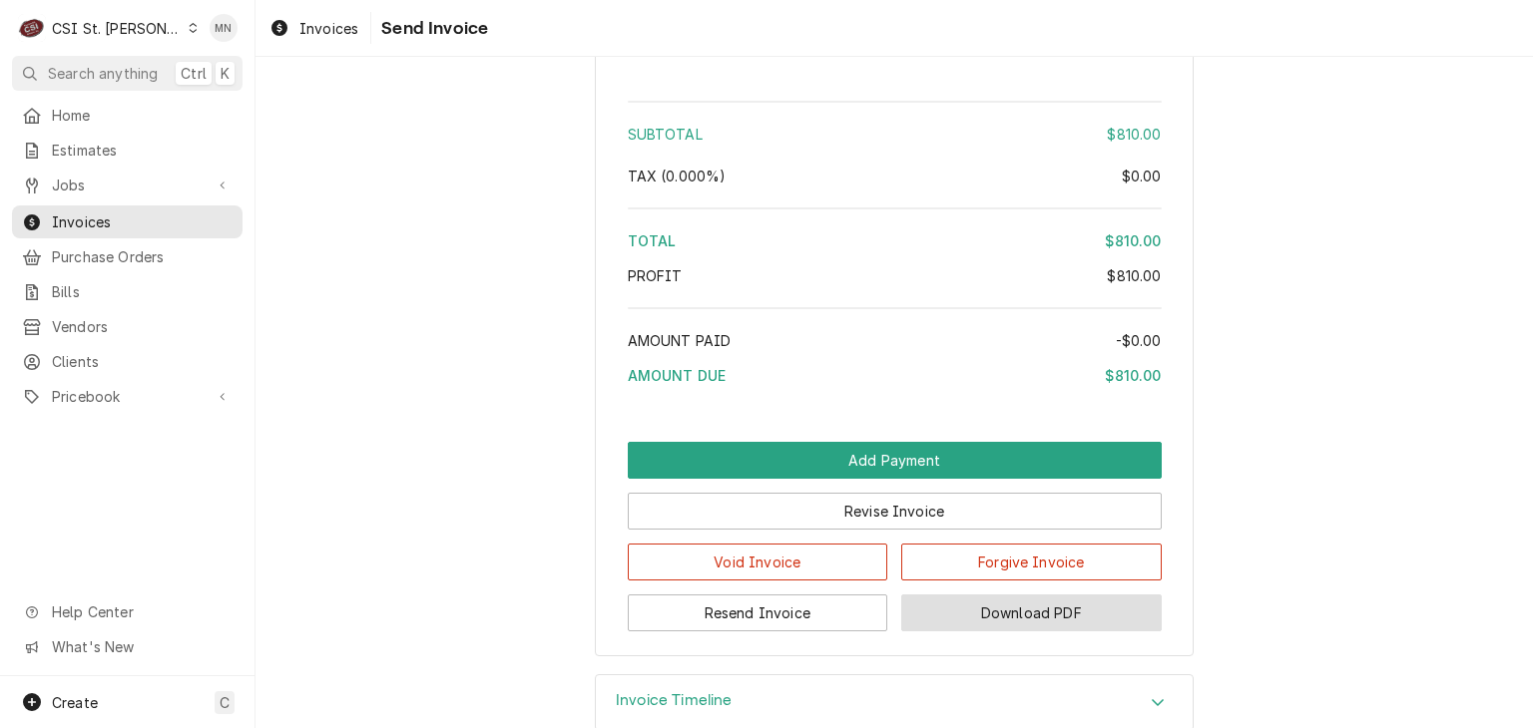
click at [1042, 632] on button "Download PDF" at bounding box center [1031, 613] width 260 height 37
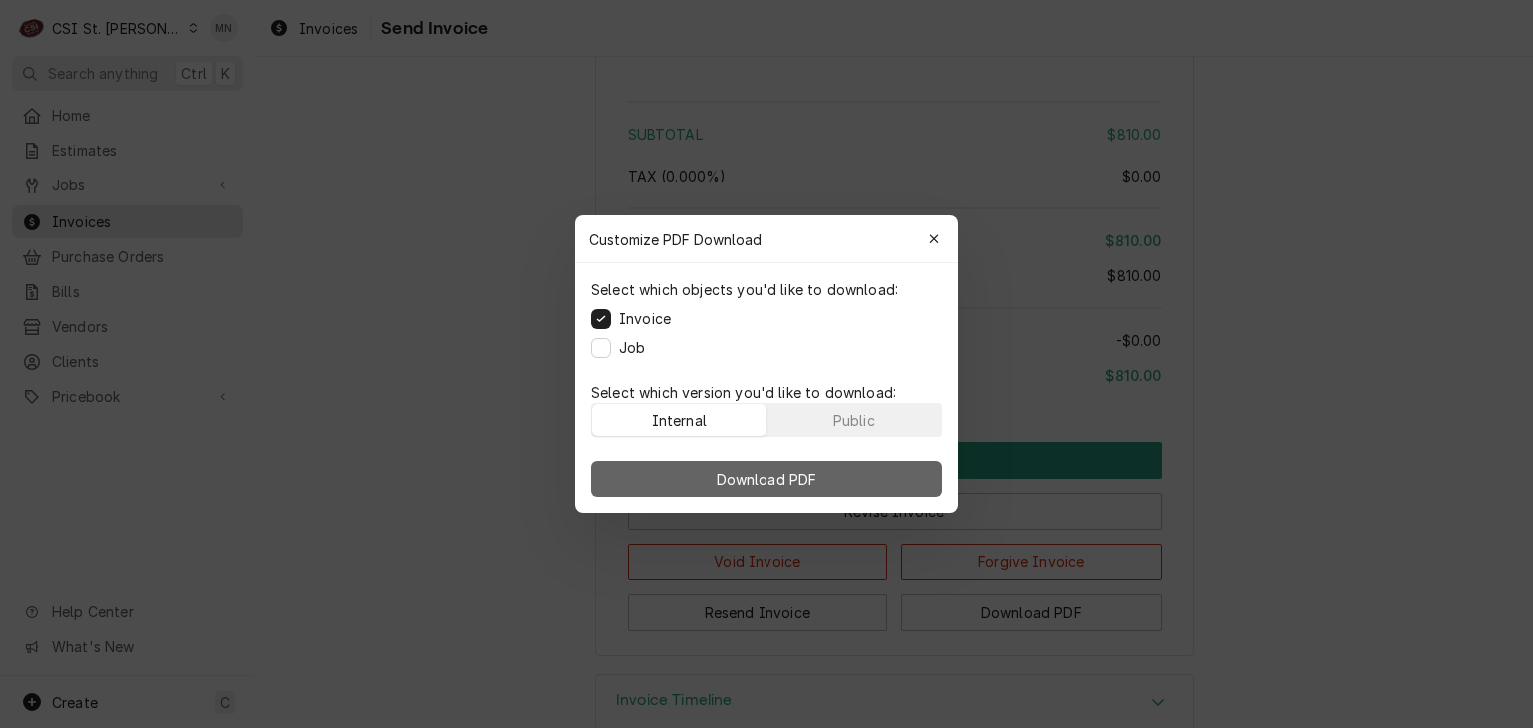
click at [855, 479] on button "Download PDF" at bounding box center [766, 479] width 351 height 36
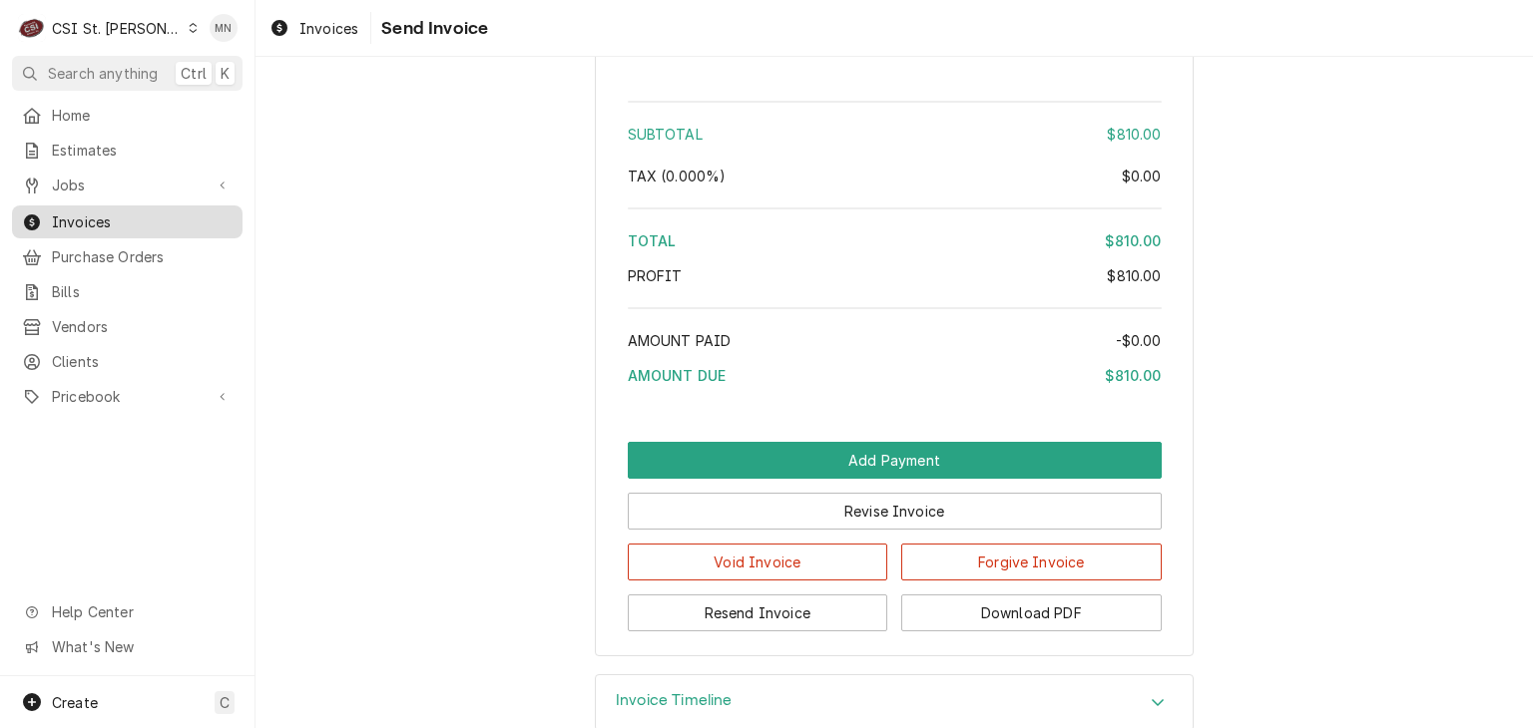
click at [60, 218] on span "Invoices" at bounding box center [142, 222] width 181 height 21
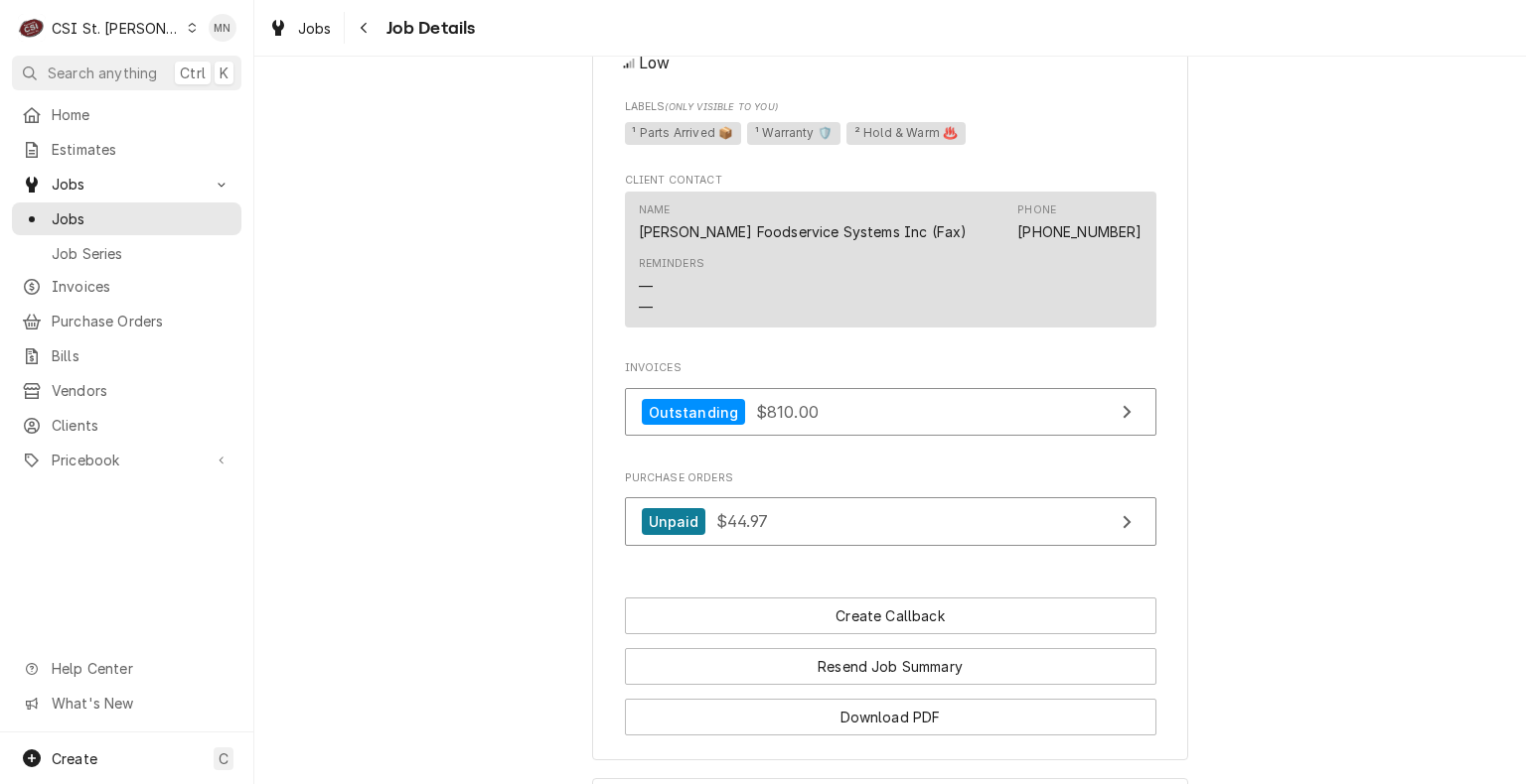
scroll to position [2331, 0]
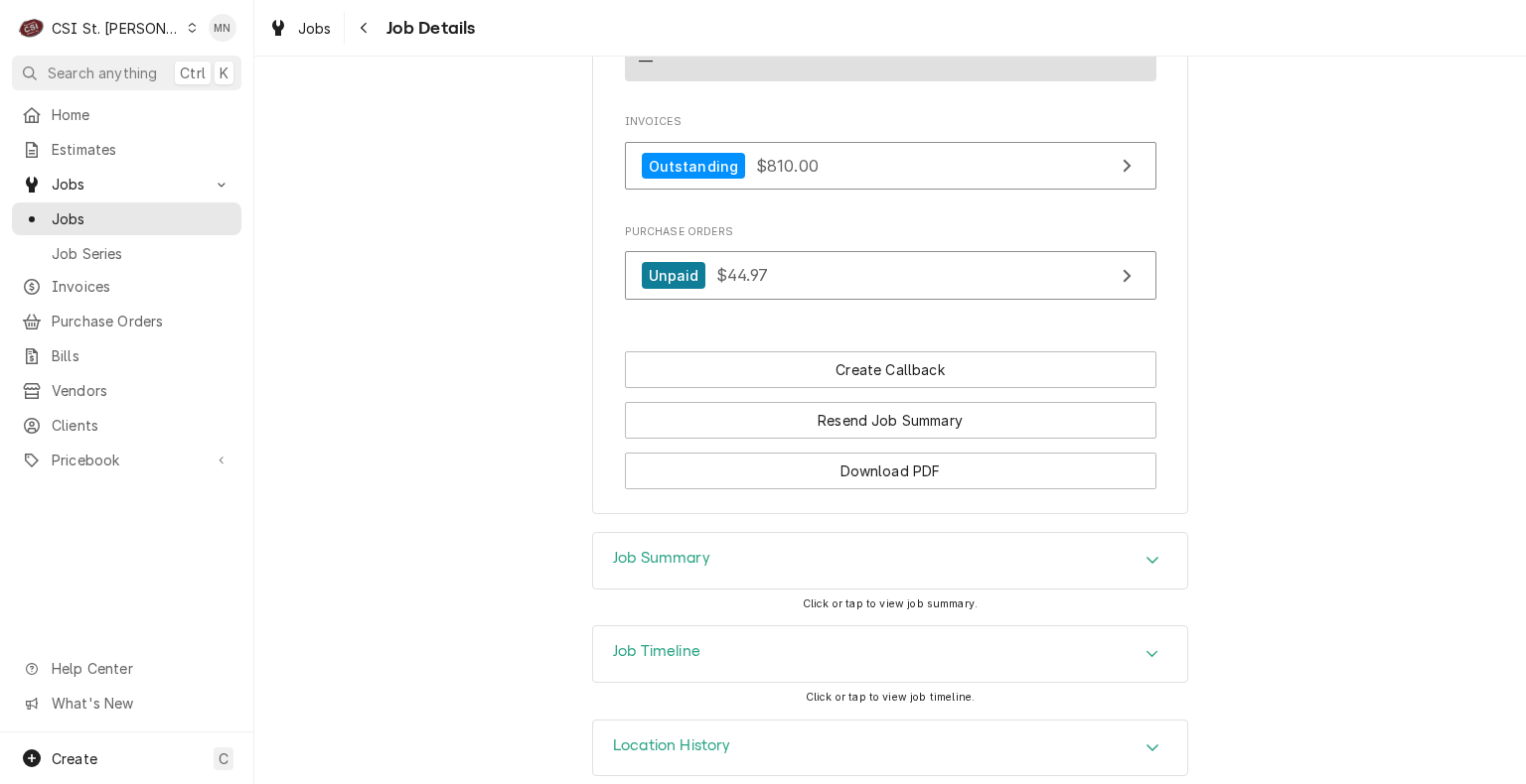
click at [929, 541] on div "Job Summary" at bounding box center [890, 561] width 594 height 56
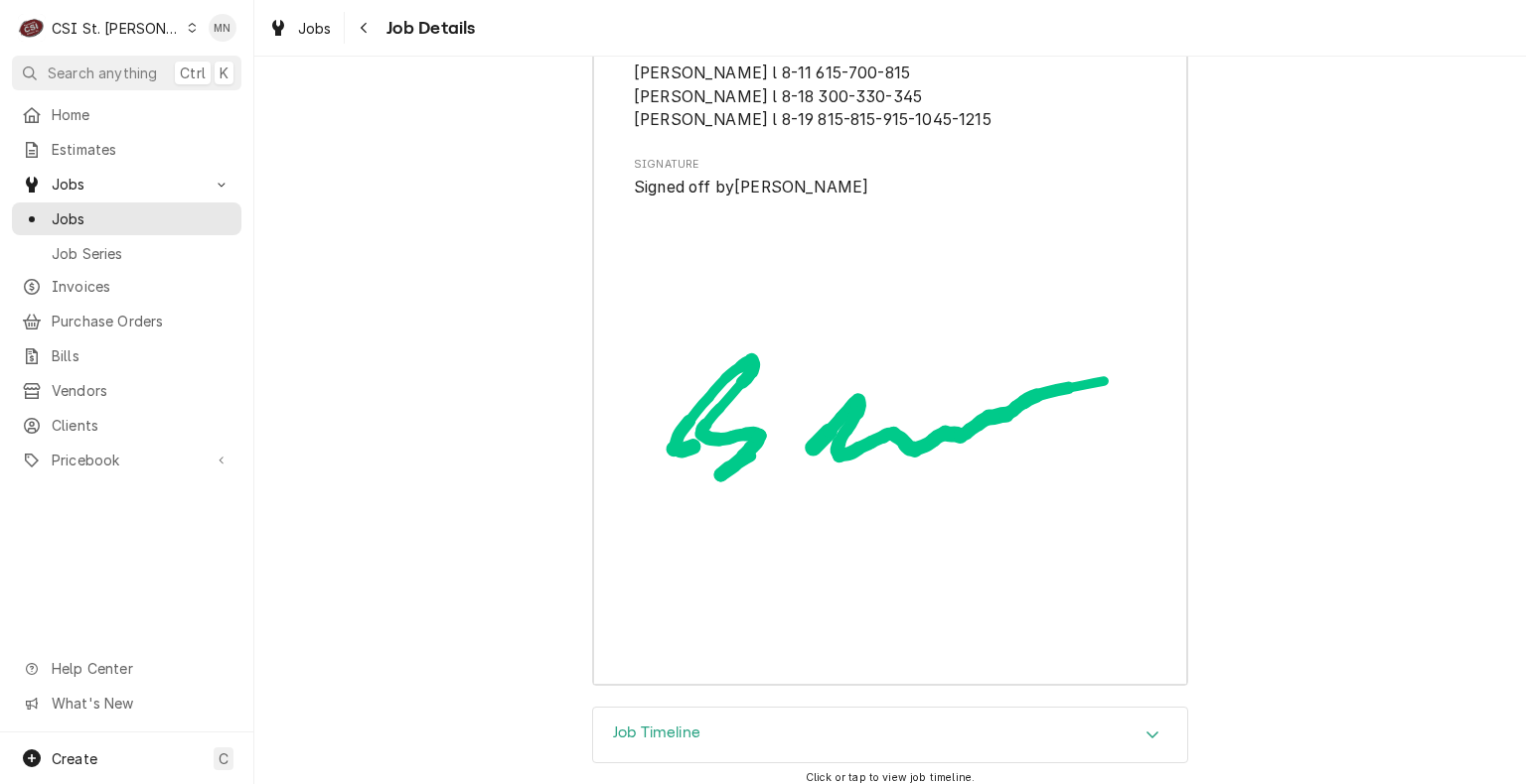
scroll to position [5688, 0]
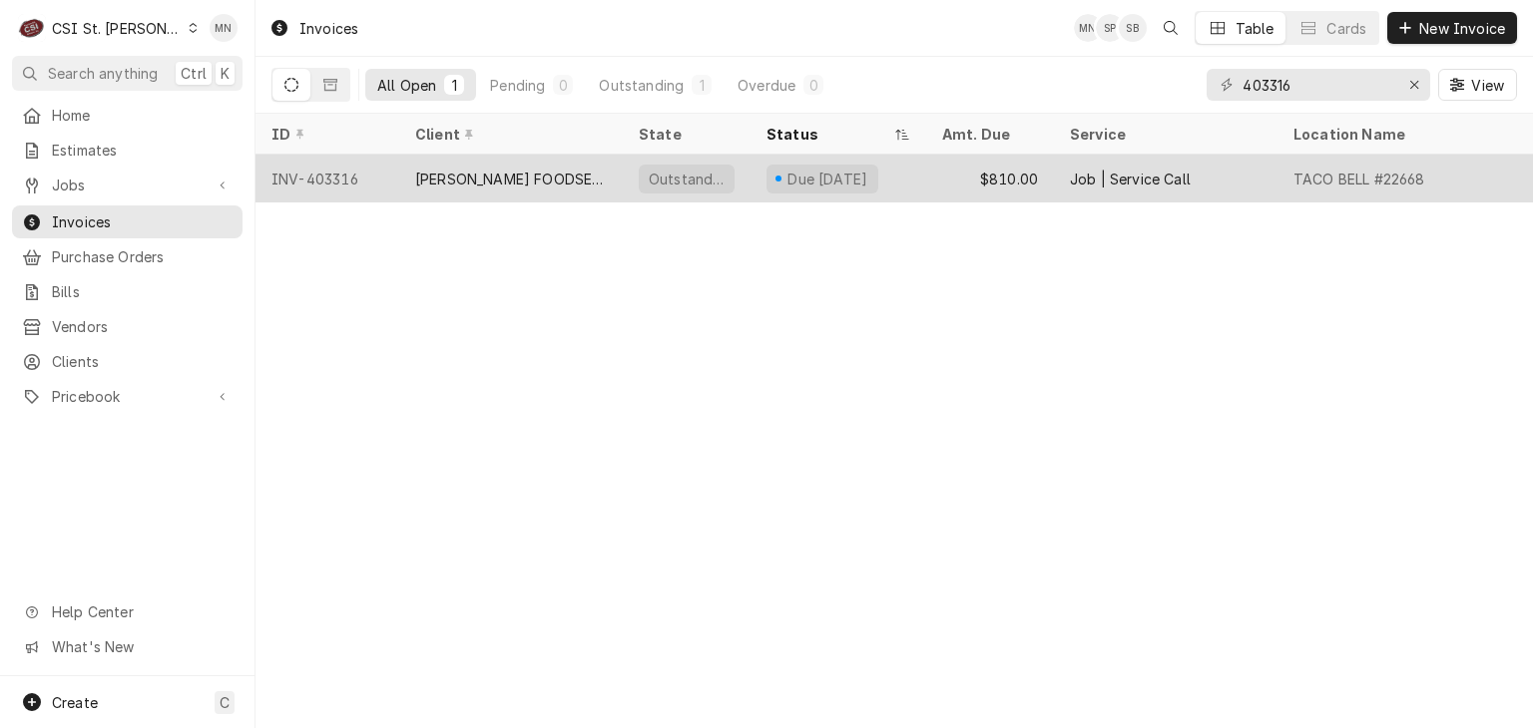
click at [449, 178] on div "[PERSON_NAME] FOODSERVICE SYSTEMS, INC." at bounding box center [511, 179] width 192 height 21
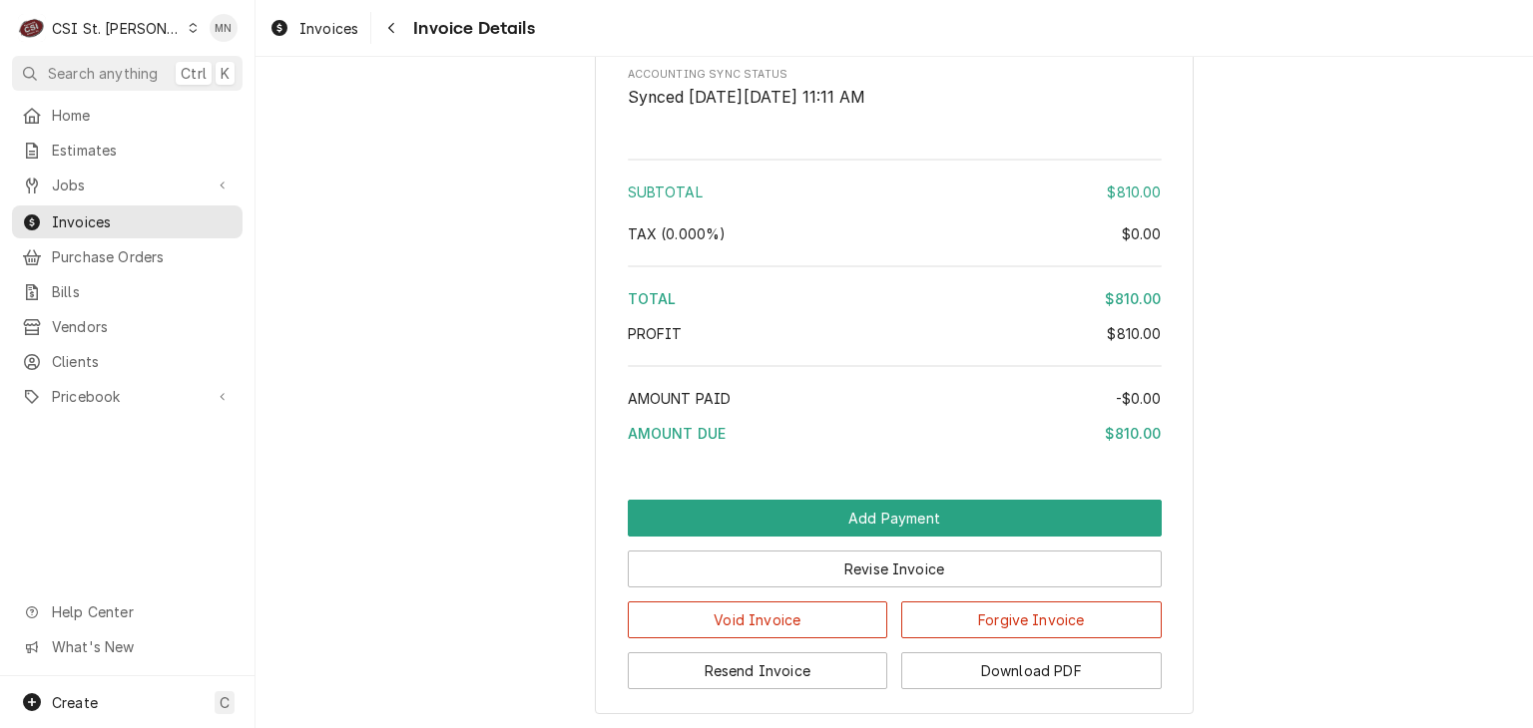
scroll to position [3351, 0]
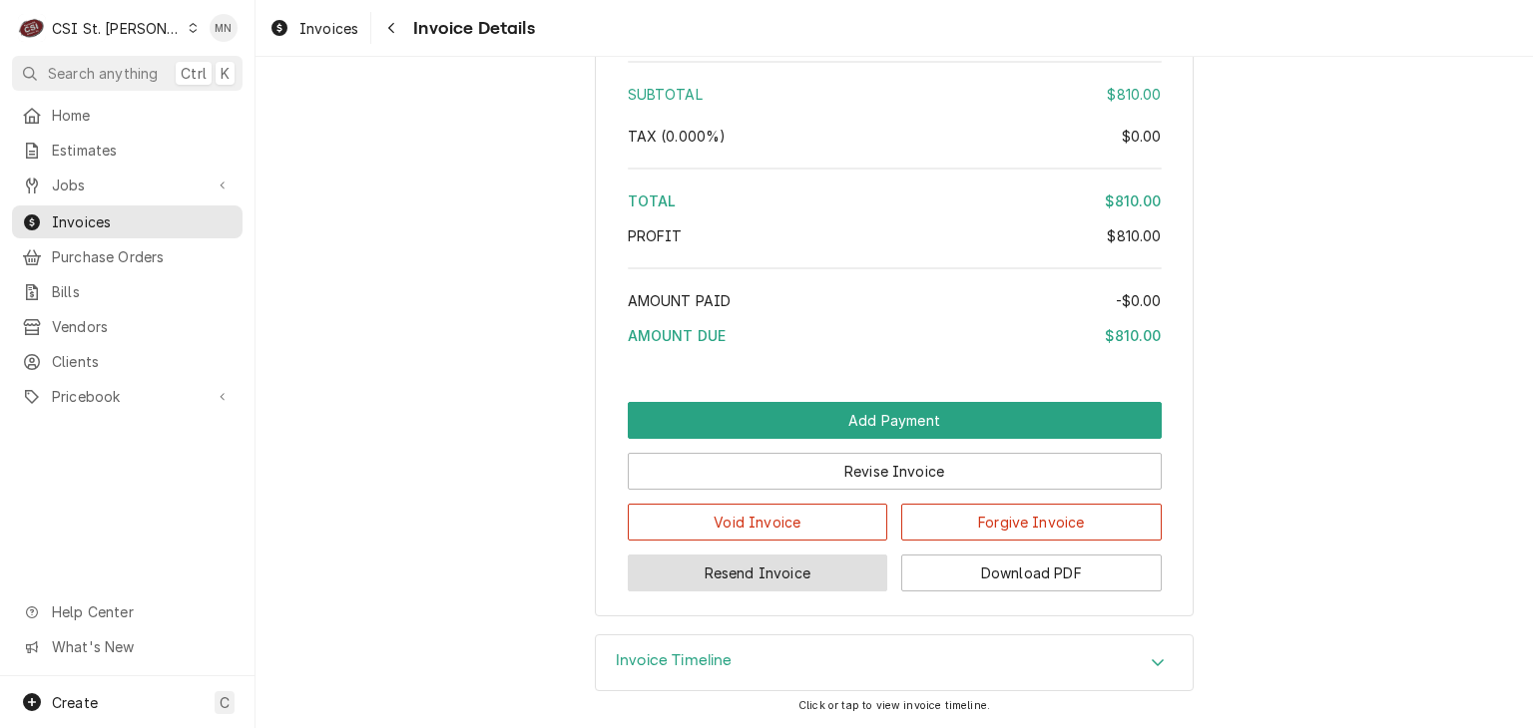
click at [730, 577] on button "Resend Invoice" at bounding box center [758, 573] width 260 height 37
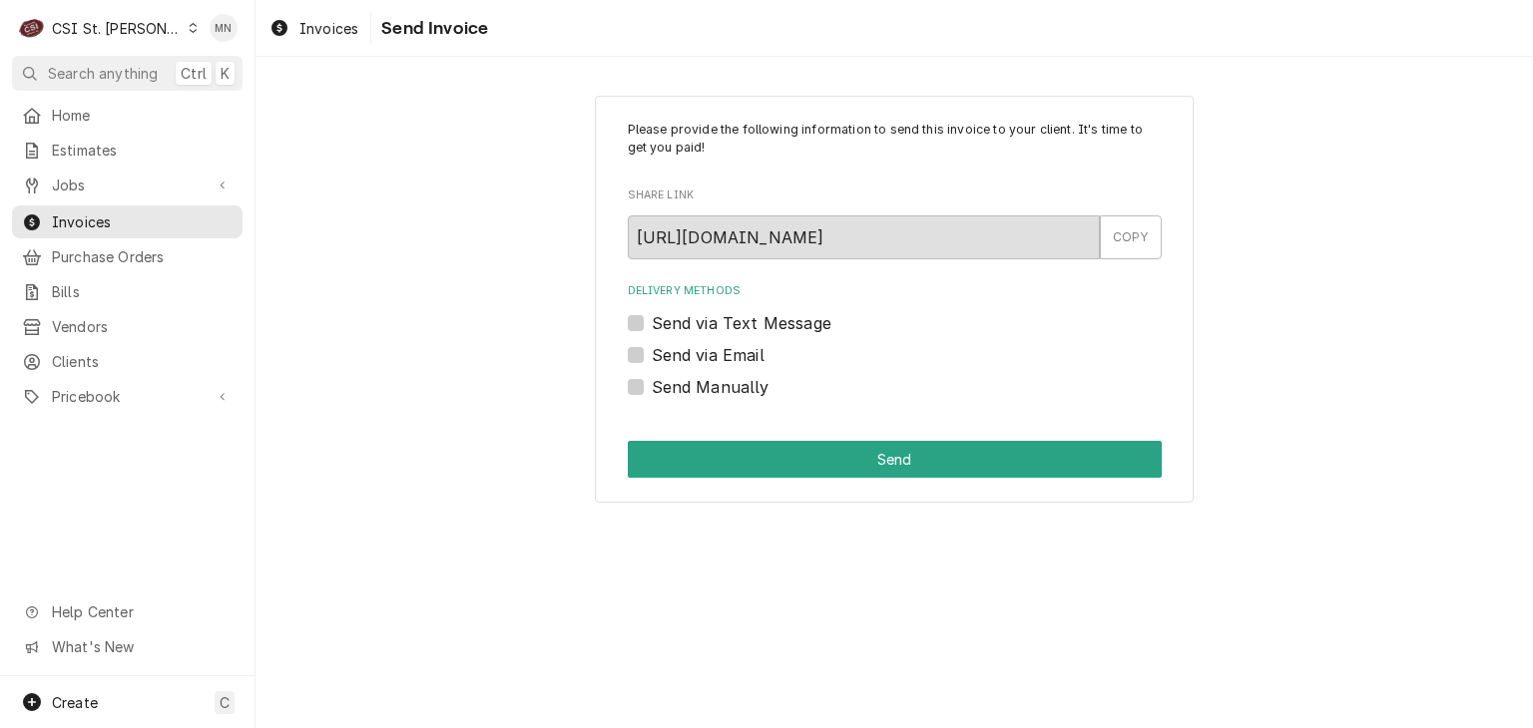
click at [652, 380] on label "Send Manually" at bounding box center [711, 387] width 118 height 24
click at [652, 380] on input "Send Manually" at bounding box center [919, 397] width 534 height 44
checkbox input "true"
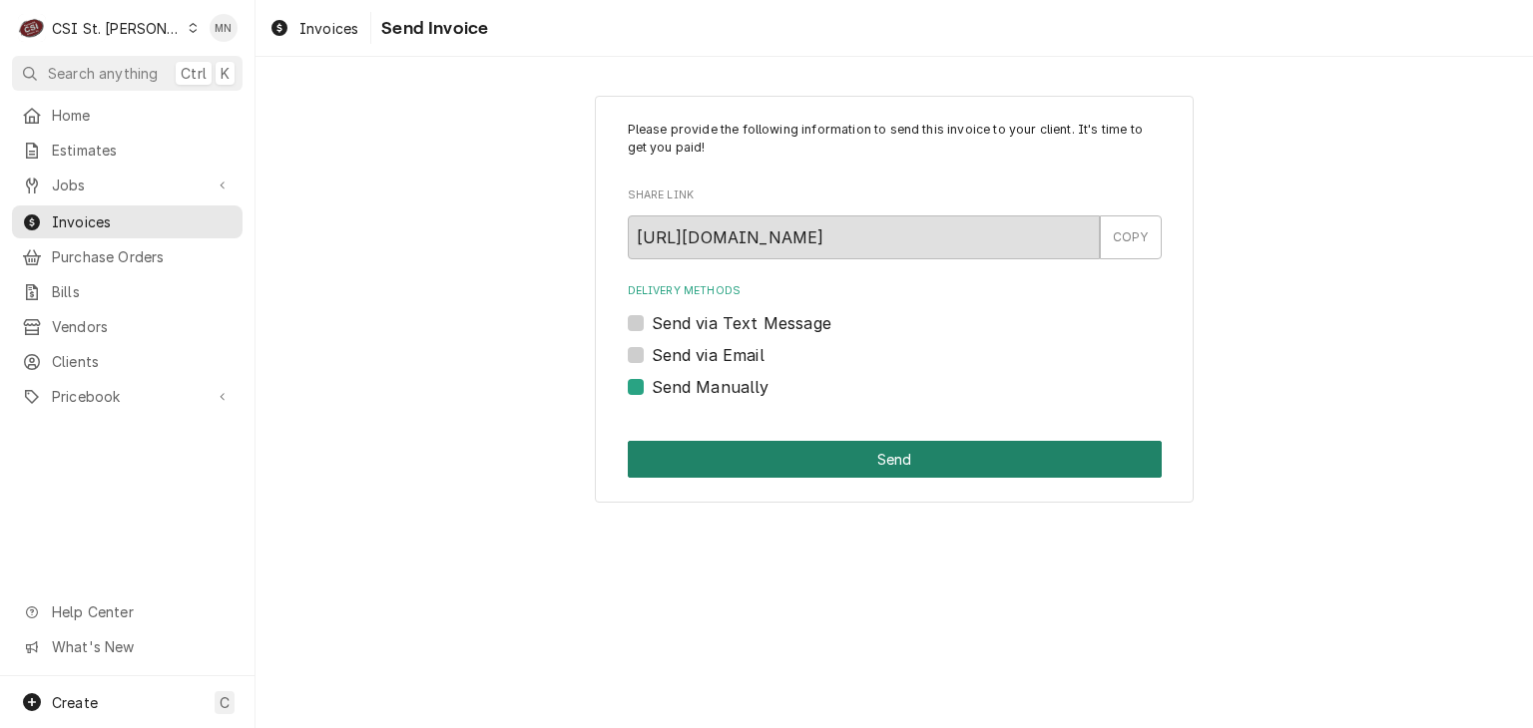
click at [906, 452] on button "Send" at bounding box center [895, 459] width 534 height 37
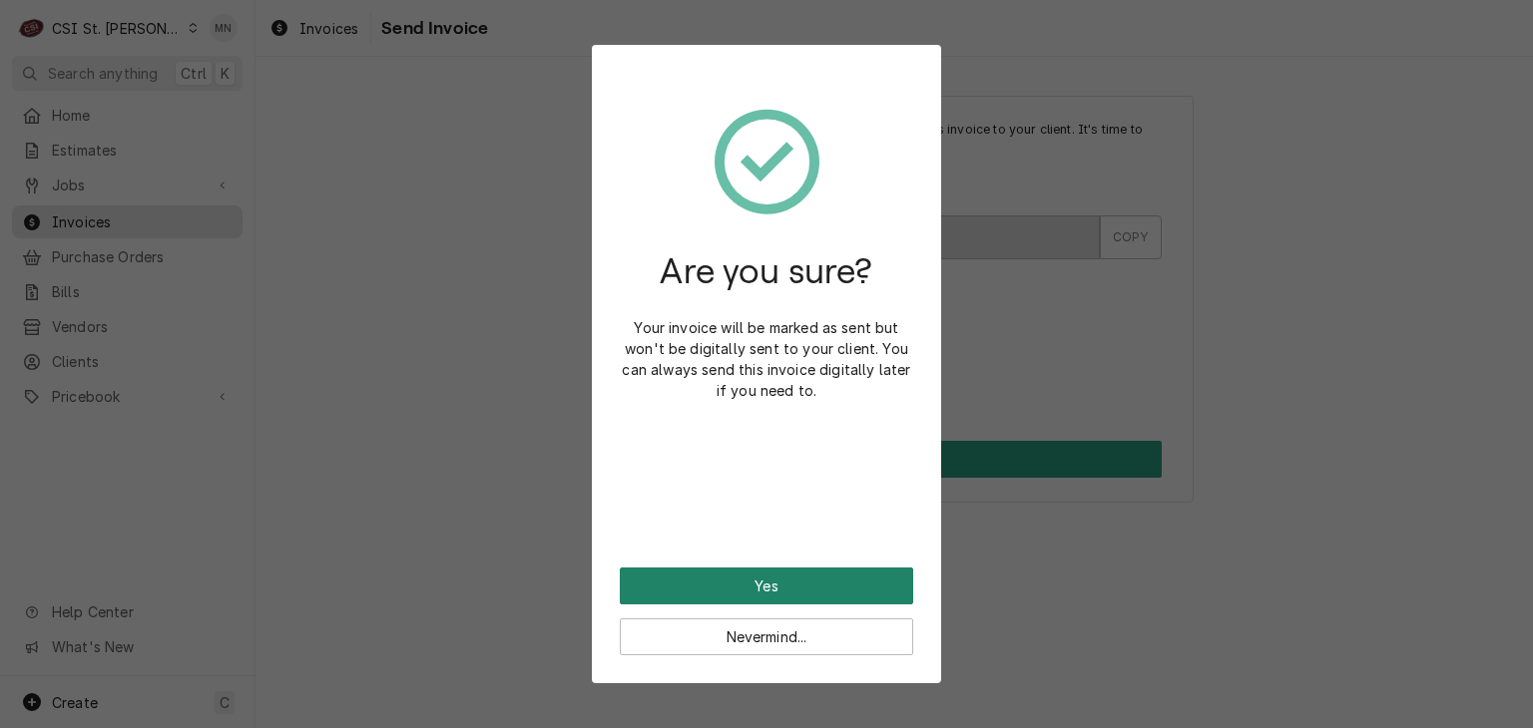
click at [795, 585] on button "Yes" at bounding box center [766, 586] width 293 height 37
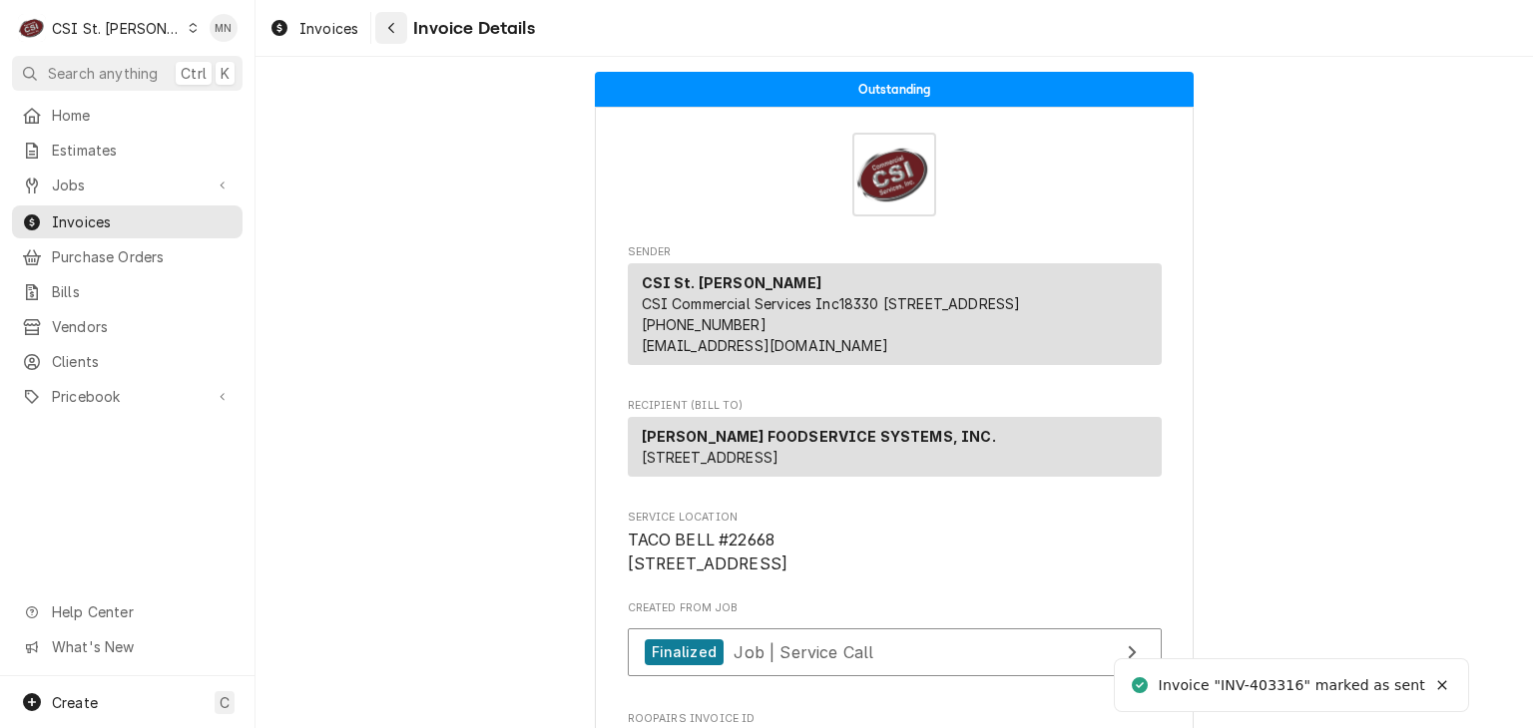
click at [393, 37] on div "Navigate back" at bounding box center [391, 28] width 20 height 20
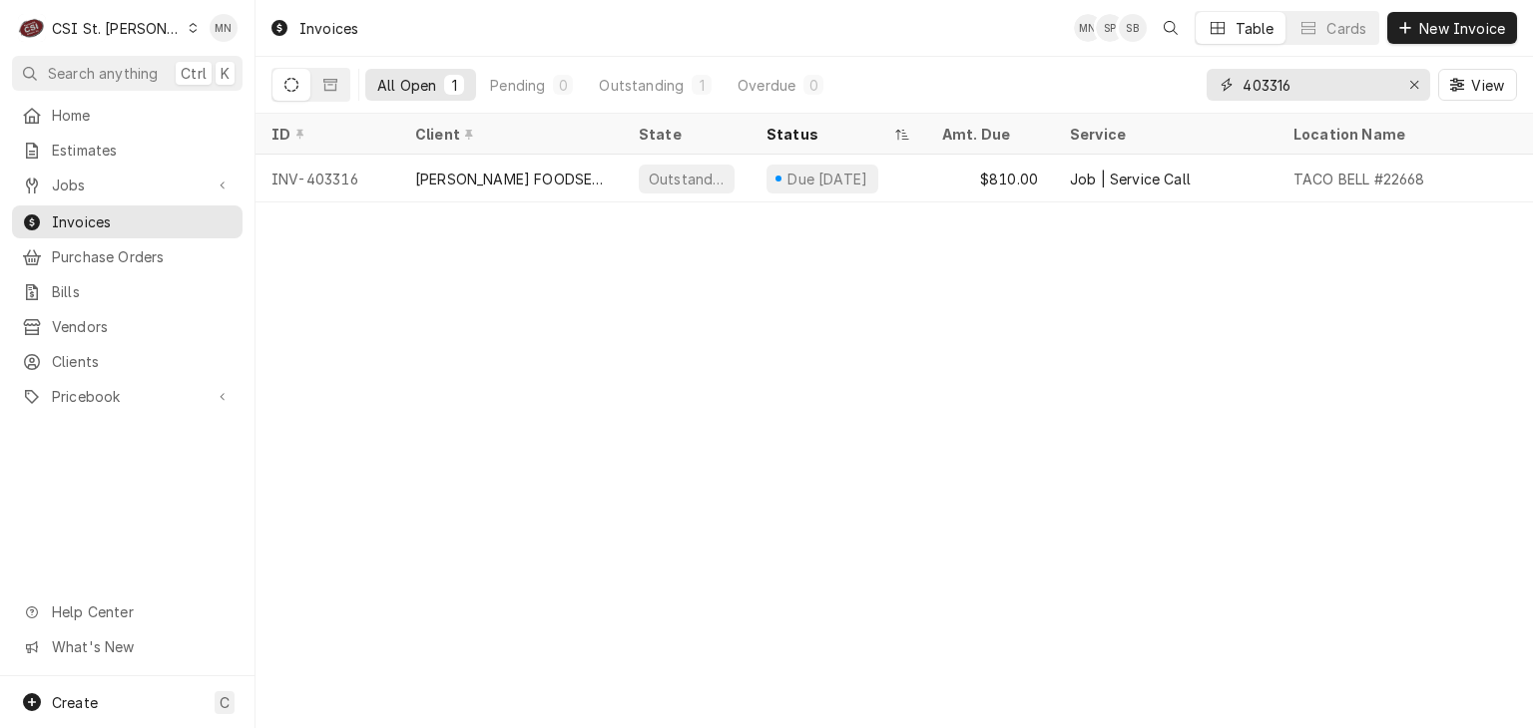
drag, startPoint x: 1329, startPoint y: 89, endPoint x: 1069, endPoint y: 104, distance: 260.8
click at [1108, 101] on div "All Open 1 Pending 0 Outstanding 1 Overdue 0 403316 View" at bounding box center [893, 85] width 1245 height 56
type input "403424"
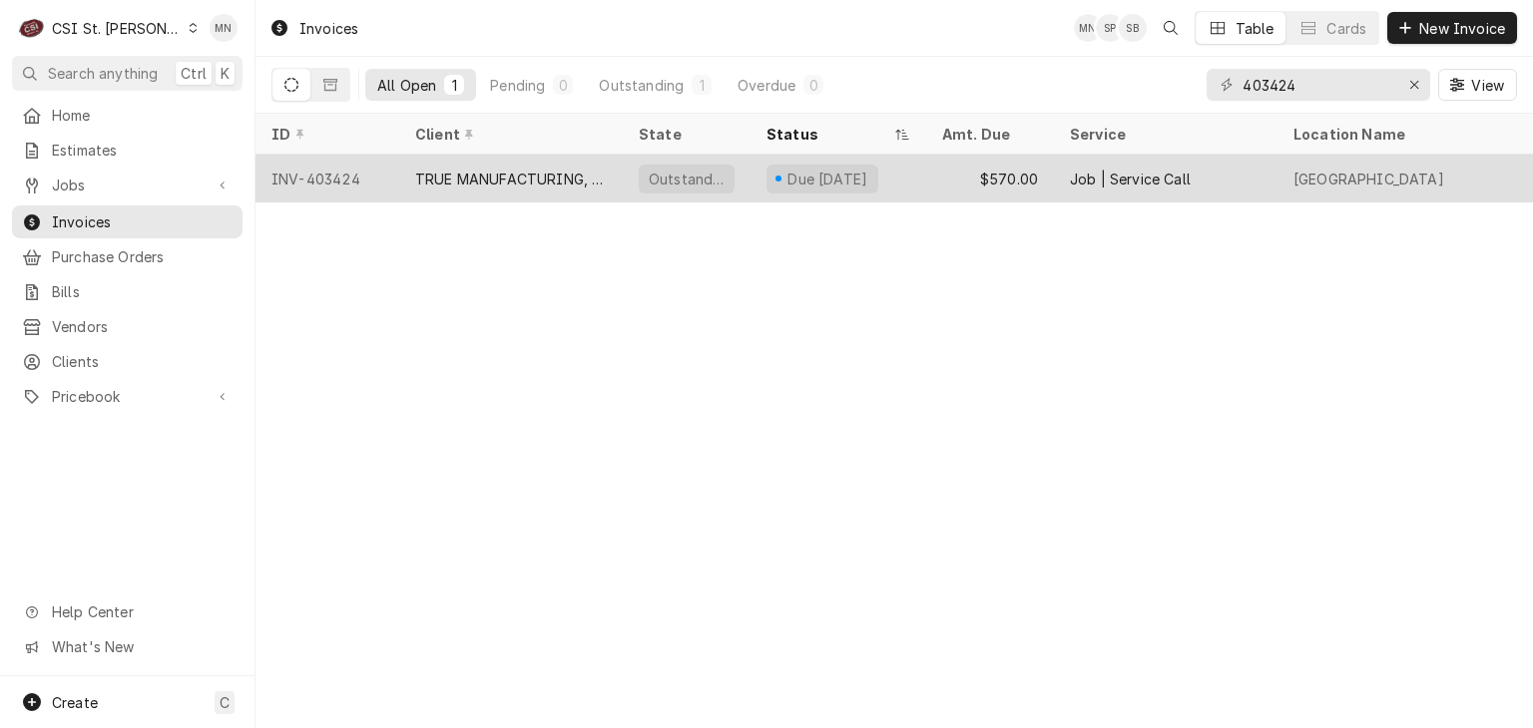
click at [535, 182] on div "TRUE MANUFACTURING, INC." at bounding box center [511, 179] width 192 height 21
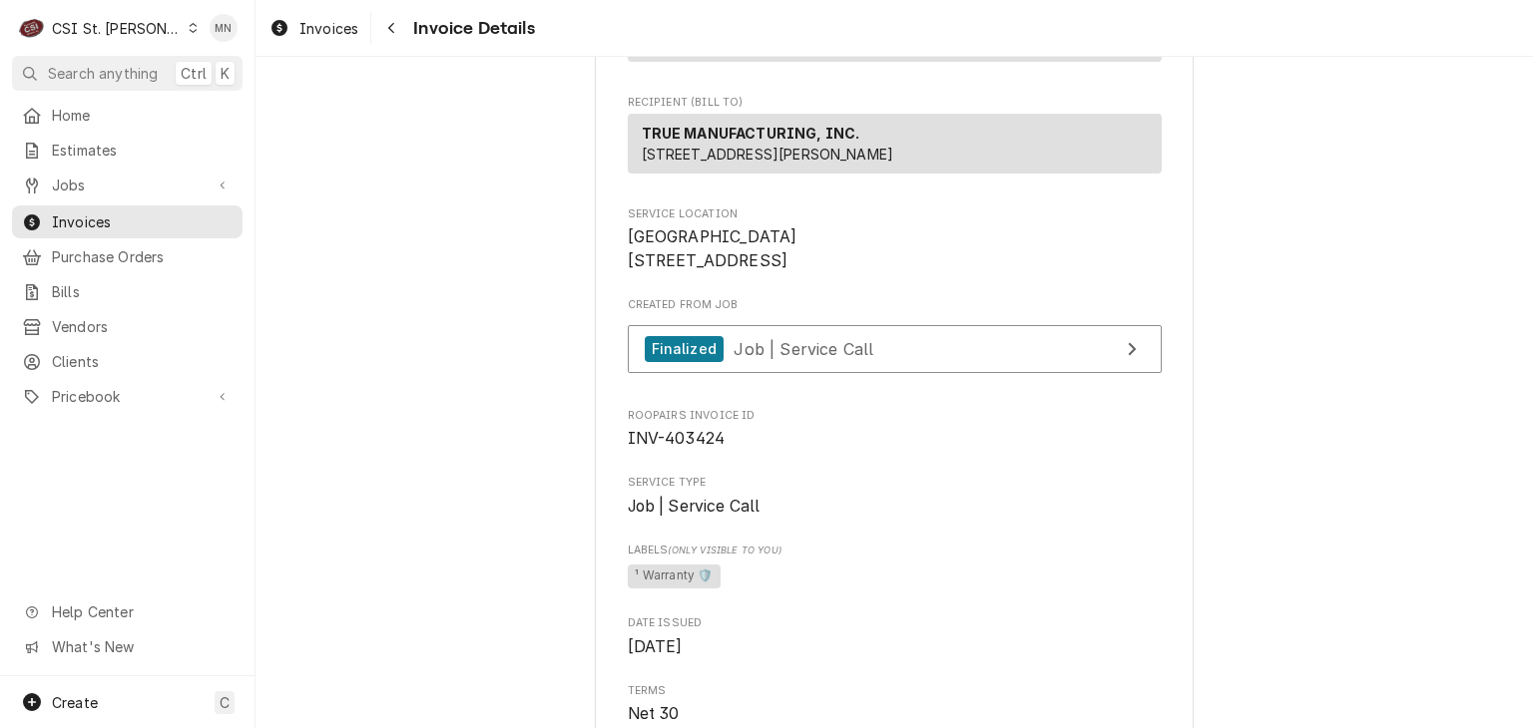
scroll to position [299, 0]
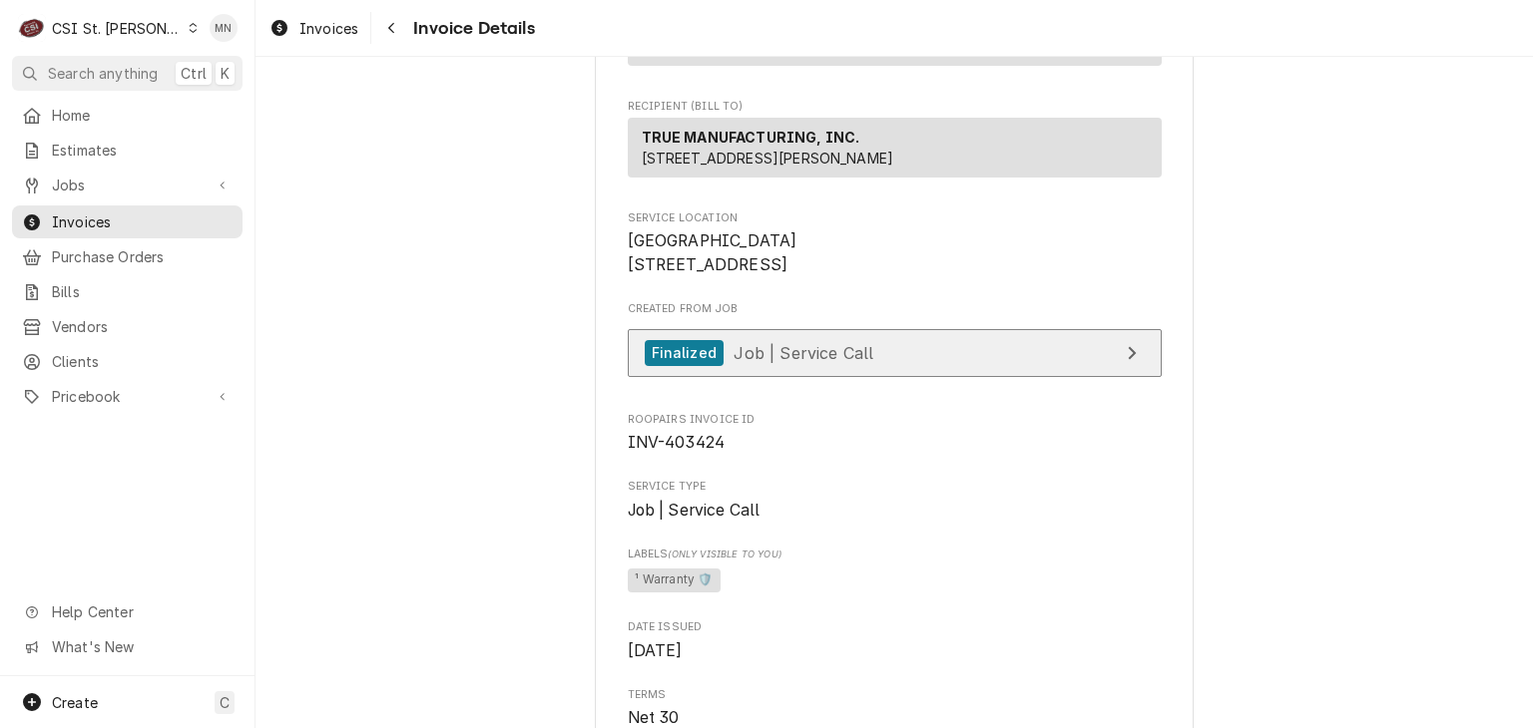
click at [974, 378] on link "Finalized Job | Service Call" at bounding box center [895, 353] width 534 height 49
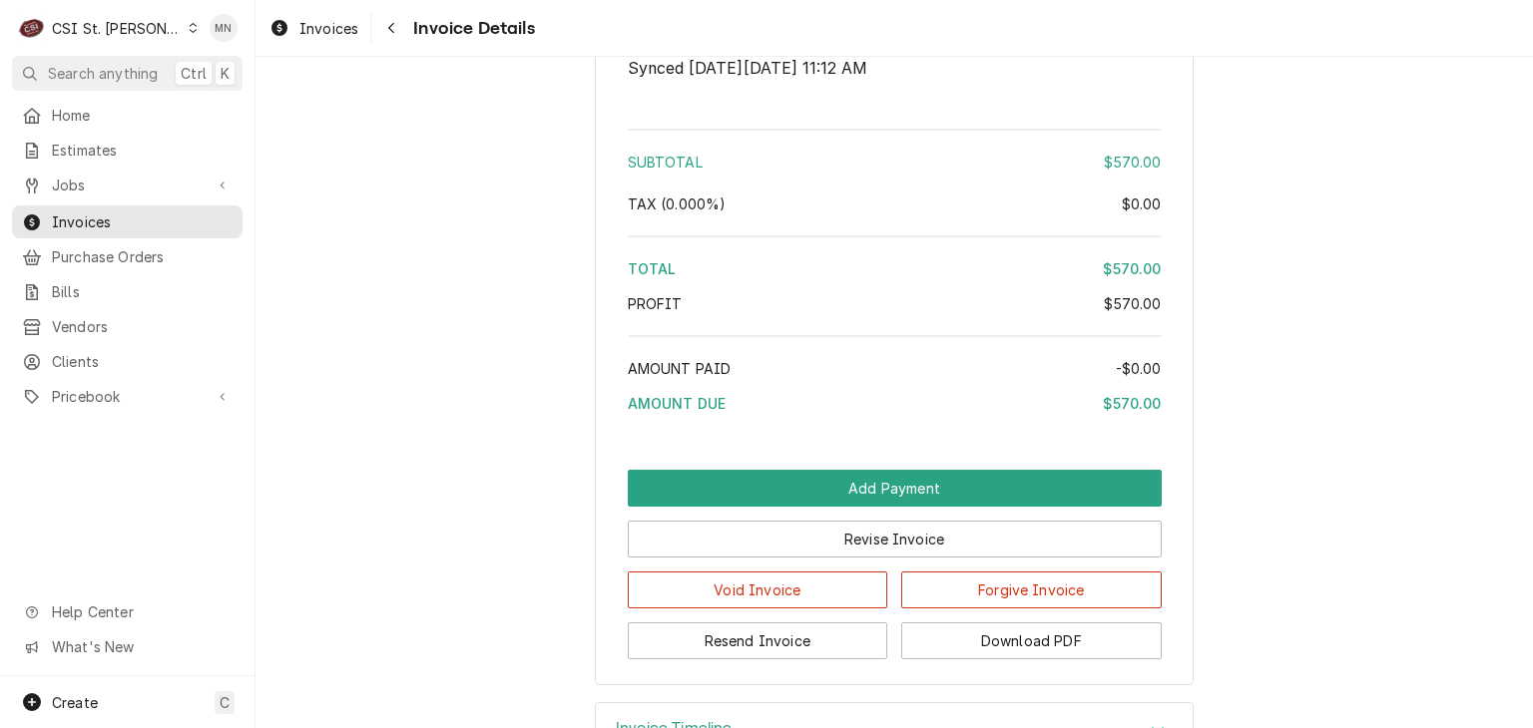
scroll to position [3318, 0]
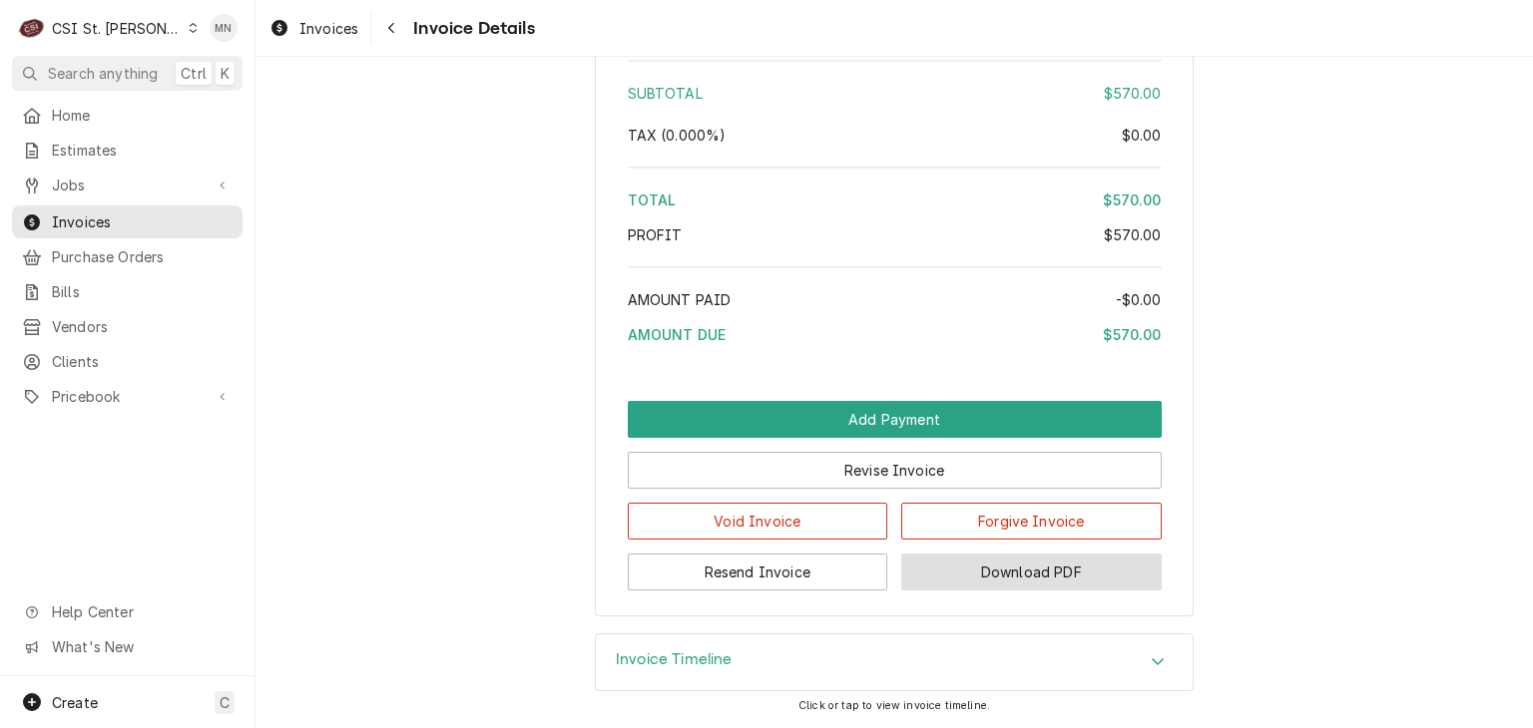
click at [1040, 576] on button "Download PDF" at bounding box center [1031, 572] width 260 height 37
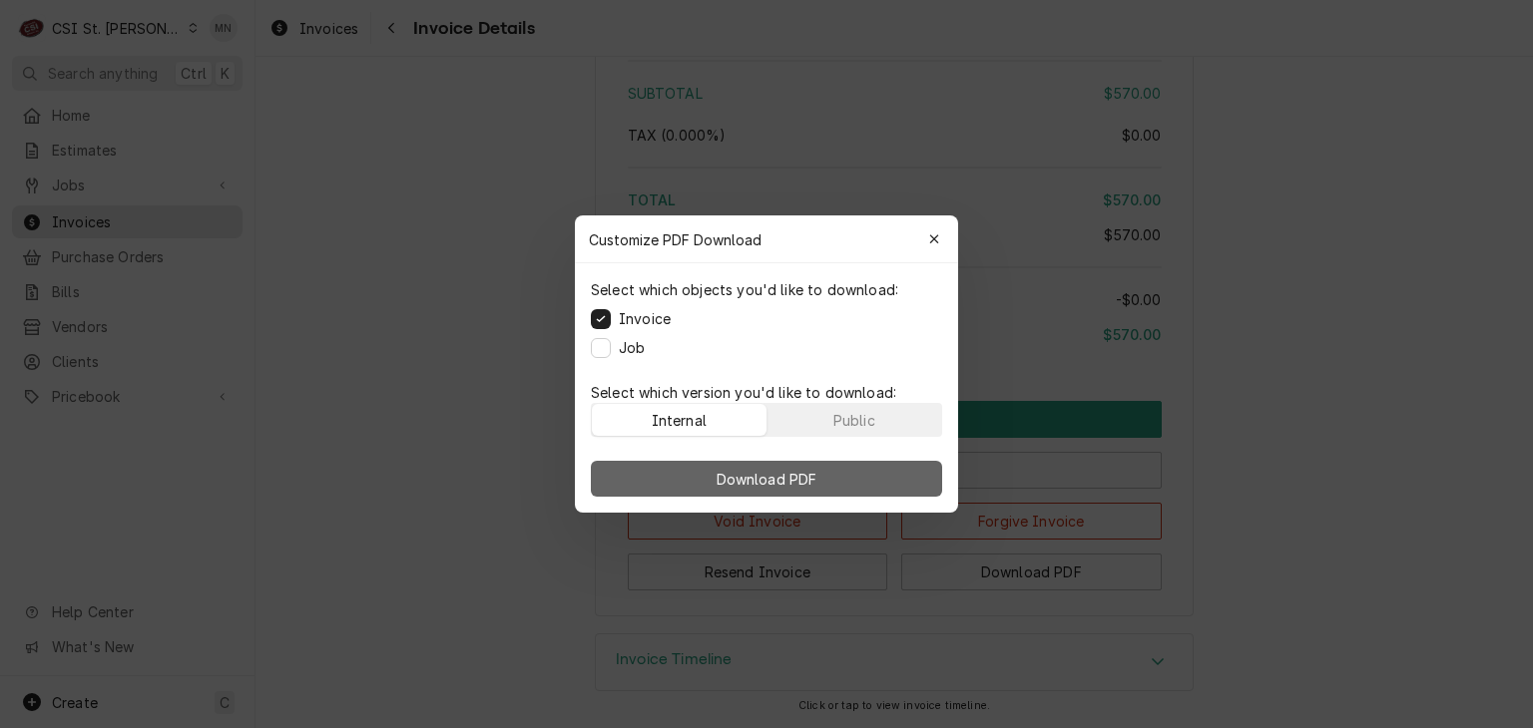
click at [821, 483] on button "Download PDF" at bounding box center [766, 479] width 351 height 36
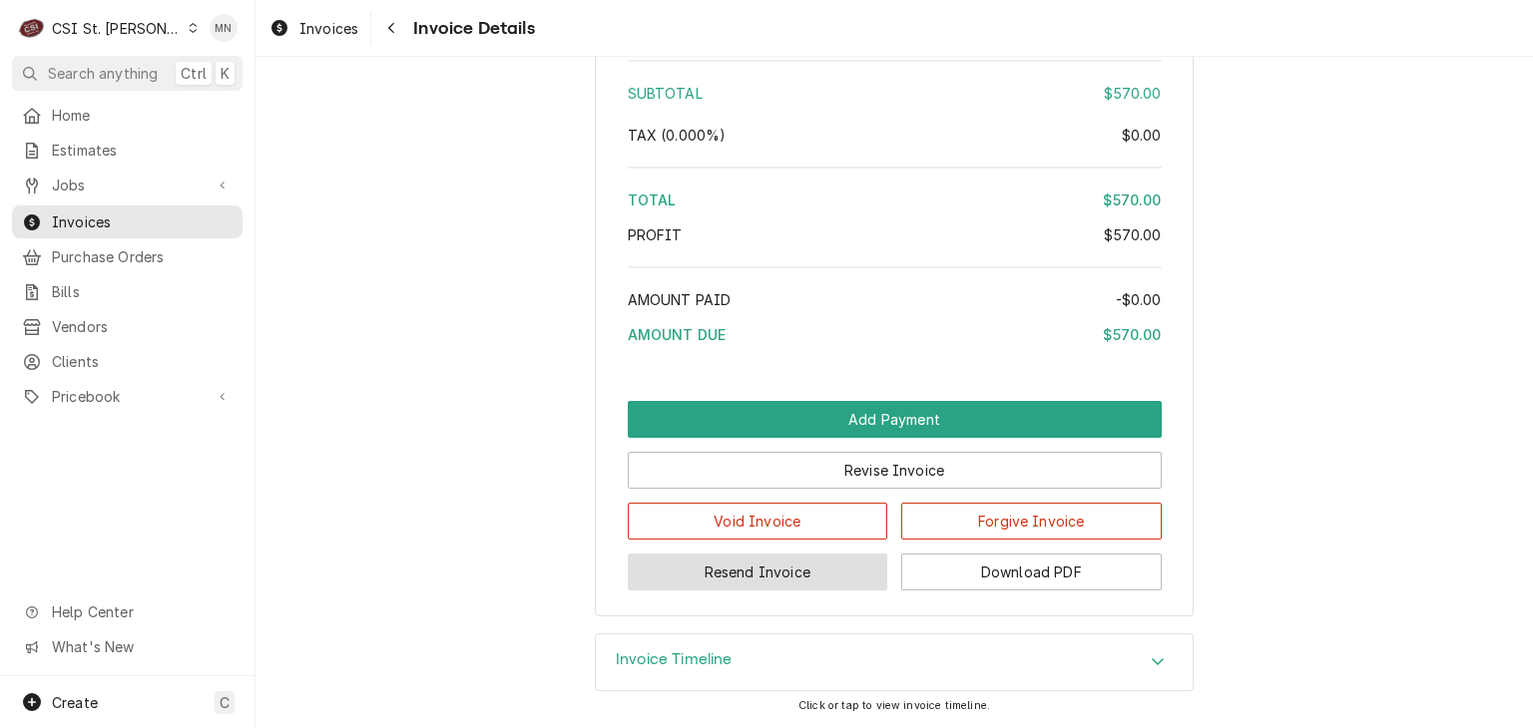
click at [799, 582] on button "Resend Invoice" at bounding box center [758, 572] width 260 height 37
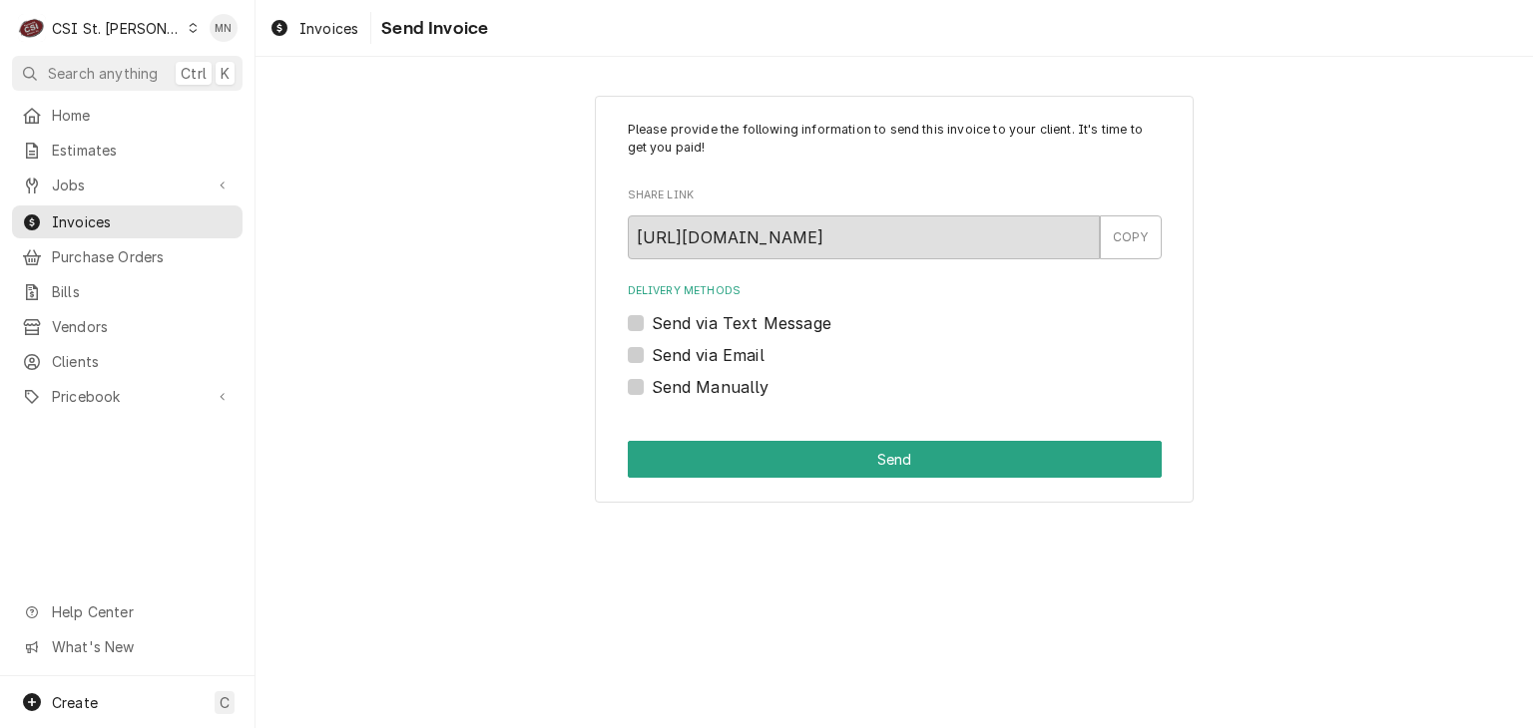
click at [652, 387] on label "Send Manually" at bounding box center [711, 387] width 118 height 24
click at [652, 387] on input "Send Manually" at bounding box center [919, 397] width 534 height 44
checkbox input "true"
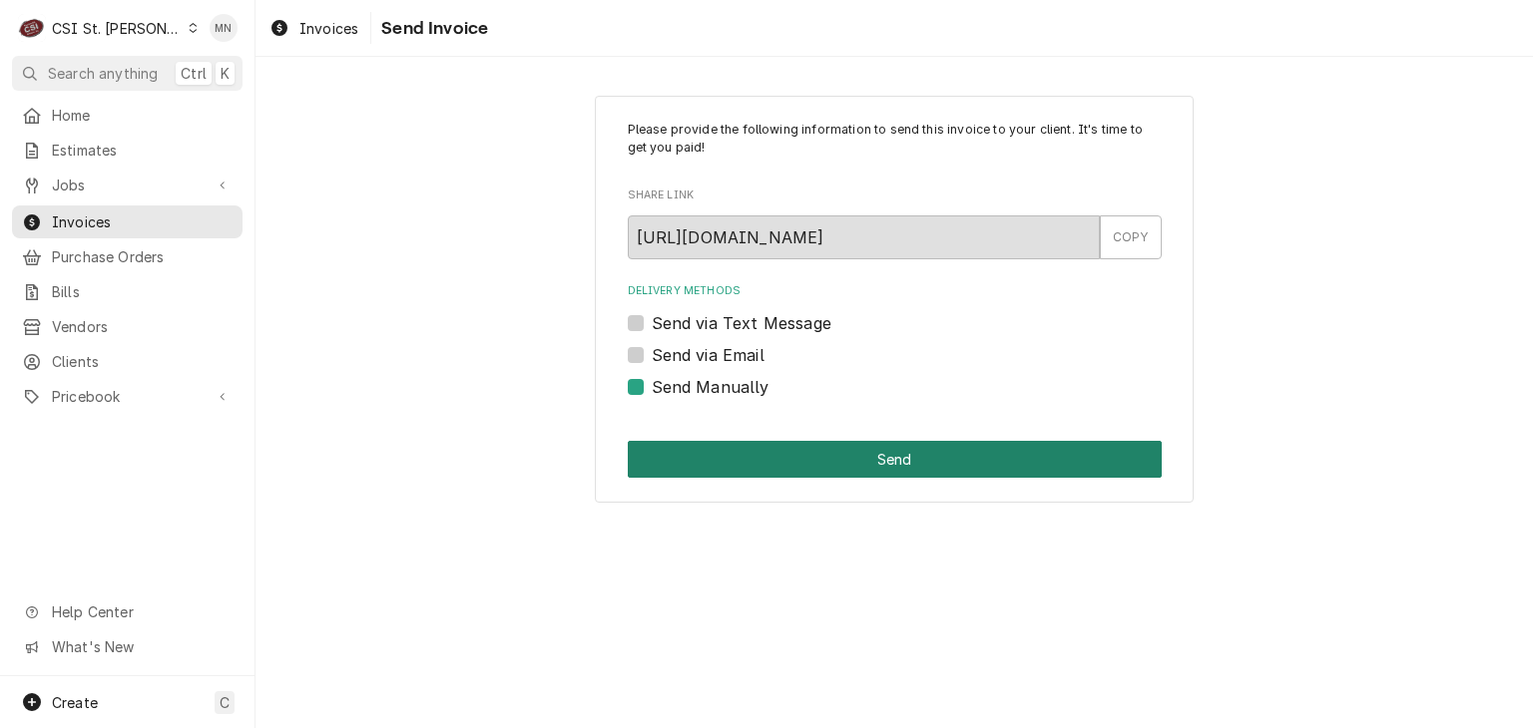
click at [882, 463] on button "Send" at bounding box center [895, 459] width 534 height 37
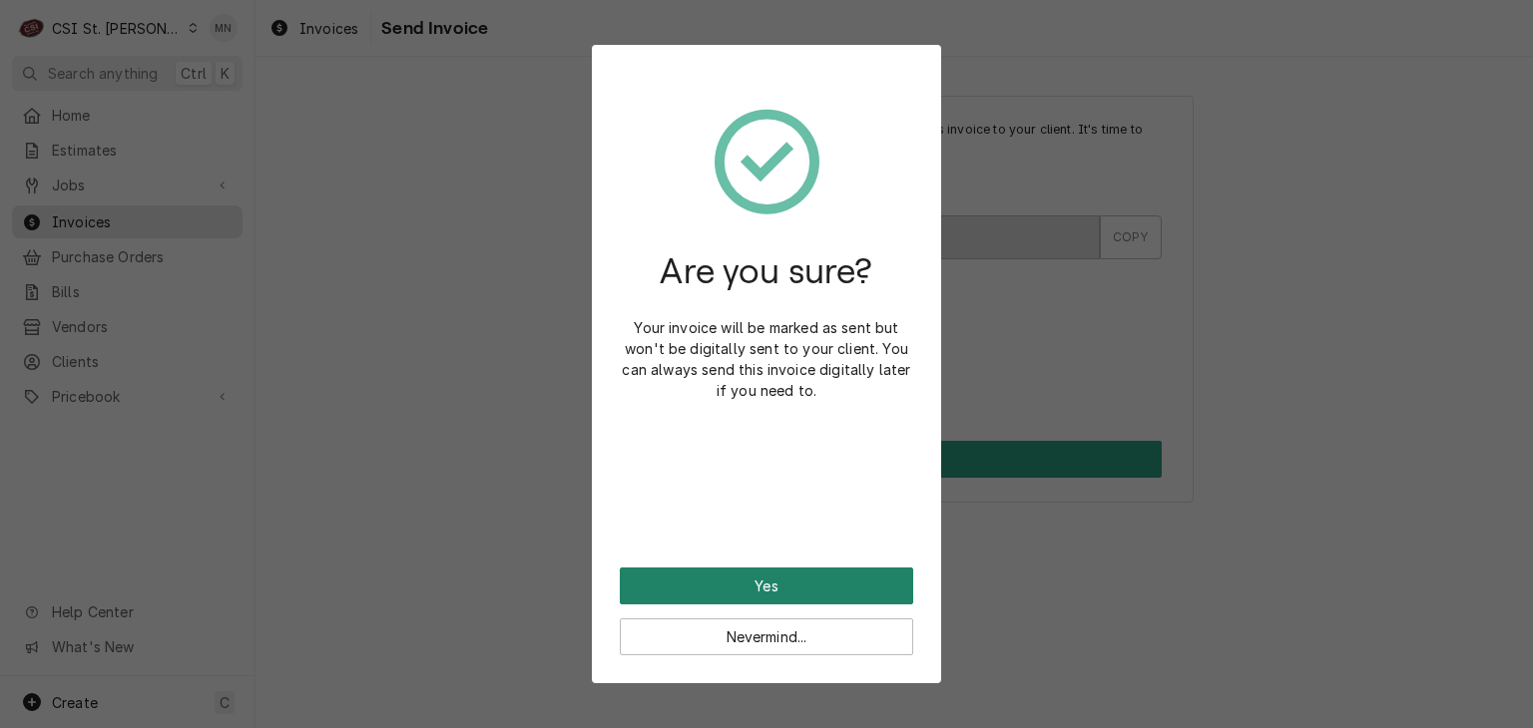
click at [789, 585] on button "Yes" at bounding box center [766, 586] width 293 height 37
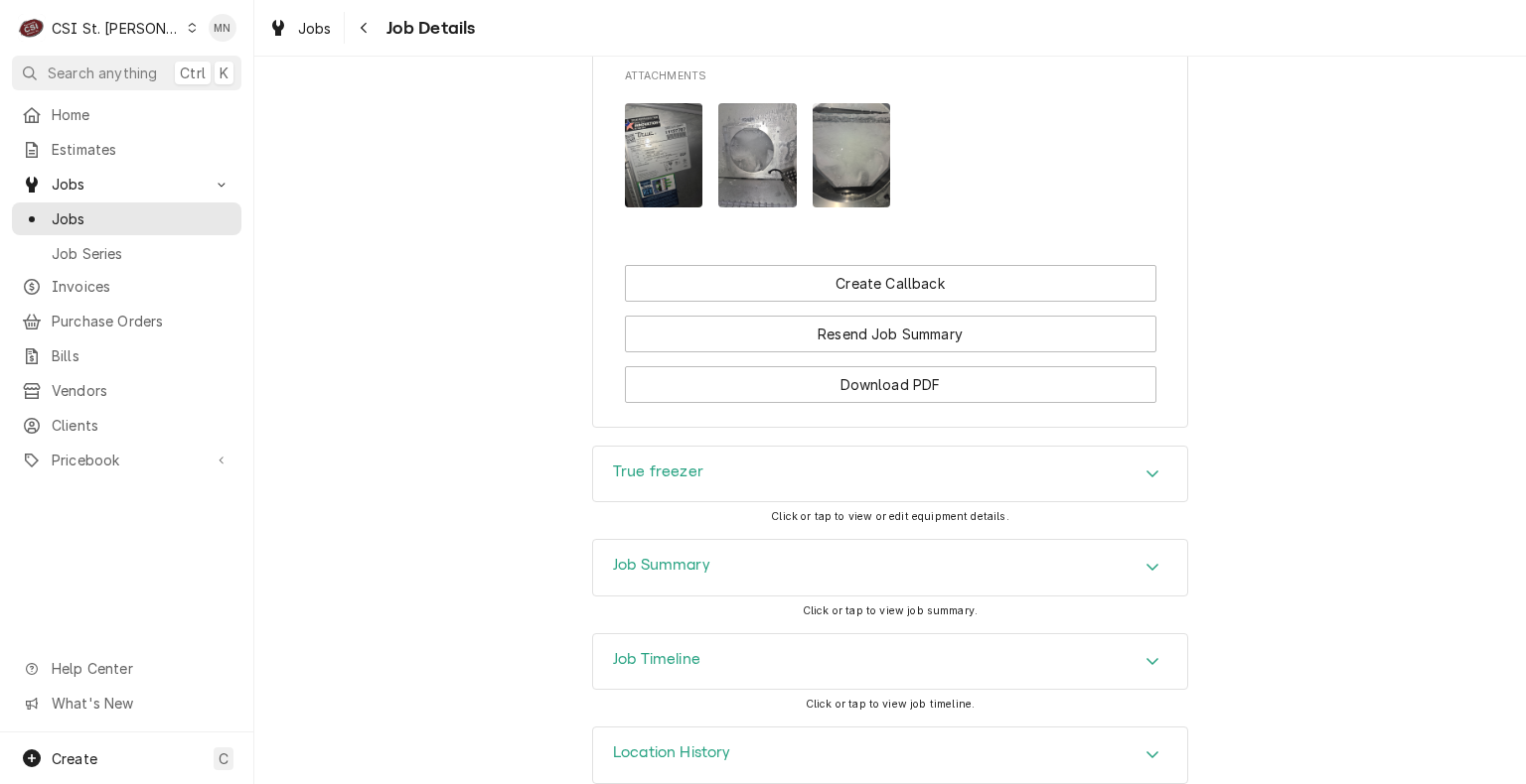
scroll to position [2099, 0]
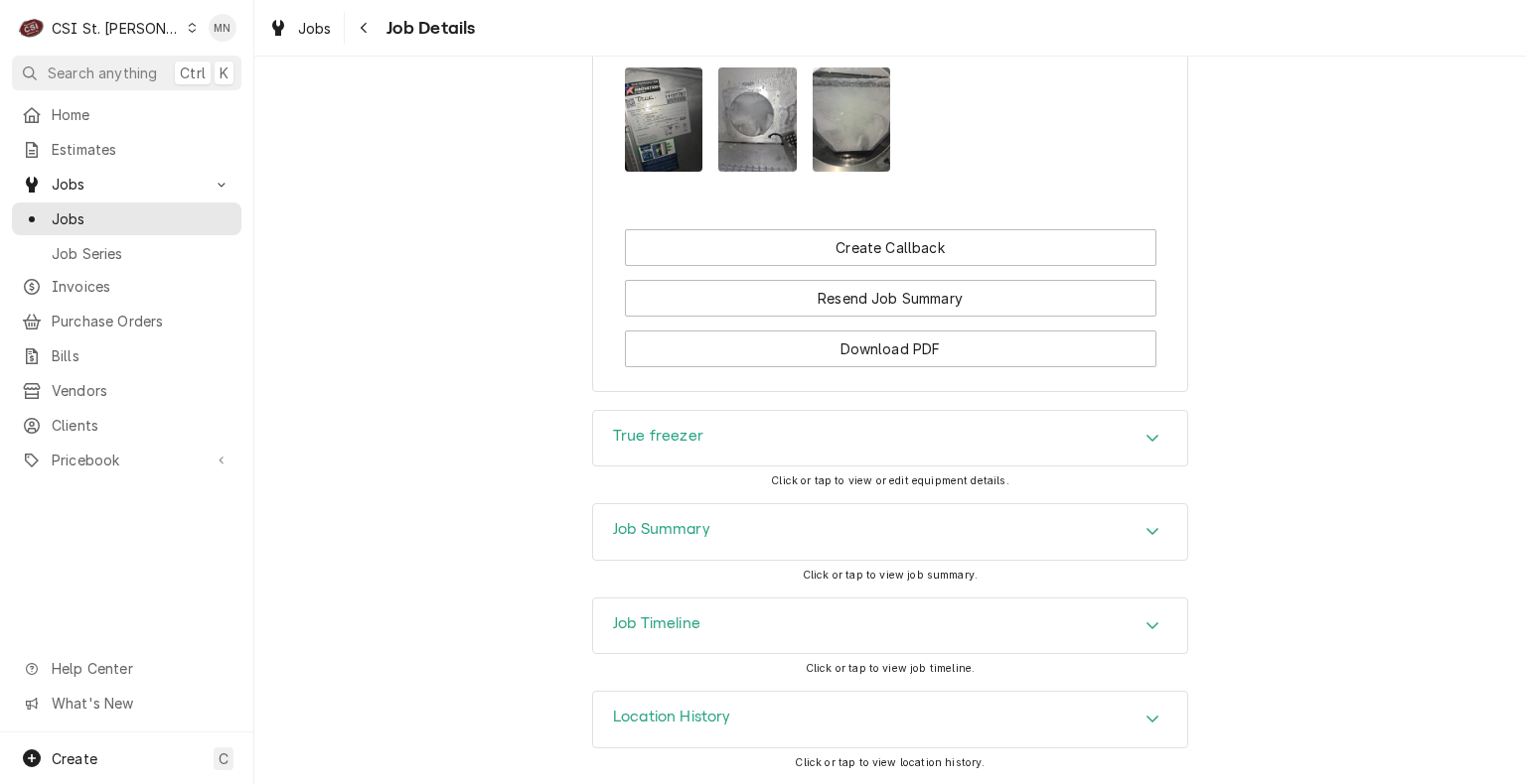
click at [966, 544] on div "Job Summary" at bounding box center [890, 532] width 594 height 56
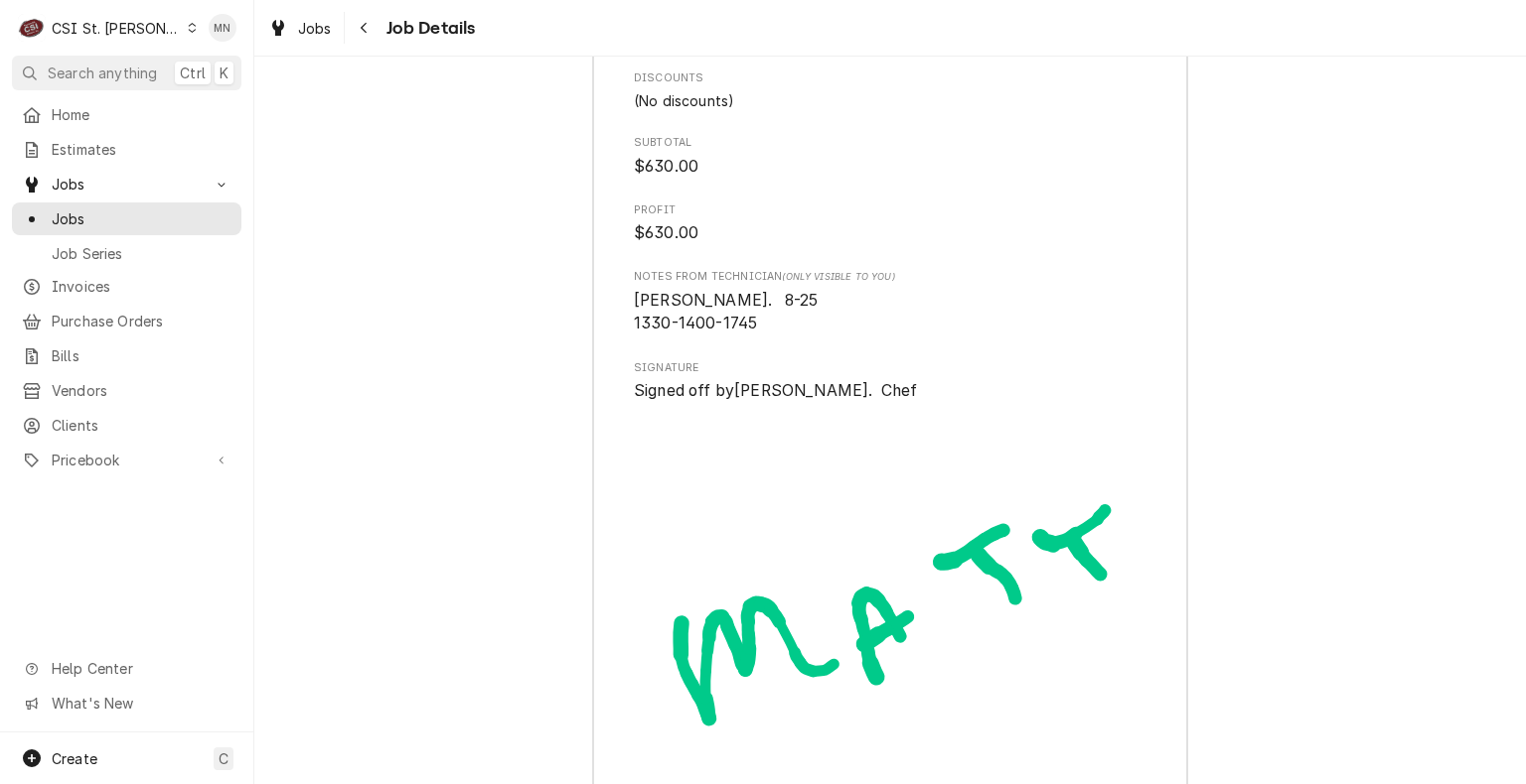
scroll to position [5845, 0]
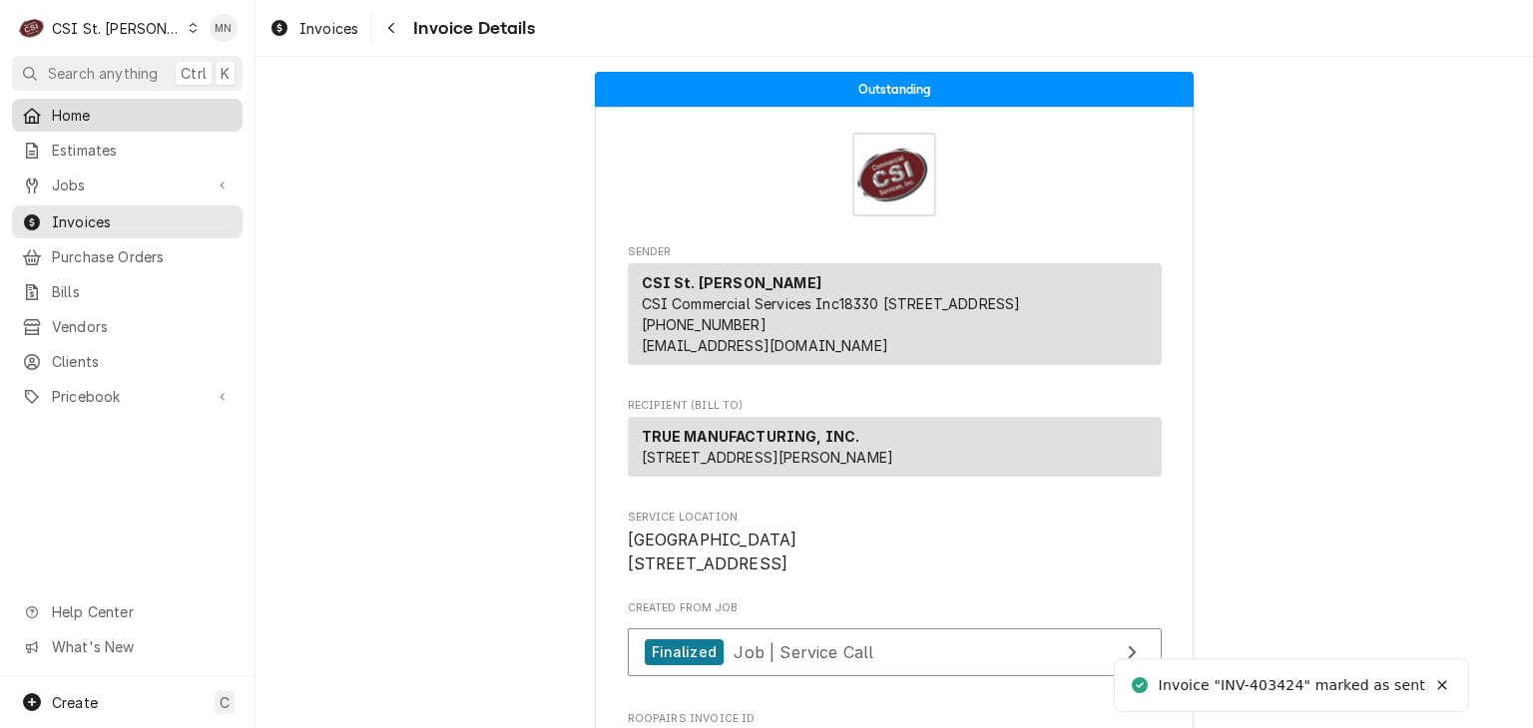
click at [87, 119] on span "Home" at bounding box center [142, 115] width 181 height 21
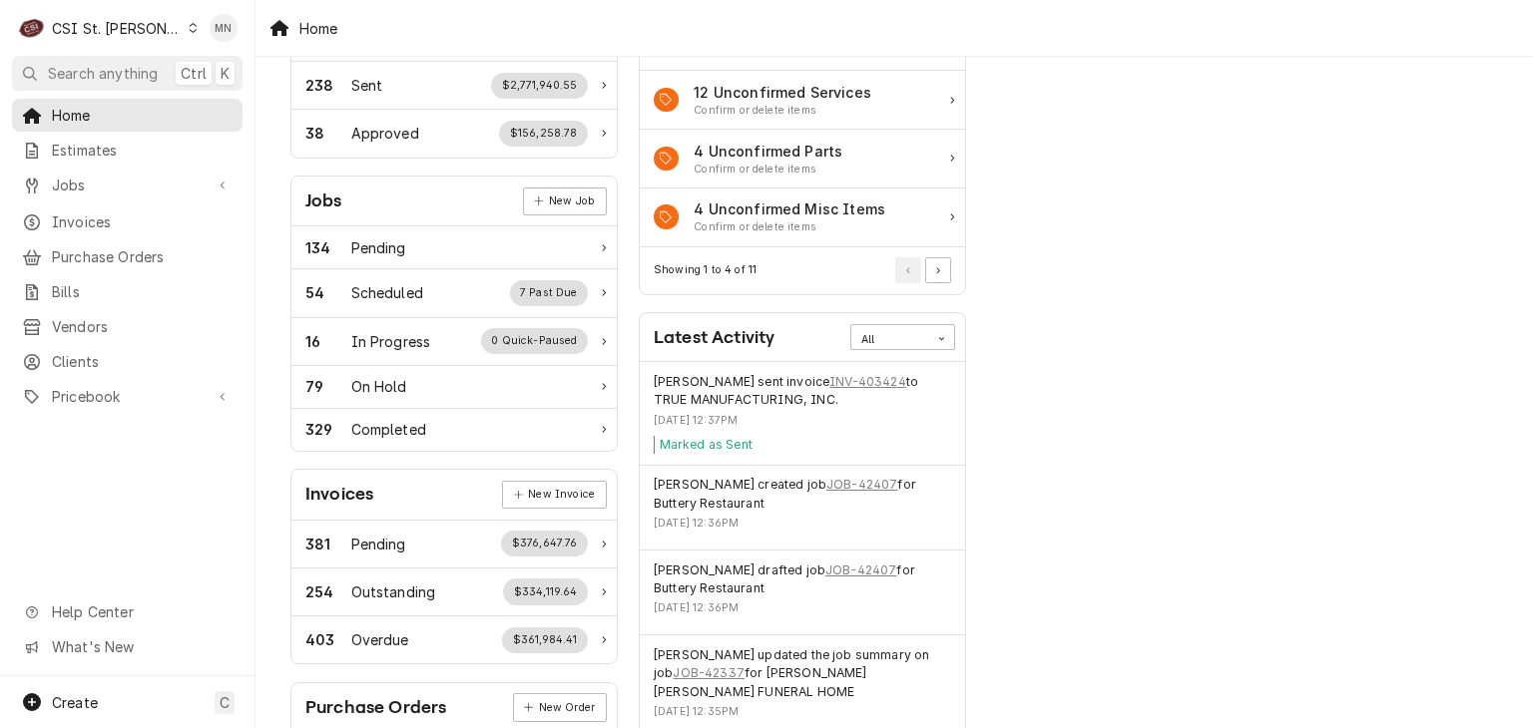
scroll to position [200, 0]
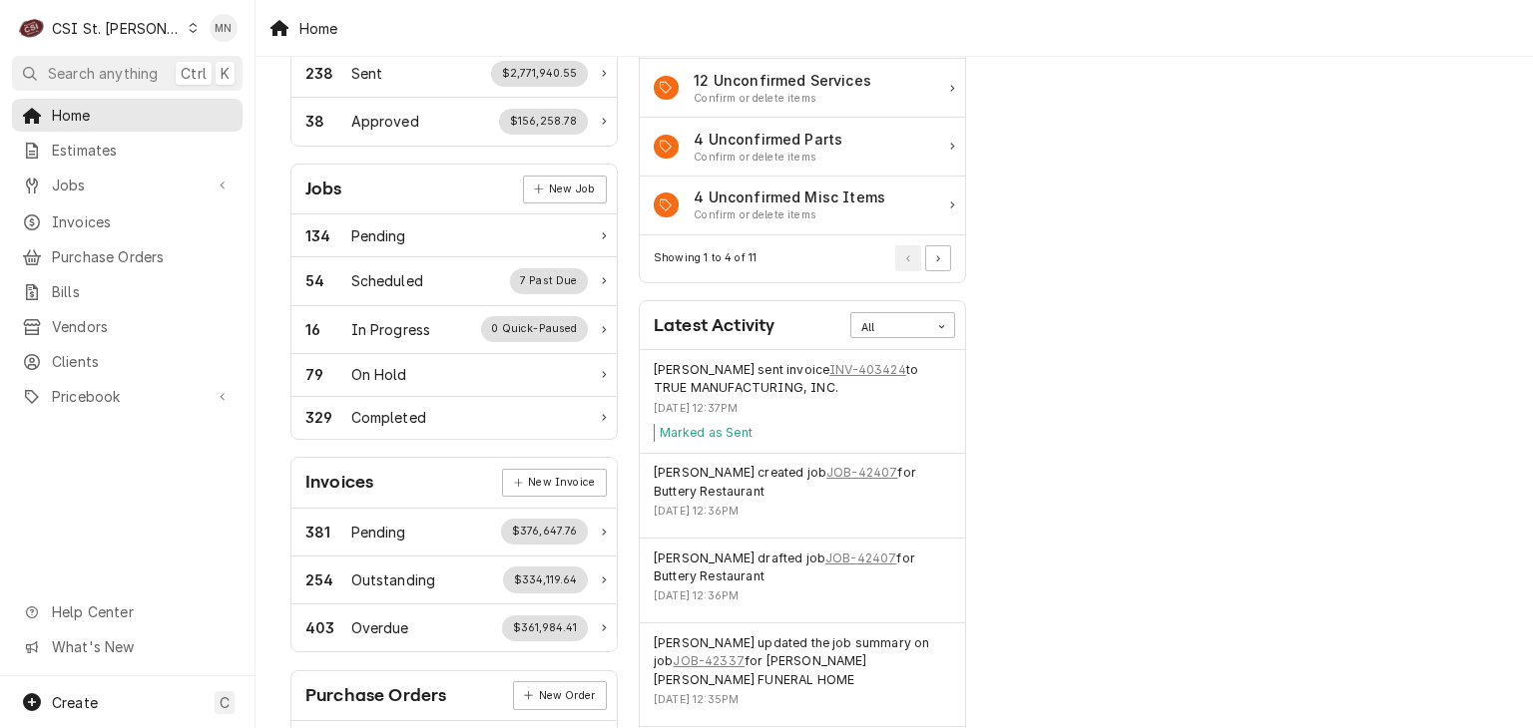
click at [125, 26] on div "CSI St. [PERSON_NAME]" at bounding box center [117, 28] width 130 height 21
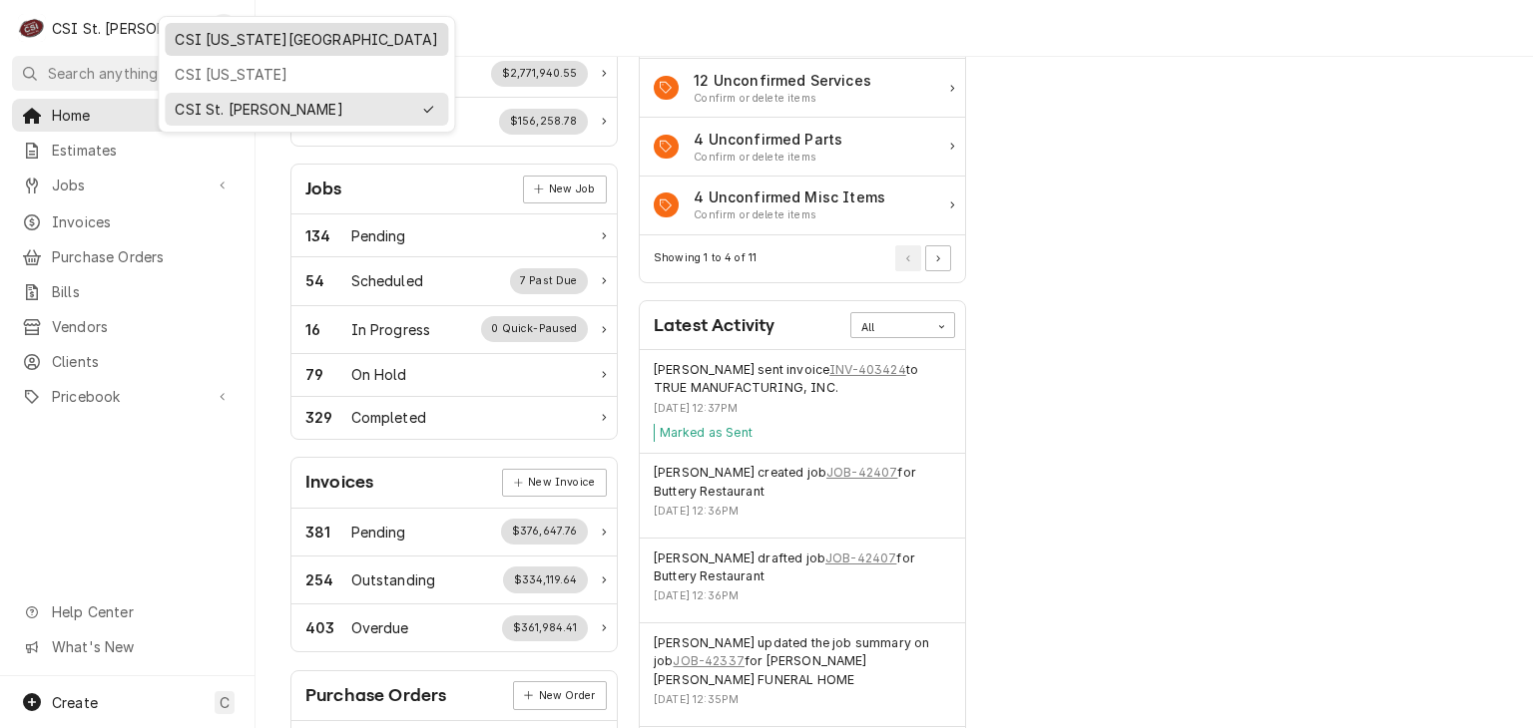
click at [179, 42] on div "CSI [US_STATE][GEOGRAPHIC_DATA]" at bounding box center [306, 39] width 263 height 21
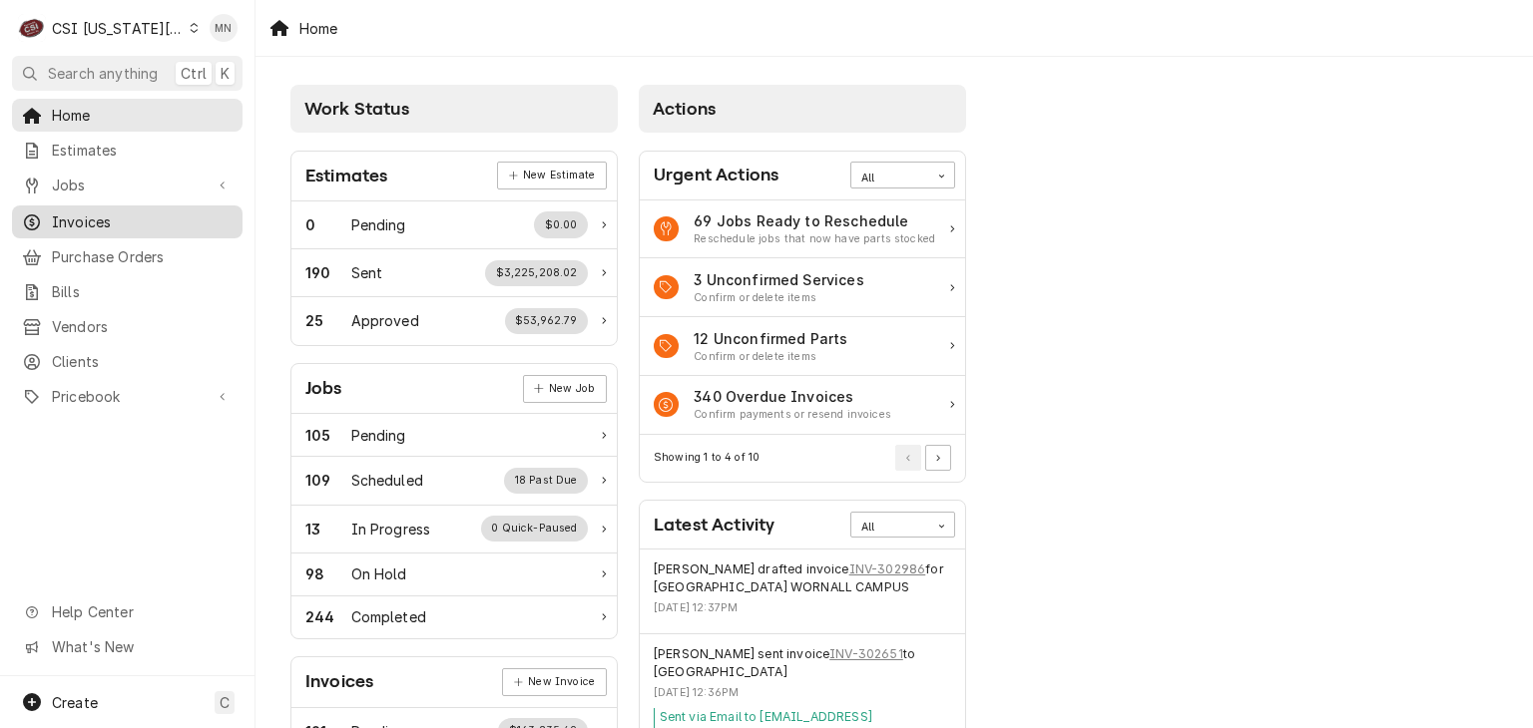
click at [100, 222] on span "Invoices" at bounding box center [142, 222] width 181 height 21
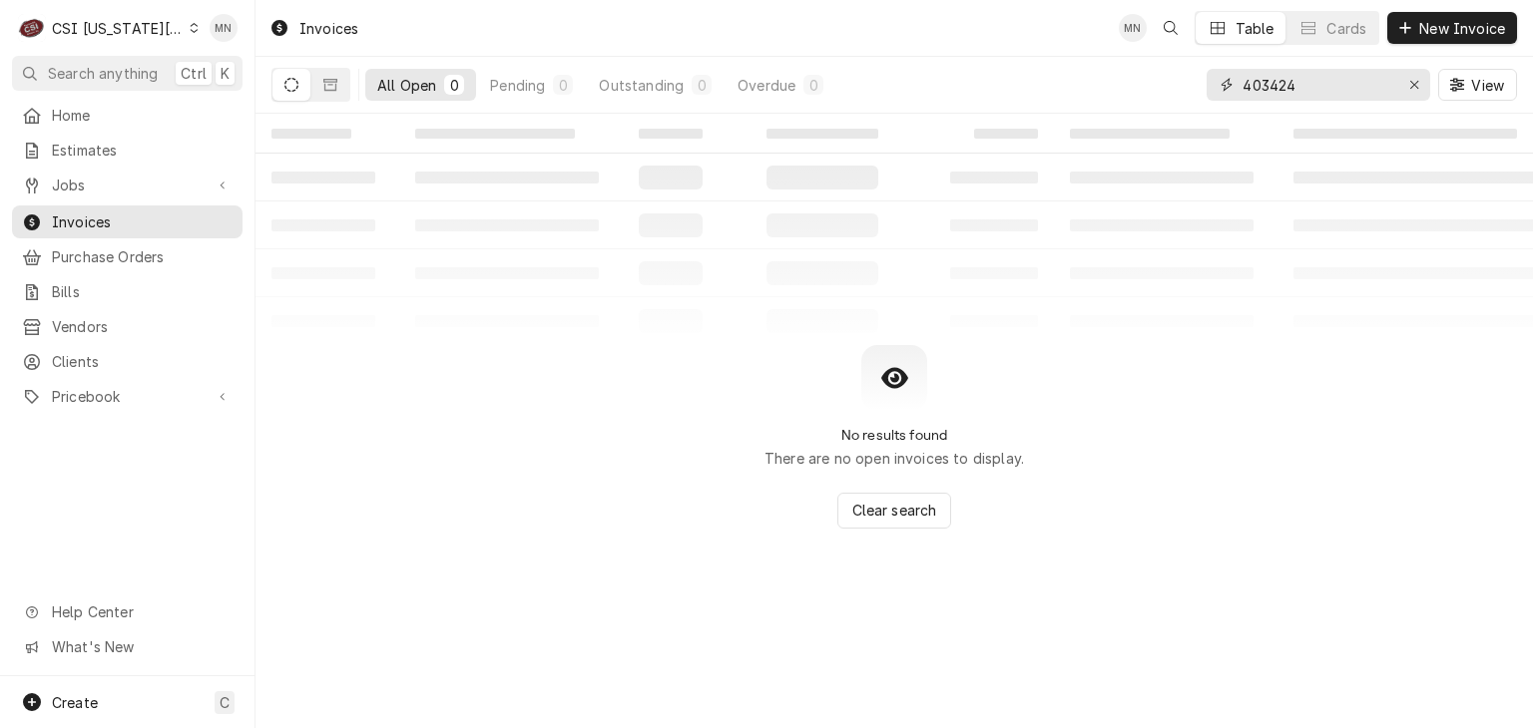
drag, startPoint x: 1339, startPoint y: 87, endPoint x: 1084, endPoint y: 93, distance: 255.5
click at [1118, 91] on div "All Open 0 Pending 0 Outstanding 0 Overdue 0 403424 View" at bounding box center [893, 85] width 1245 height 56
type input "302877"
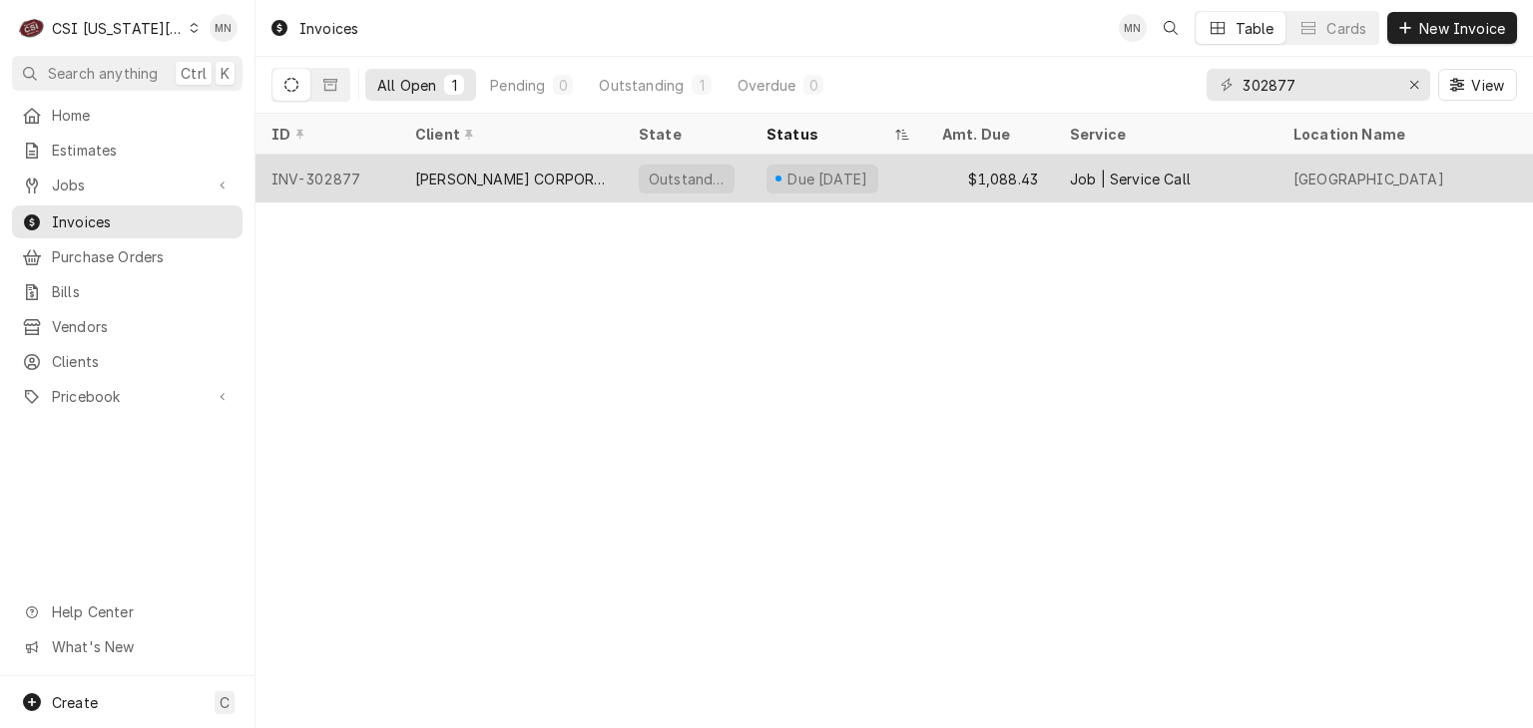
click at [478, 169] on div "[PERSON_NAME] CORPORATION - KC" at bounding box center [511, 179] width 192 height 21
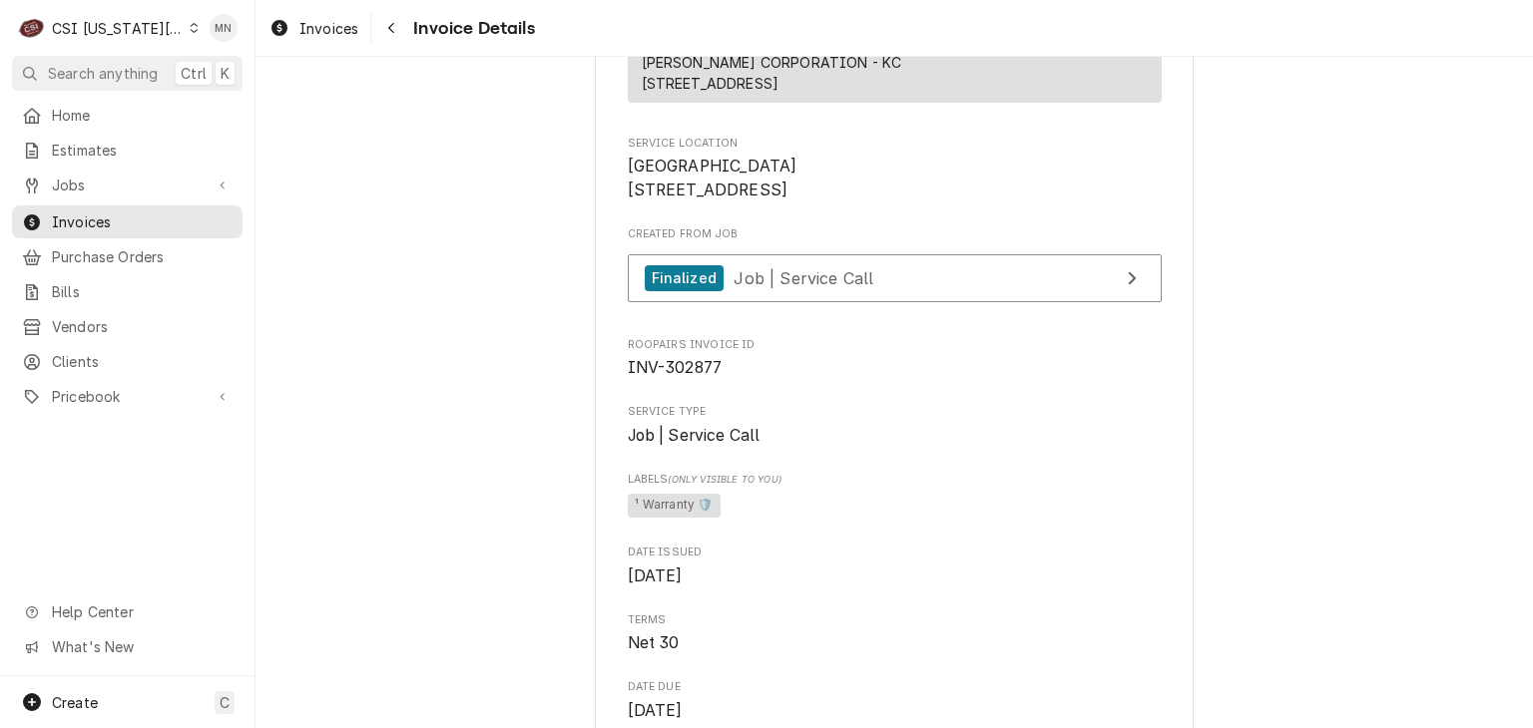
scroll to position [399, 0]
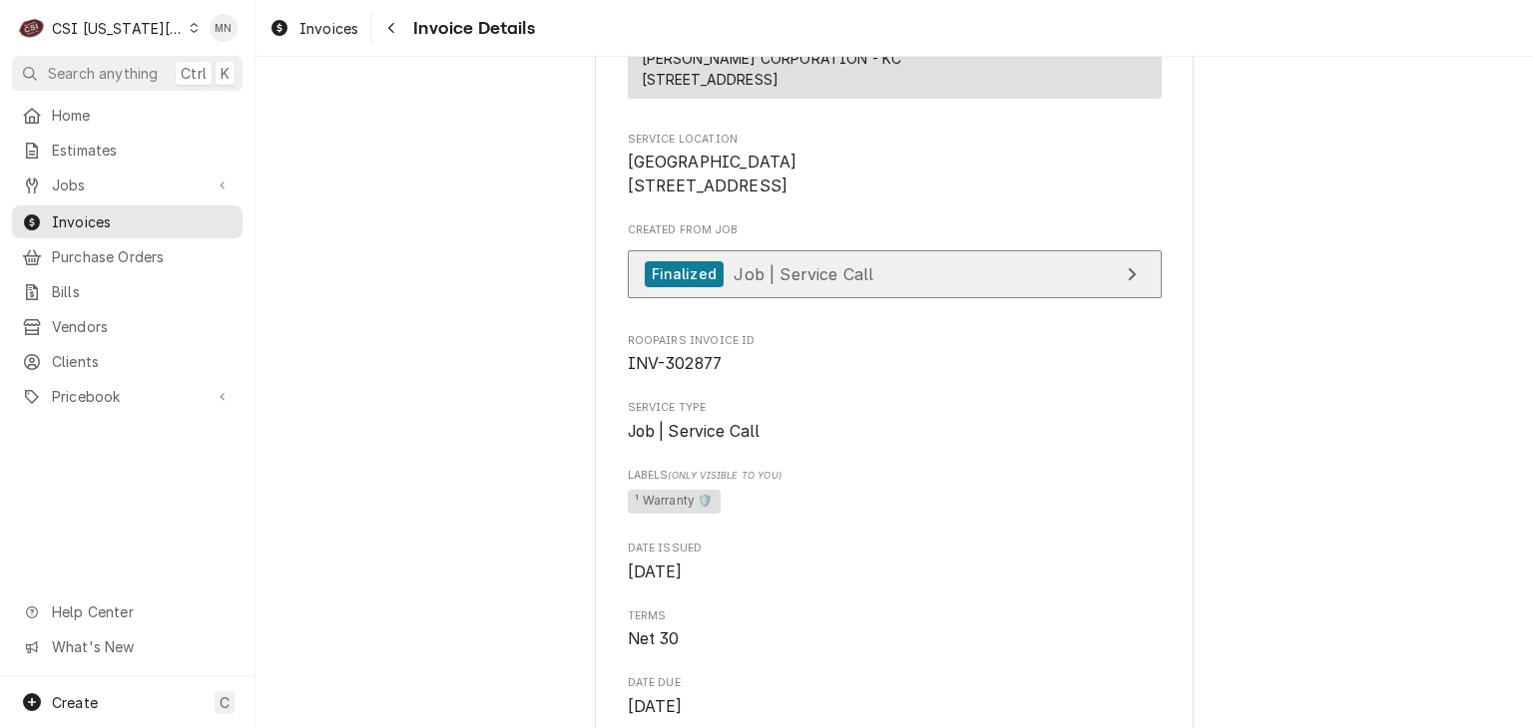
click at [952, 299] on link "Finalized Job | Service Call" at bounding box center [895, 274] width 534 height 49
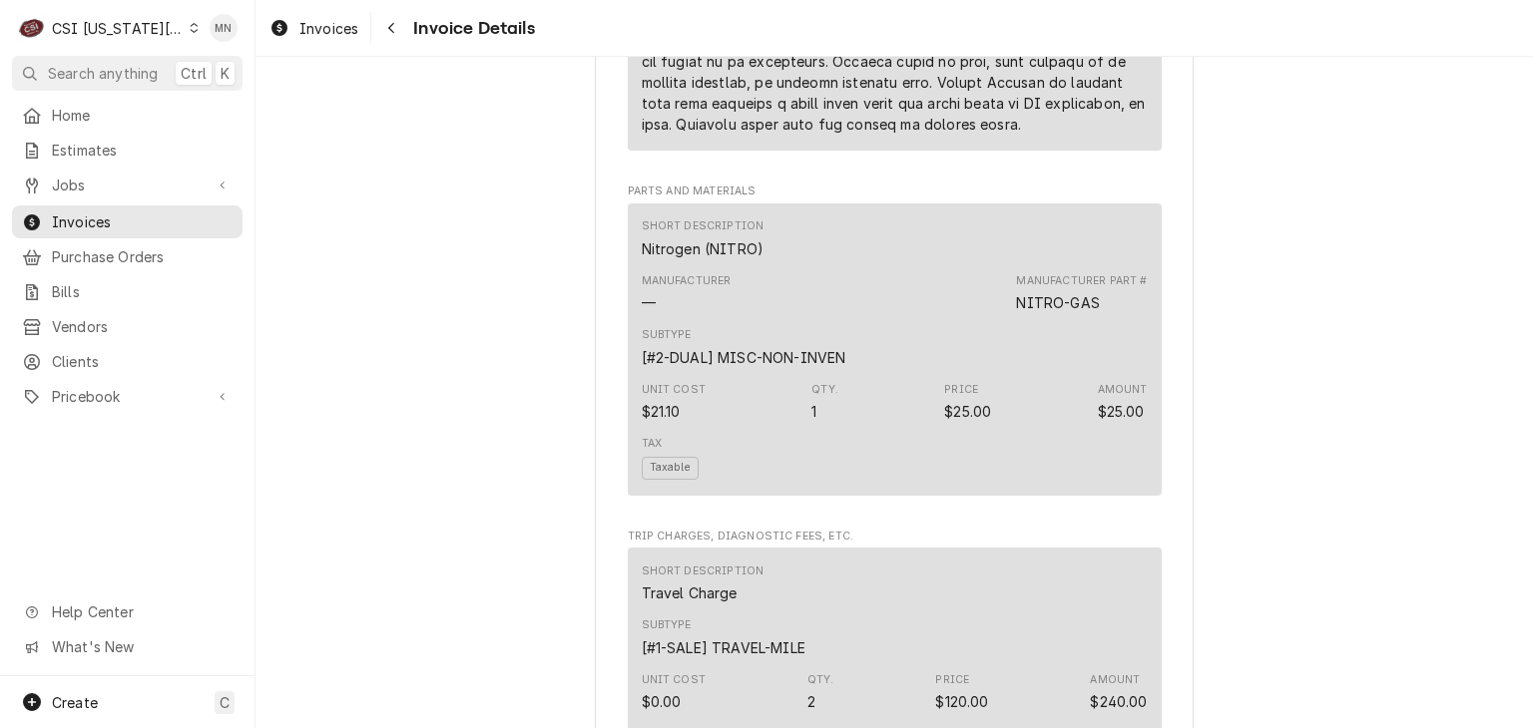
scroll to position [2295, 0]
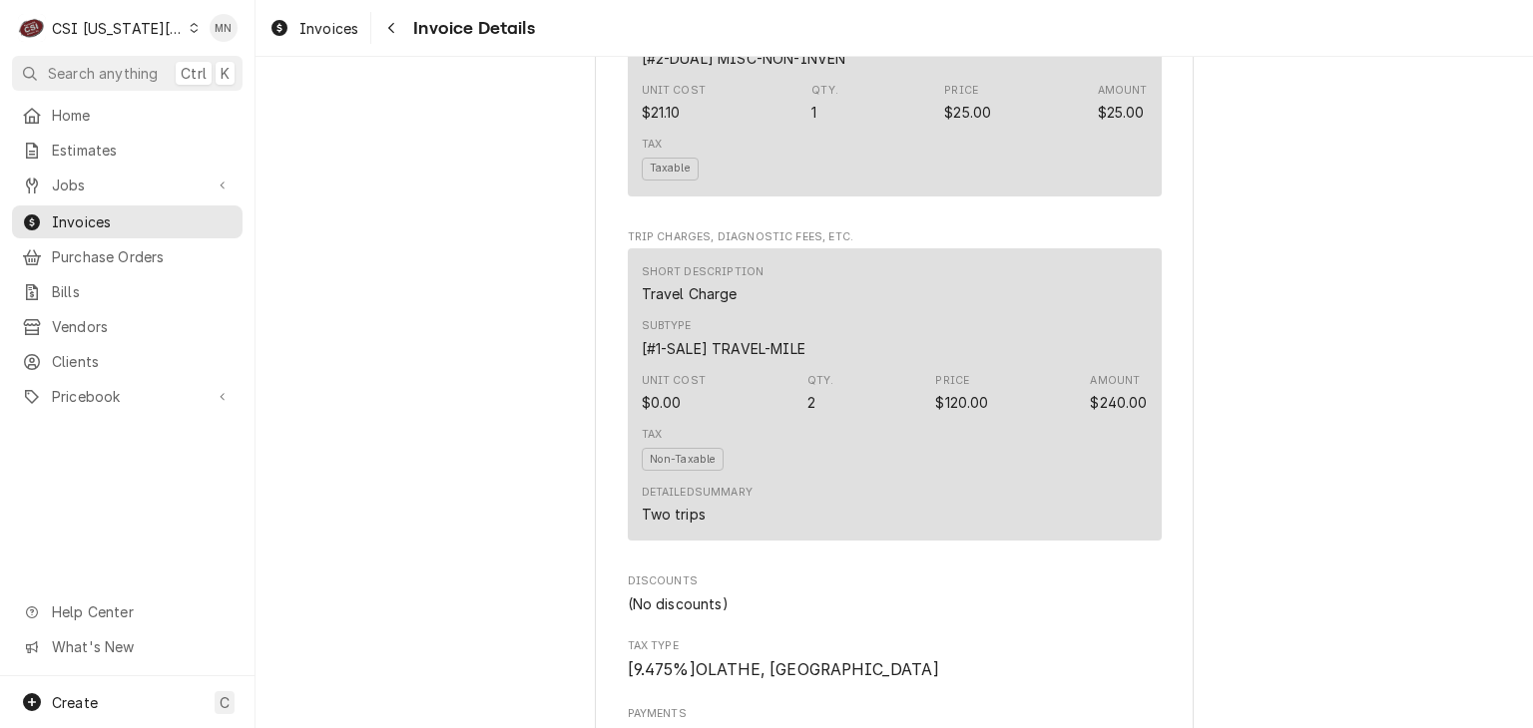
click at [1249, 480] on div "Outstanding Sender CSI Kansas City CSI Commercial Services Inc1021 NE Jib Ct Un…" at bounding box center [893, 79] width 1277 height 4635
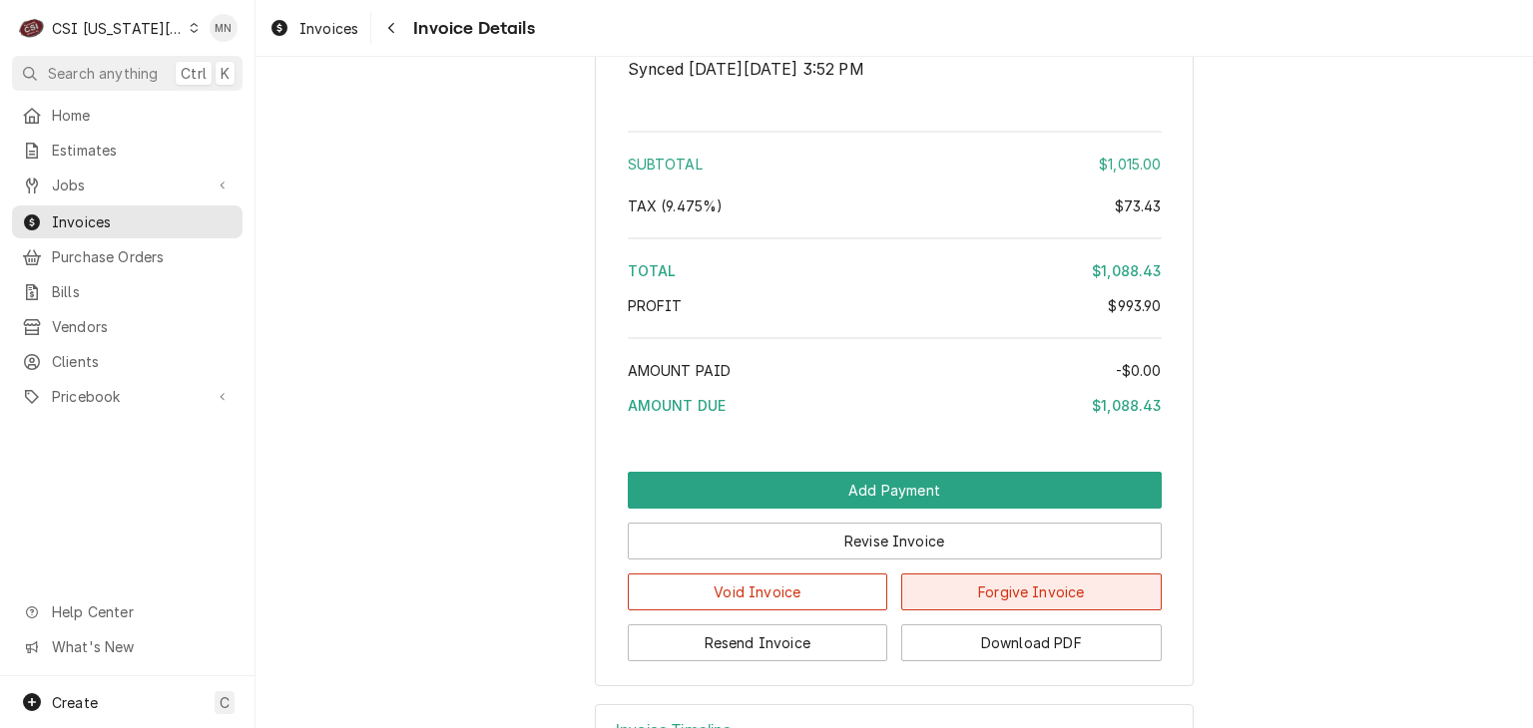
scroll to position [3991, 0]
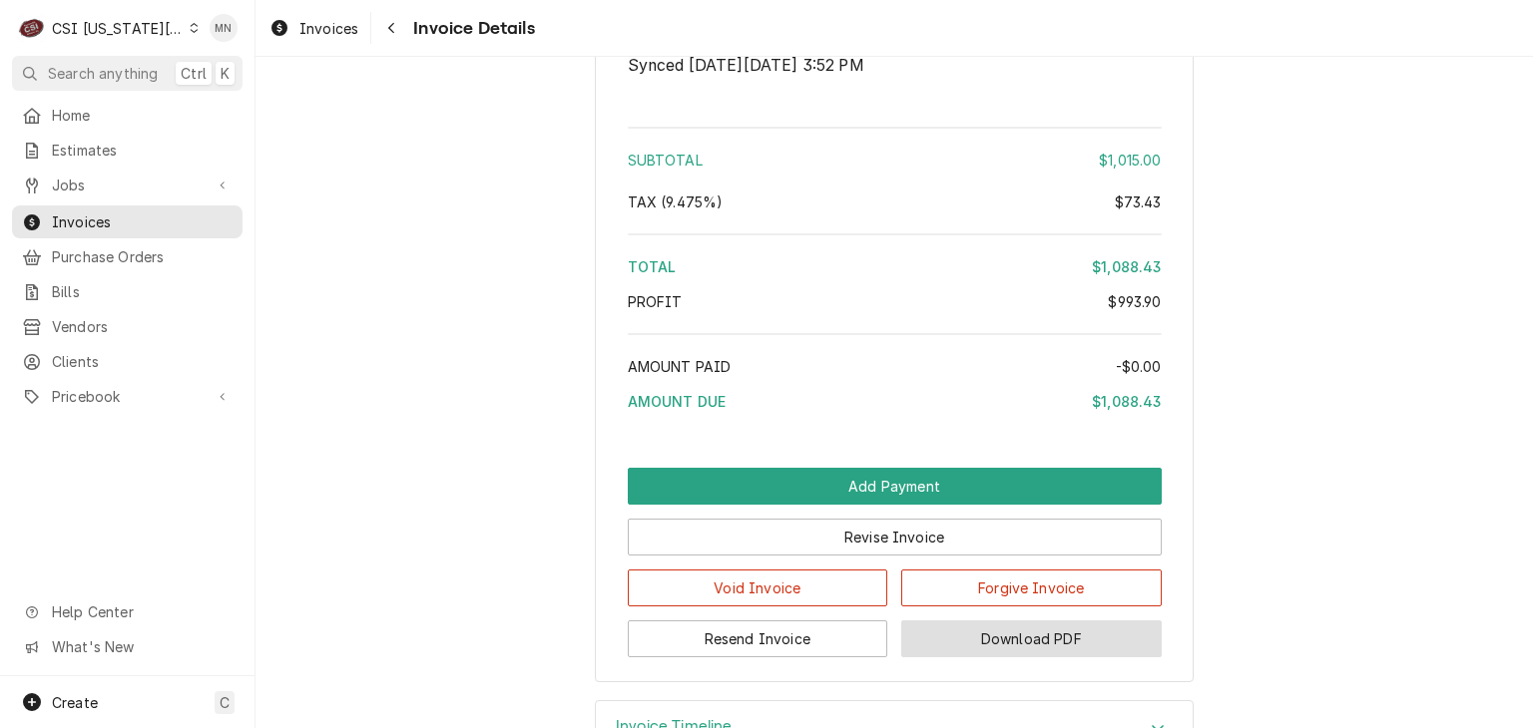
click at [1083, 658] on button "Download PDF" at bounding box center [1031, 639] width 260 height 37
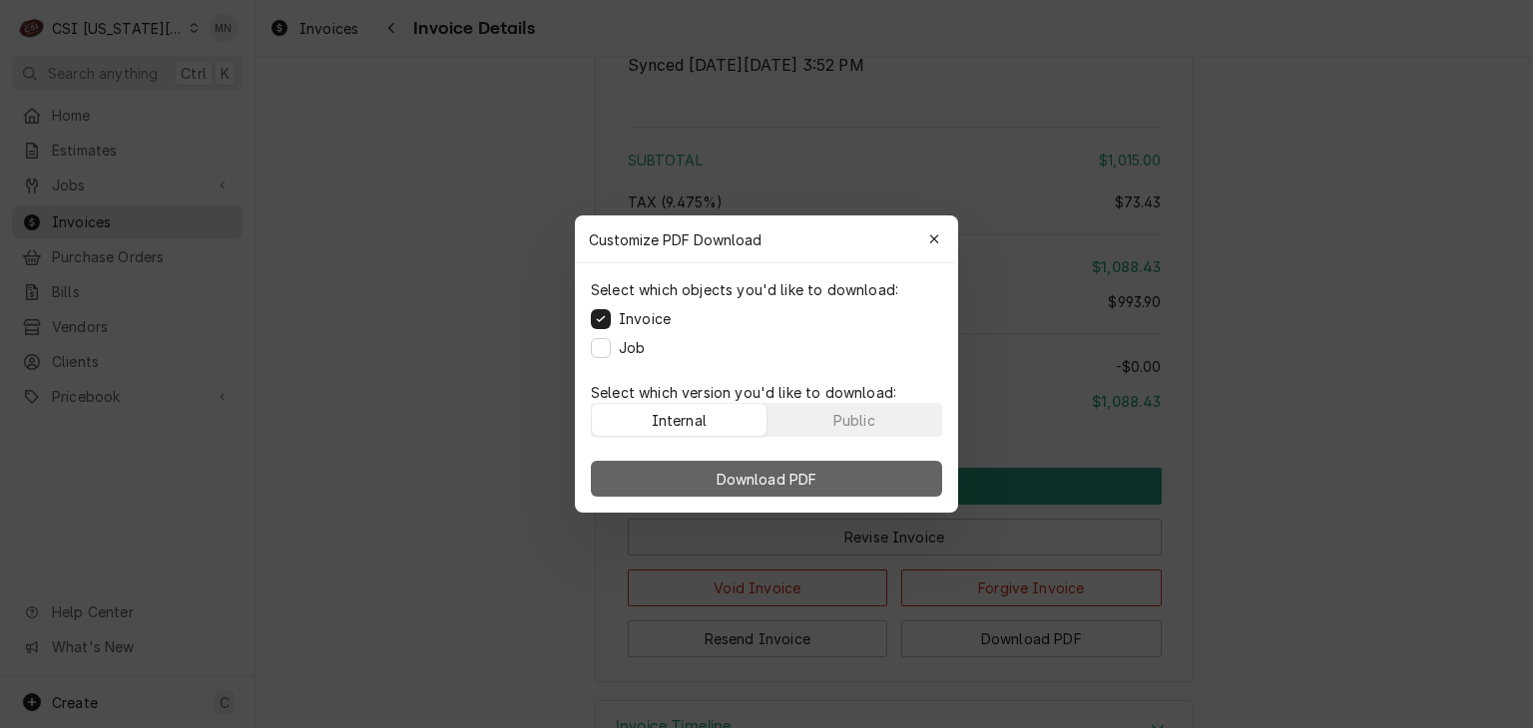
click at [743, 469] on span "Download PDF" at bounding box center [766, 479] width 109 height 21
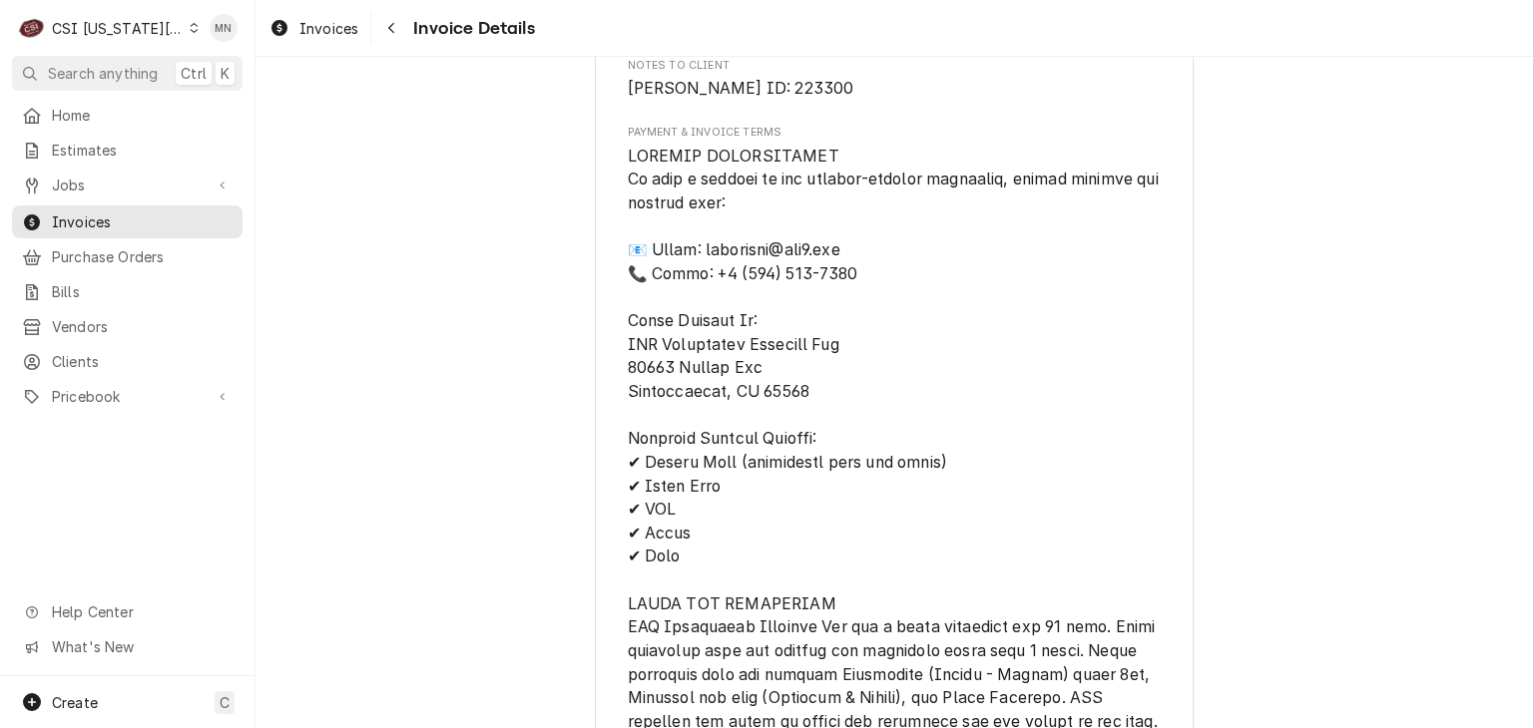
scroll to position [2694, 0]
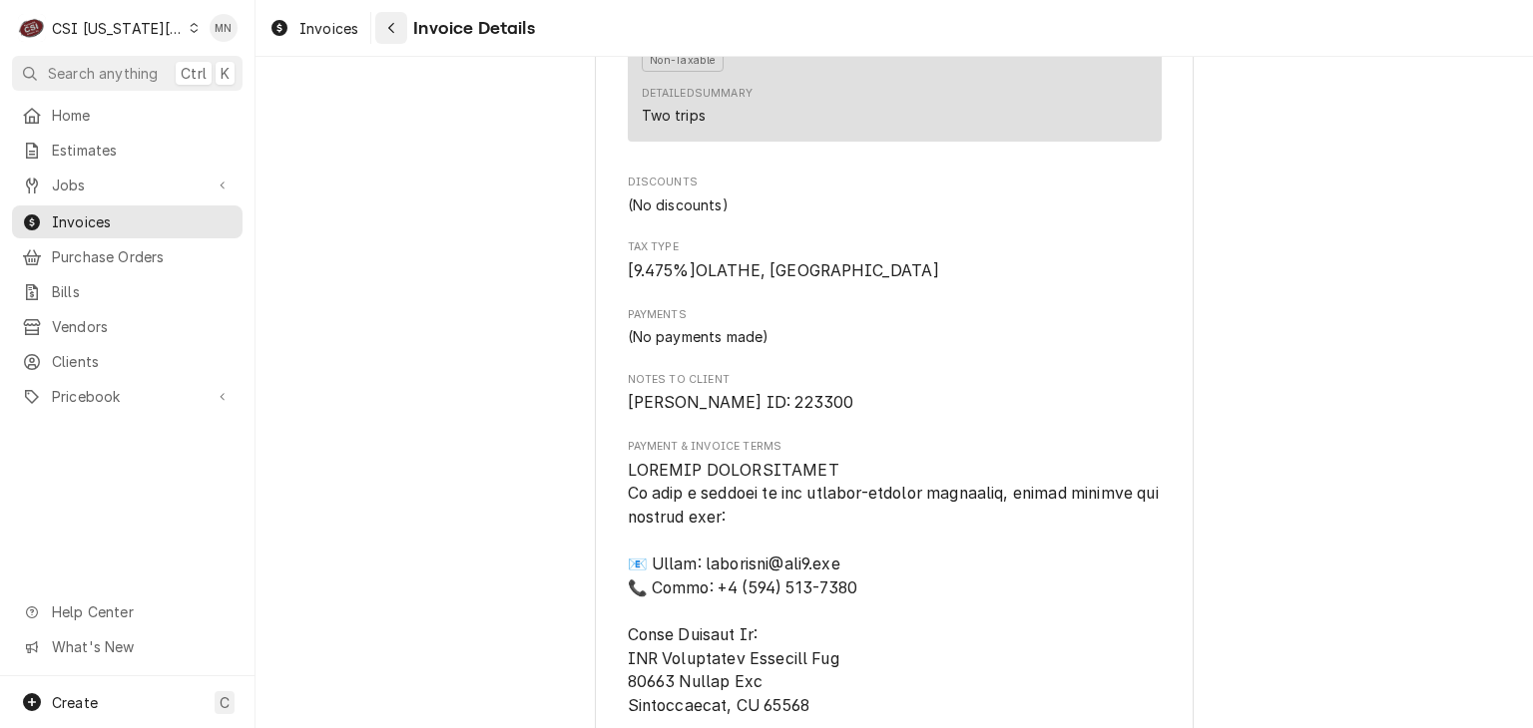
click at [391, 32] on icon "Navigate back" at bounding box center [391, 28] width 9 height 14
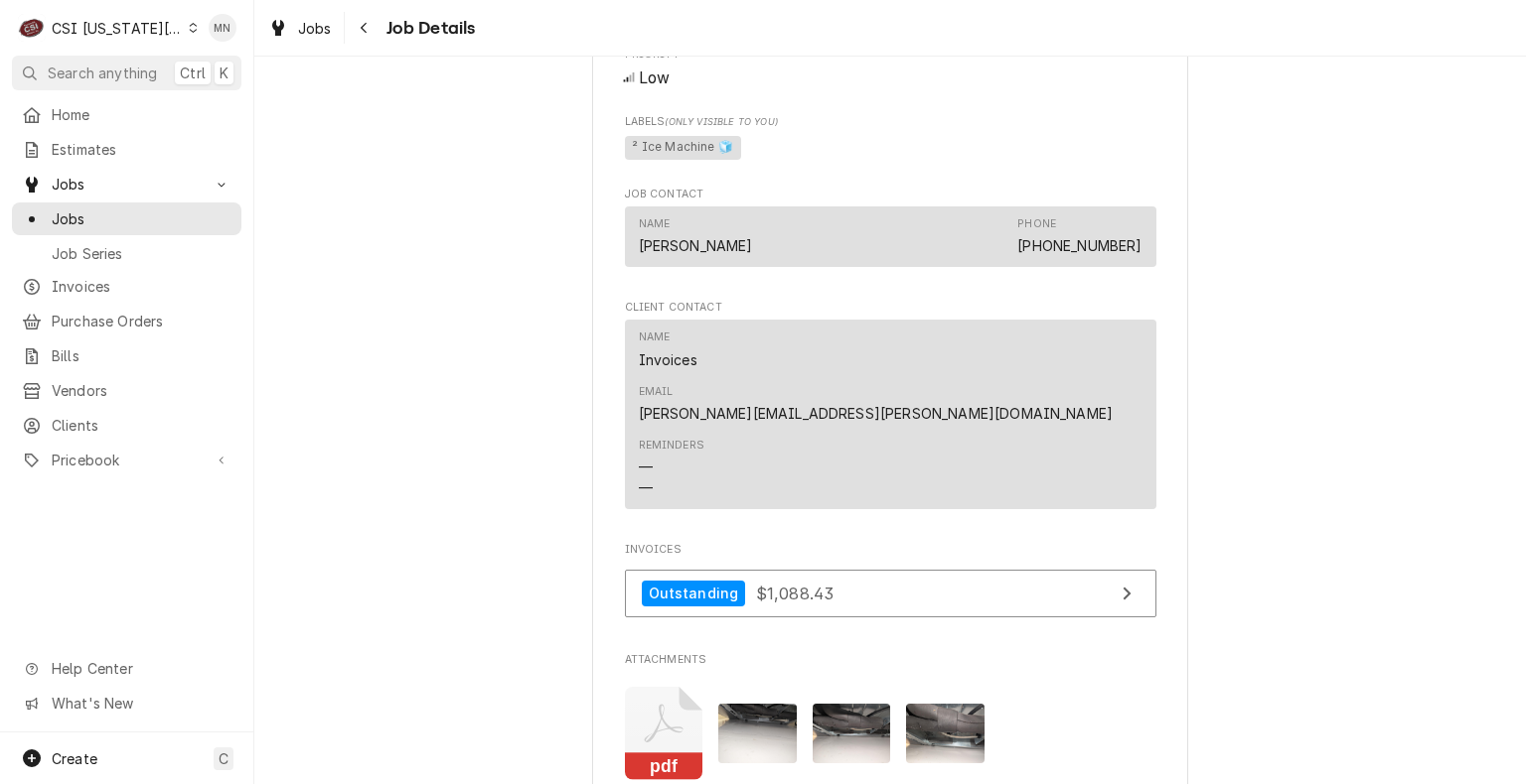
scroll to position [3208, 0]
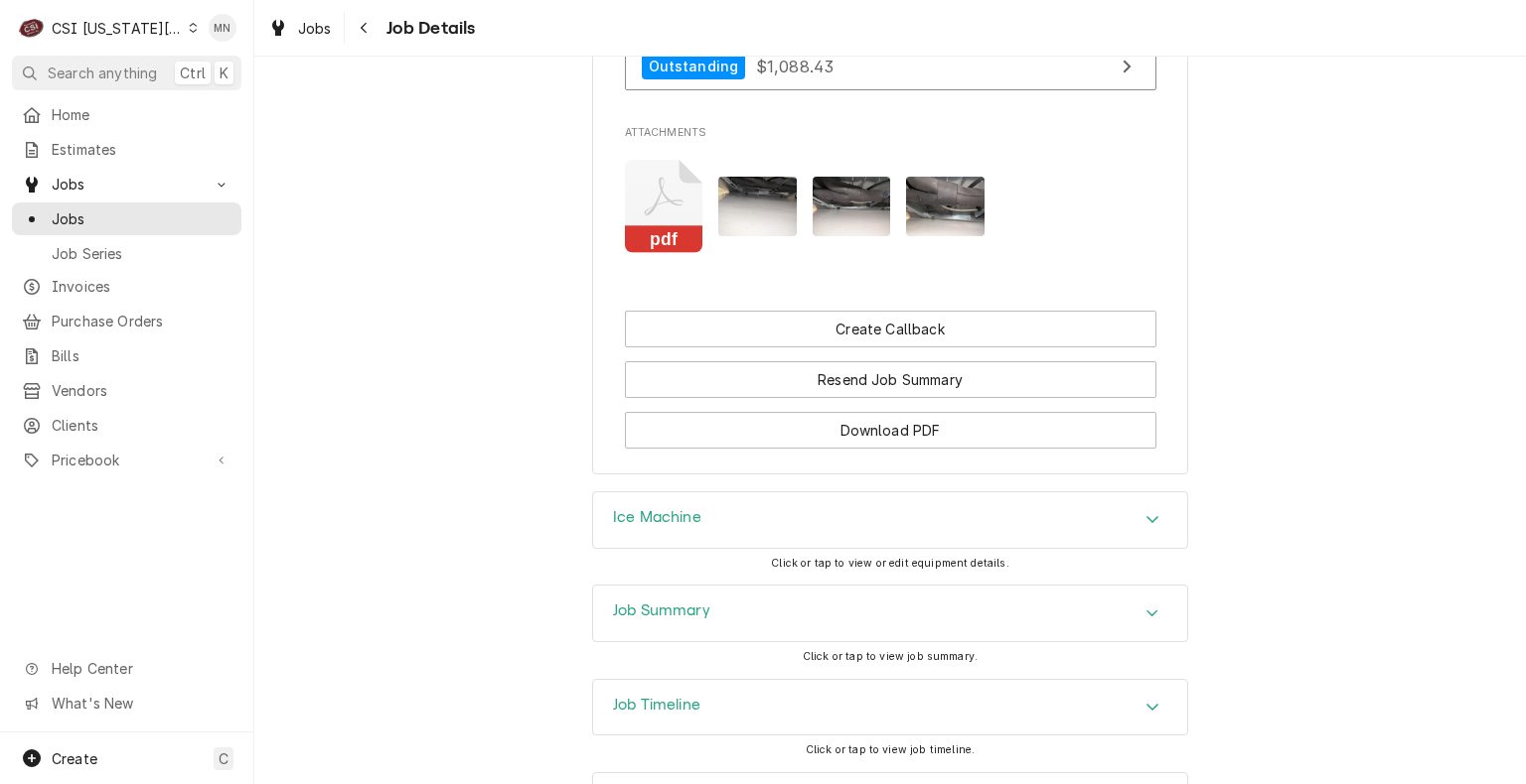
click at [918, 586] on div "Job Summary" at bounding box center [890, 614] width 594 height 56
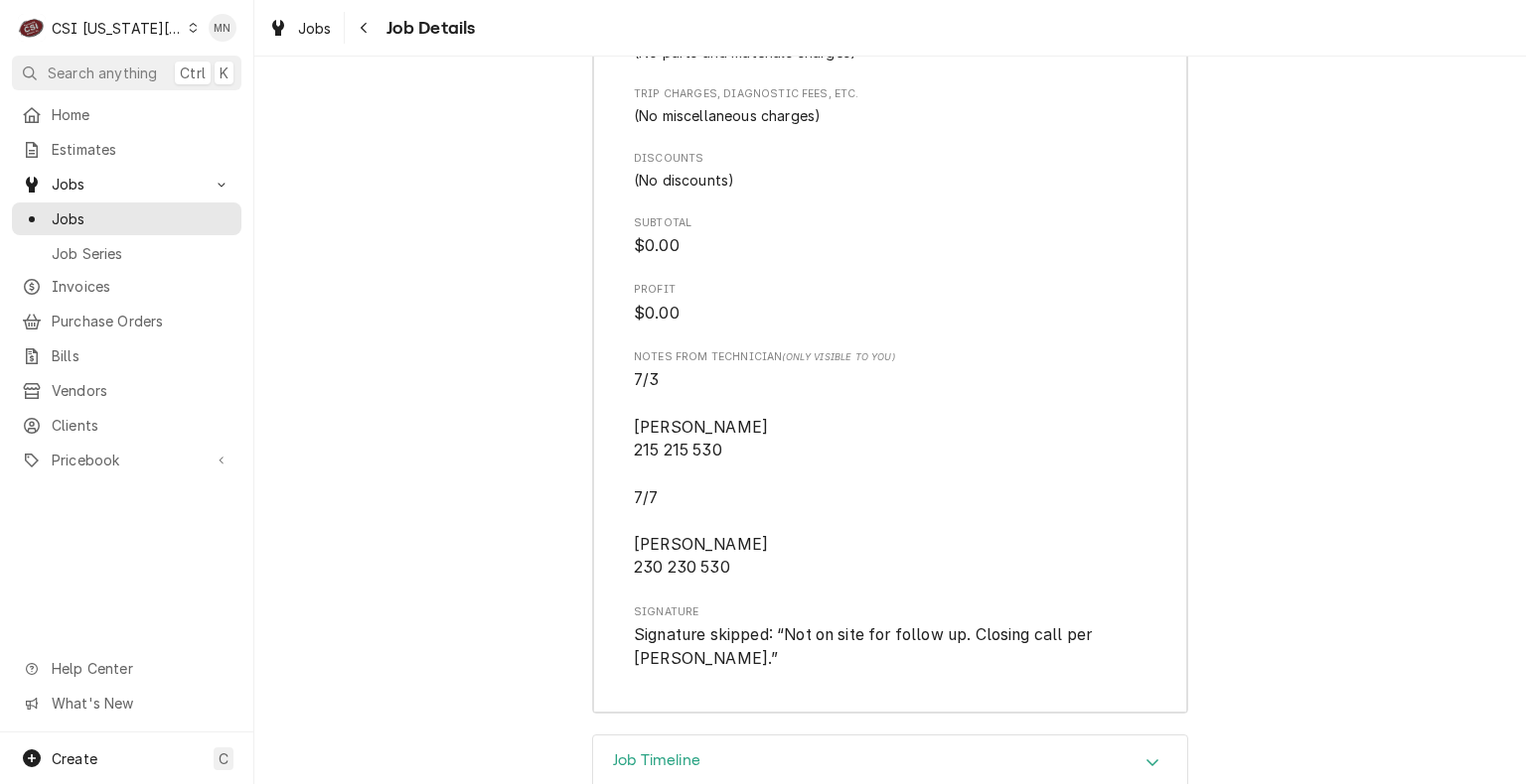
scroll to position [6881, 0]
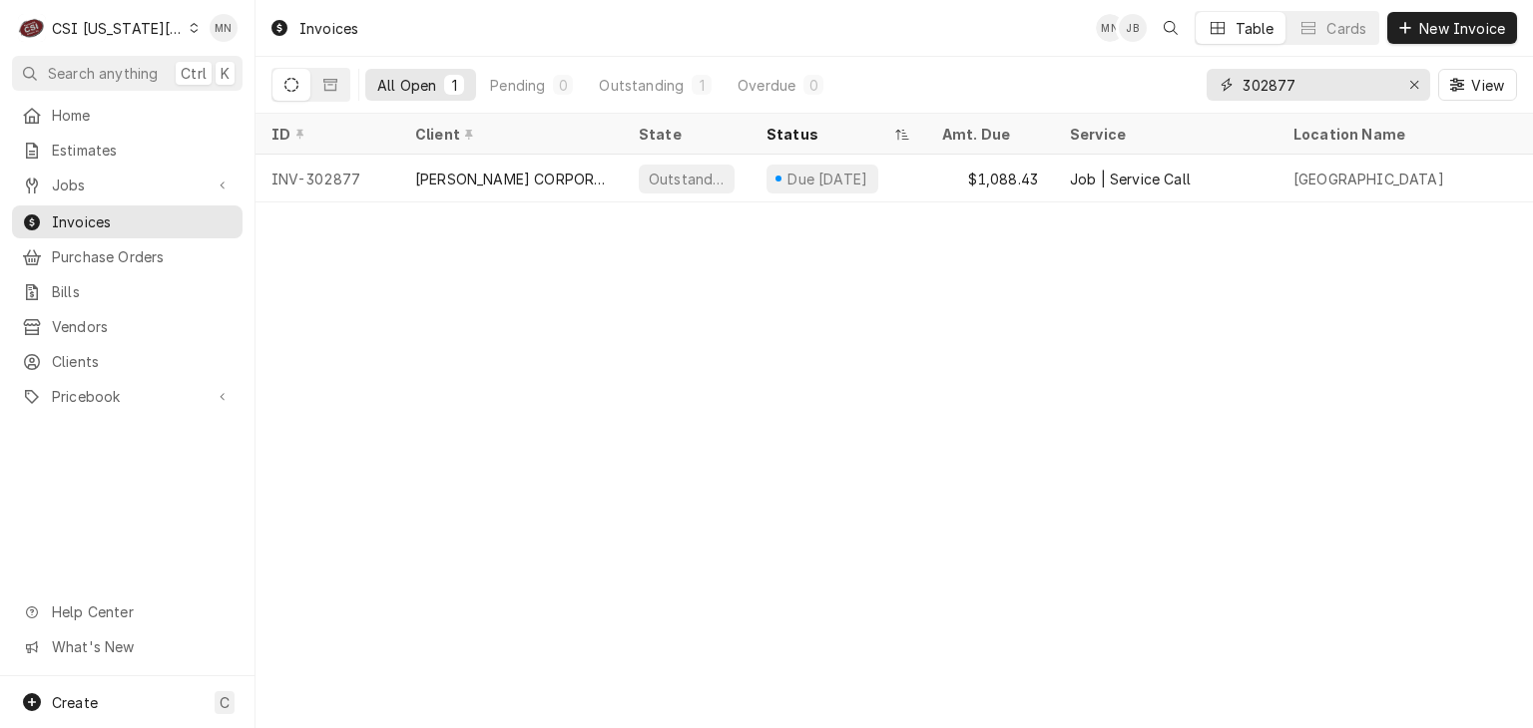
drag, startPoint x: 1337, startPoint y: 70, endPoint x: 1040, endPoint y: 92, distance: 298.1
click at [1062, 89] on div "All Open 1 Pending 0 Outstanding 1 Overdue 0 302877 View" at bounding box center [893, 85] width 1245 height 56
type input "302867"
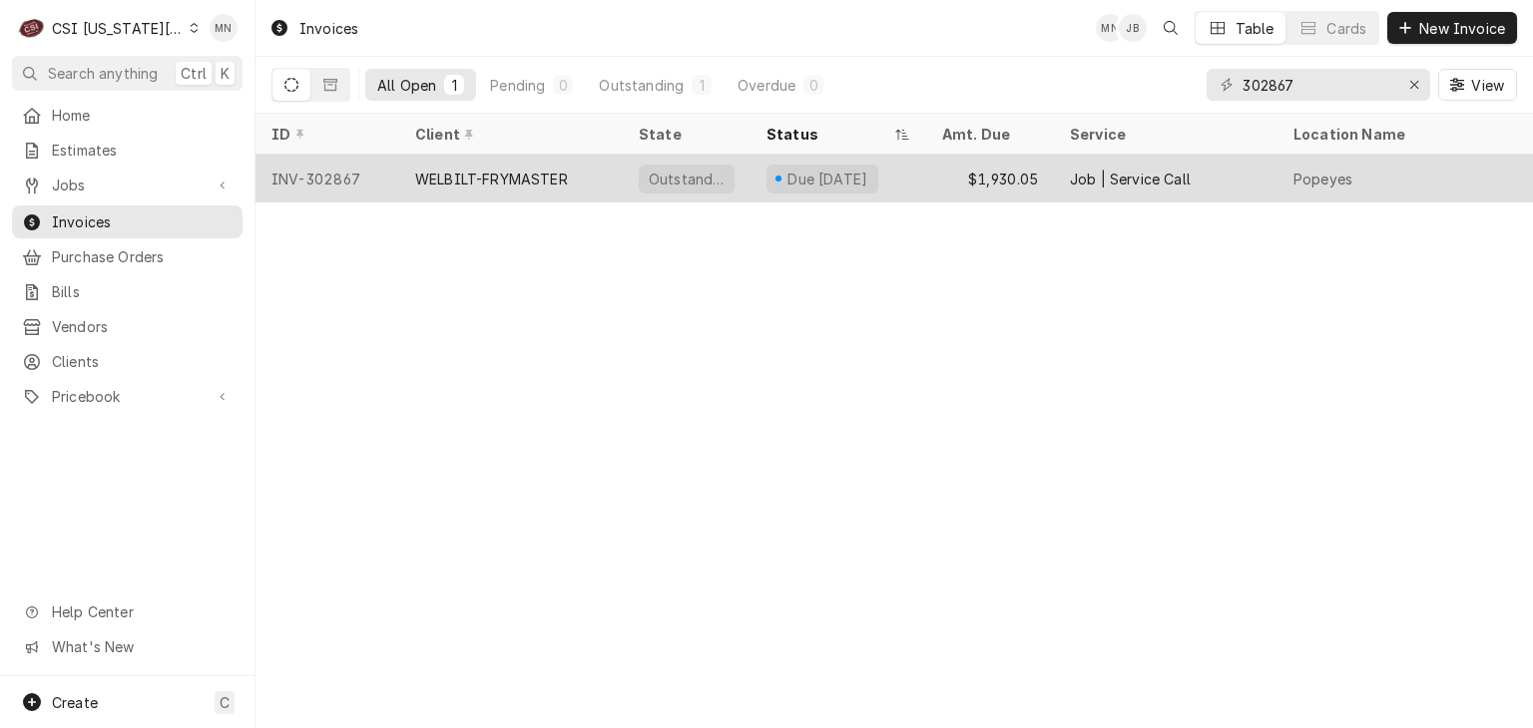
click at [515, 188] on div "WELBILT-FRYMASTER" at bounding box center [511, 179] width 224 height 48
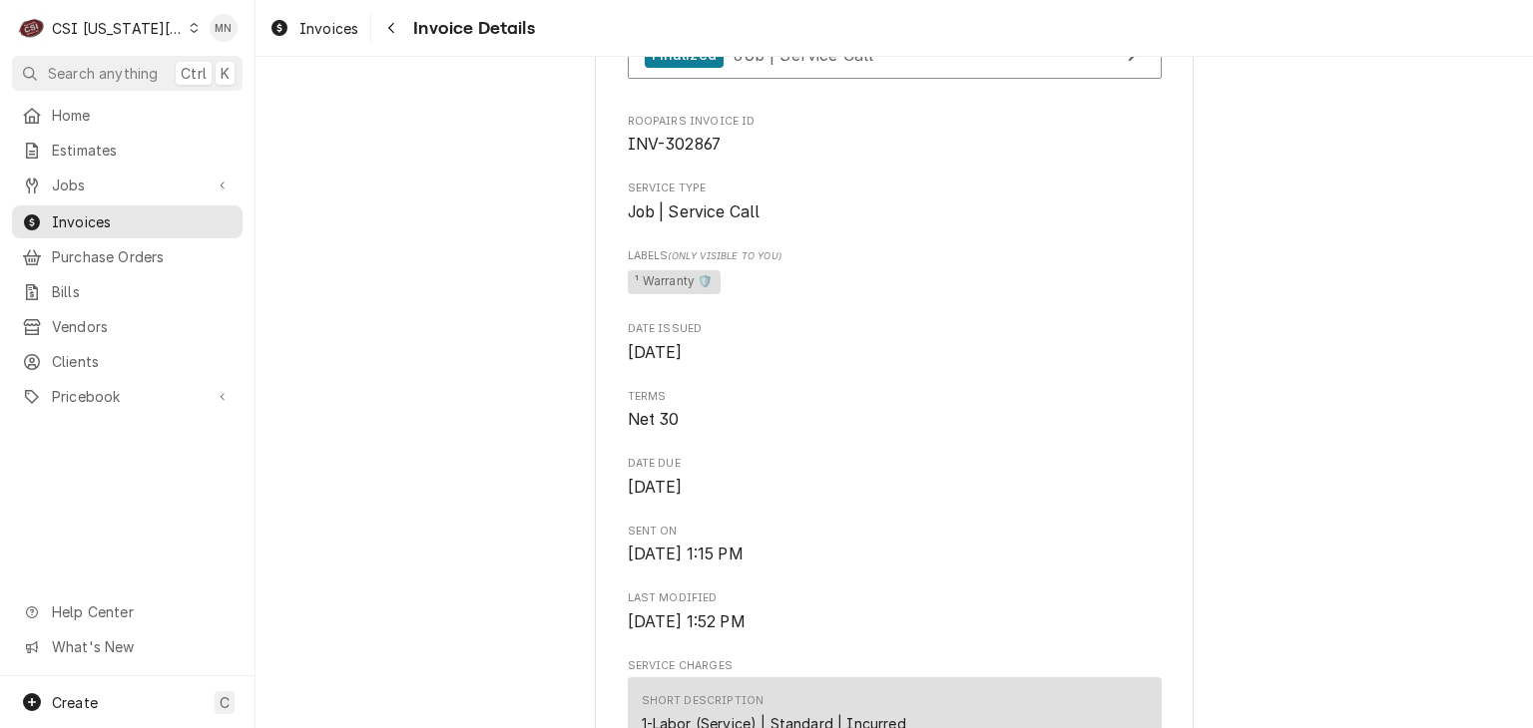
scroll to position [499, 0]
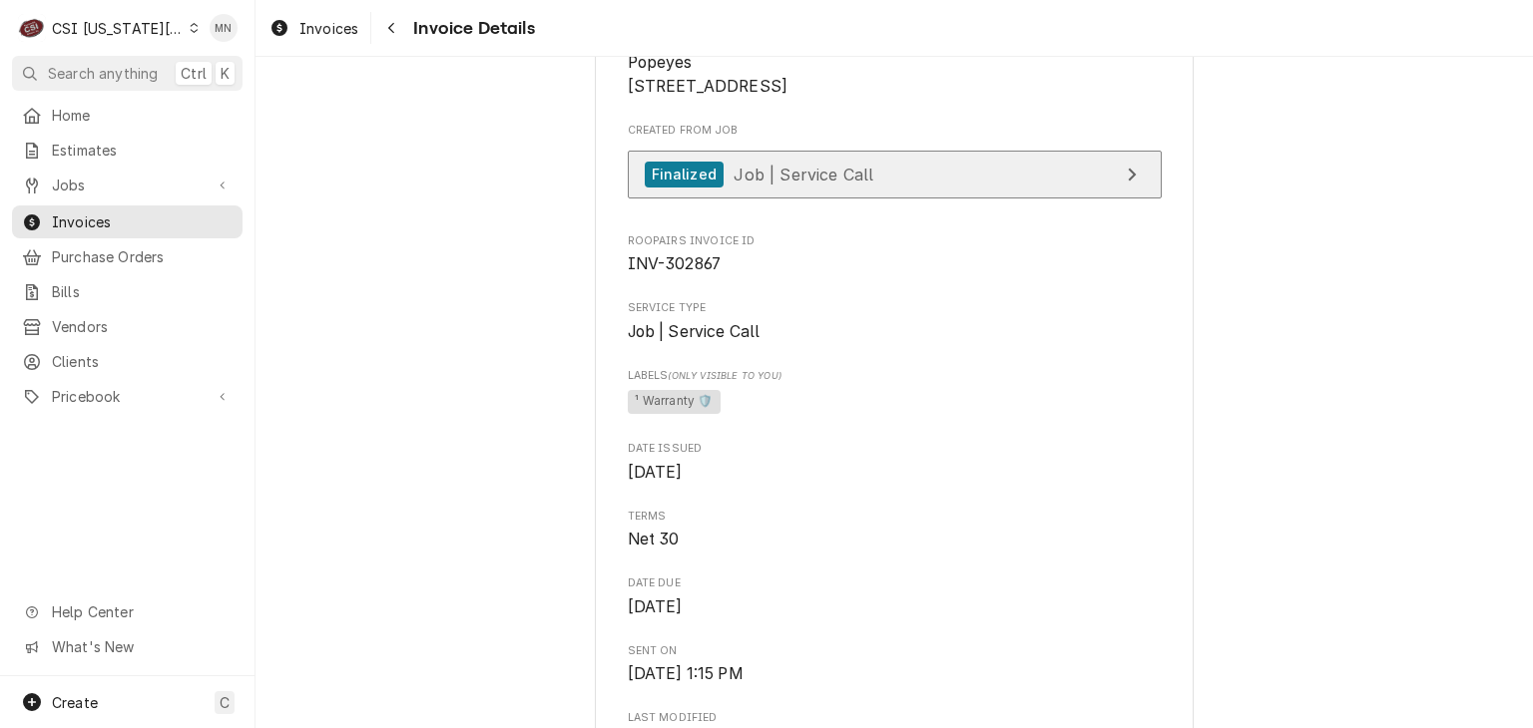
click at [818, 184] on span "Job | Service Call" at bounding box center [803, 174] width 140 height 20
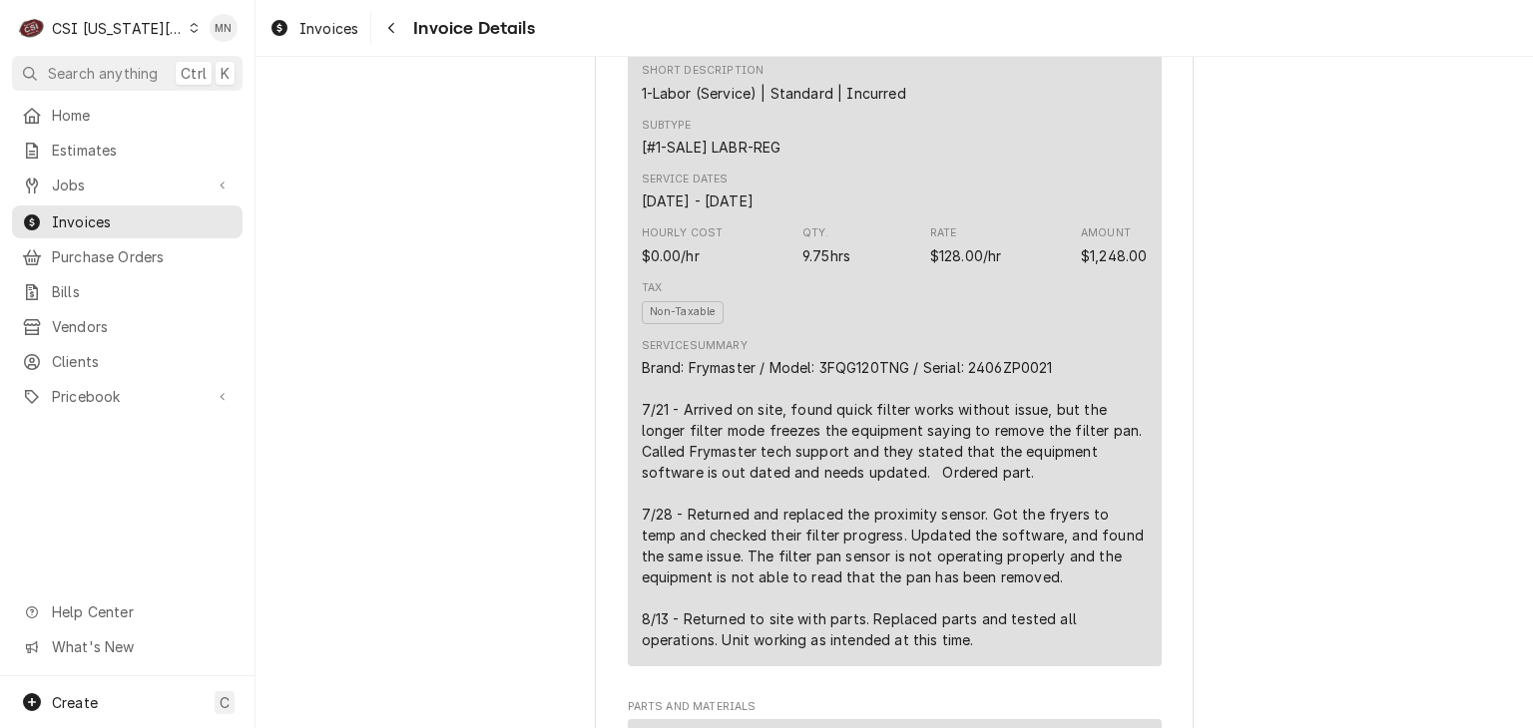
scroll to position [1297, 0]
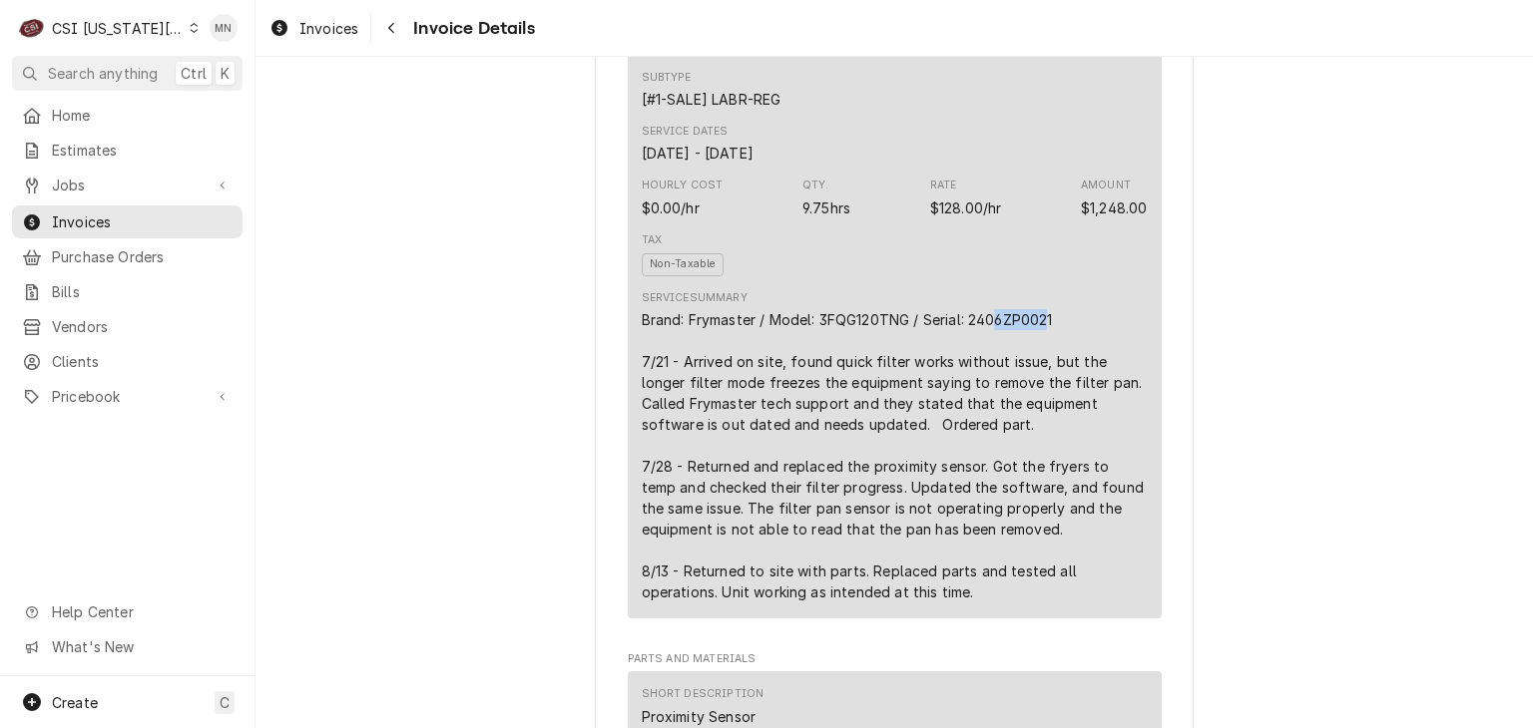
drag, startPoint x: 1048, startPoint y: 377, endPoint x: 997, endPoint y: 379, distance: 50.9
click at [997, 379] on div "Brand: Frymaster / Model: 3FQG120TNG / Serial: 2406ZP0021 7/21 - Arrived on sit…" at bounding box center [895, 455] width 506 height 293
drag, startPoint x: 1076, startPoint y: 371, endPoint x: 1060, endPoint y: 380, distance: 18.3
click at [1075, 372] on div "Service Summary Brand: Frymaster / Model: 3FQG120TNG / Serial: 2406ZP0021 7/21 …" at bounding box center [895, 446] width 506 height 312
drag, startPoint x: 1045, startPoint y: 384, endPoint x: 1030, endPoint y: 385, distance: 15.0
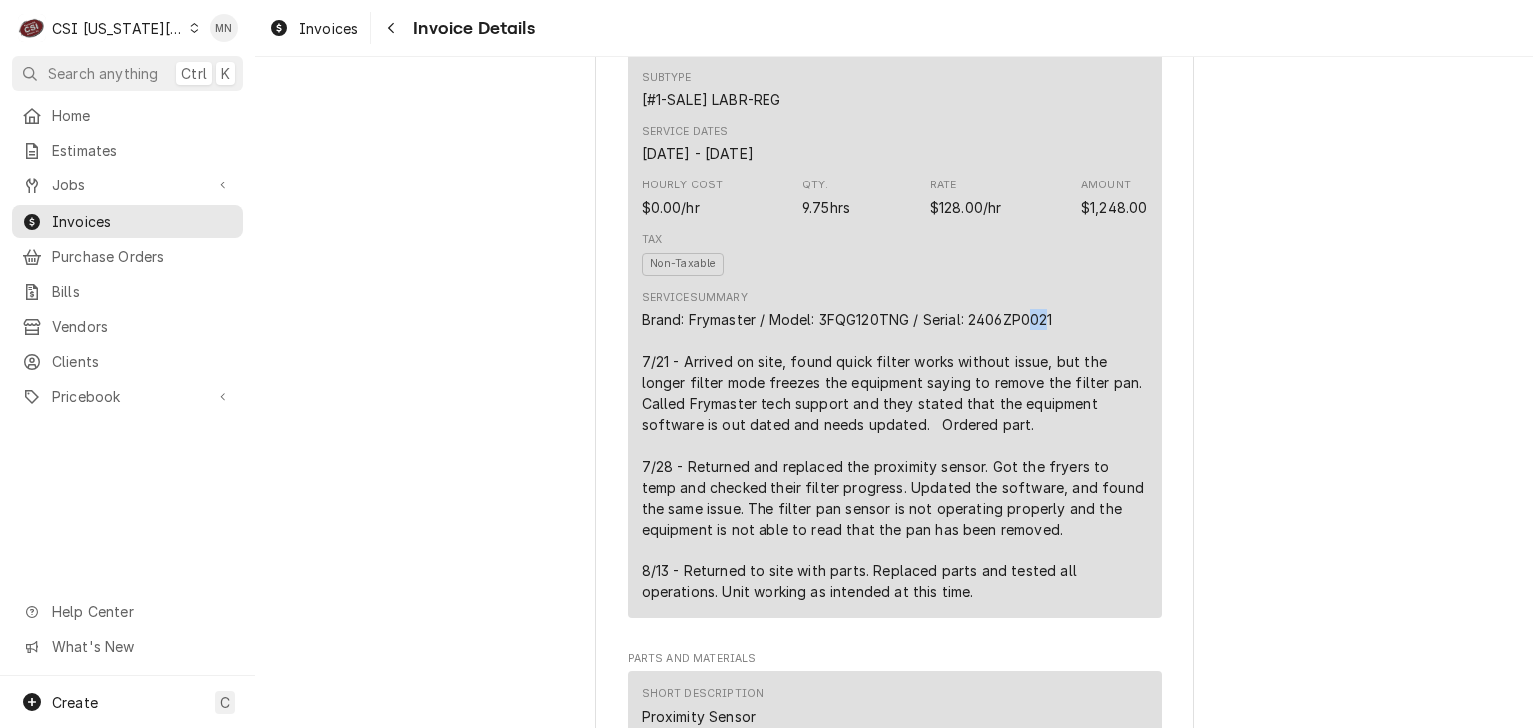
click at [1030, 385] on div "Brand: Frymaster / Model: 3FQG120TNG / Serial: 2406ZP0021 7/21 - Arrived on sit…" at bounding box center [895, 455] width 506 height 293
click at [1065, 381] on div "Brand: Frymaster / Model: 3FQG120TNG / Serial: 2406ZP0021 7/21 - Arrived on sit…" at bounding box center [895, 455] width 506 height 293
drag, startPoint x: 1049, startPoint y: 382, endPoint x: 970, endPoint y: 383, distance: 78.8
click at [970, 383] on div "Brand: Frymaster / Model: 3FQG120TNG / Serial: 2406ZP0021 7/21 - Arrived on sit…" at bounding box center [895, 455] width 506 height 293
copy div "2406ZP0021"
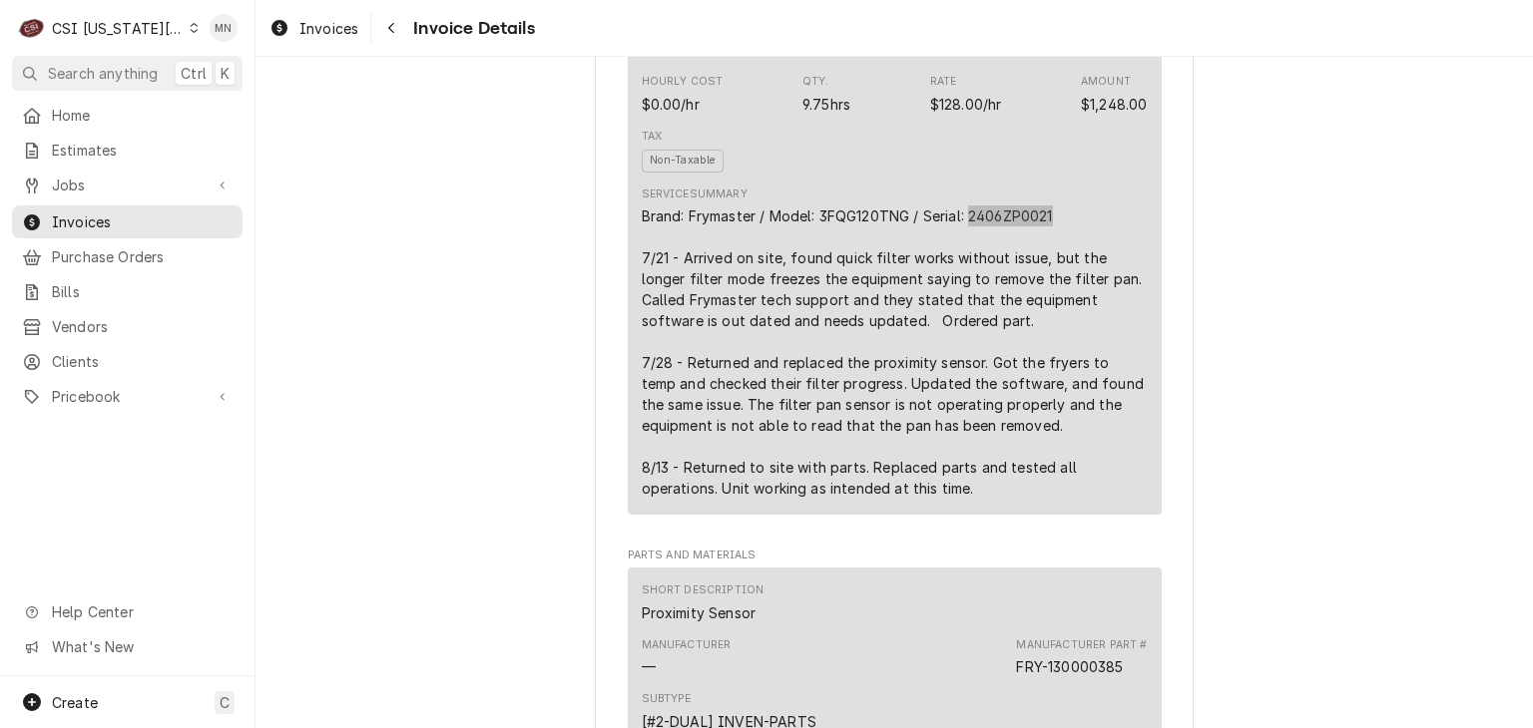
scroll to position [1397, 0]
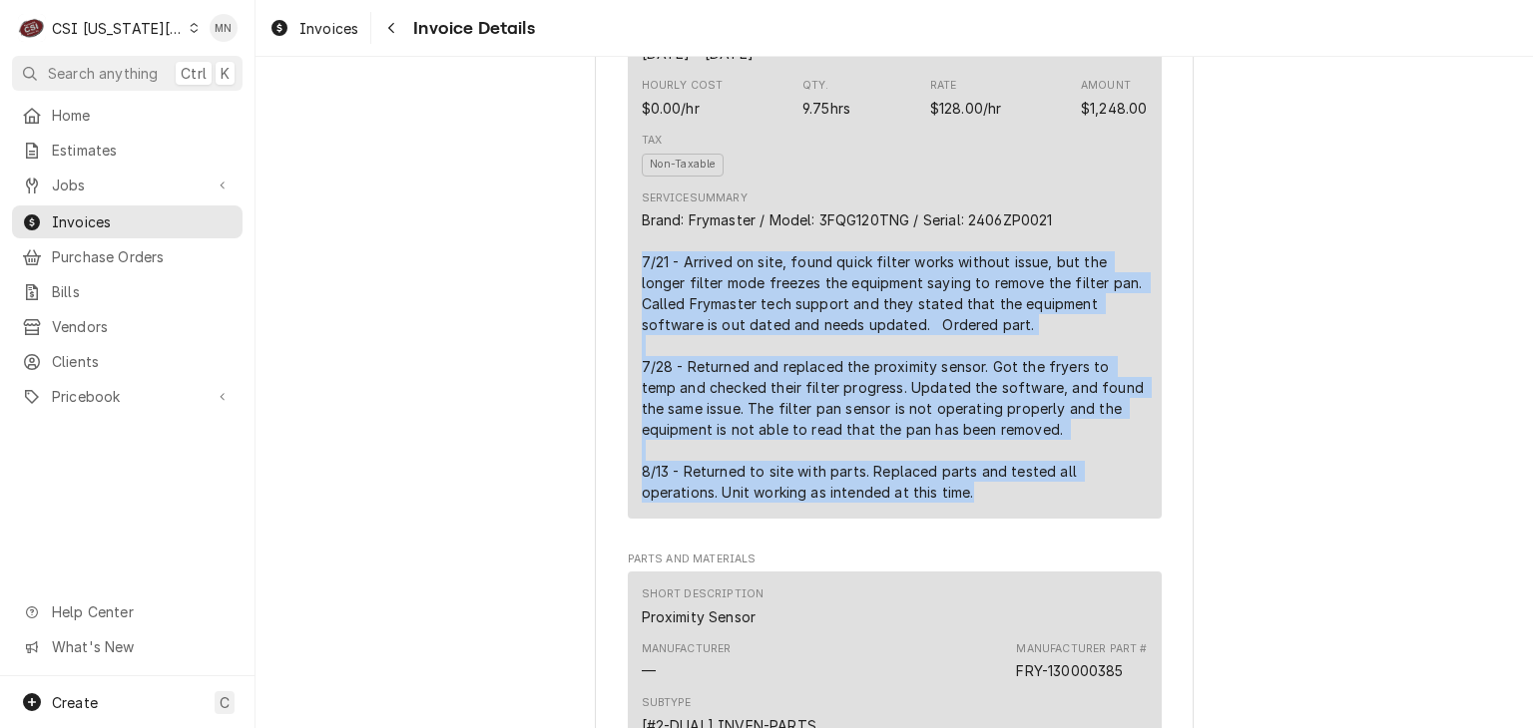
drag, startPoint x: 631, startPoint y: 326, endPoint x: 975, endPoint y: 564, distance: 418.2
click at [975, 518] on div "Short Description 1-Labor (Service) | Standard | Incurred Subtype [#1-SALE] LAB…" at bounding box center [895, 208] width 534 height 619
copy div "7/21 - Arrived on site, found quick filter works without issue, but the longer …"
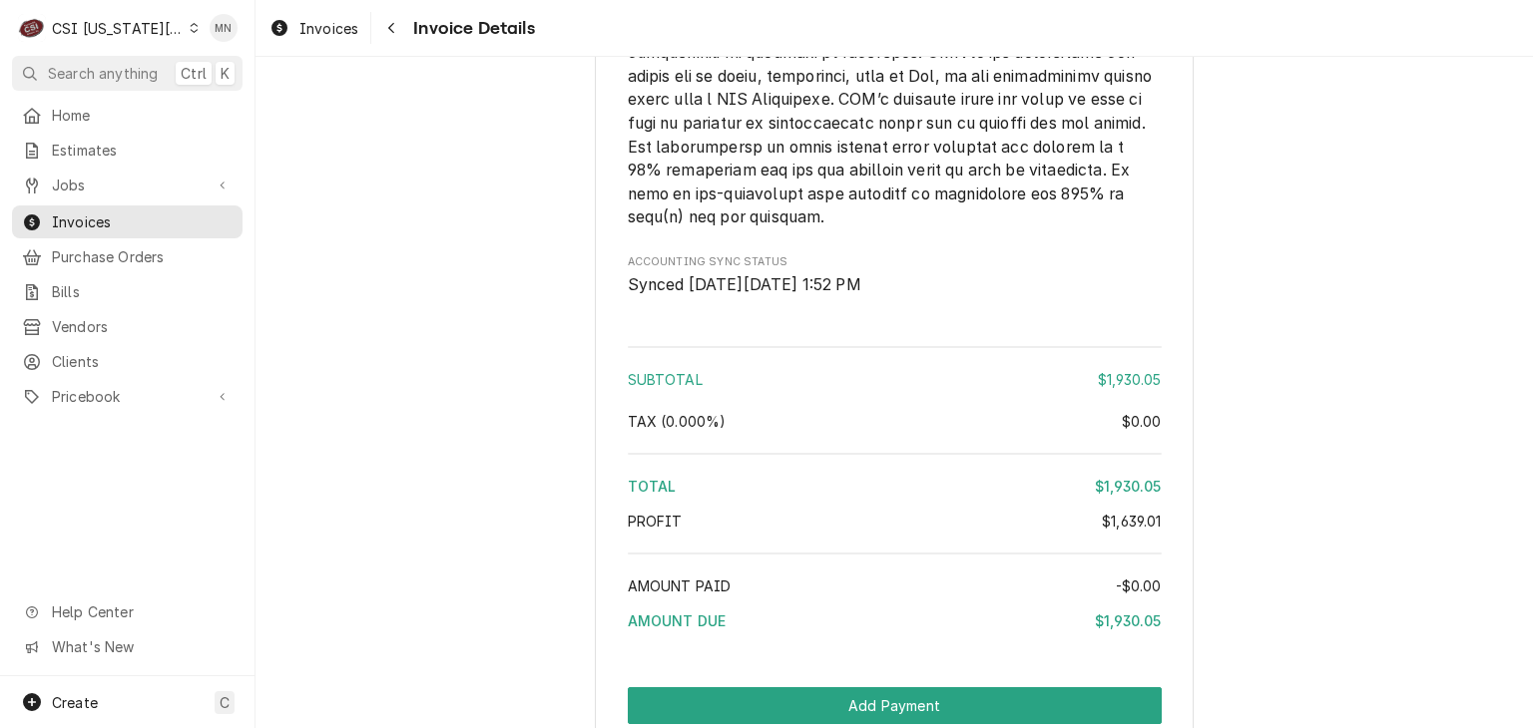
scroll to position [4690, 0]
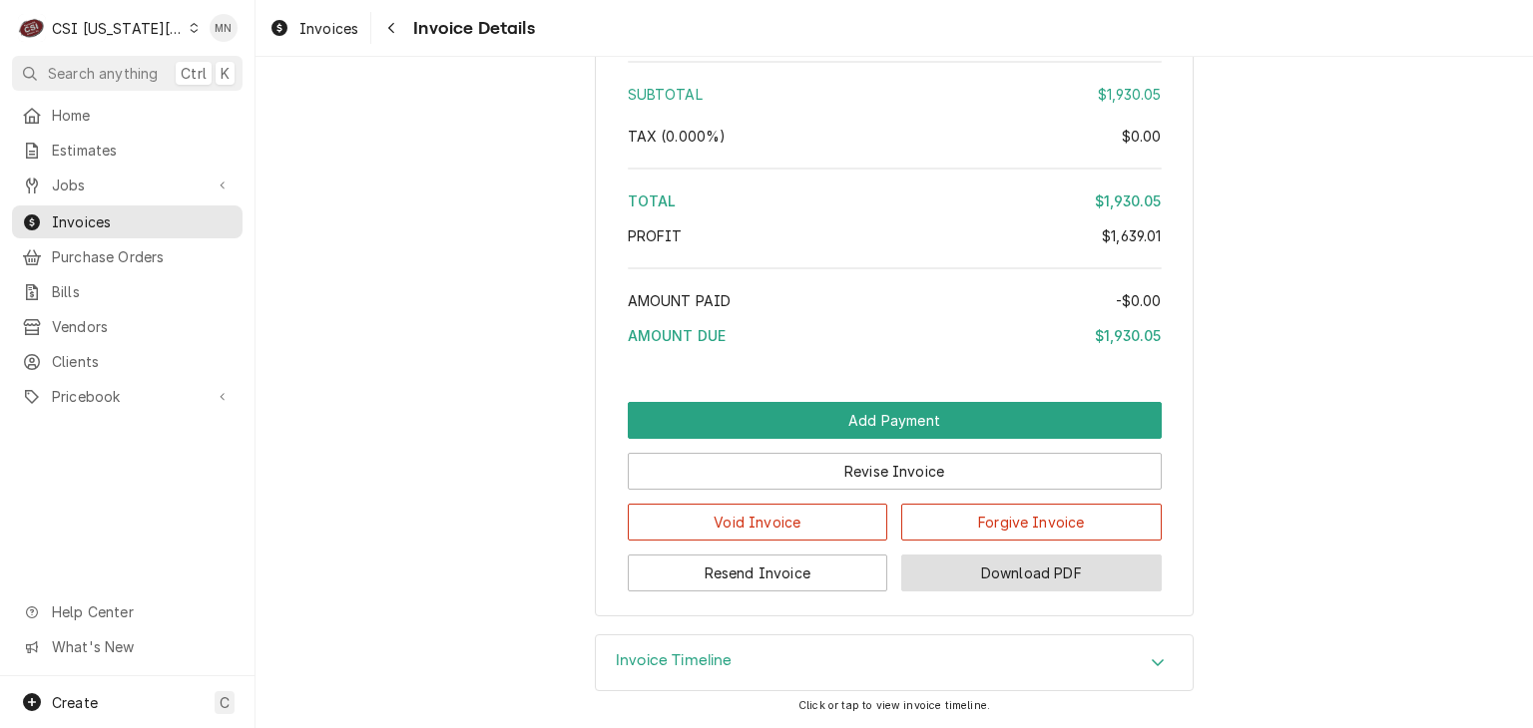
click at [1042, 592] on button "Download PDF" at bounding box center [1031, 573] width 260 height 37
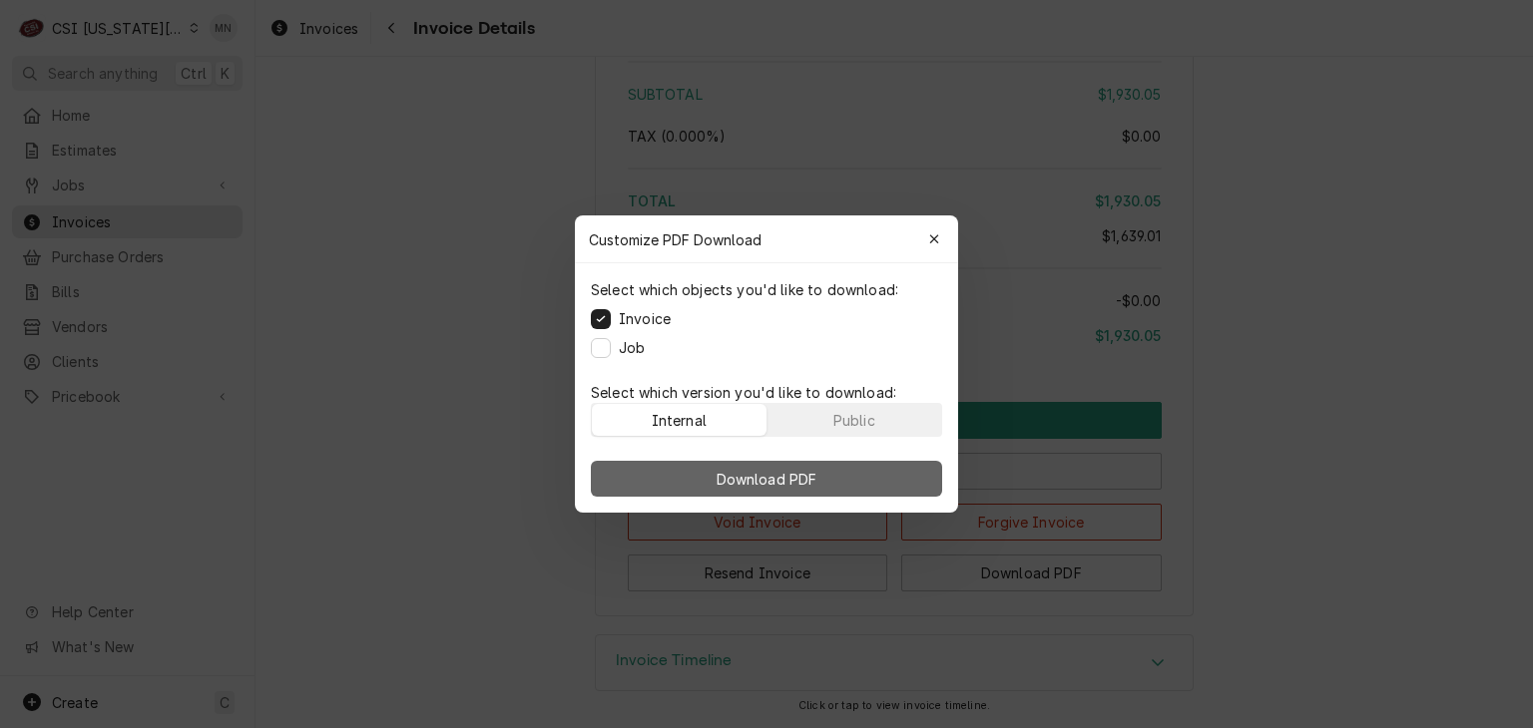
click at [784, 484] on span "Download PDF" at bounding box center [766, 479] width 109 height 21
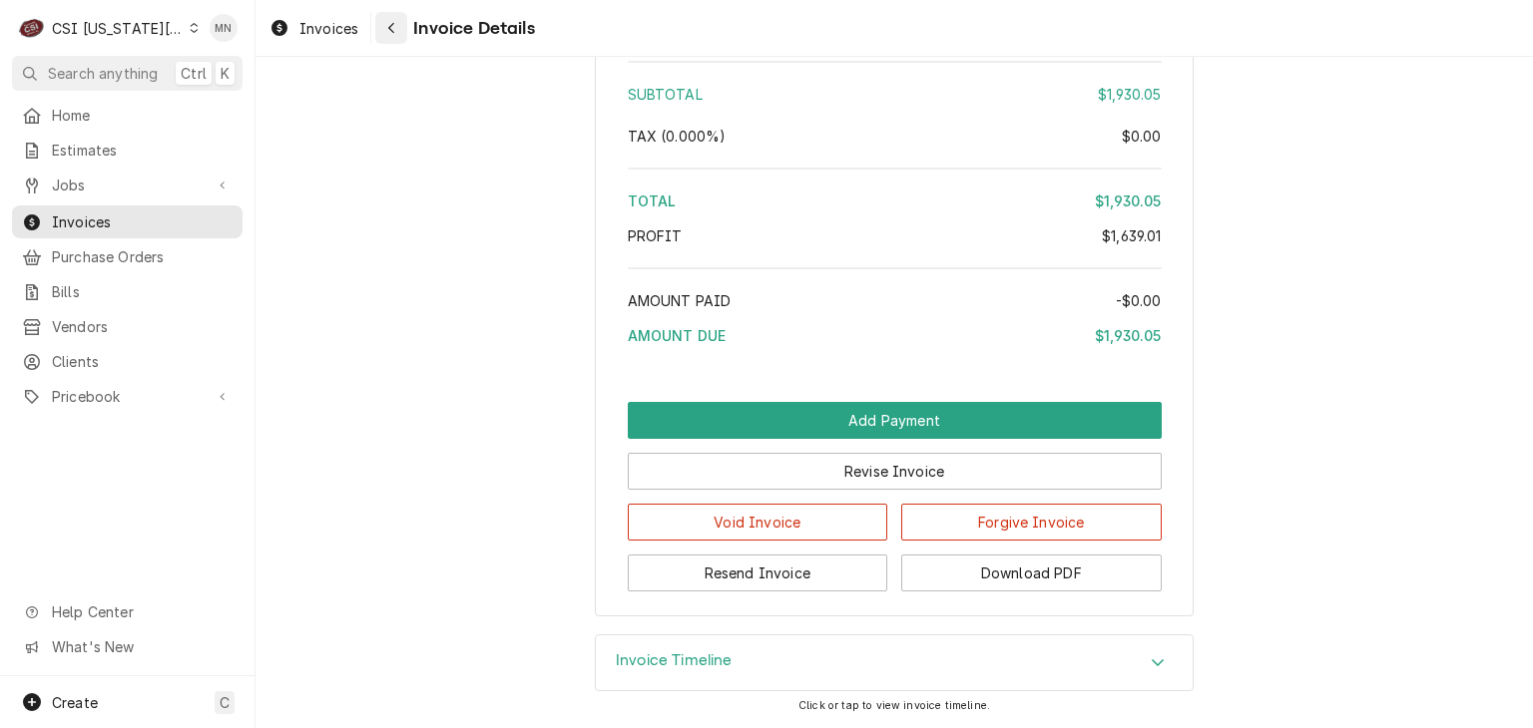
click at [392, 25] on icon "Navigate back" at bounding box center [391, 28] width 9 height 14
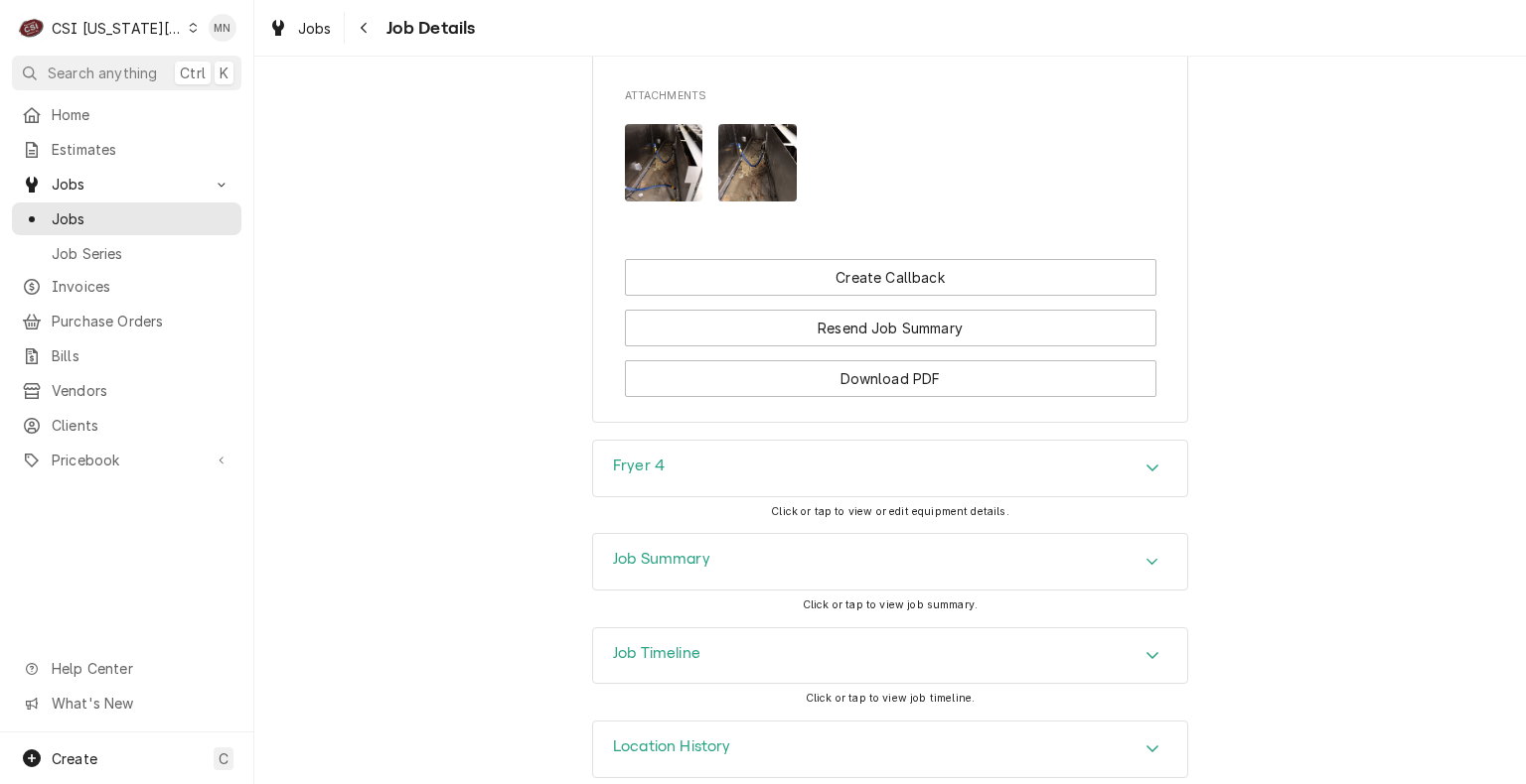
scroll to position [4012, 0]
click at [830, 542] on div "Job Summary" at bounding box center [890, 561] width 594 height 56
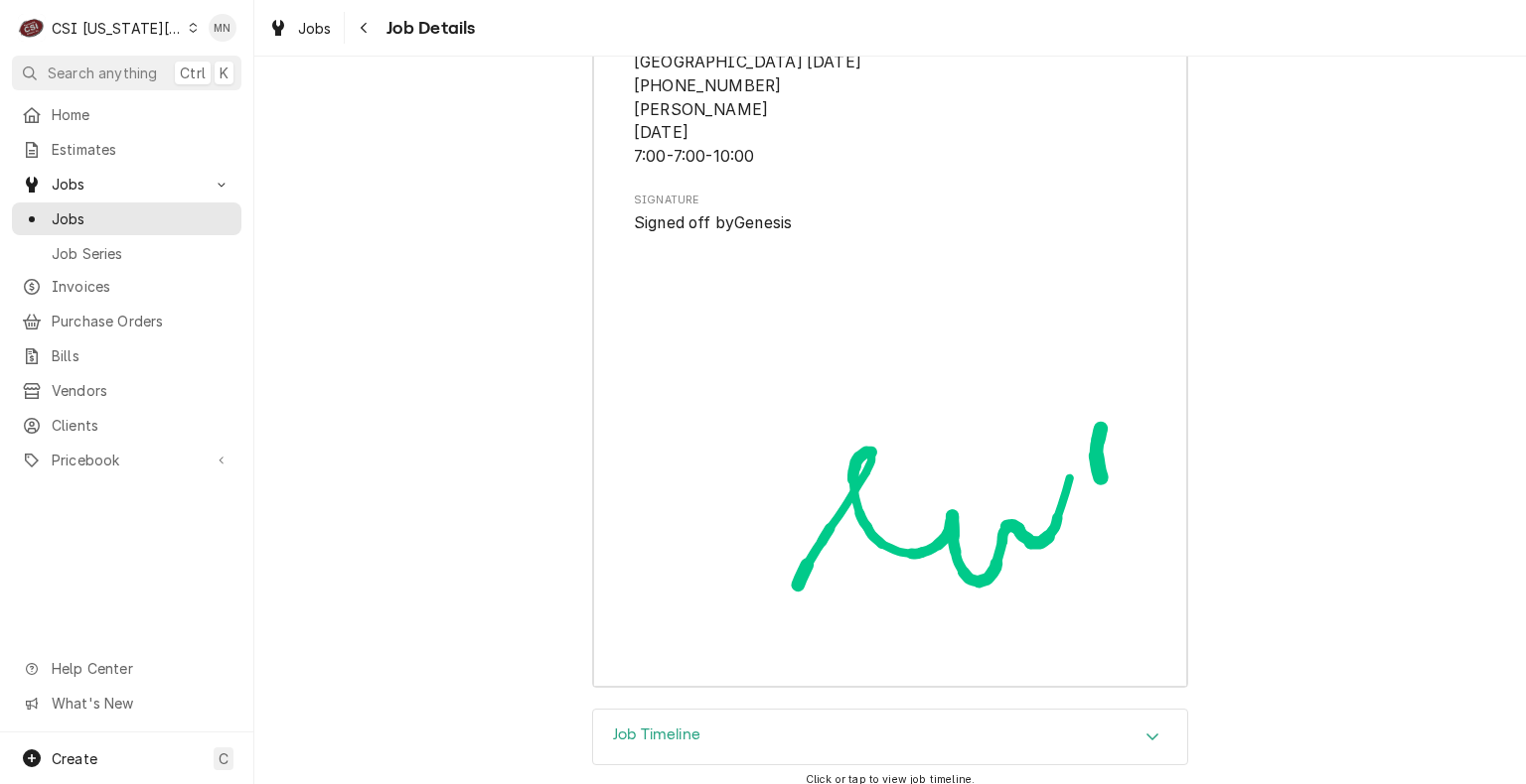
scroll to position [8972, 0]
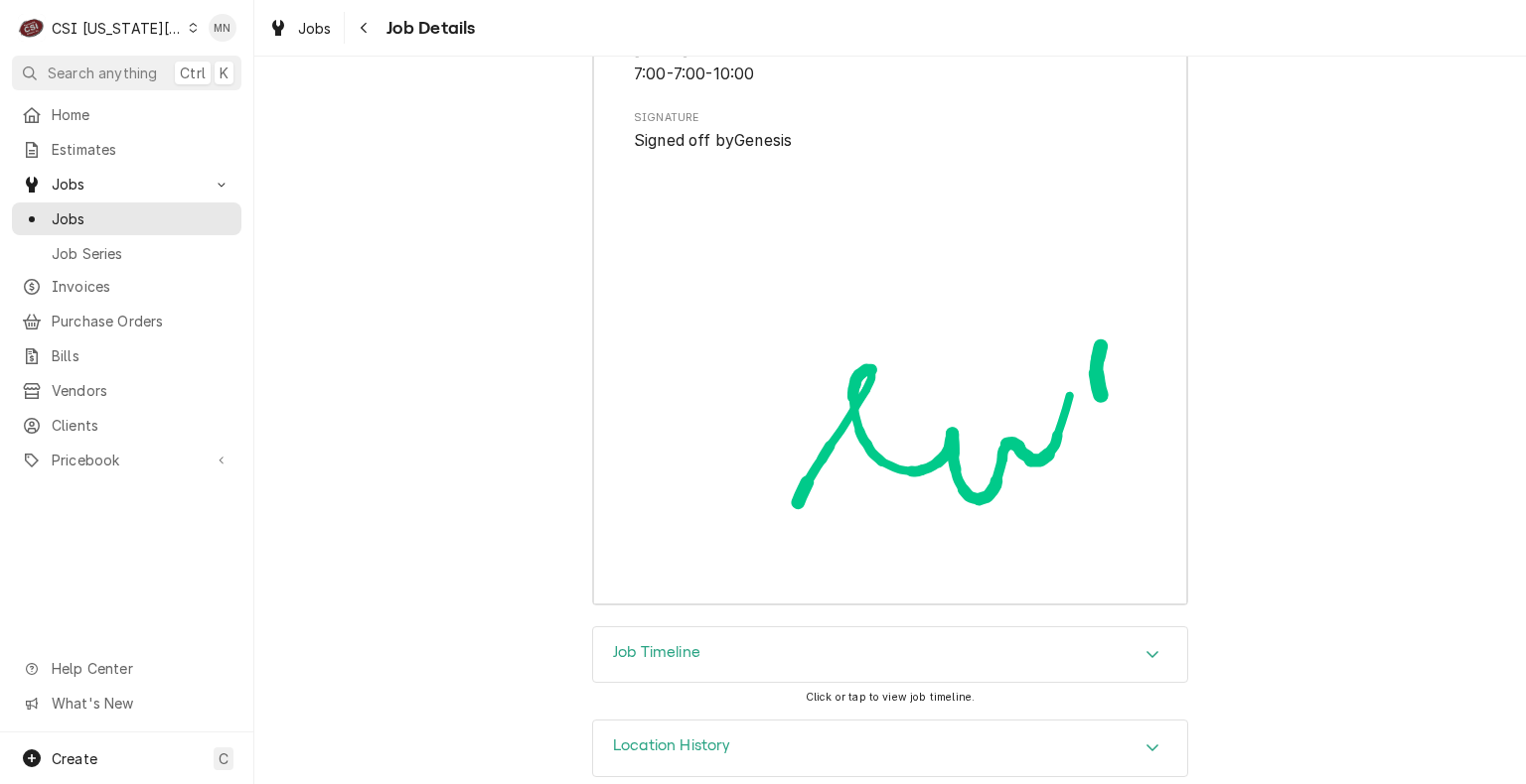
click at [853, 630] on div "Job Timeline" at bounding box center [890, 656] width 594 height 56
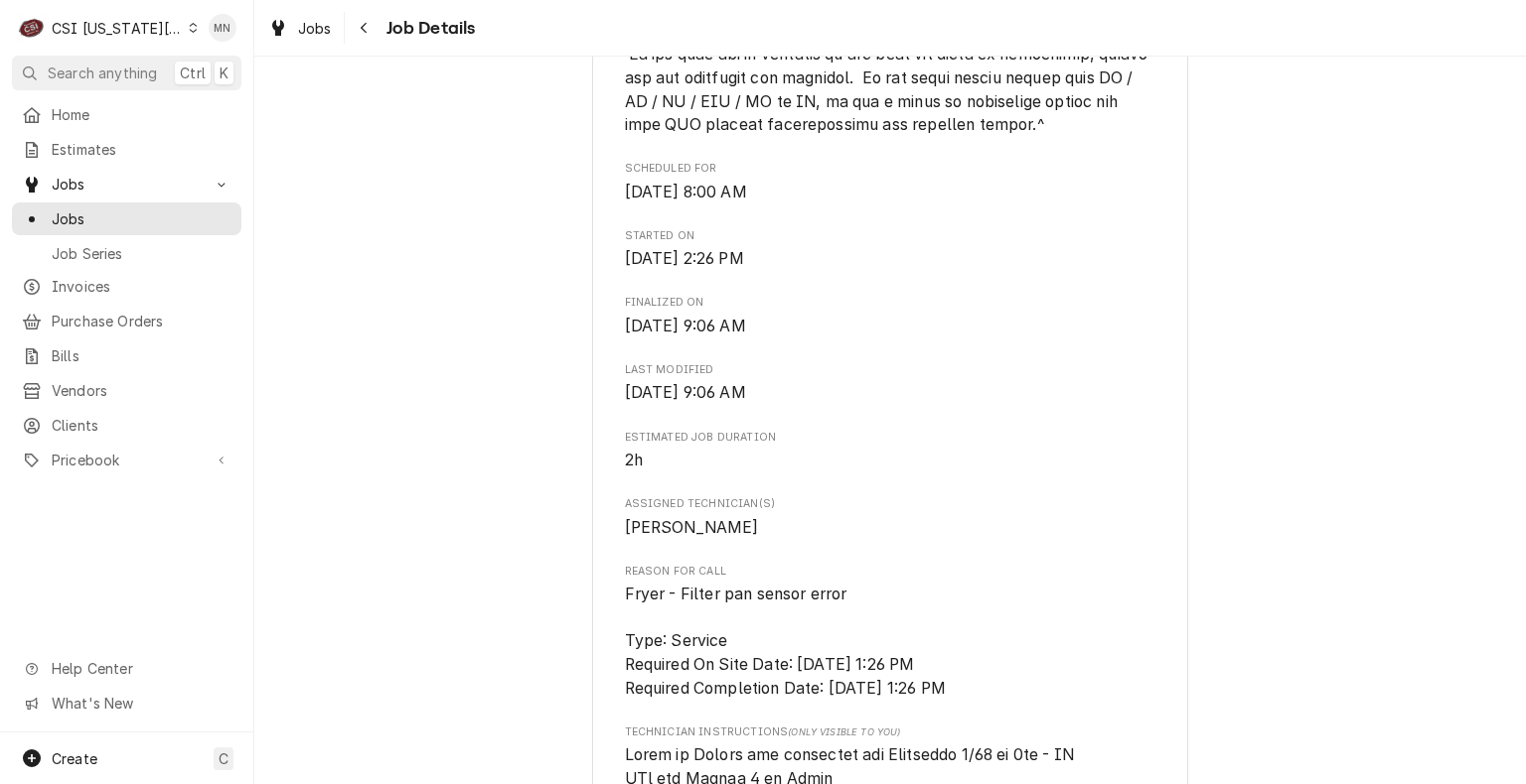
scroll to position [1390, 0]
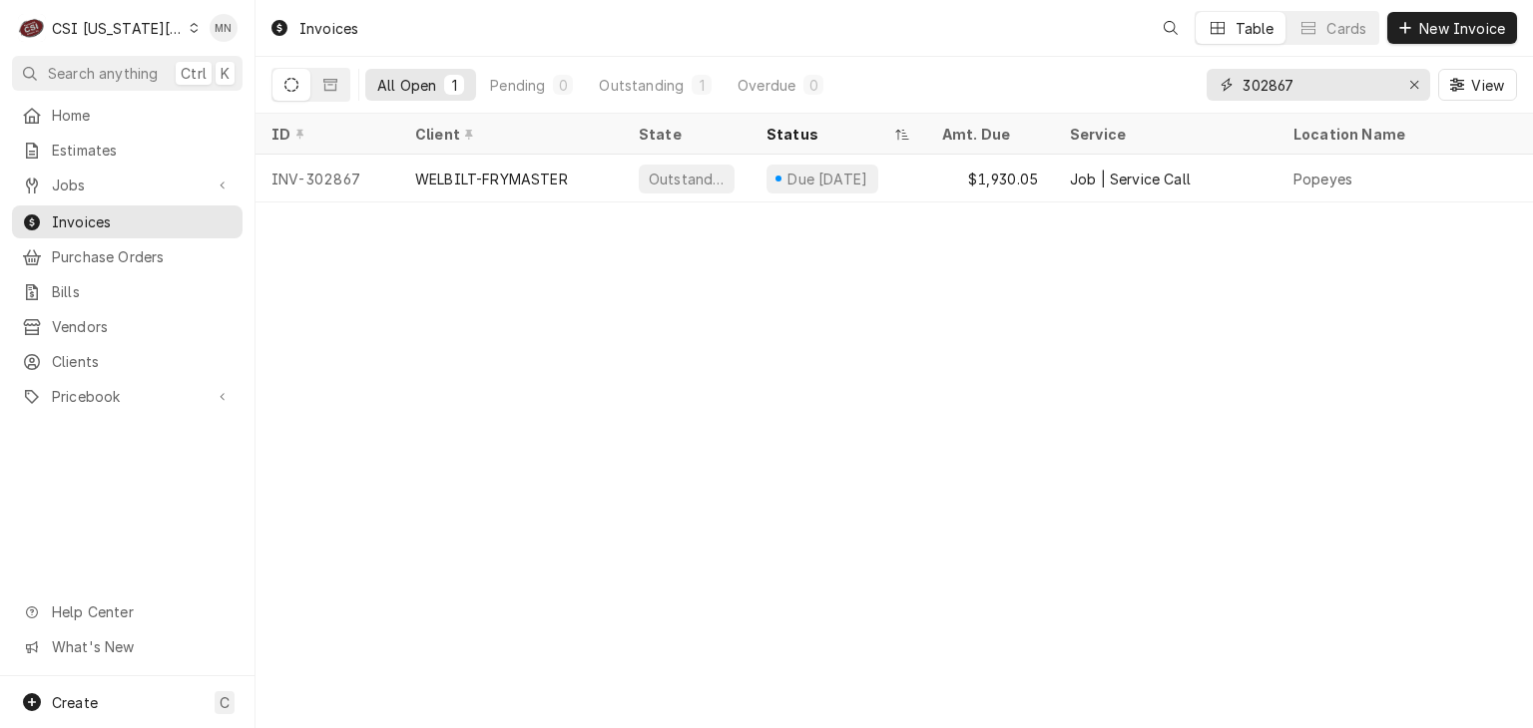
drag, startPoint x: 1299, startPoint y: 82, endPoint x: 1150, endPoint y: 82, distance: 148.7
click at [1165, 82] on div "All Open 1 Pending 0 Outstanding 1 Overdue 0 302867 View" at bounding box center [893, 85] width 1245 height 56
type input "302880"
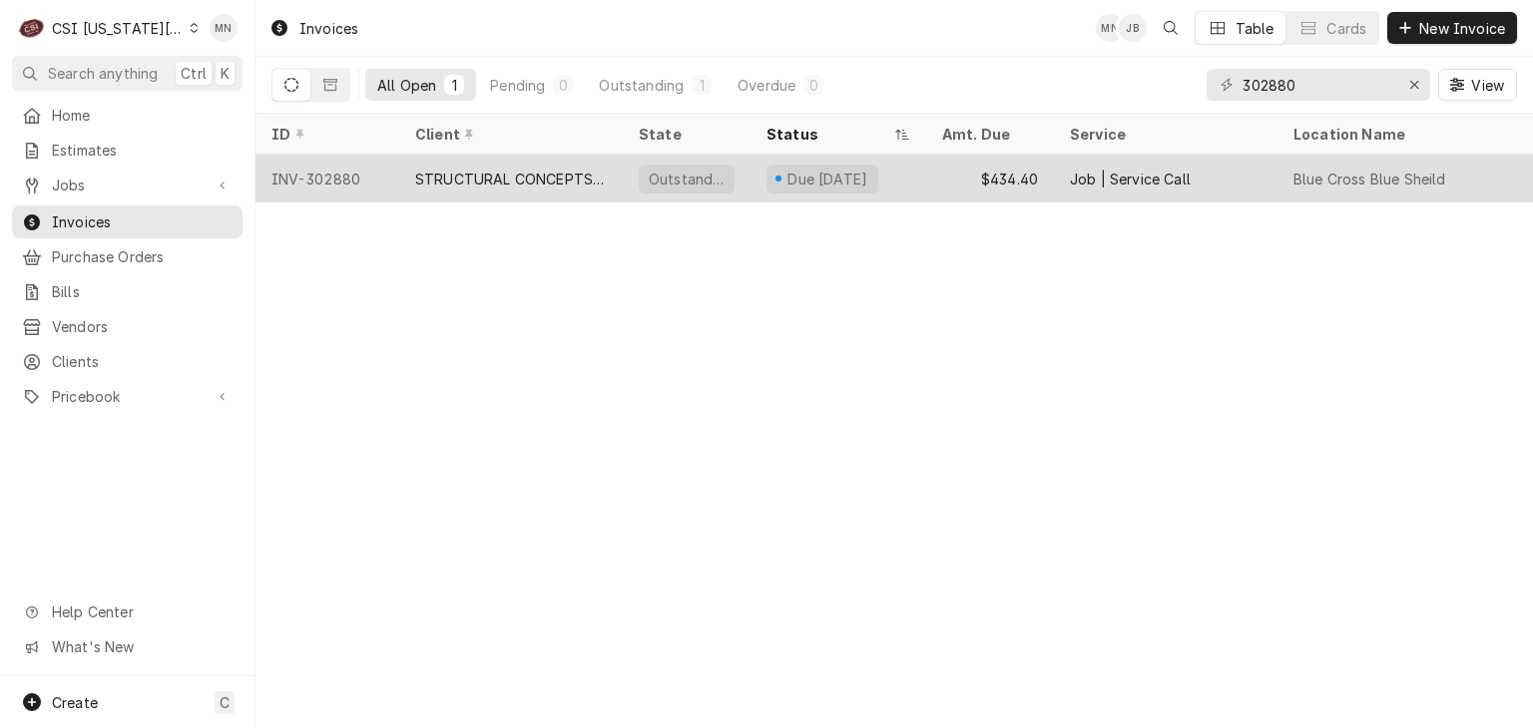
click at [552, 177] on div "STRUCTURAL CONCEPTS - KC" at bounding box center [511, 179] width 192 height 21
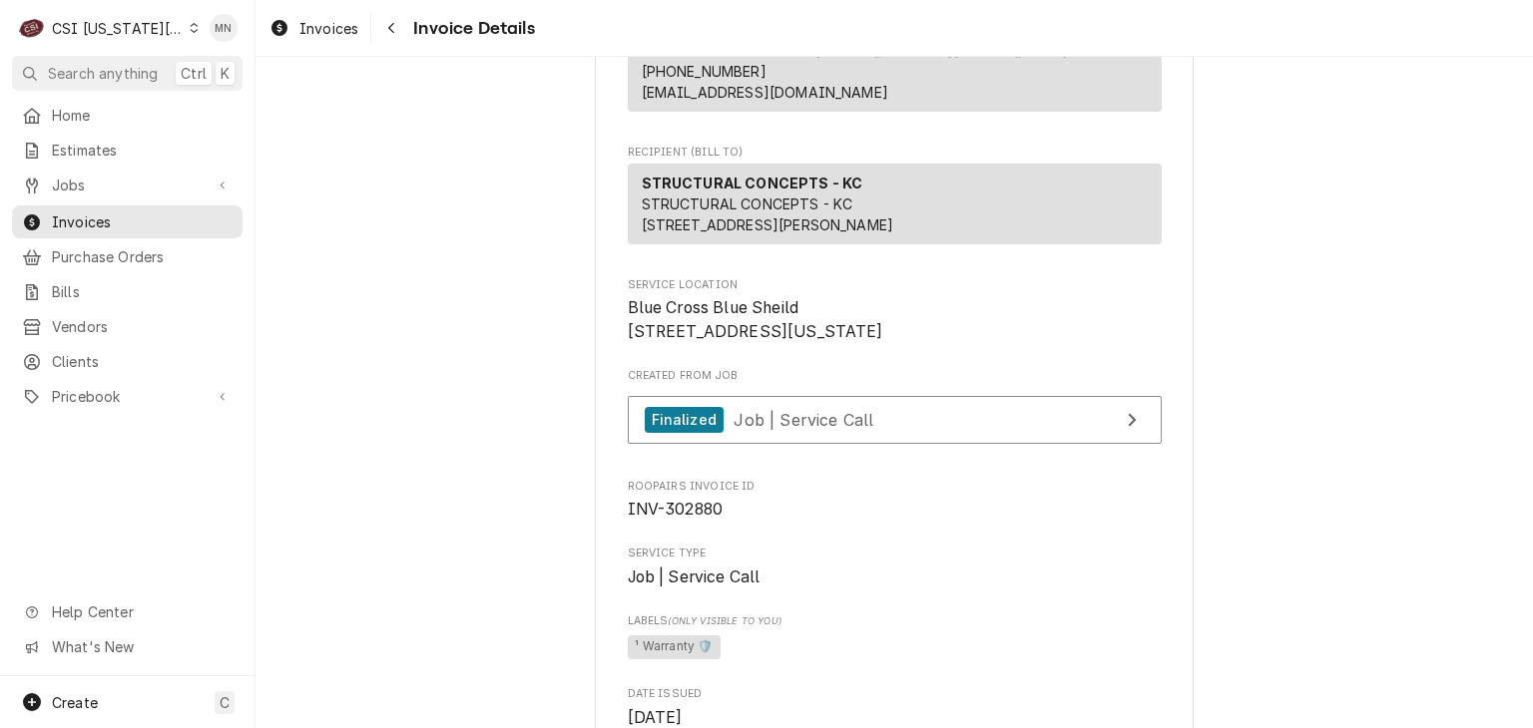
scroll to position [399, 0]
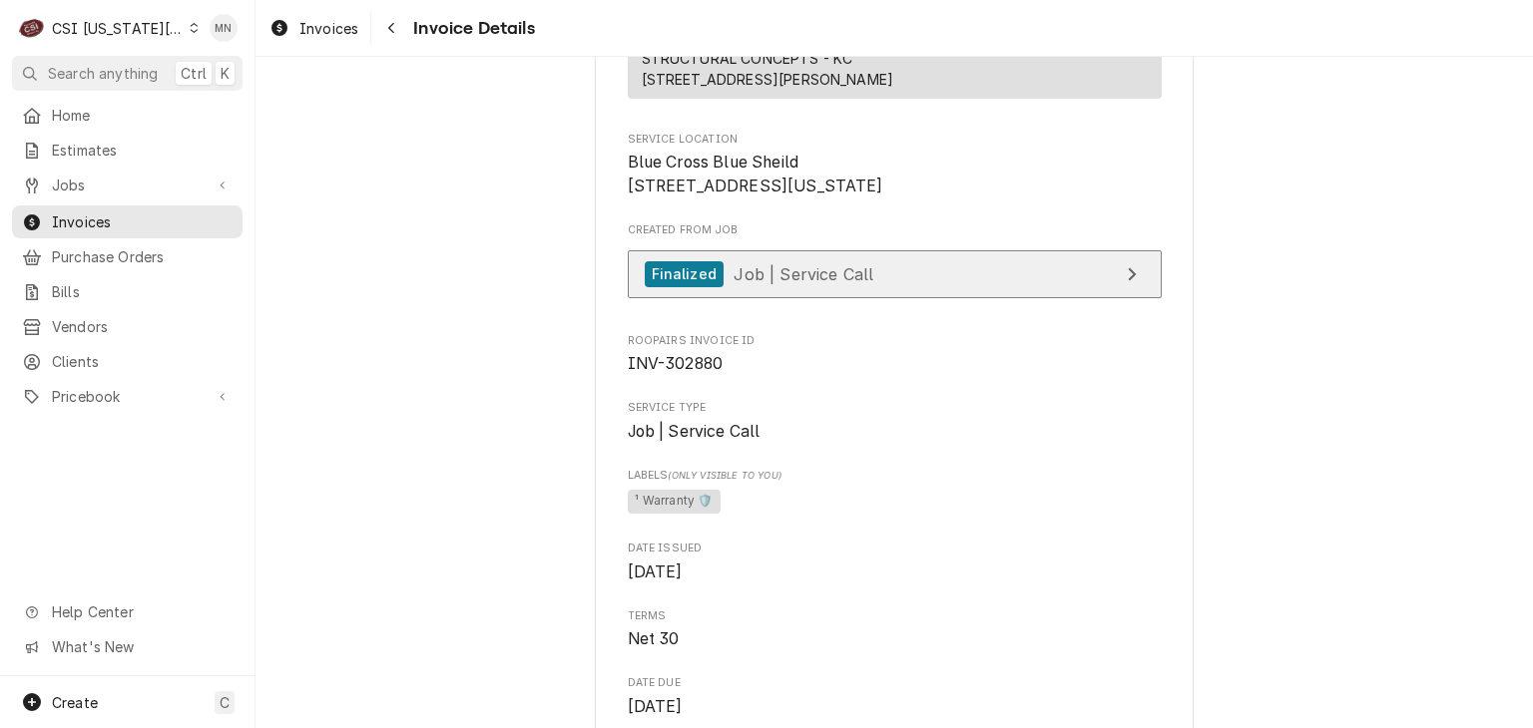
click at [869, 299] on link "Finalized Job | Service Call" at bounding box center [895, 274] width 534 height 49
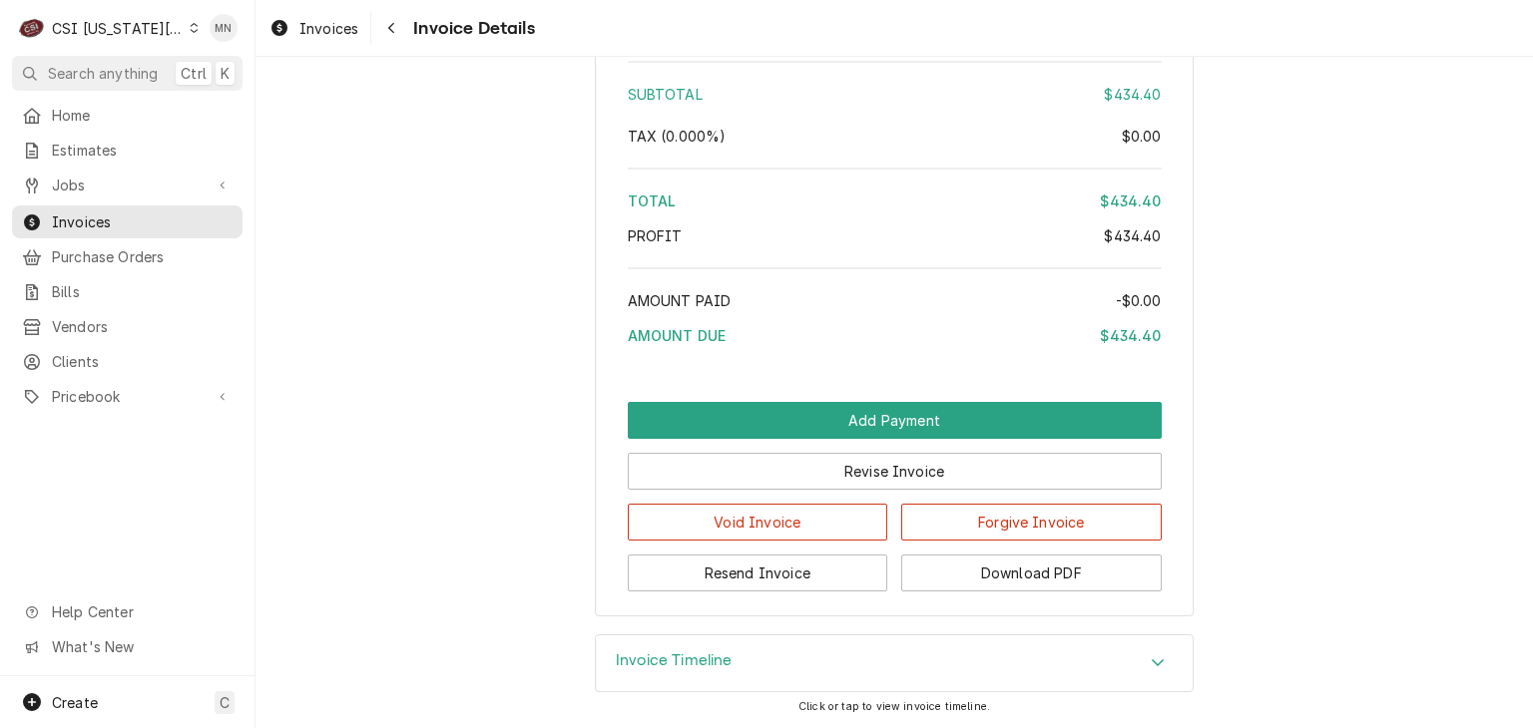
scroll to position [3670, 0]
click at [1023, 580] on button "Download PDF" at bounding box center [1031, 573] width 260 height 37
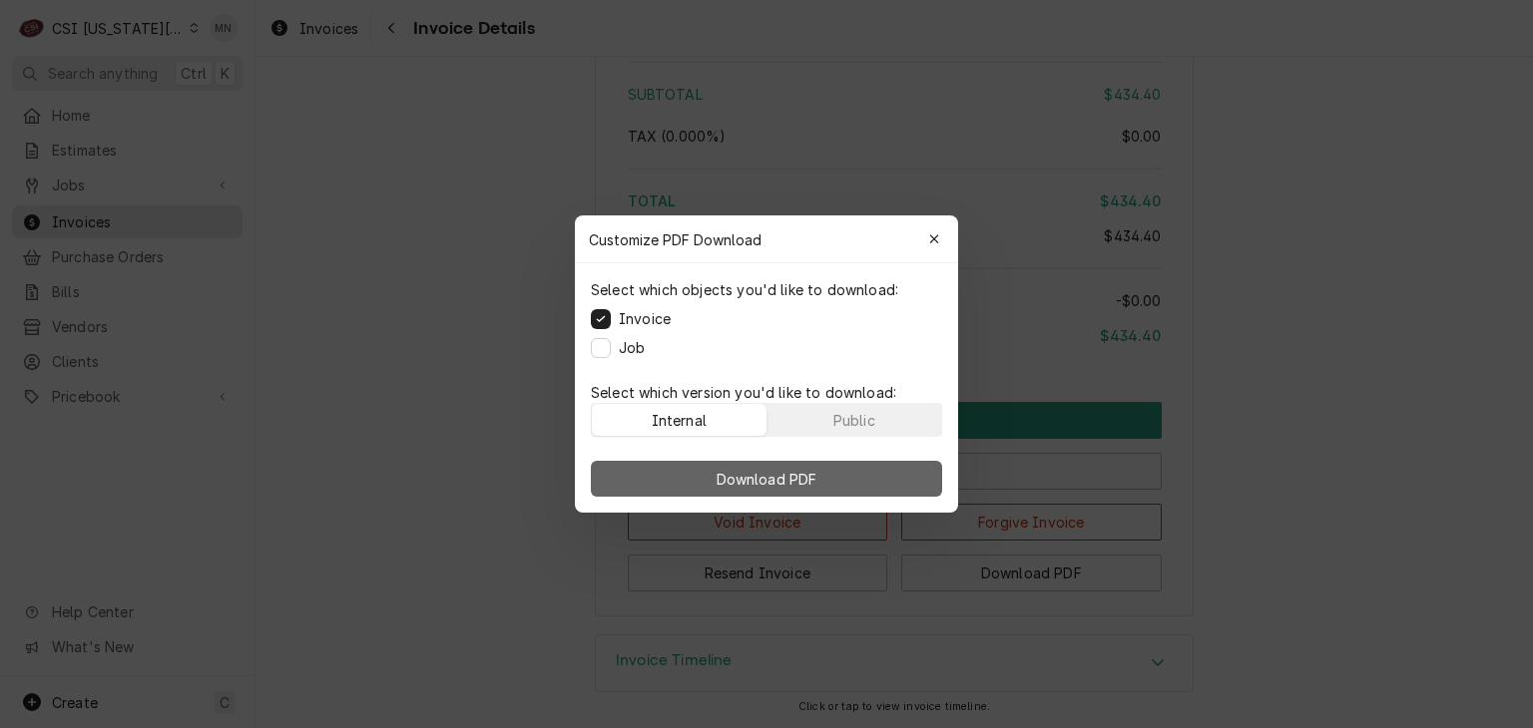
click at [840, 470] on button "Download PDF" at bounding box center [766, 479] width 351 height 36
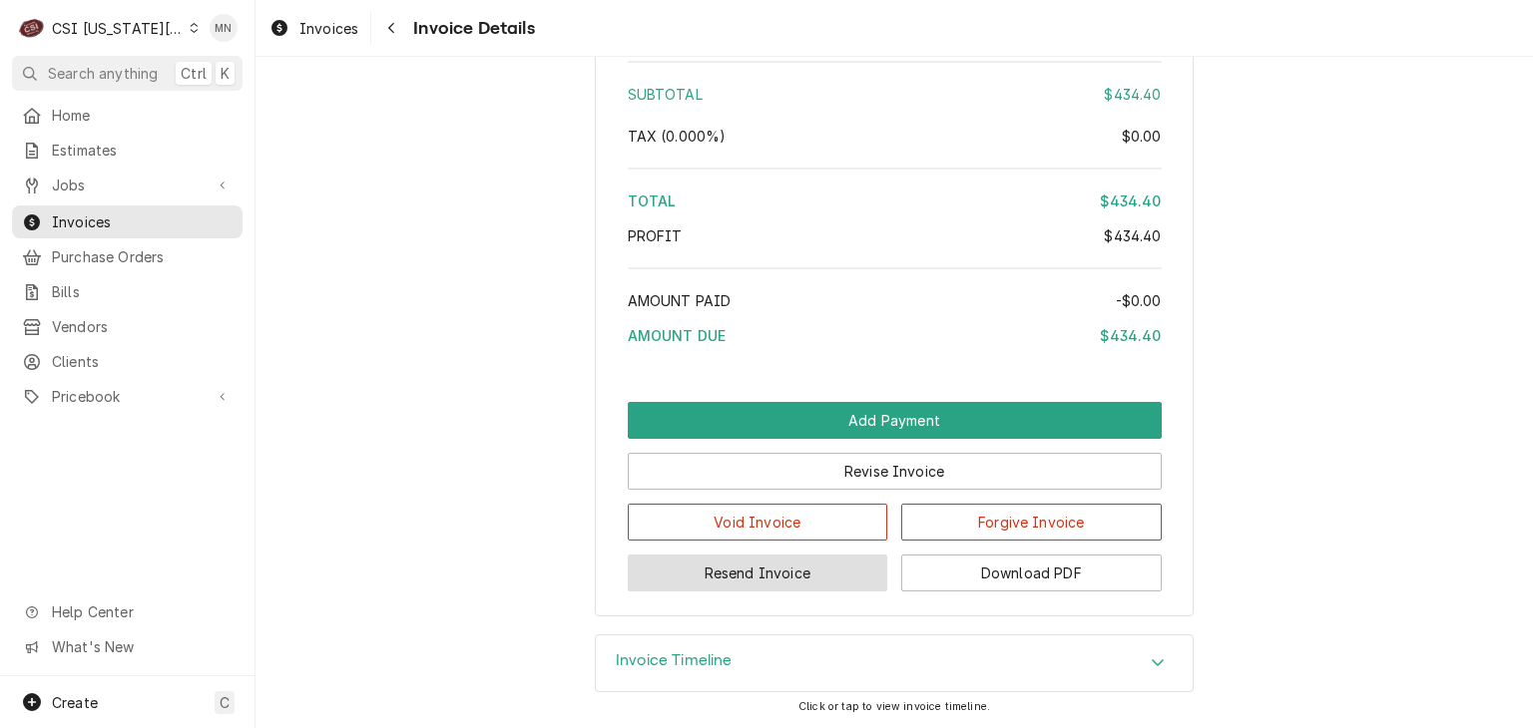
click at [762, 581] on button "Resend Invoice" at bounding box center [758, 573] width 260 height 37
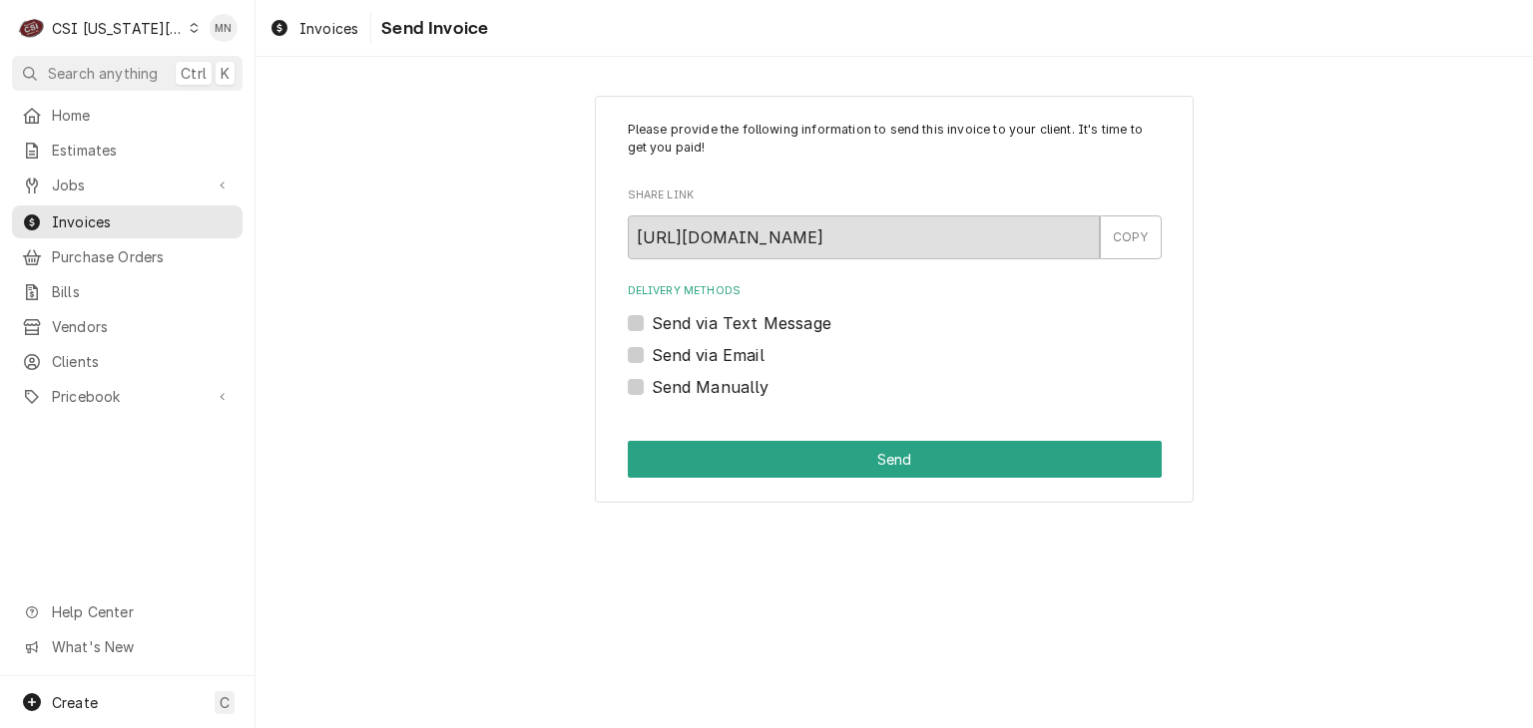
click at [652, 384] on label "Send Manually" at bounding box center [711, 387] width 118 height 24
click at [652, 384] on input "Send Manually" at bounding box center [919, 397] width 534 height 44
checkbox input "true"
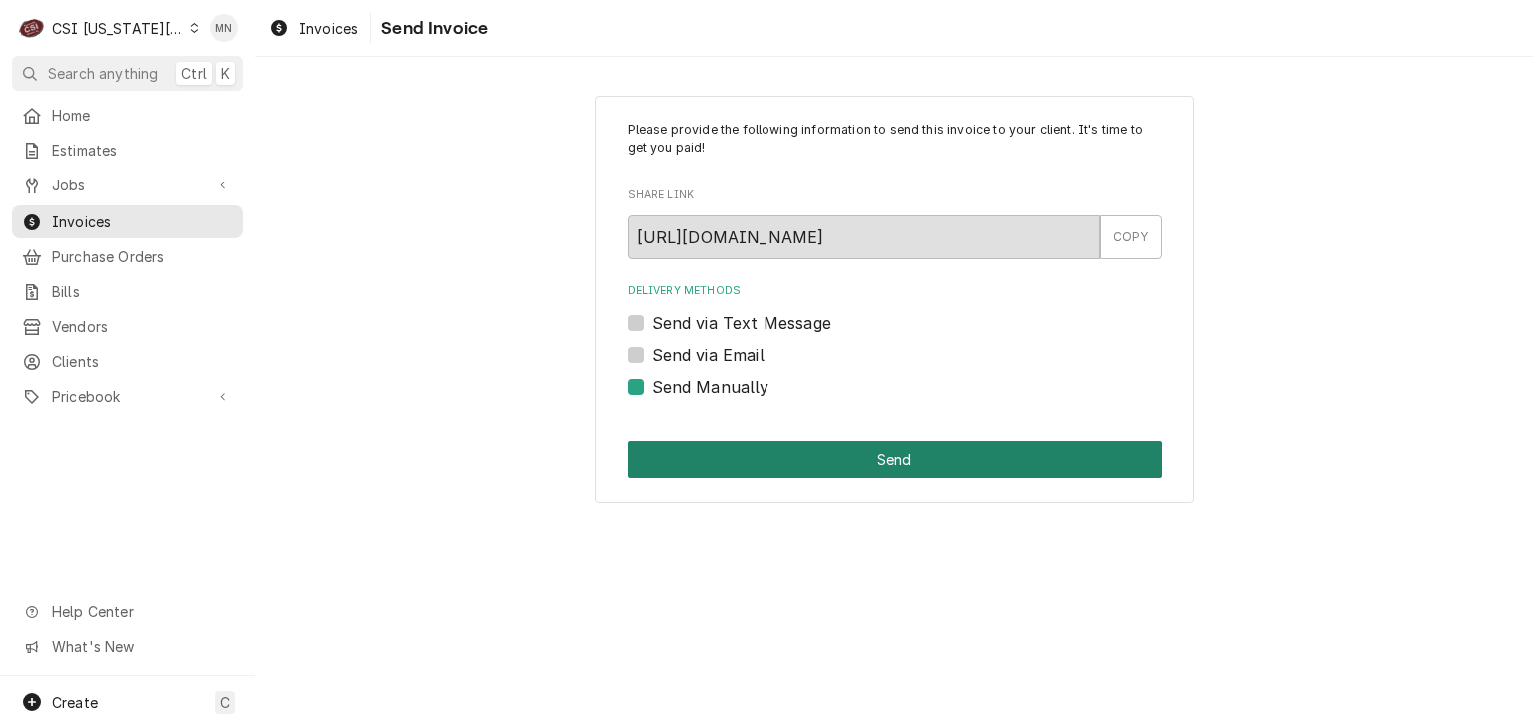
click at [963, 461] on button "Send" at bounding box center [895, 459] width 534 height 37
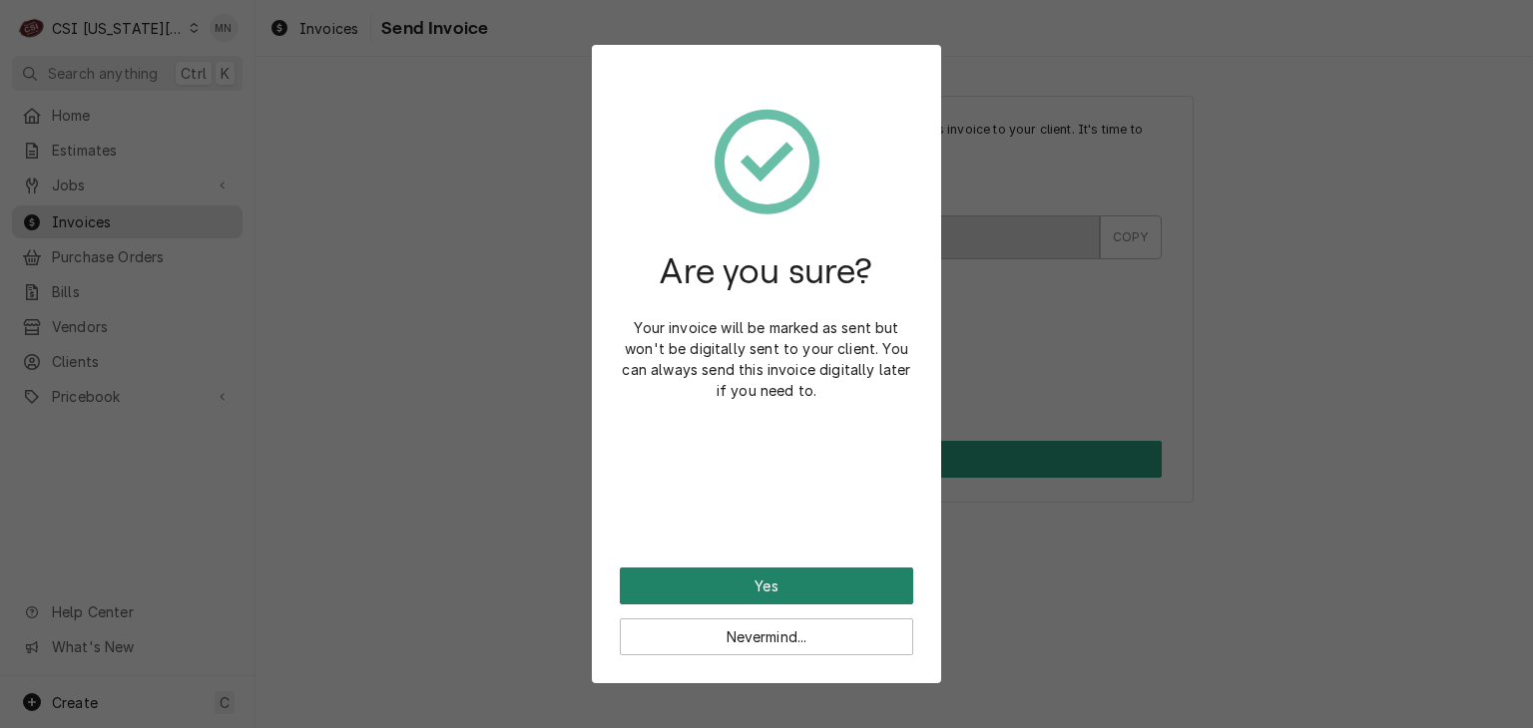
click at [760, 584] on button "Yes" at bounding box center [766, 586] width 293 height 37
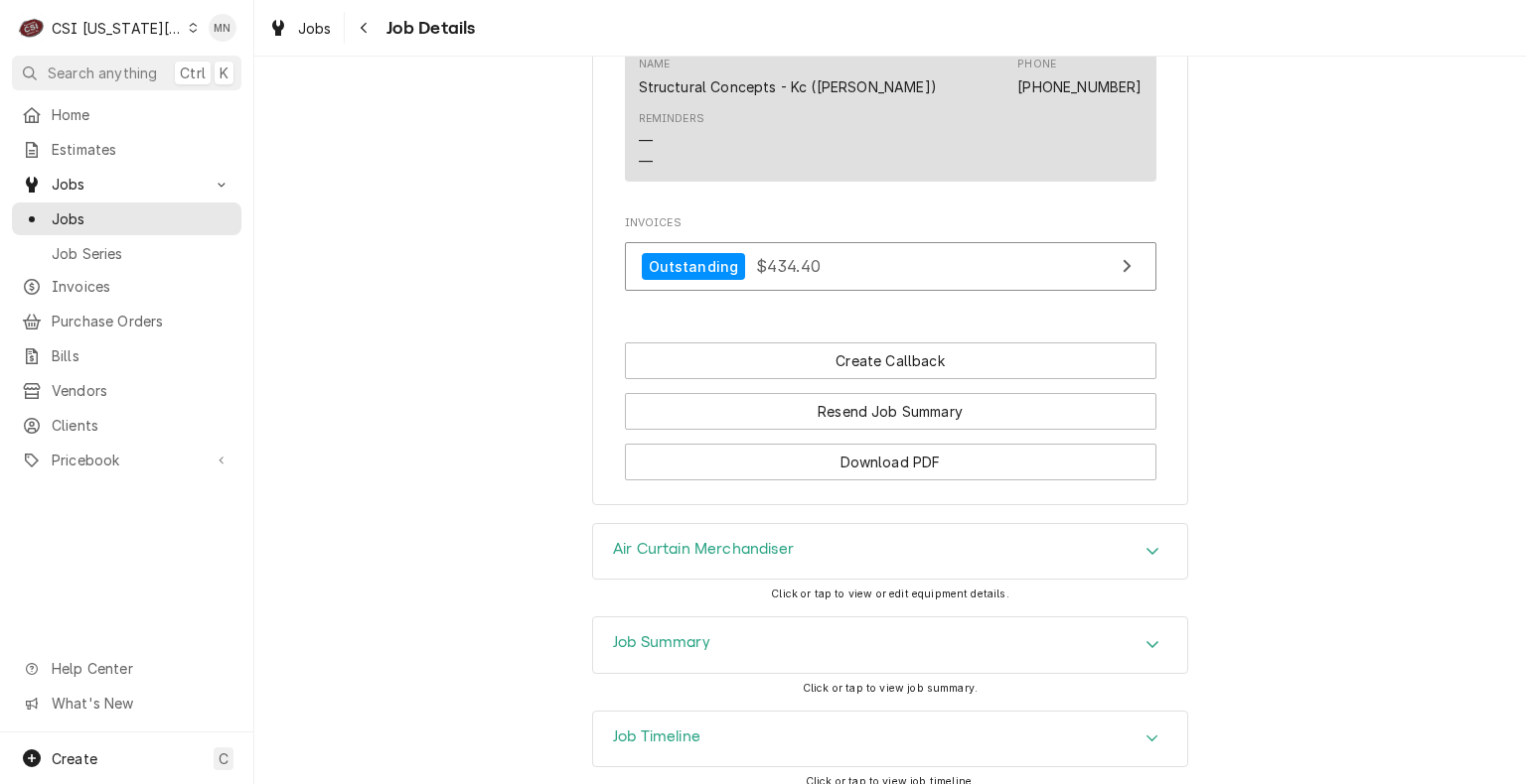
scroll to position [2009, 0]
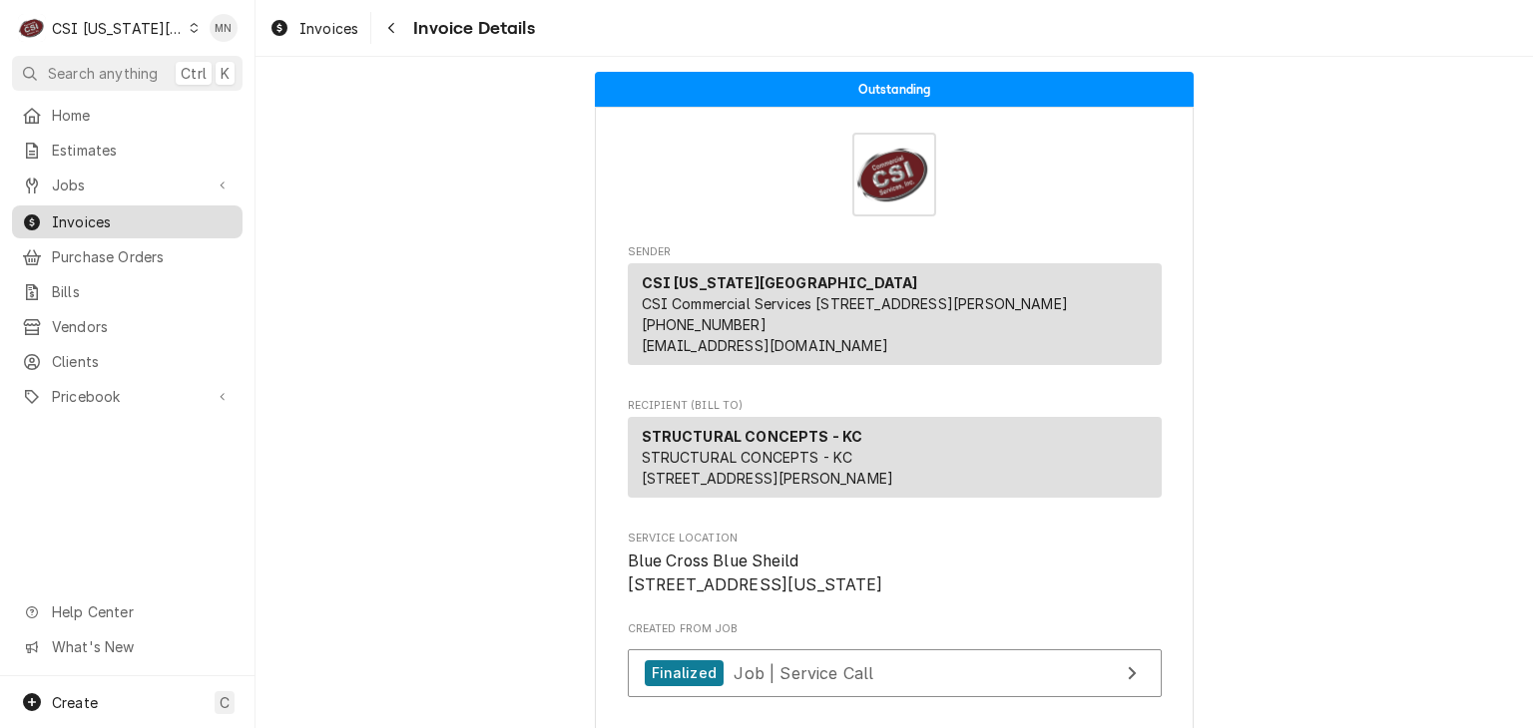
click at [96, 224] on span "Invoices" at bounding box center [142, 222] width 181 height 21
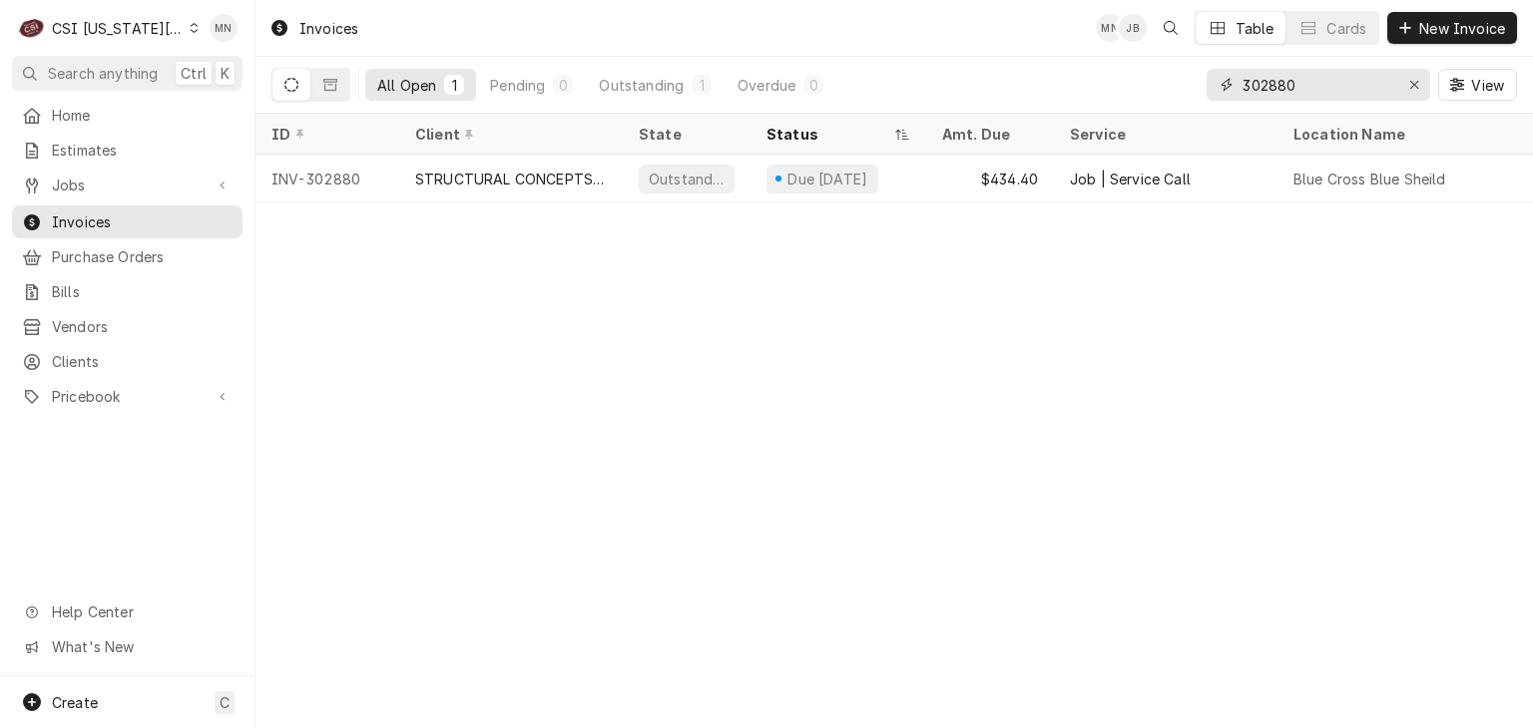
drag, startPoint x: 1253, startPoint y: 85, endPoint x: 1123, endPoint y: 89, distance: 129.8
click at [1126, 89] on div "All Open 1 Pending 0 Outstanding 1 Overdue 0 302880 View" at bounding box center [893, 85] width 1245 height 56
type input "302903"
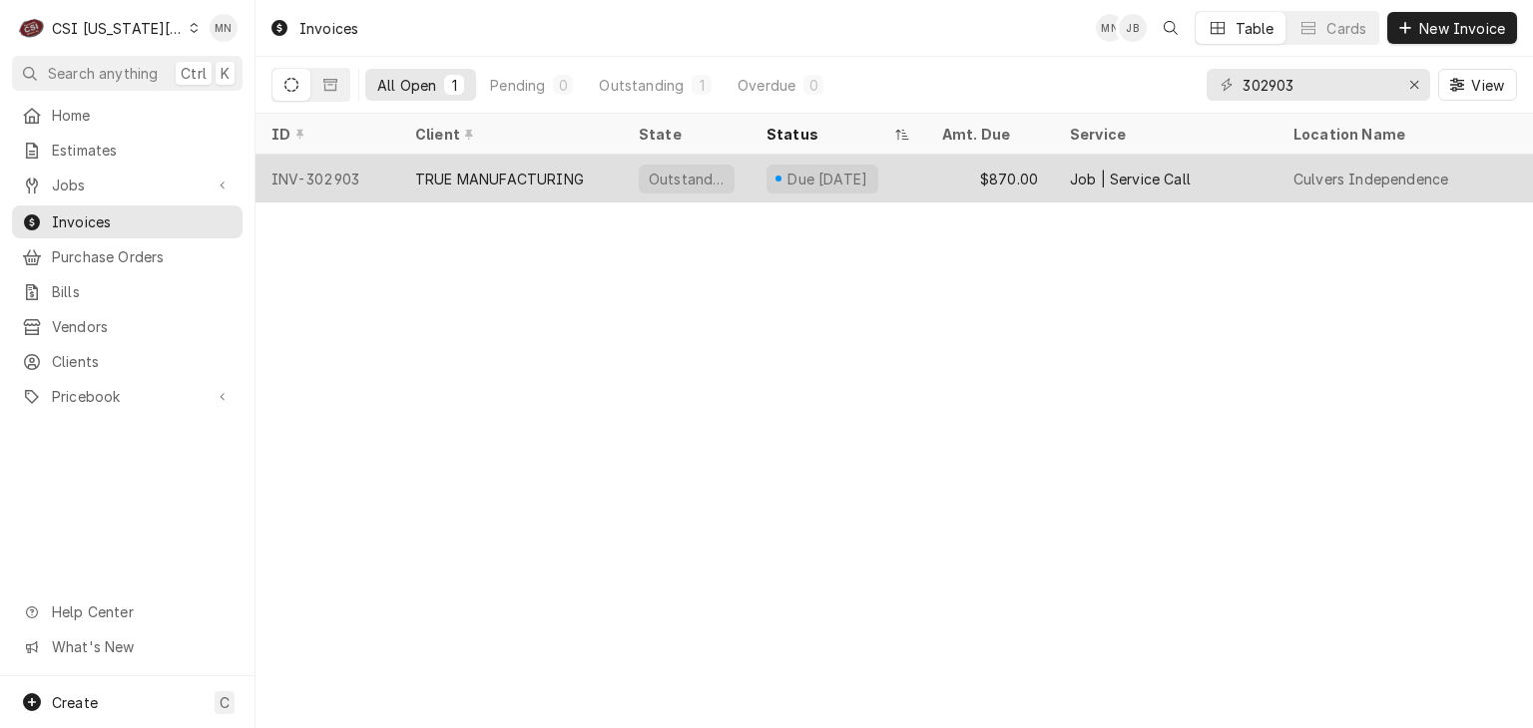
click at [543, 184] on div "TRUE MANUFACTURING" at bounding box center [499, 179] width 169 height 21
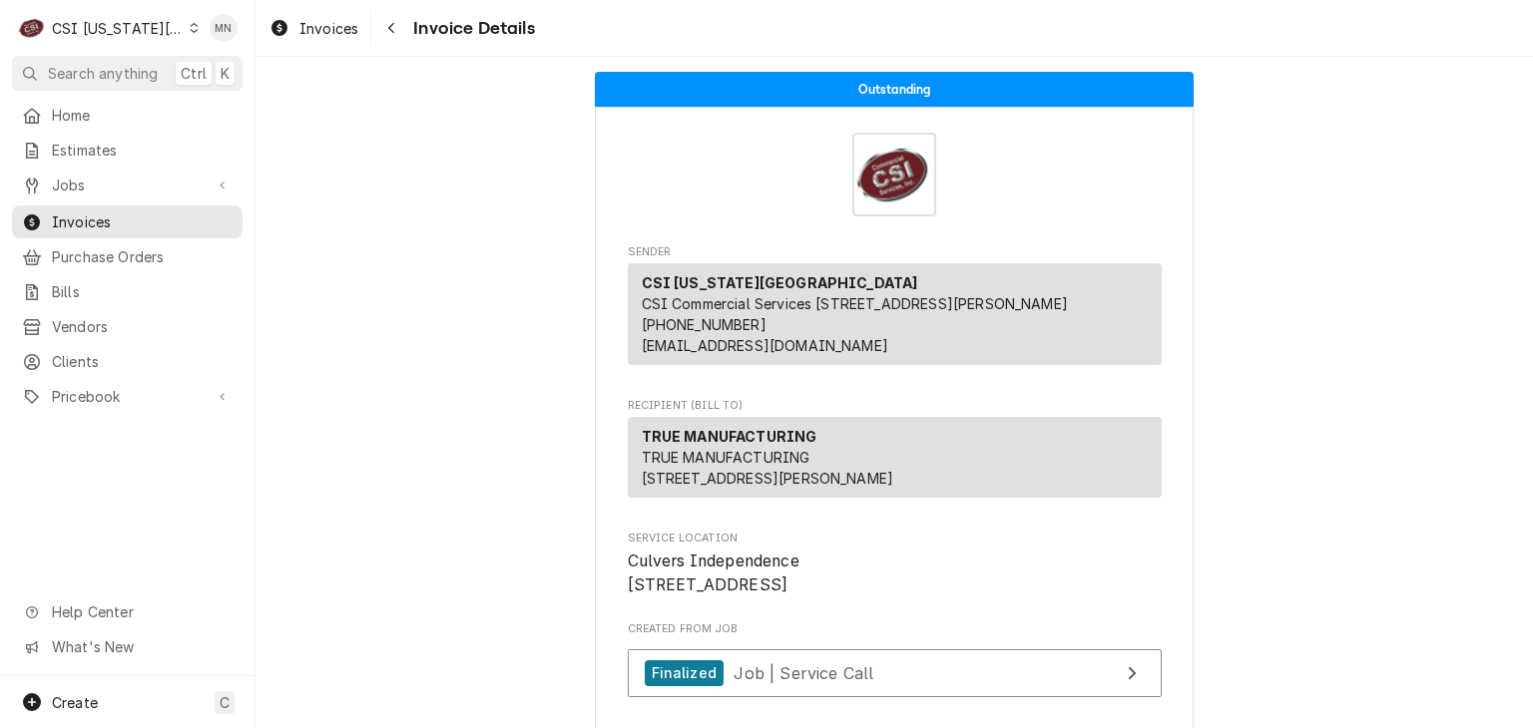
scroll to position [399, 0]
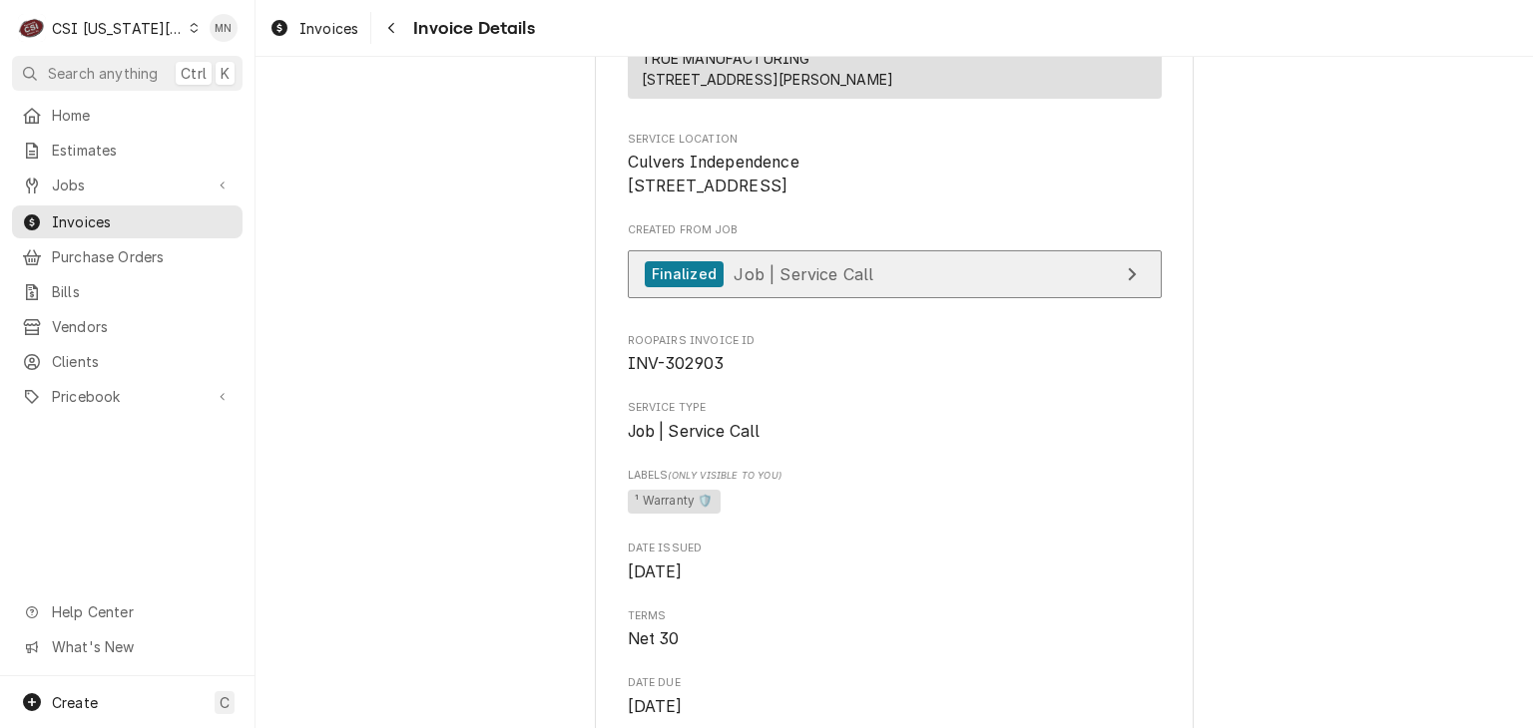
click at [898, 299] on link "Finalized Job | Service Call" at bounding box center [895, 274] width 534 height 49
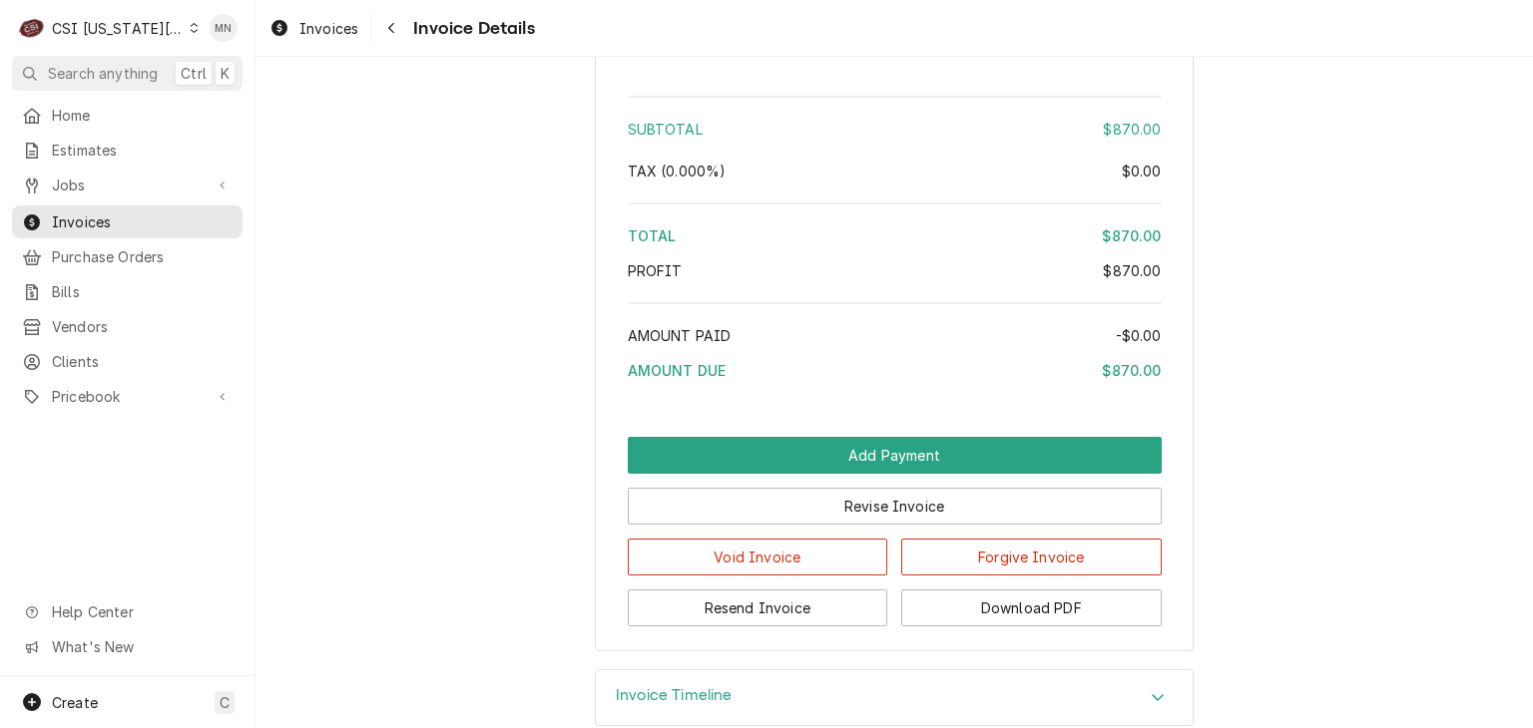
scroll to position [3476, 0]
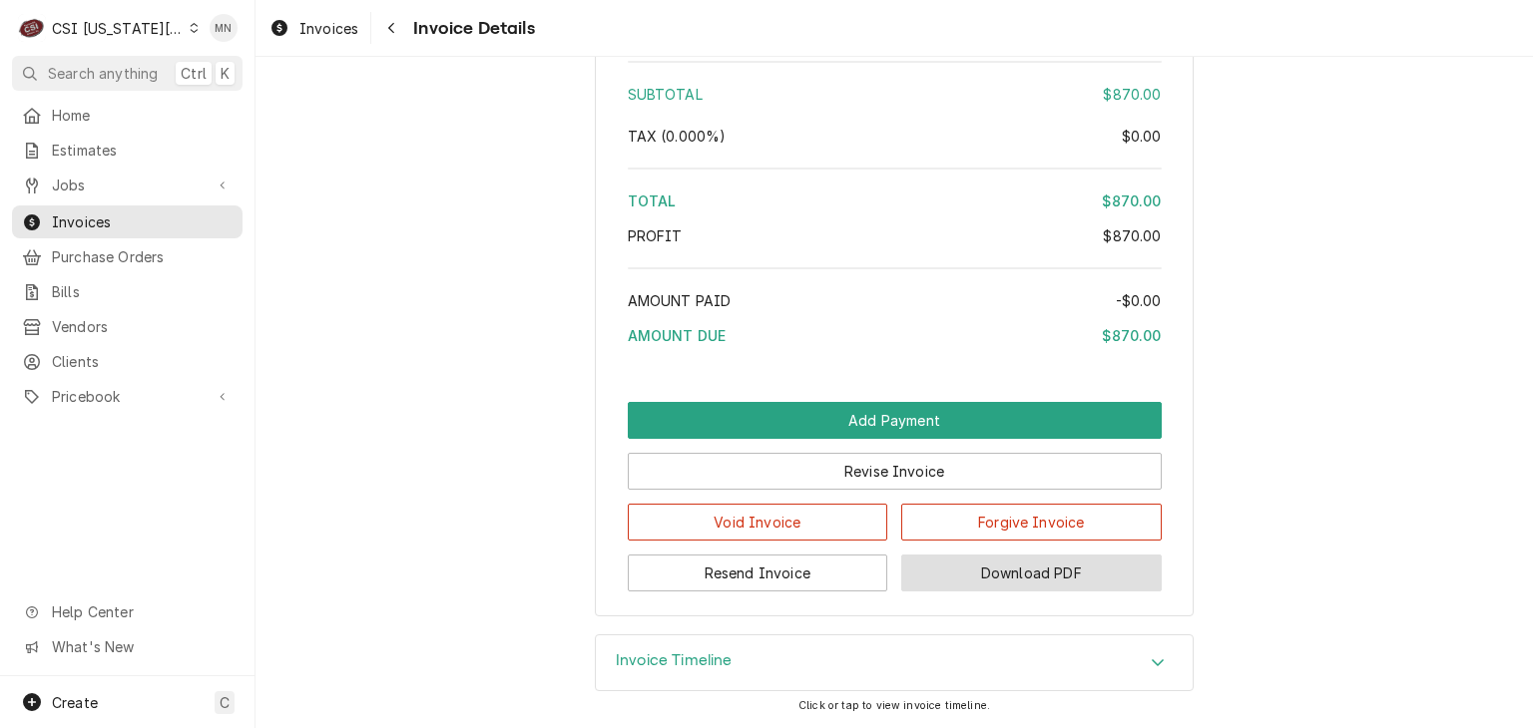
click at [1010, 569] on button "Download PDF" at bounding box center [1031, 573] width 260 height 37
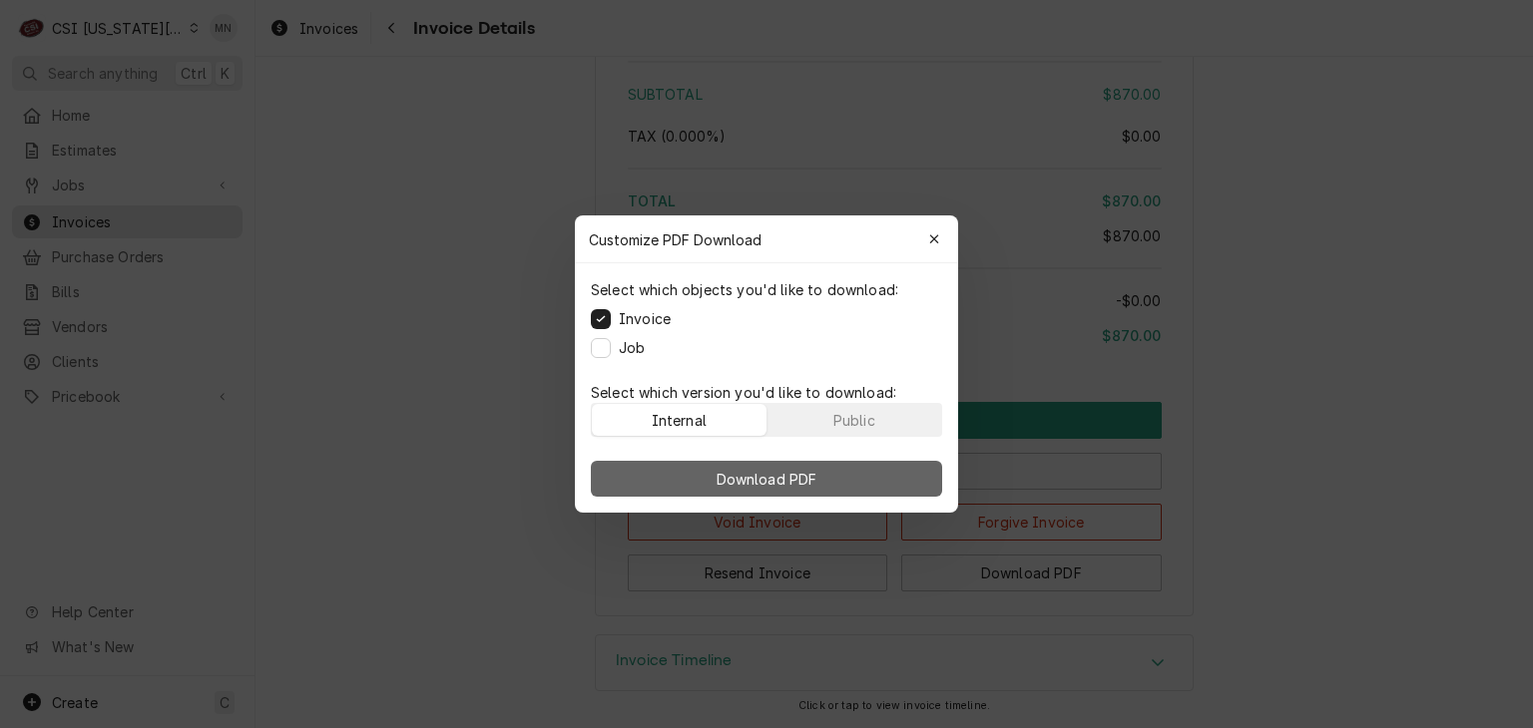
click at [803, 469] on span "Download PDF" at bounding box center [766, 479] width 109 height 21
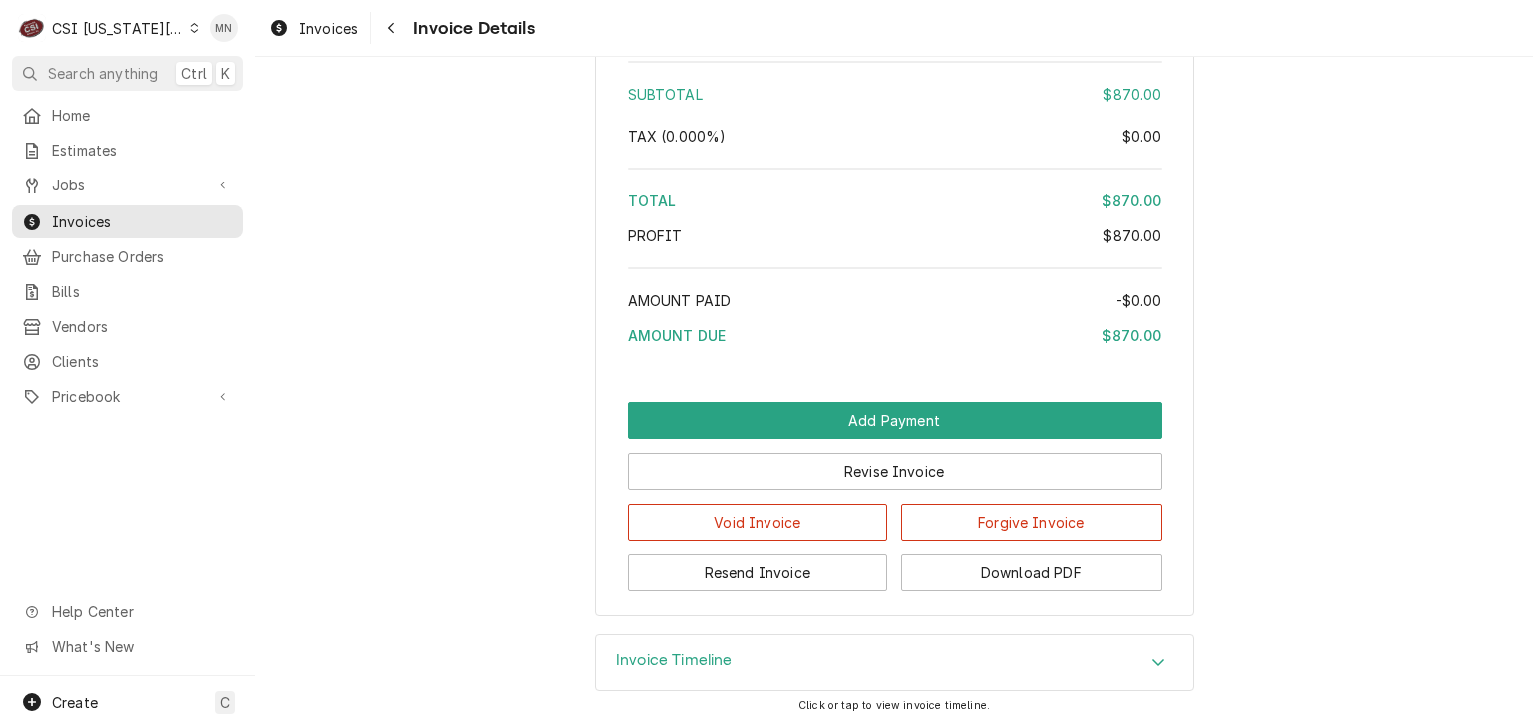
click at [126, 23] on div "CSI Kansas City" at bounding box center [118, 28] width 132 height 21
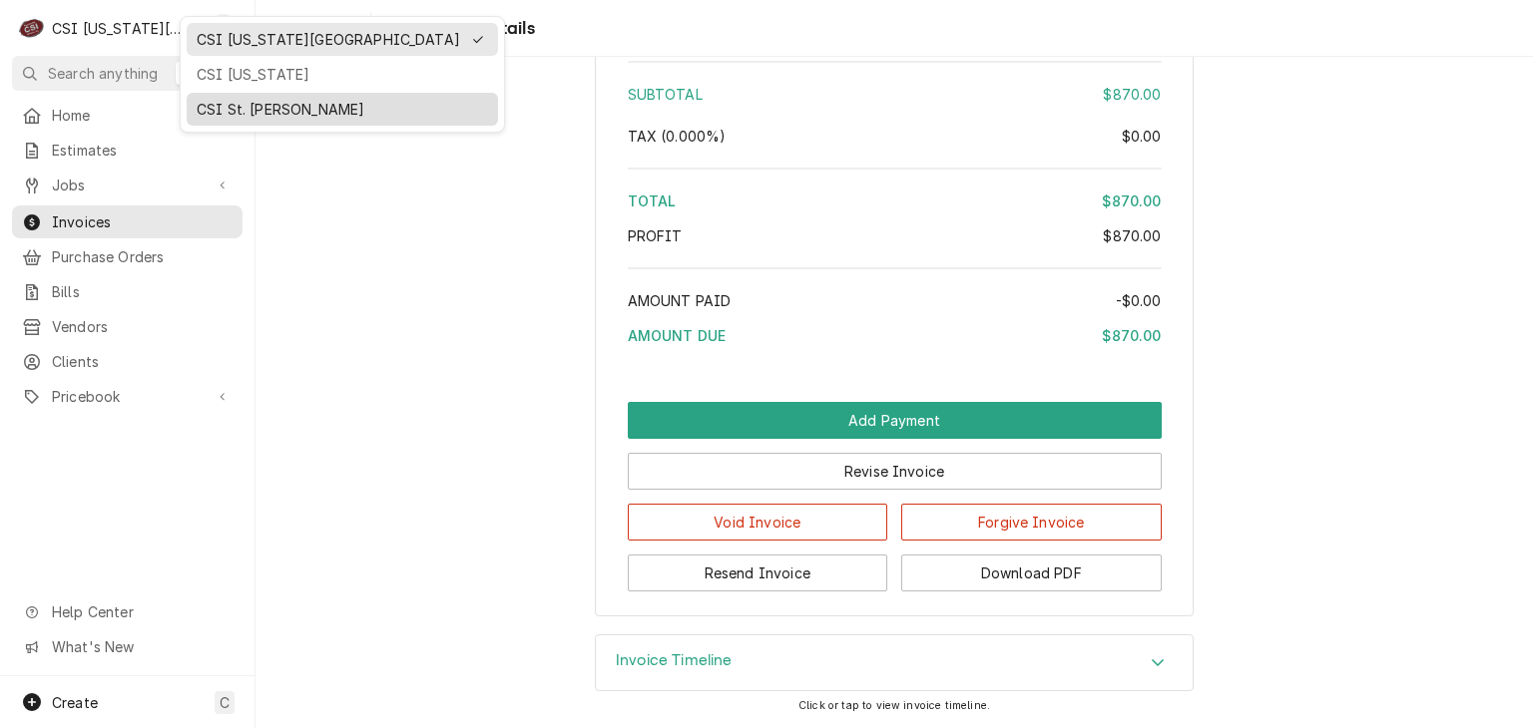
click at [231, 104] on div "CSI St. Louis" at bounding box center [342, 109] width 291 height 21
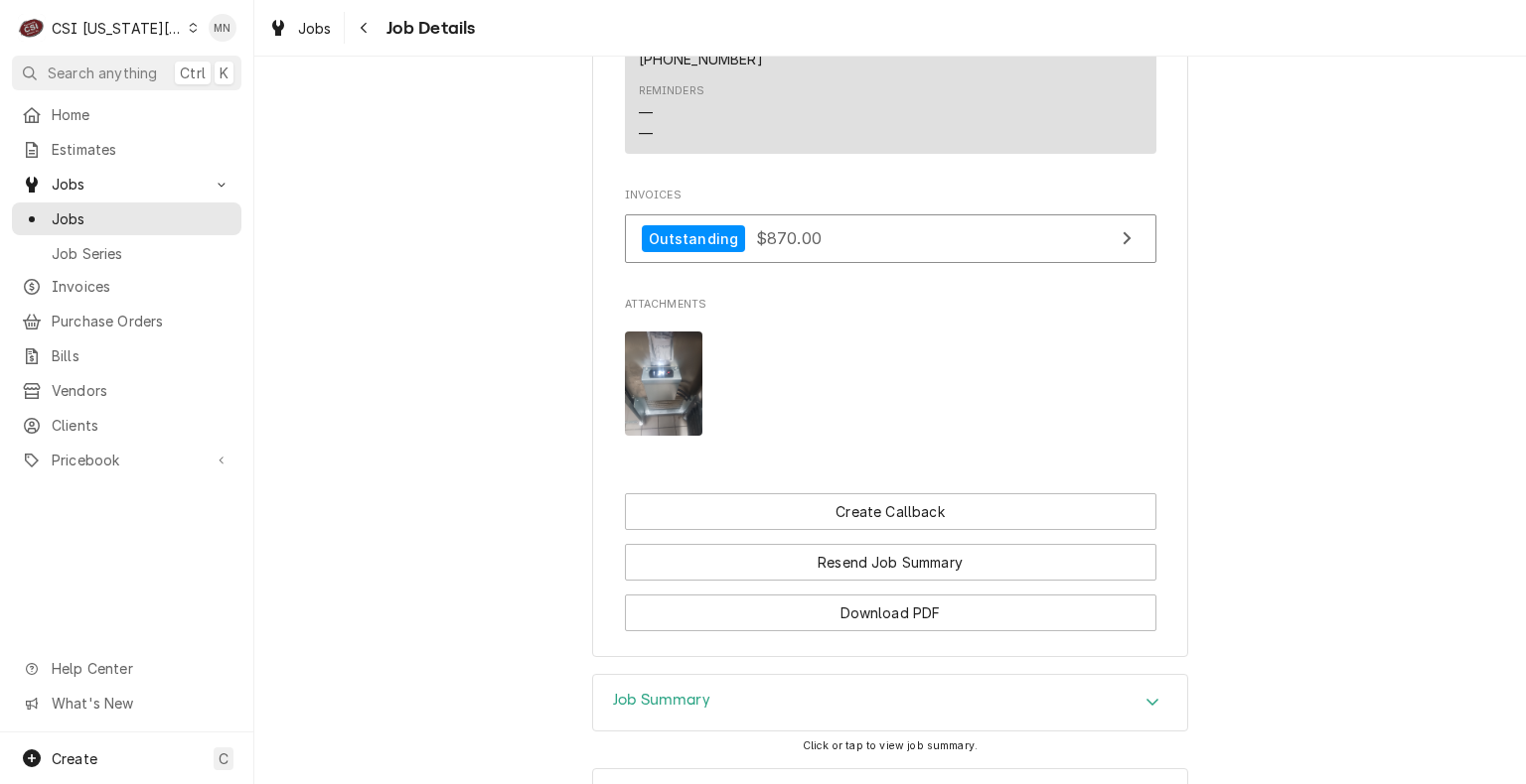
scroll to position [2076, 0]
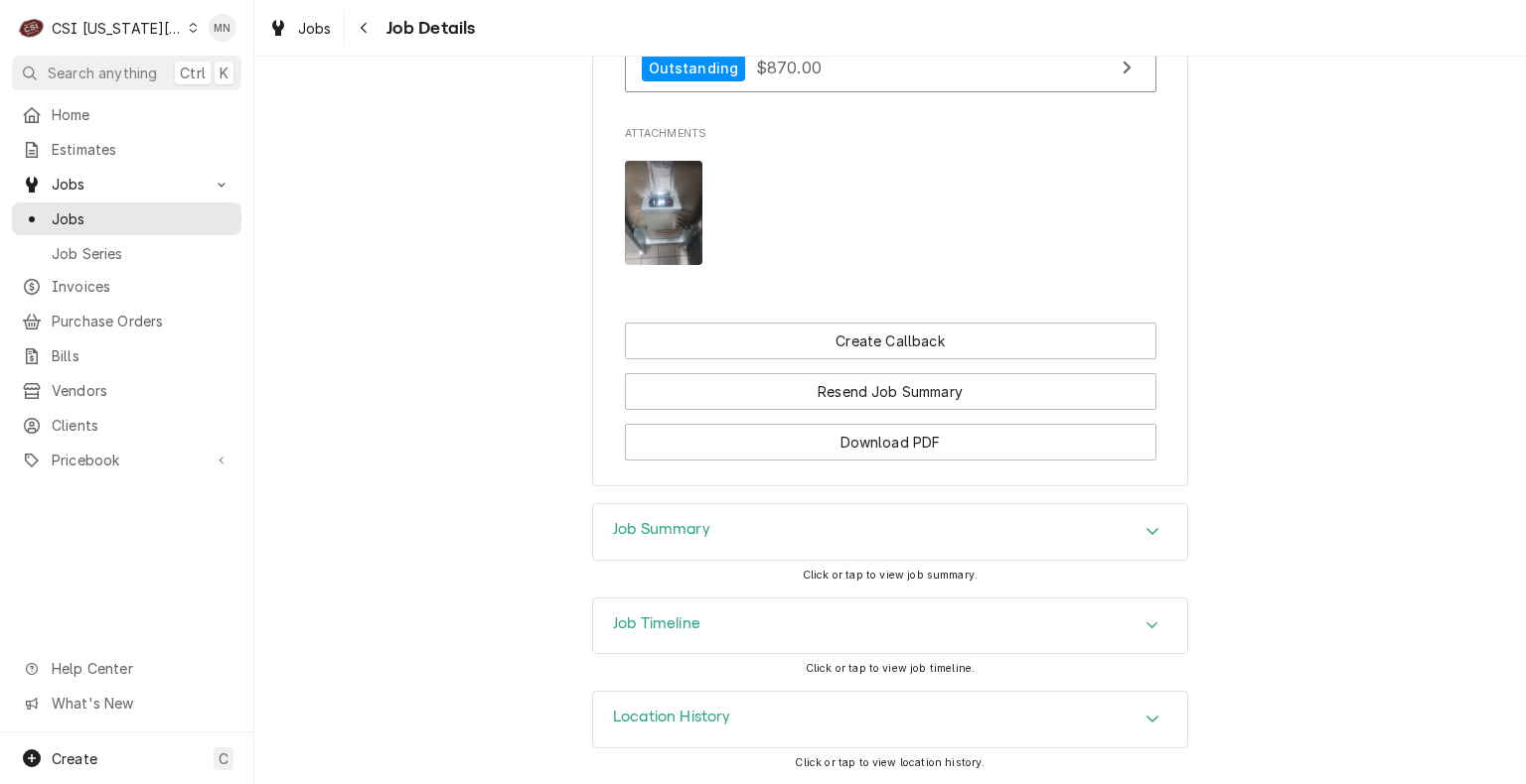
click at [864, 526] on div "Job Summary" at bounding box center [890, 532] width 594 height 56
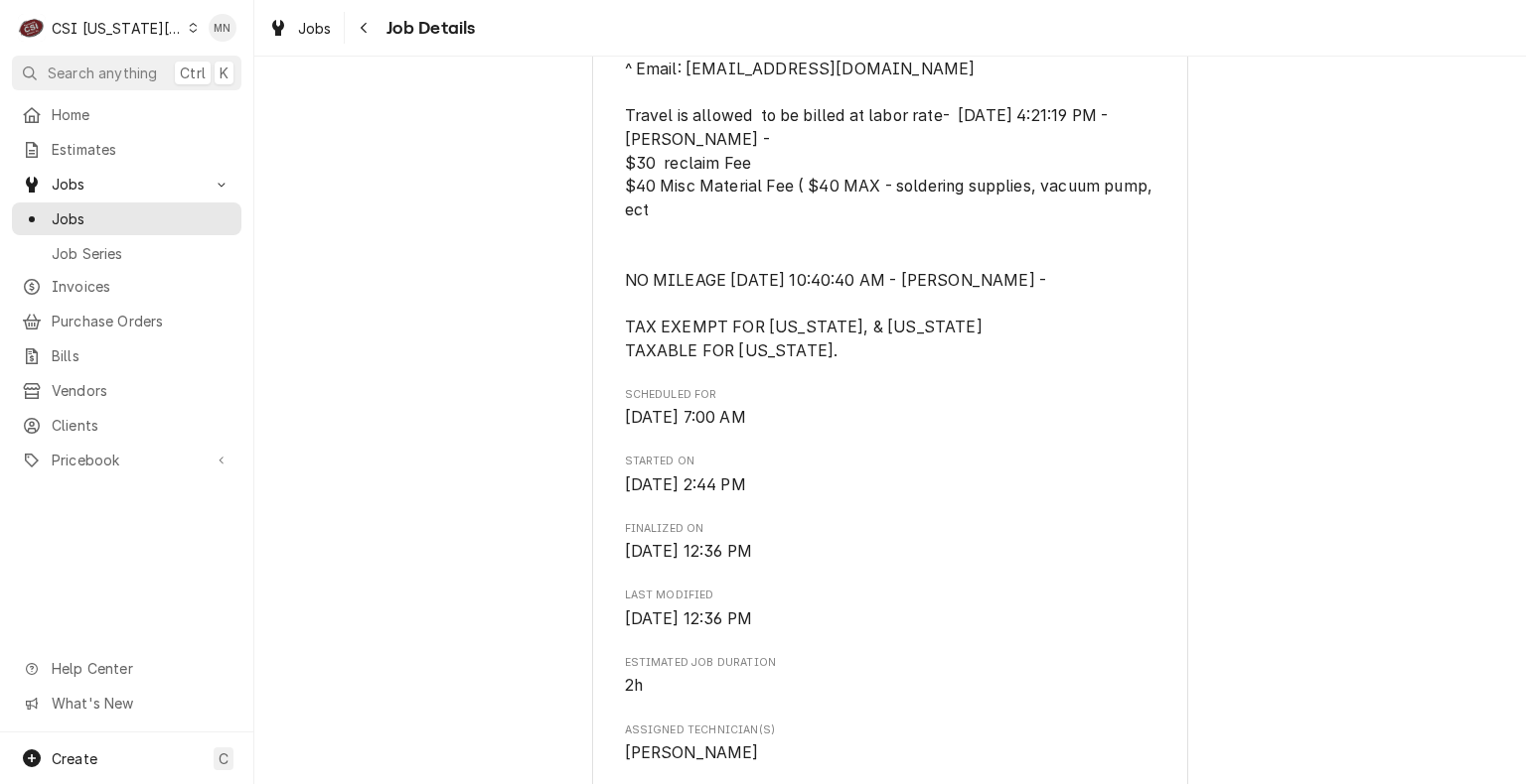
scroll to position [1092, 0]
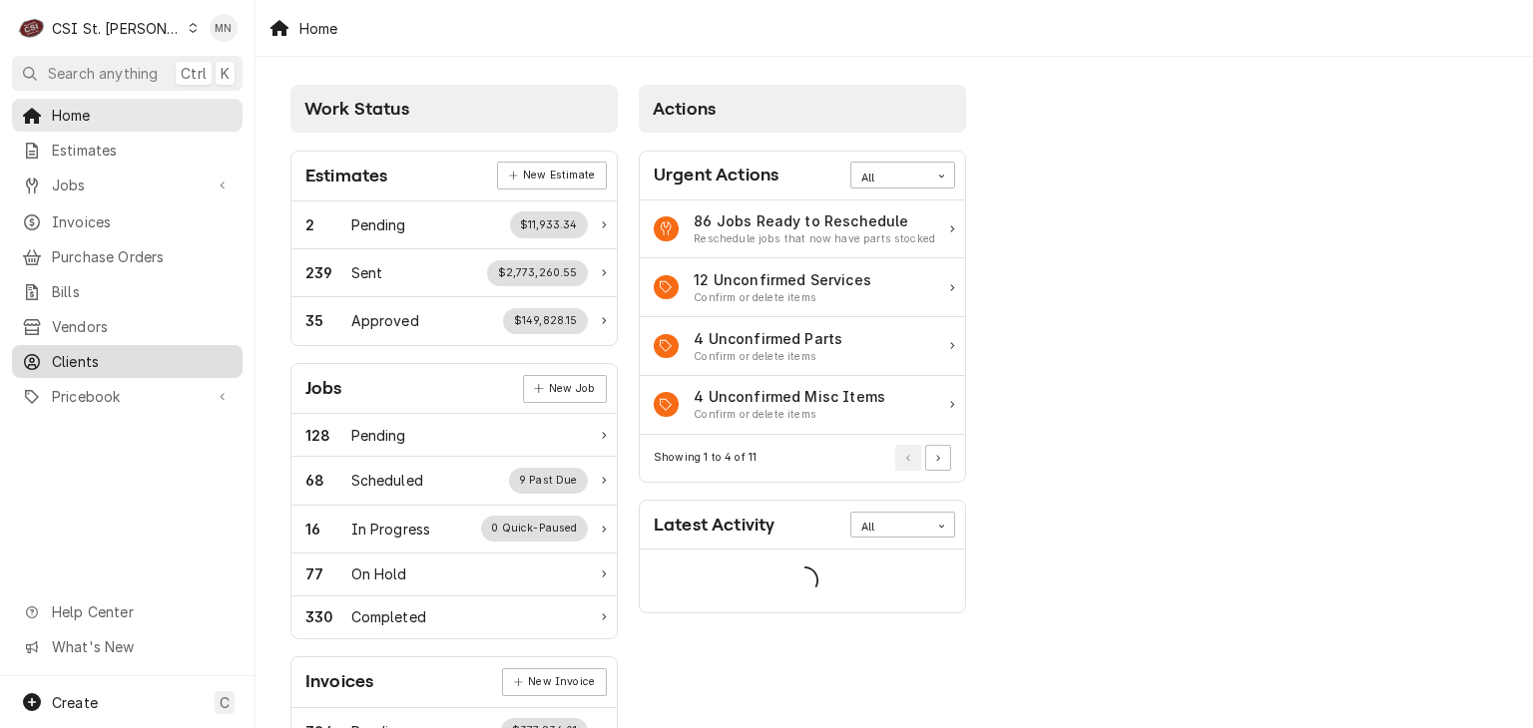
click at [93, 351] on span "Clients" at bounding box center [142, 361] width 181 height 21
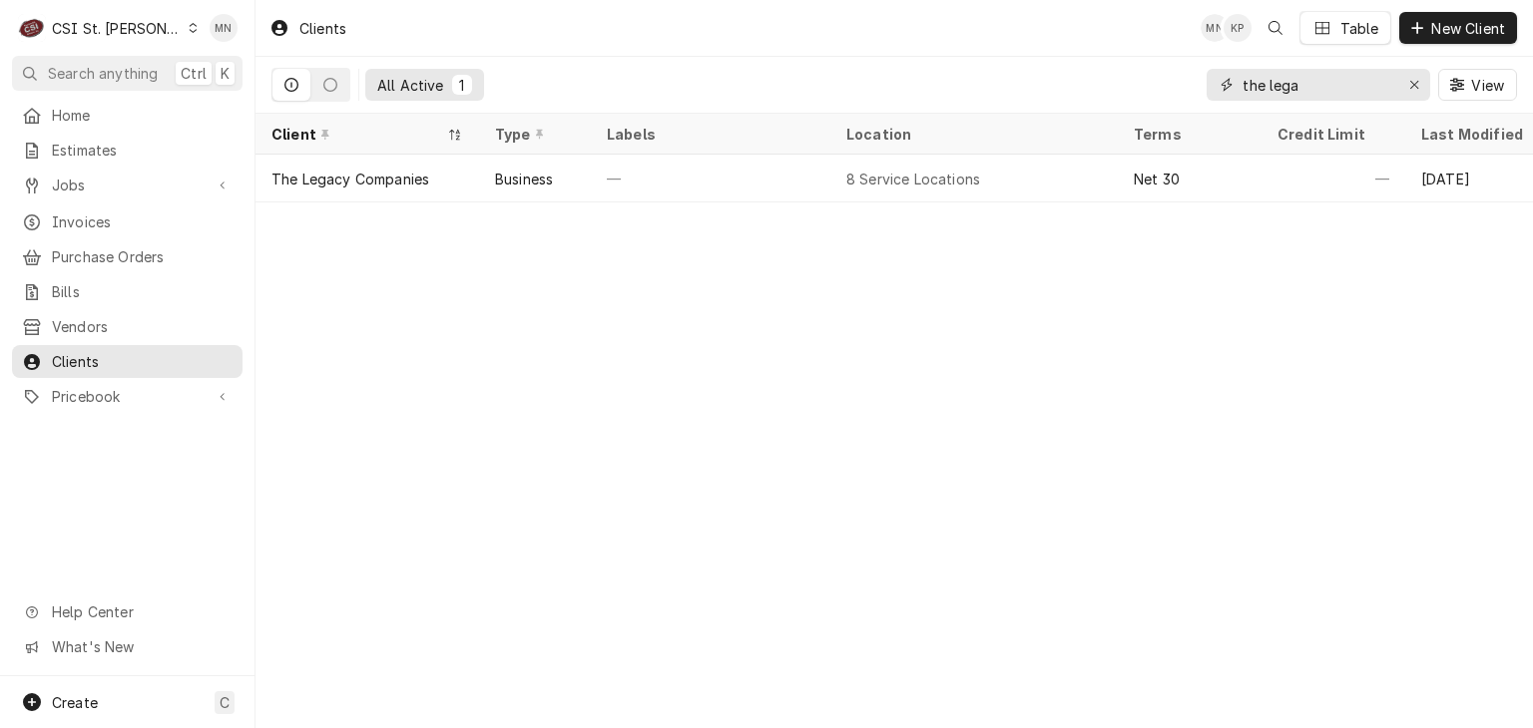
drag, startPoint x: 1303, startPoint y: 90, endPoint x: 1115, endPoint y: 86, distance: 188.6
click at [1115, 85] on div "All Active 1 the lega View" at bounding box center [893, 85] width 1245 height 56
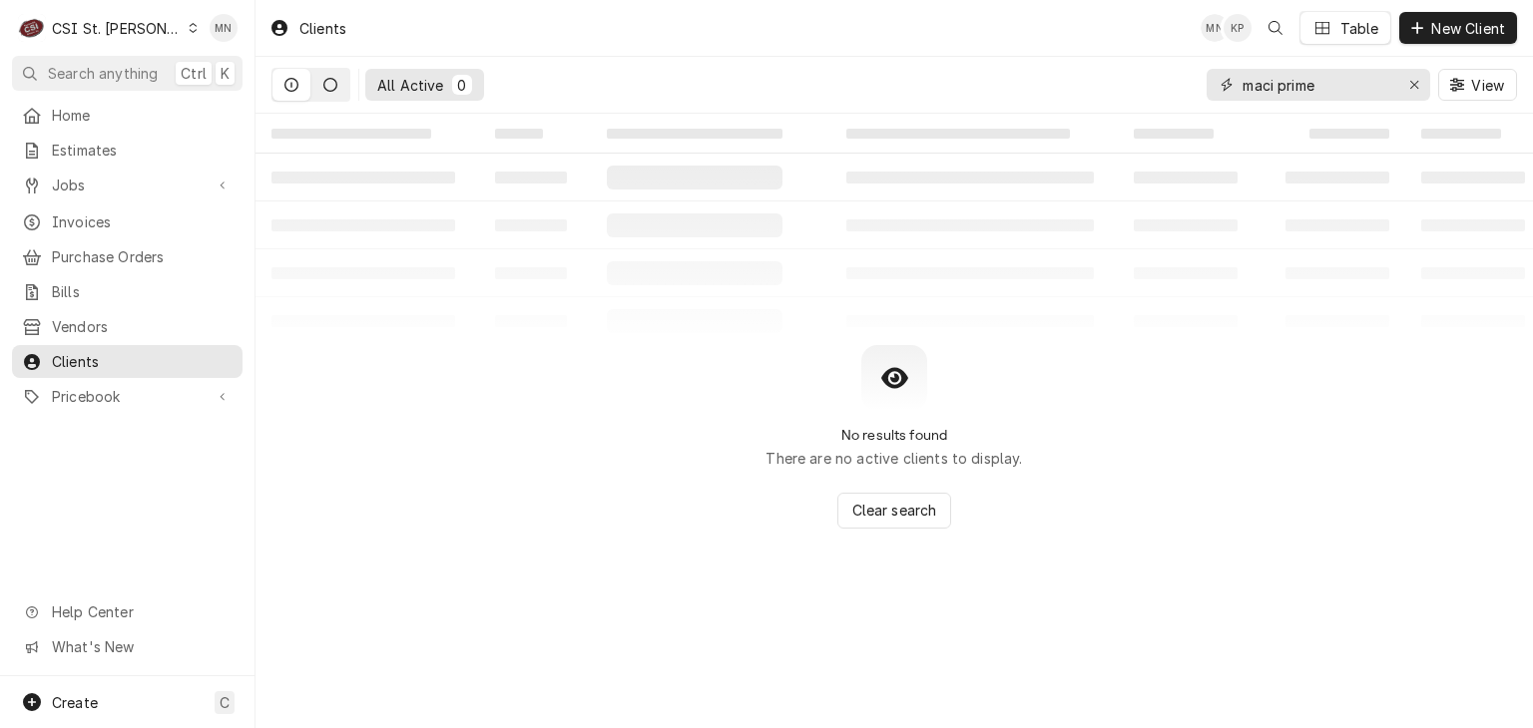
type input "maci prime"
click at [322, 82] on button "Dynamic Content Wrapper" at bounding box center [330, 85] width 38 height 32
click at [91, 213] on span "Invoices" at bounding box center [142, 222] width 181 height 21
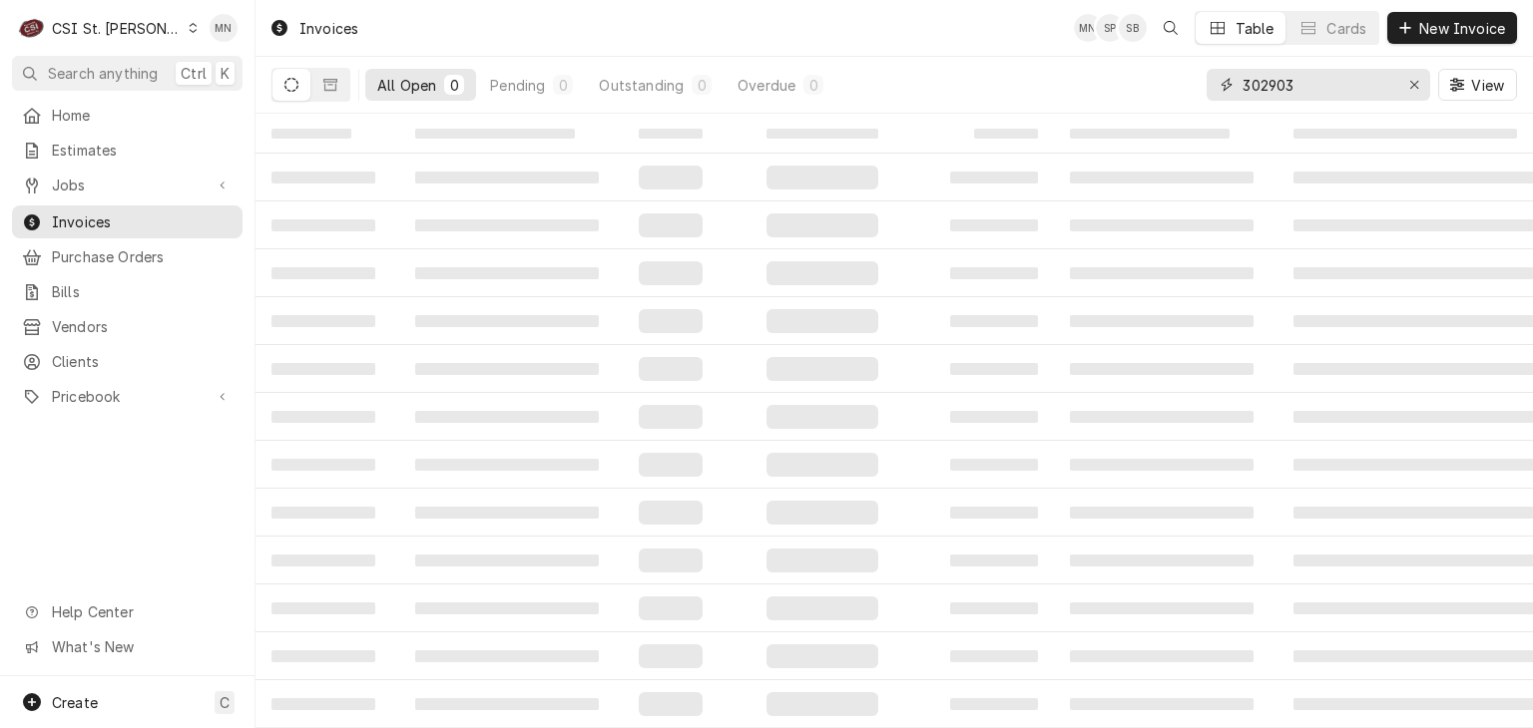
drag, startPoint x: 1301, startPoint y: 82, endPoint x: 1185, endPoint y: 86, distance: 115.8
click at [1189, 85] on div "All Open 0 Pending 0 Outstanding 0 Overdue 0 302903 View" at bounding box center [893, 85] width 1245 height 56
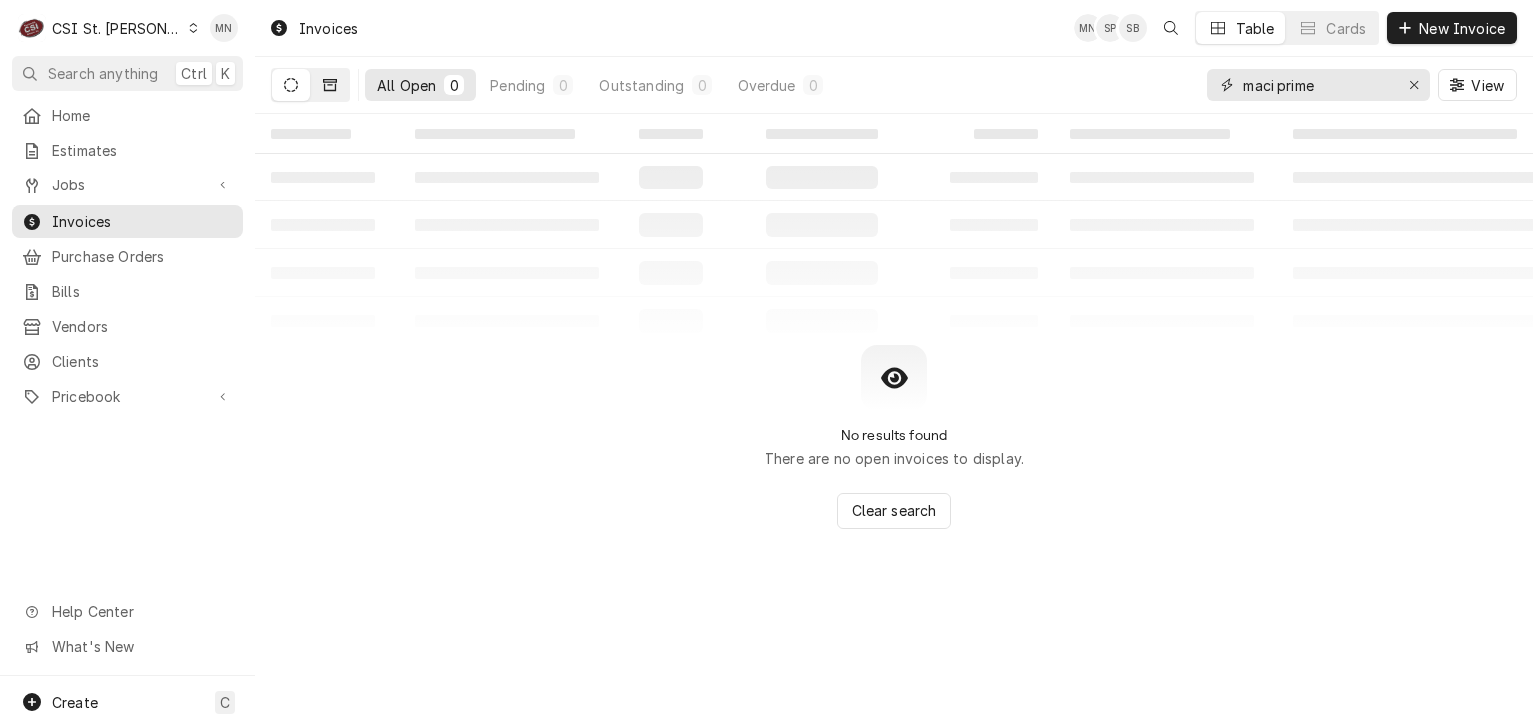
type input "maci prime"
click at [318, 83] on button "Dynamic Content Wrapper" at bounding box center [330, 85] width 38 height 32
click at [115, 21] on div "CSI St. [PERSON_NAME]" at bounding box center [117, 28] width 130 height 21
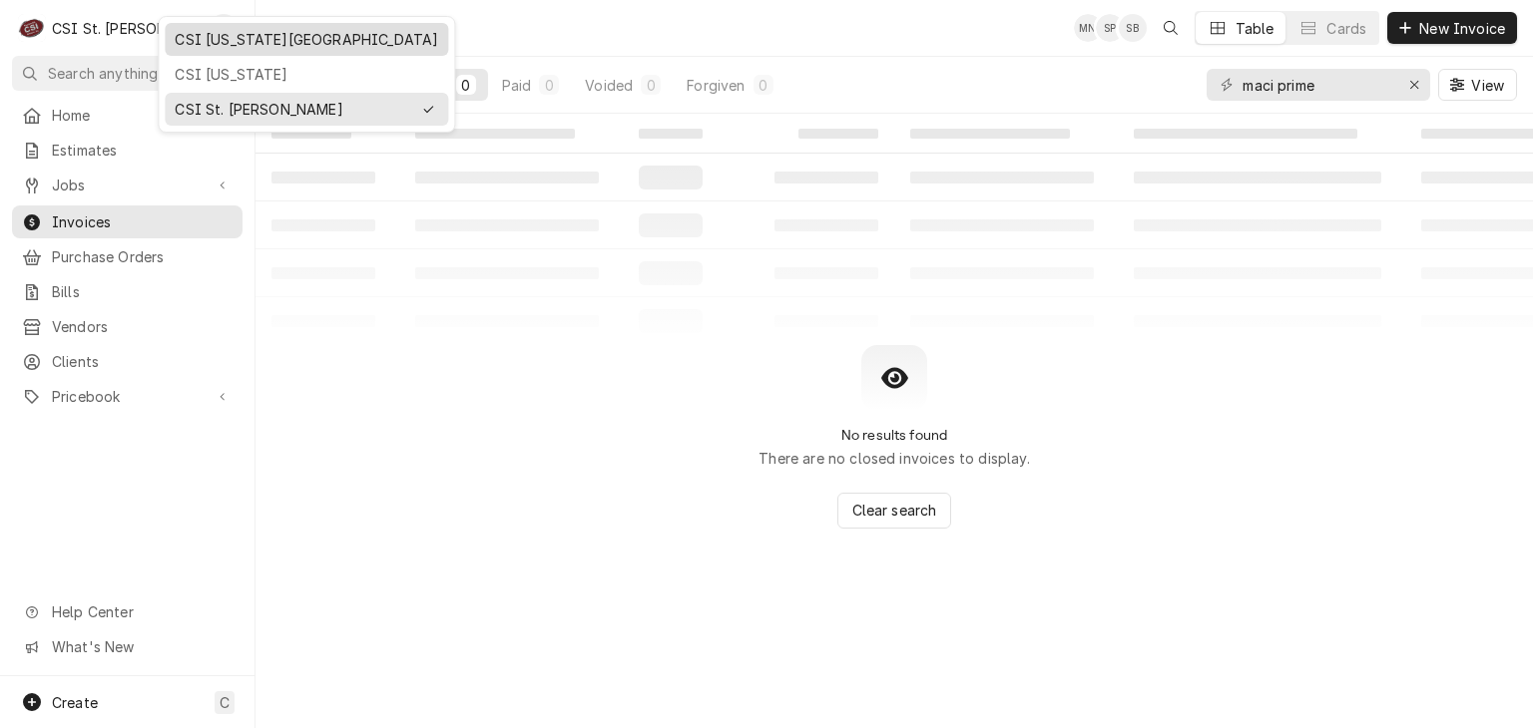
click at [200, 45] on div "CSI Kansas City" at bounding box center [306, 39] width 263 height 21
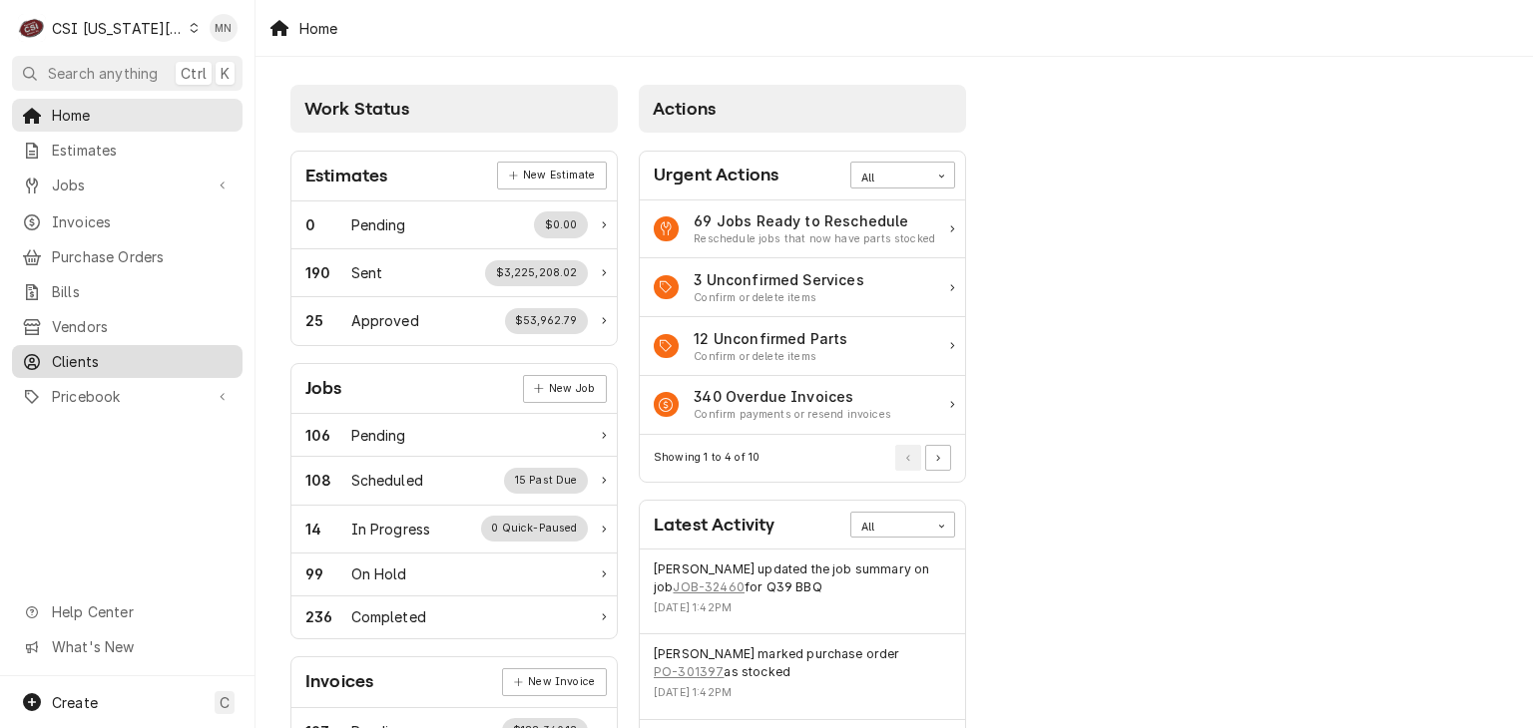
click at [101, 349] on div "Clients" at bounding box center [127, 361] width 223 height 25
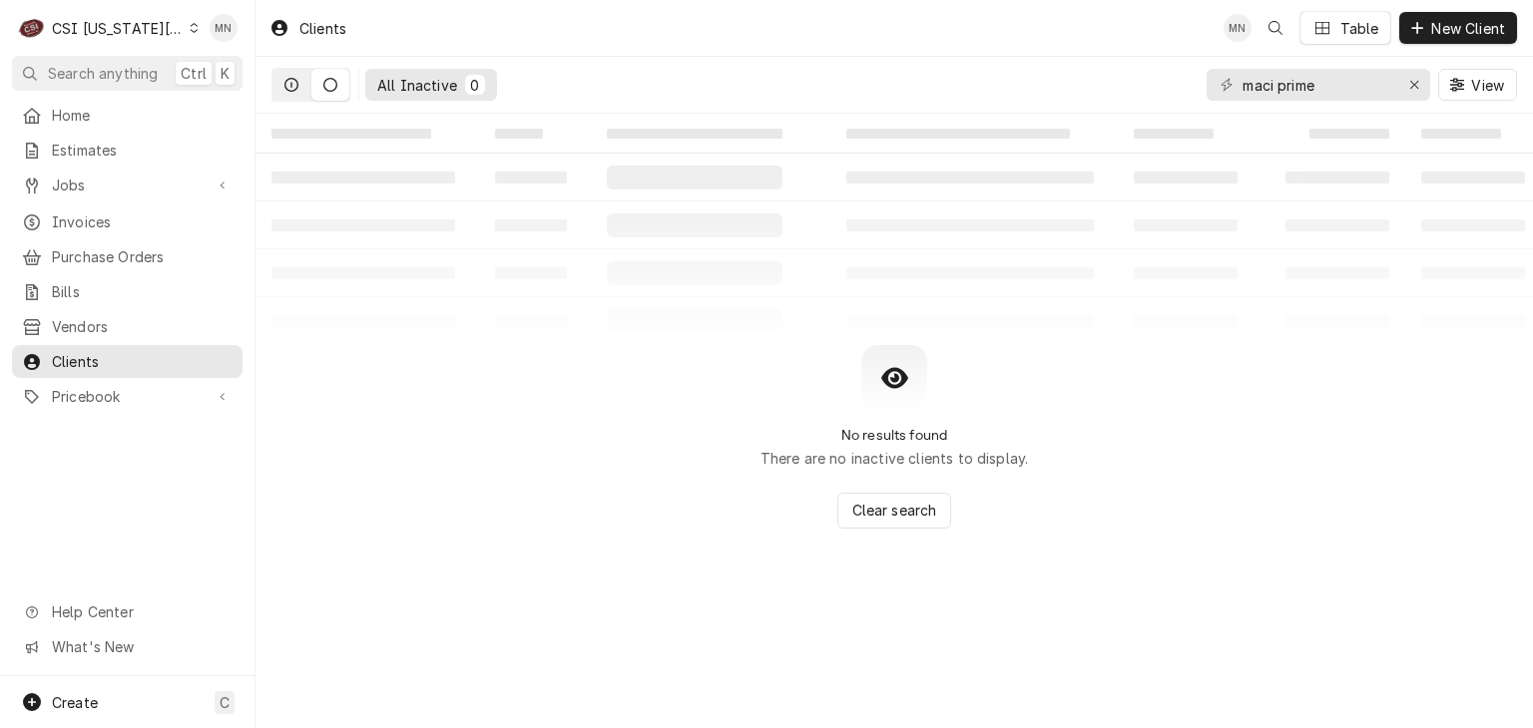
click at [284, 83] on icon "Dynamic Content Wrapper" at bounding box center [291, 85] width 14 height 14
click at [97, 217] on span "Invoices" at bounding box center [142, 222] width 181 height 21
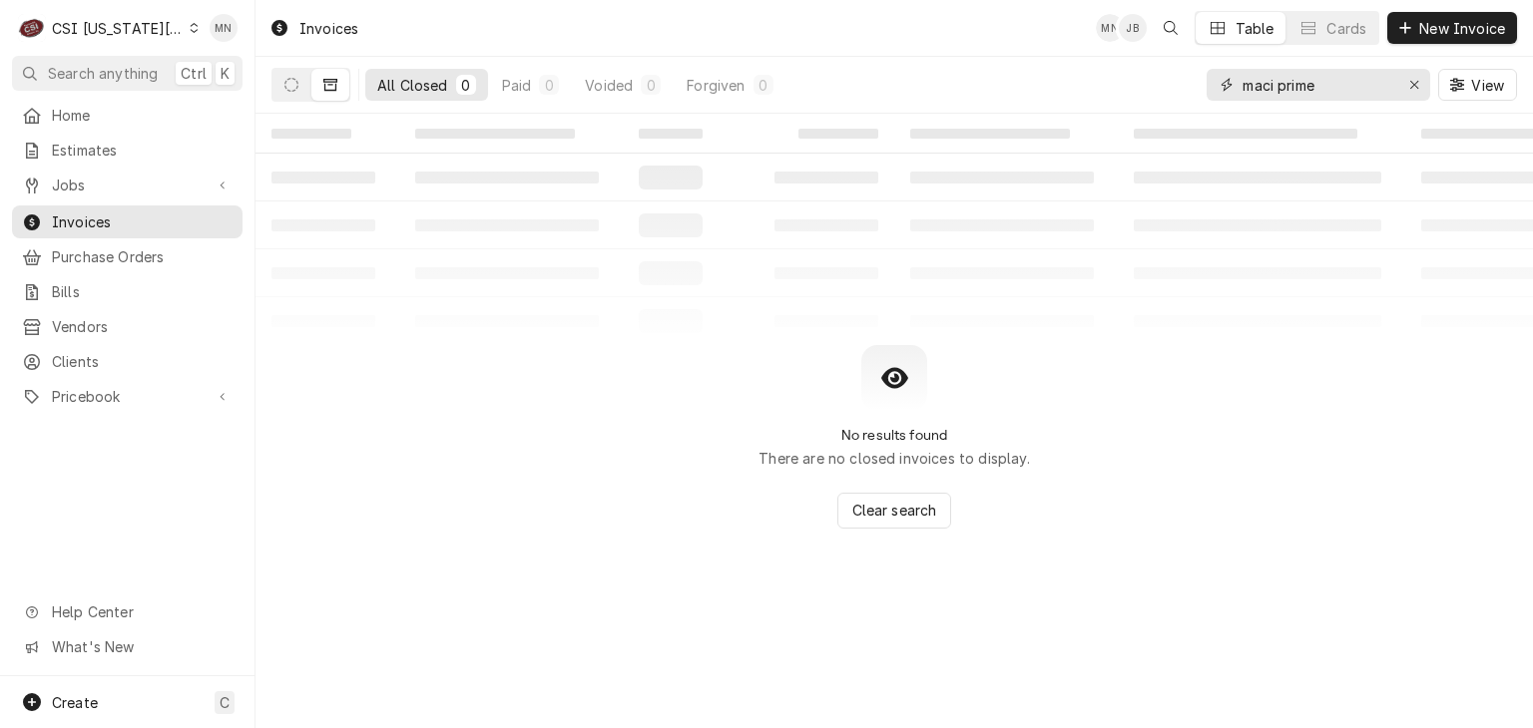
drag, startPoint x: 1321, startPoint y: 86, endPoint x: 1150, endPoint y: 84, distance: 170.6
click at [1152, 84] on div "All Closed 0 Paid 0 Voided 0 Forgiven 0 maci prime View" at bounding box center [893, 85] width 1245 height 56
type input "maci"
click at [287, 80] on icon "Dynamic Content Wrapper" at bounding box center [291, 85] width 14 height 14
click at [93, 33] on div "CSI Kansas City" at bounding box center [118, 28] width 132 height 21
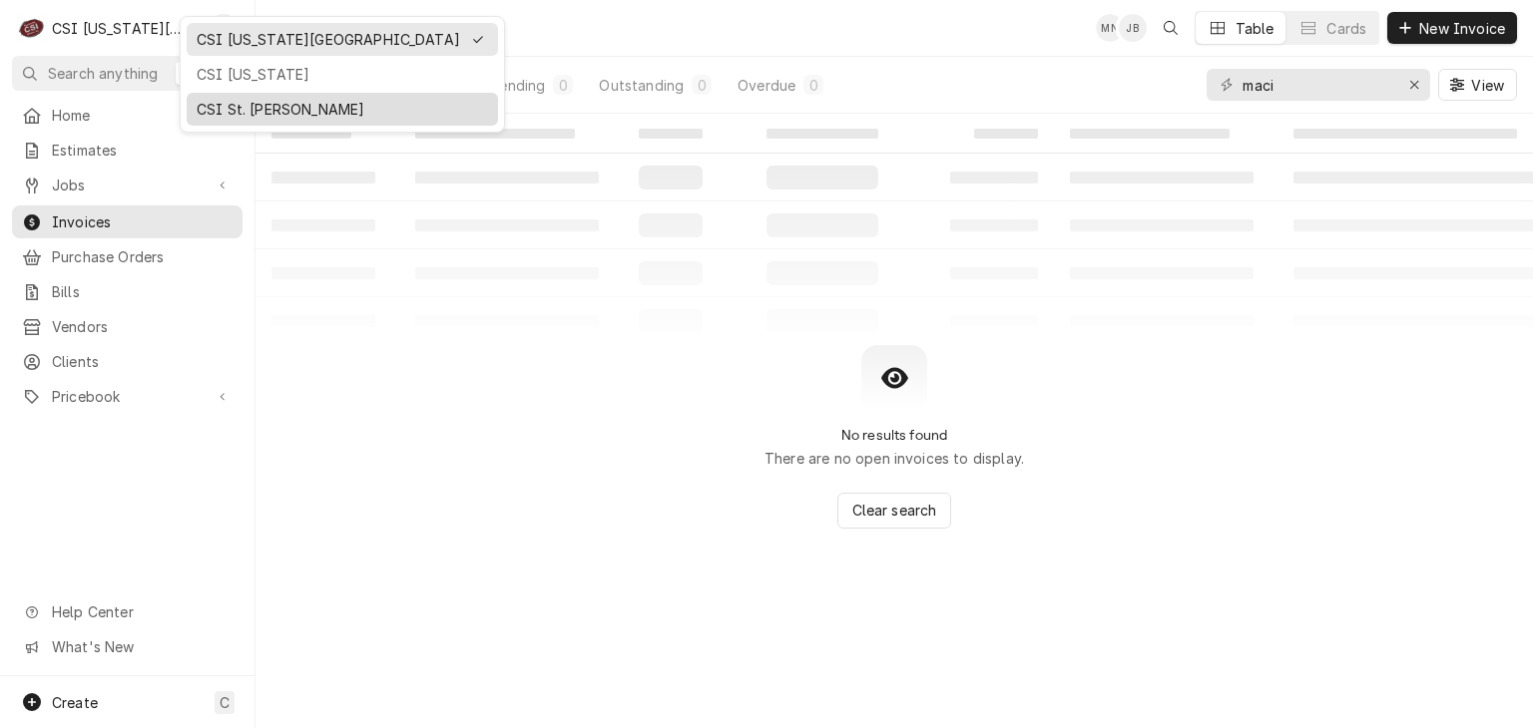
click at [219, 107] on div "CSI St. [PERSON_NAME]" at bounding box center [342, 109] width 291 height 21
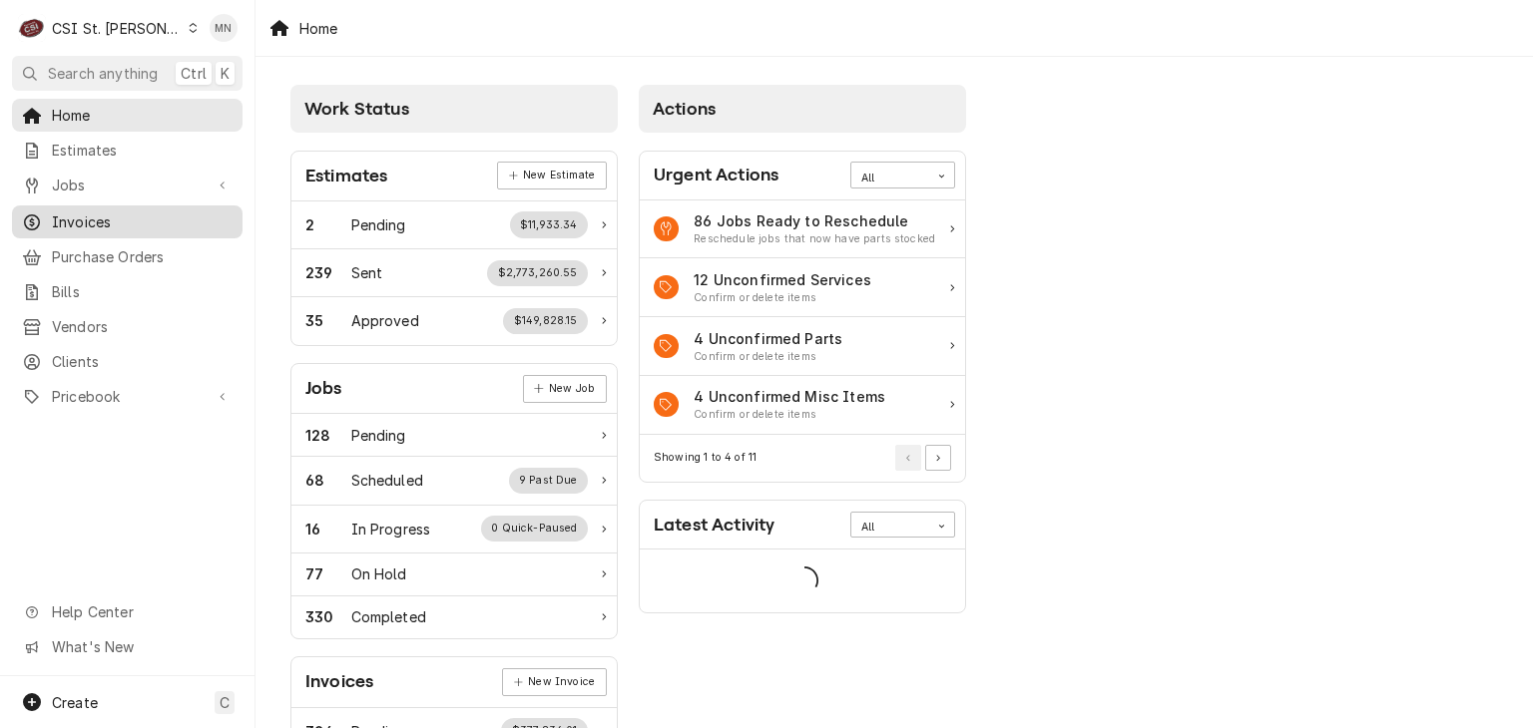
click at [84, 222] on span "Invoices" at bounding box center [142, 222] width 181 height 21
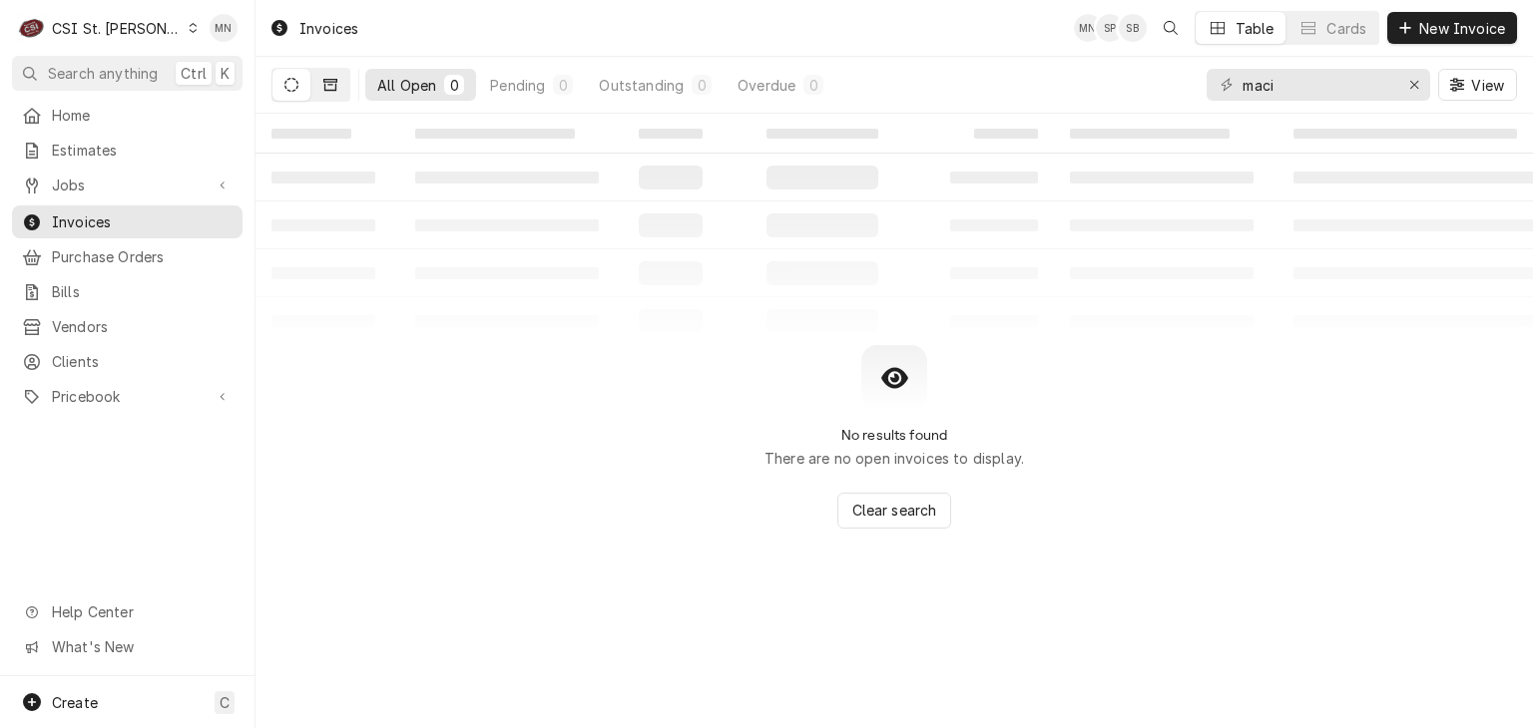
click at [336, 89] on icon "Dynamic Content Wrapper" at bounding box center [330, 85] width 14 height 14
click at [1286, 95] on input "maci" at bounding box center [1317, 85] width 150 height 32
drag, startPoint x: 1285, startPoint y: 89, endPoint x: 1205, endPoint y: 83, distance: 80.0
click at [1206, 83] on div "maci" at bounding box center [1318, 85] width 224 height 32
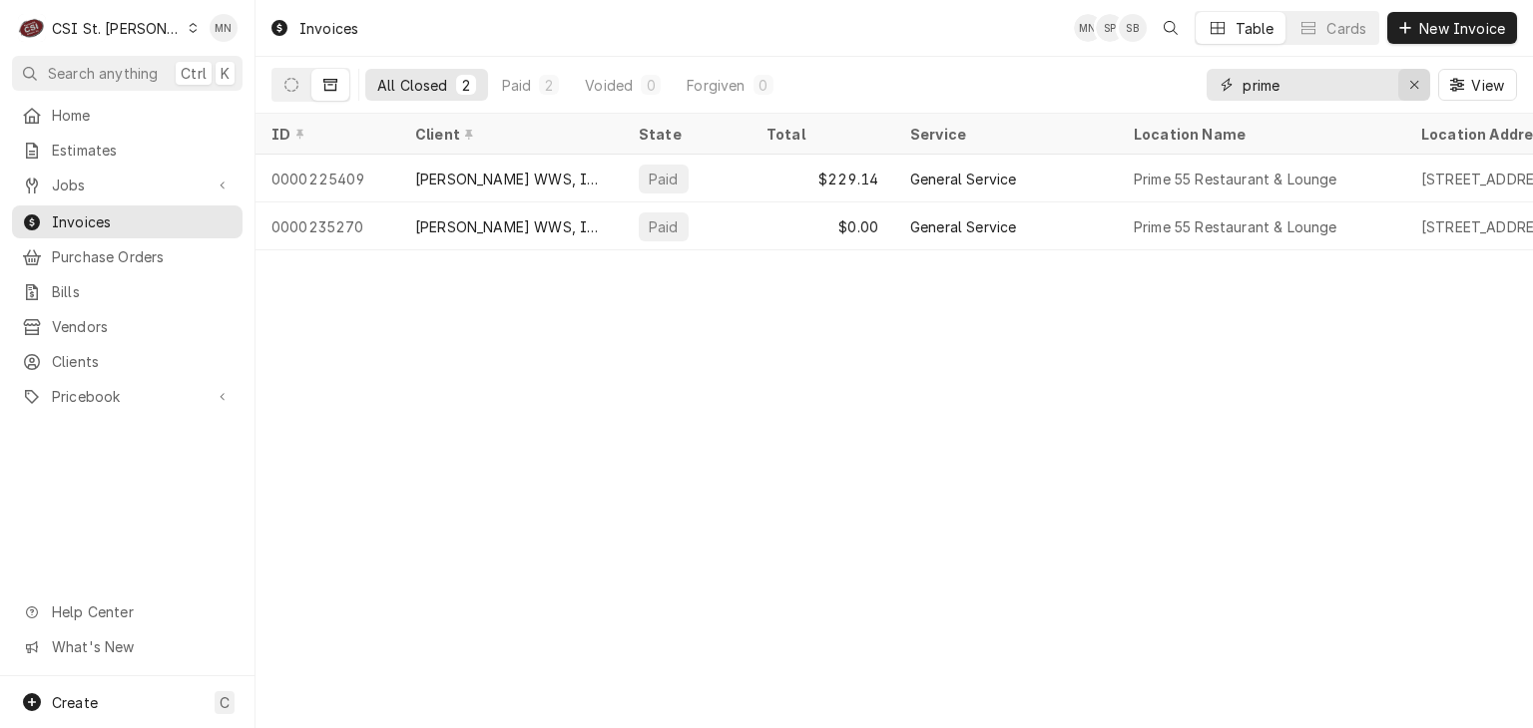
type input "prime"
click at [1417, 81] on icon "Erase input" at bounding box center [1414, 85] width 8 height 8
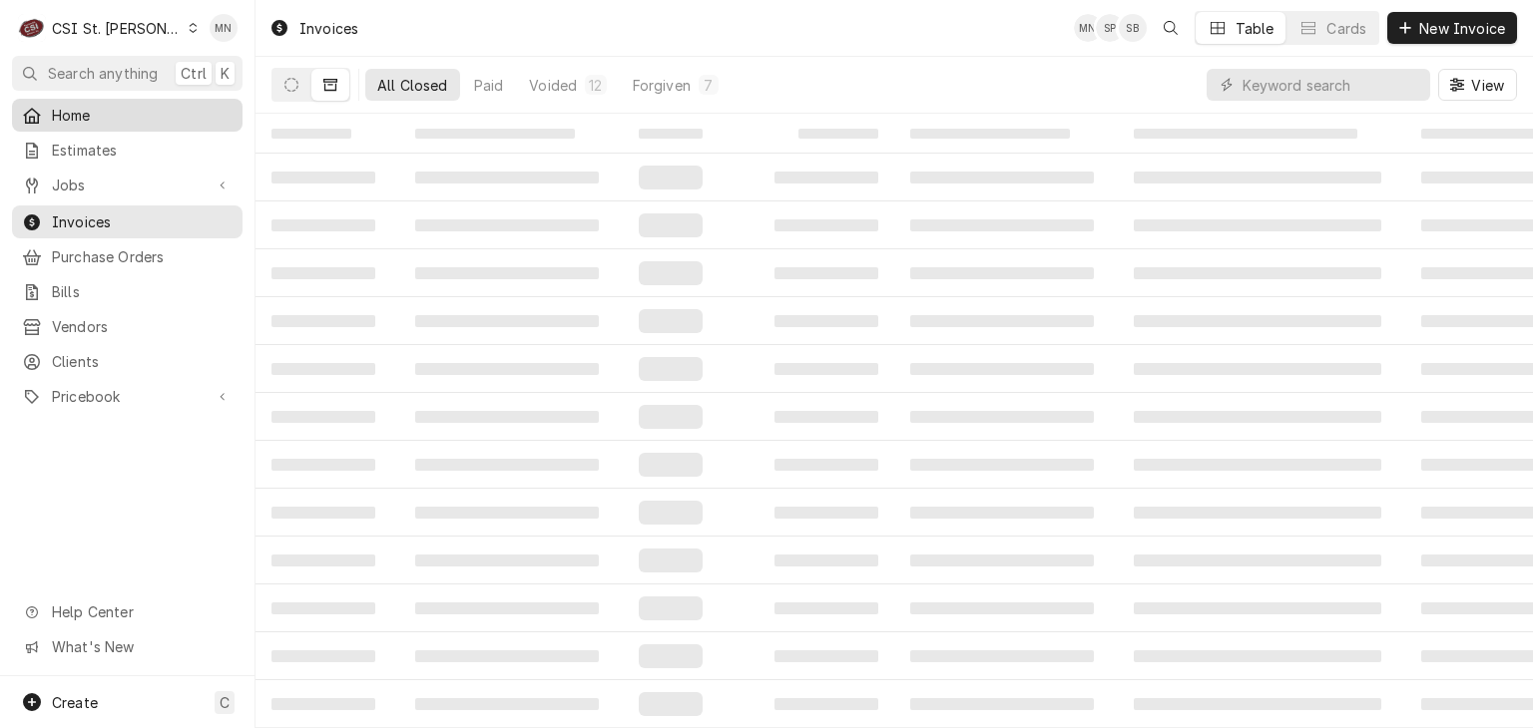
click at [88, 99] on link "Home" at bounding box center [127, 115] width 230 height 33
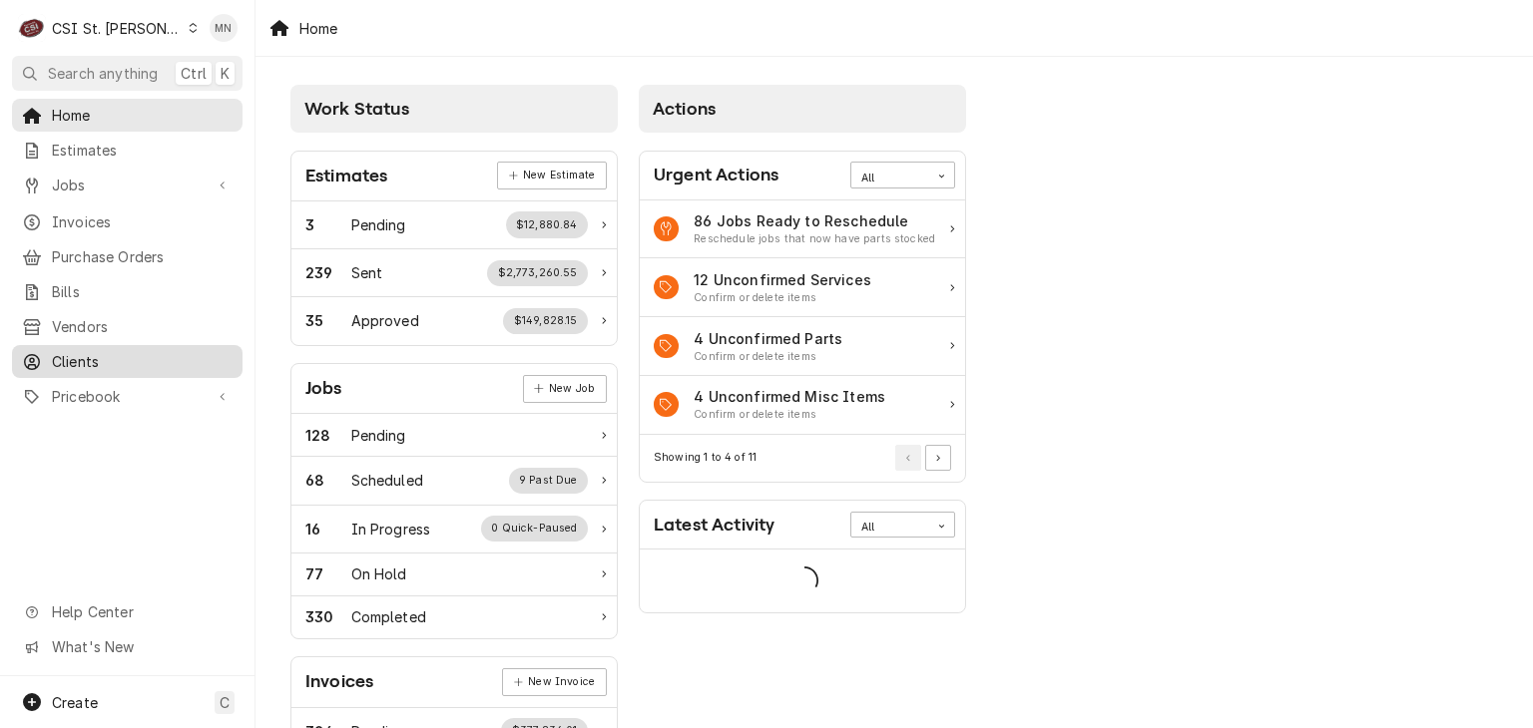
click at [66, 361] on div "Clients" at bounding box center [127, 361] width 223 height 25
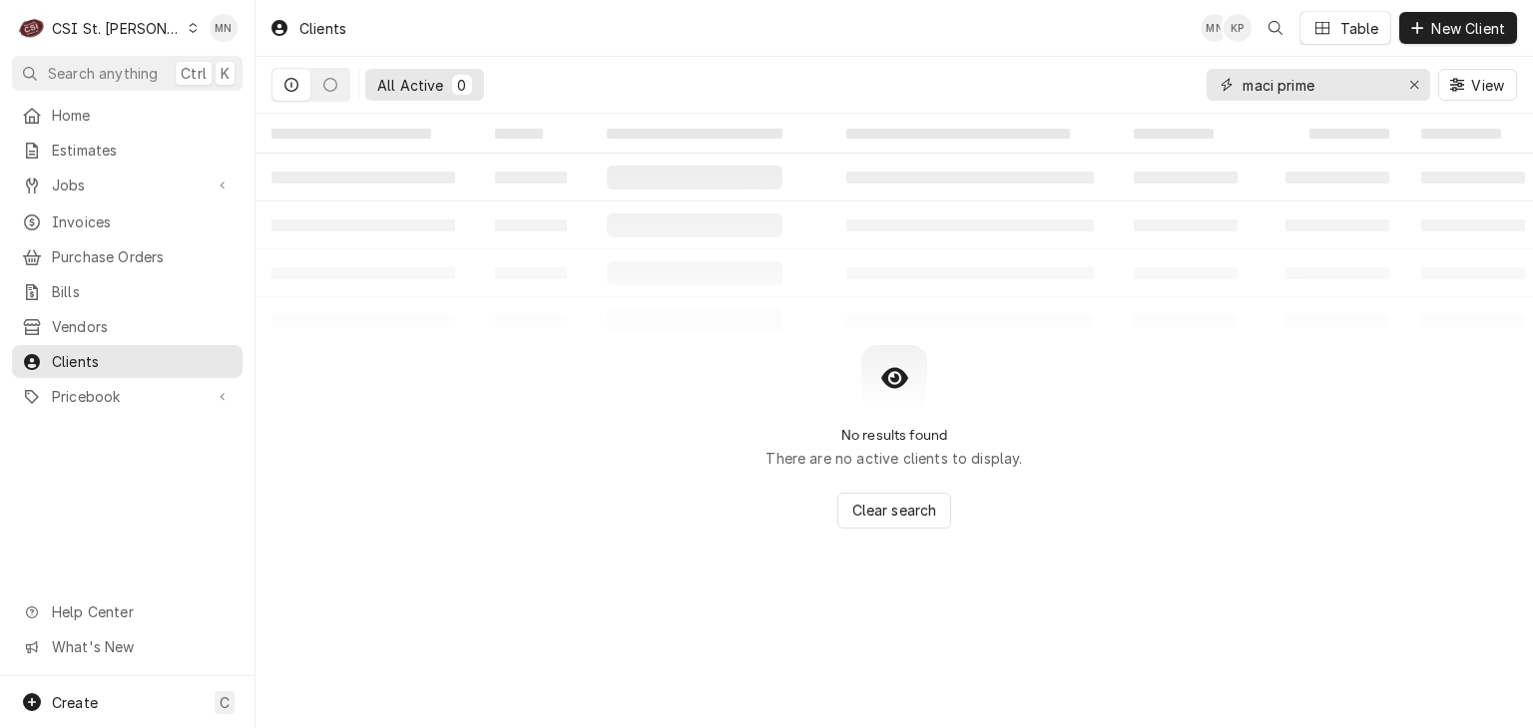
drag, startPoint x: 1259, startPoint y: 92, endPoint x: 1099, endPoint y: 92, distance: 160.6
click at [1099, 92] on div "All Active 0 maci prime View" at bounding box center [893, 85] width 1245 height 56
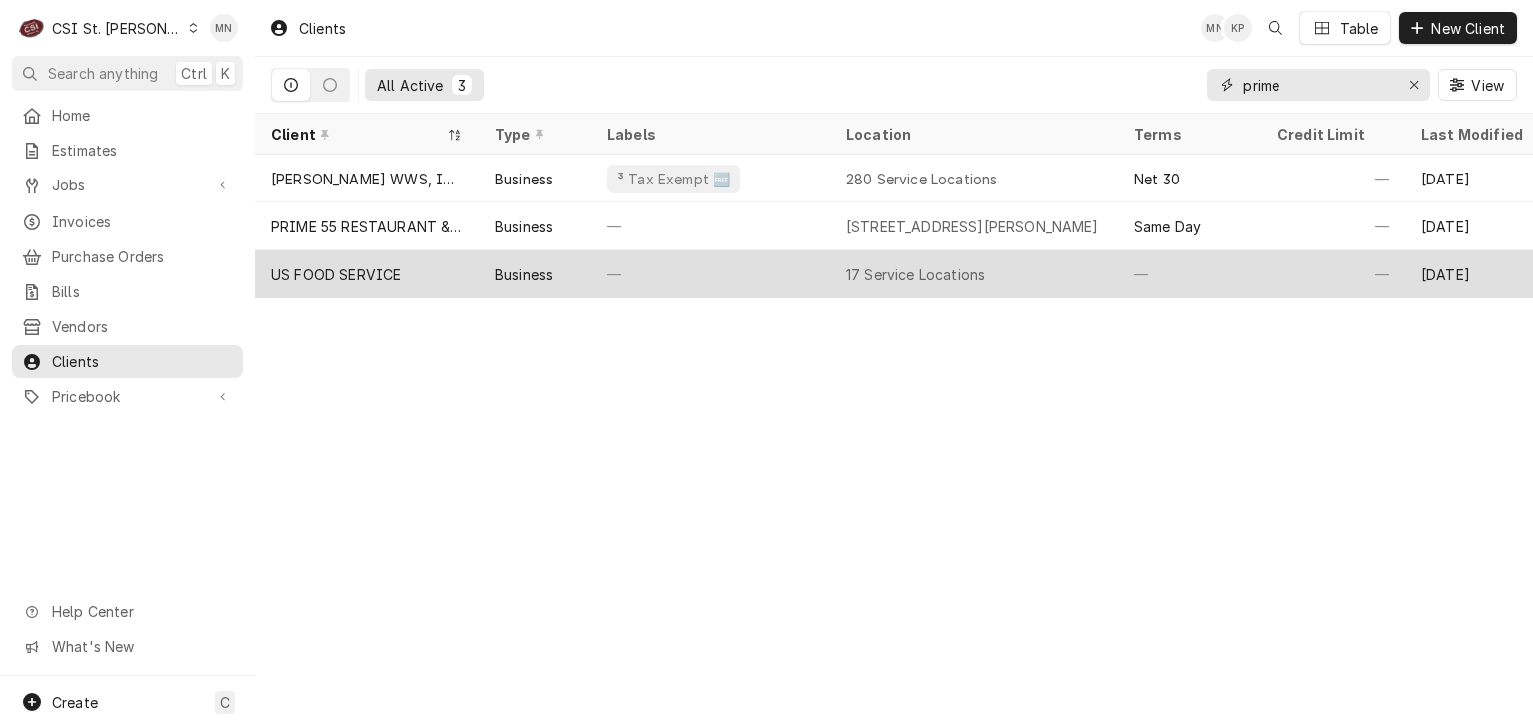
type input "prime"
click at [363, 266] on div "US FOOD SERVICE" at bounding box center [336, 274] width 130 height 21
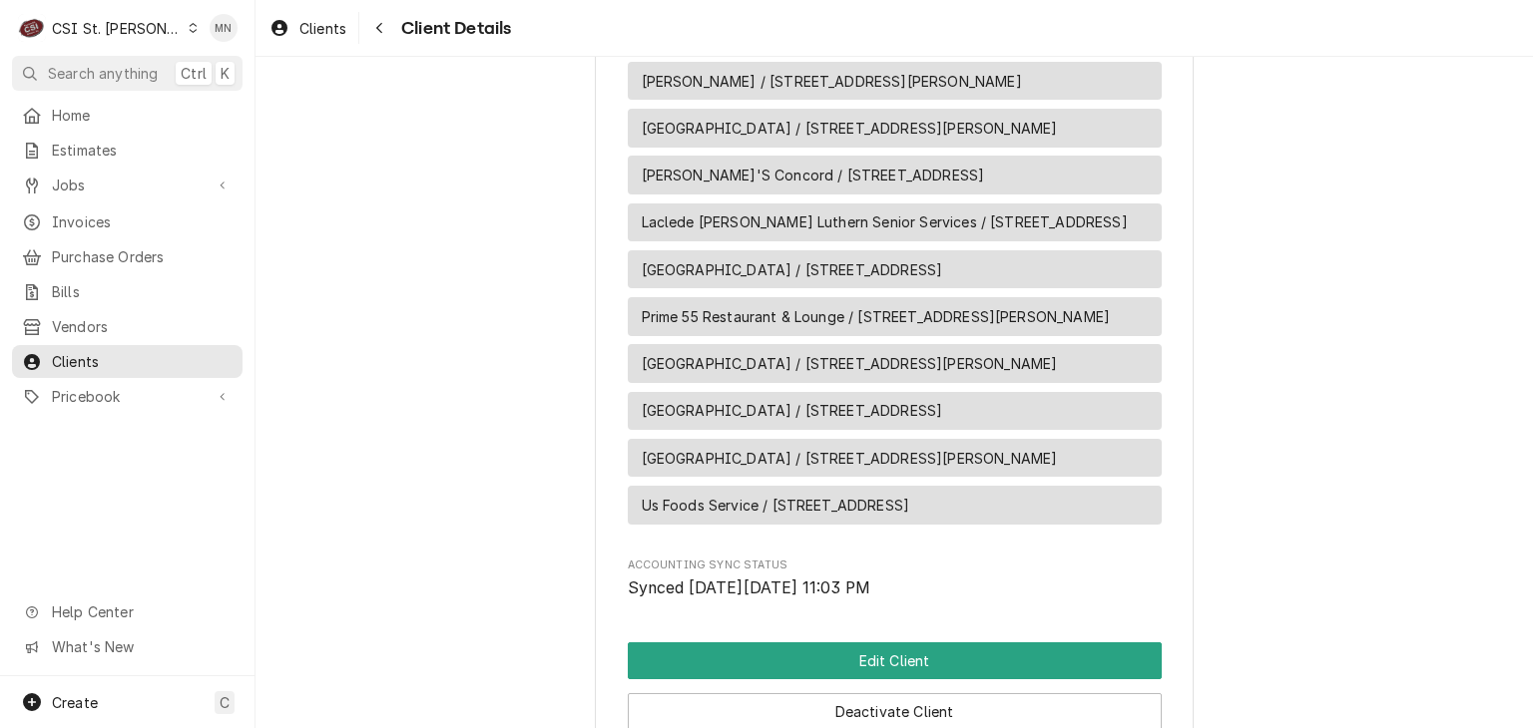
scroll to position [1596, 0]
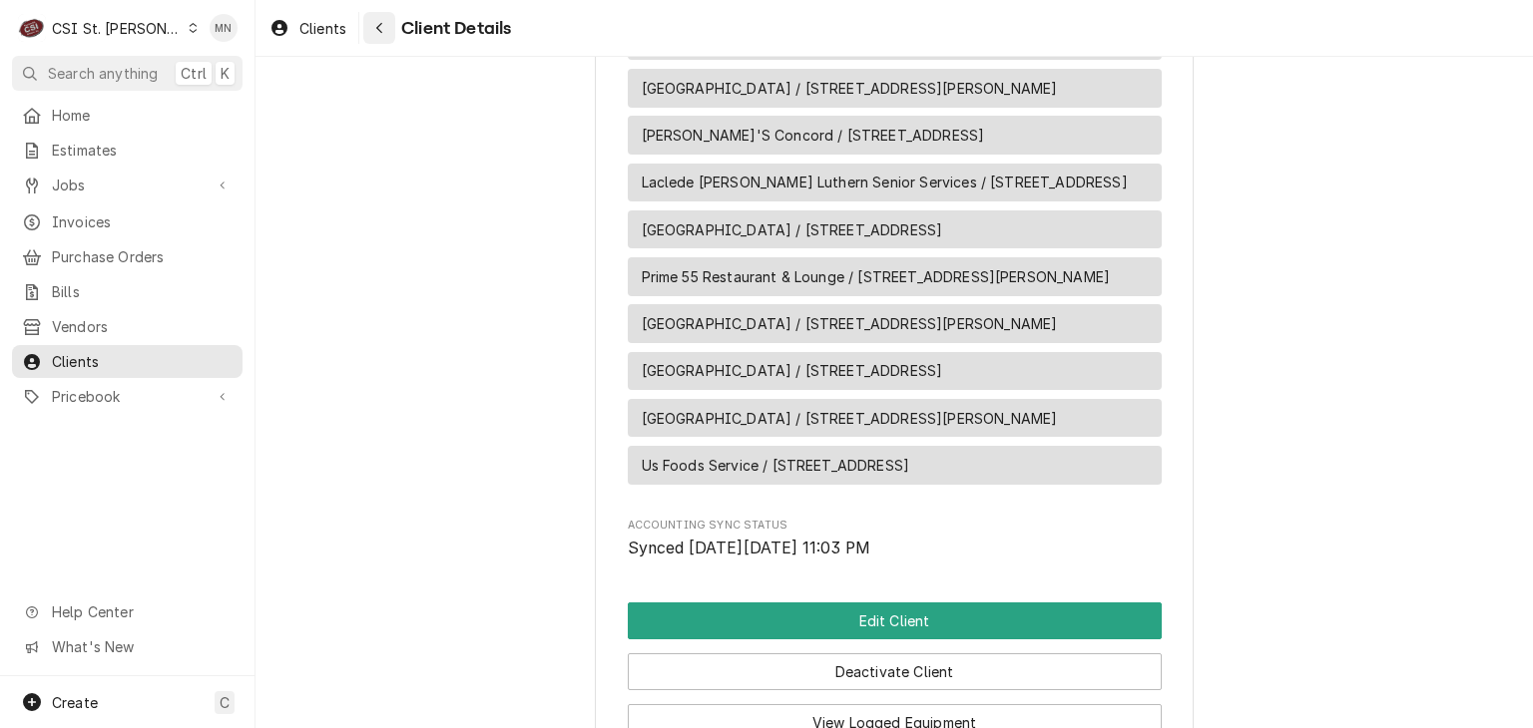
click at [368, 28] on button "Navigate back" at bounding box center [379, 28] width 32 height 32
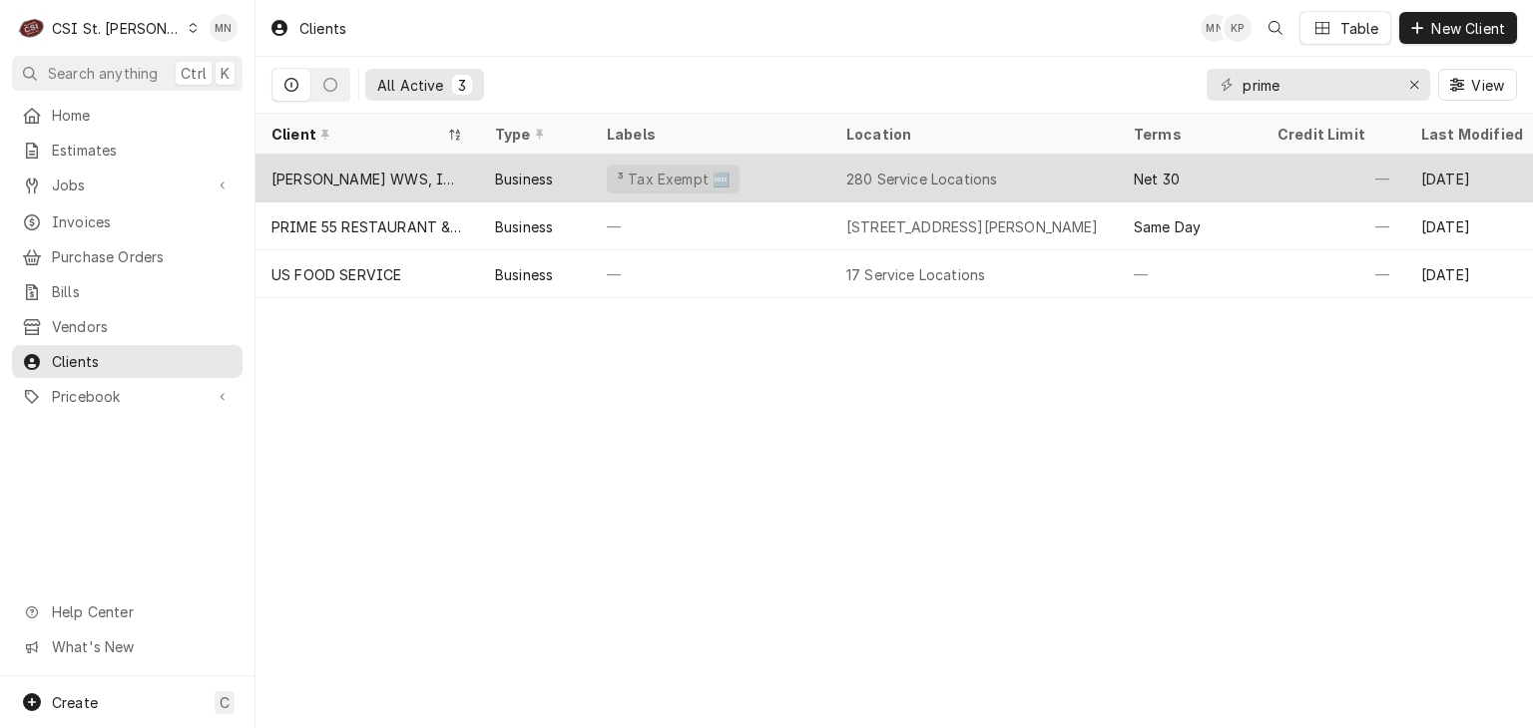
click at [353, 189] on div "[PERSON_NAME] WWS, INC." at bounding box center [367, 179] width 224 height 48
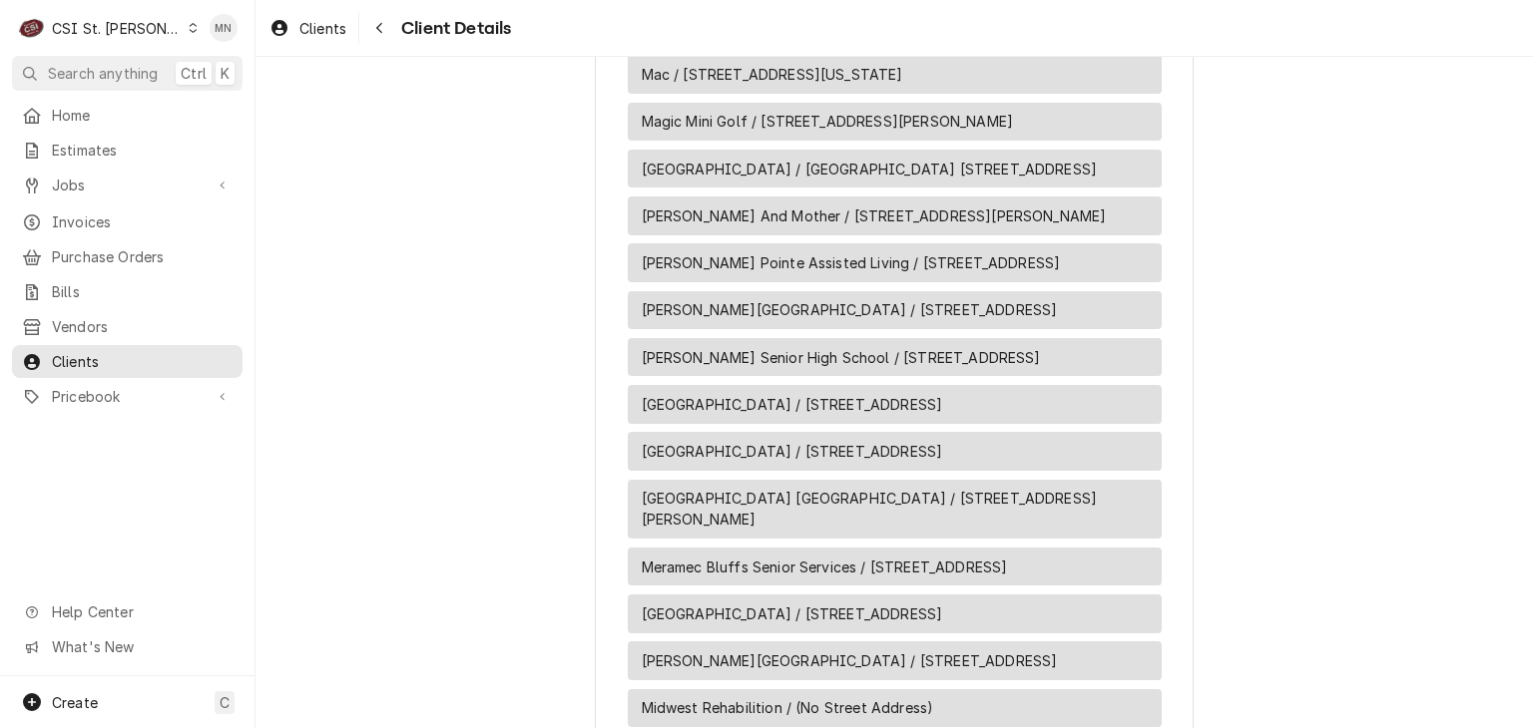
scroll to position [9279, 0]
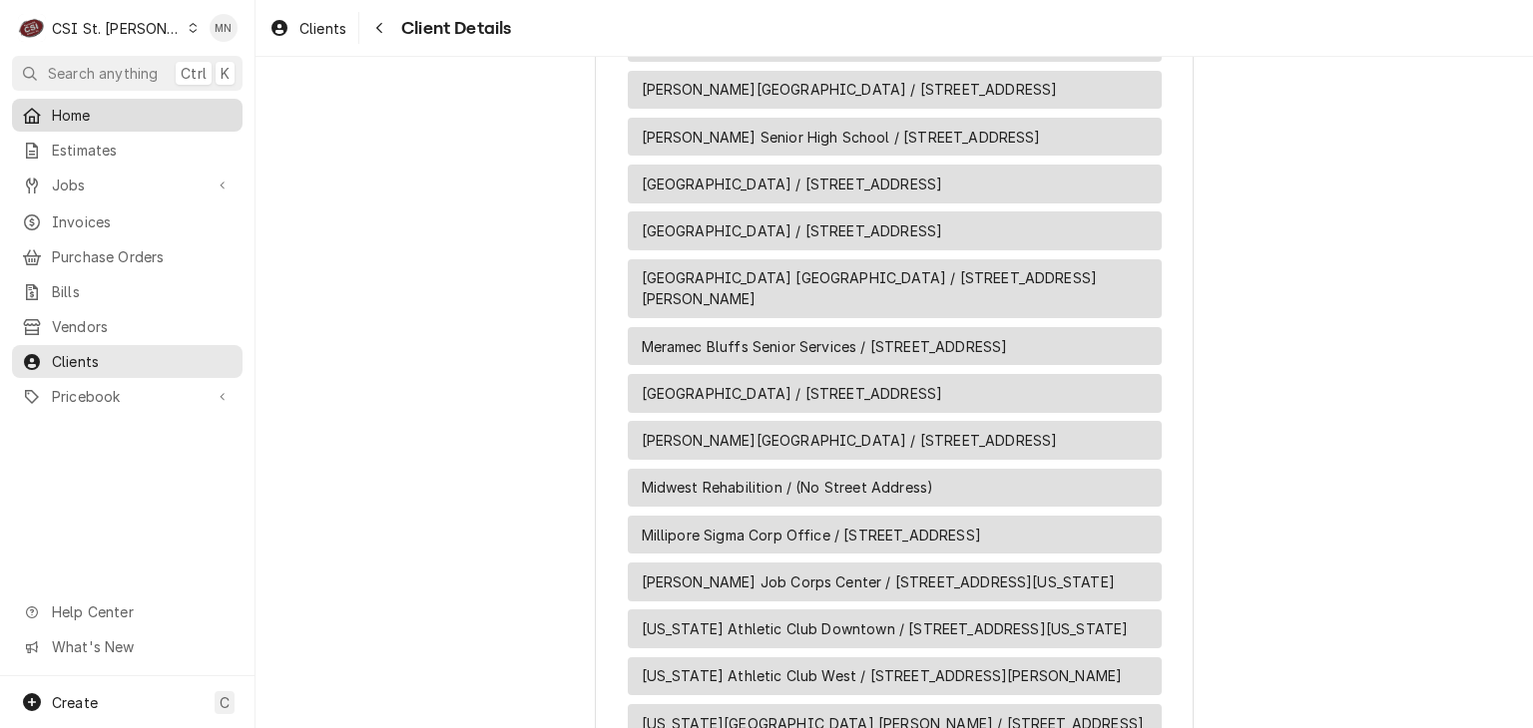
click at [86, 111] on span "Home" at bounding box center [142, 115] width 181 height 21
